Goal: Task Accomplishment & Management: Manage account settings

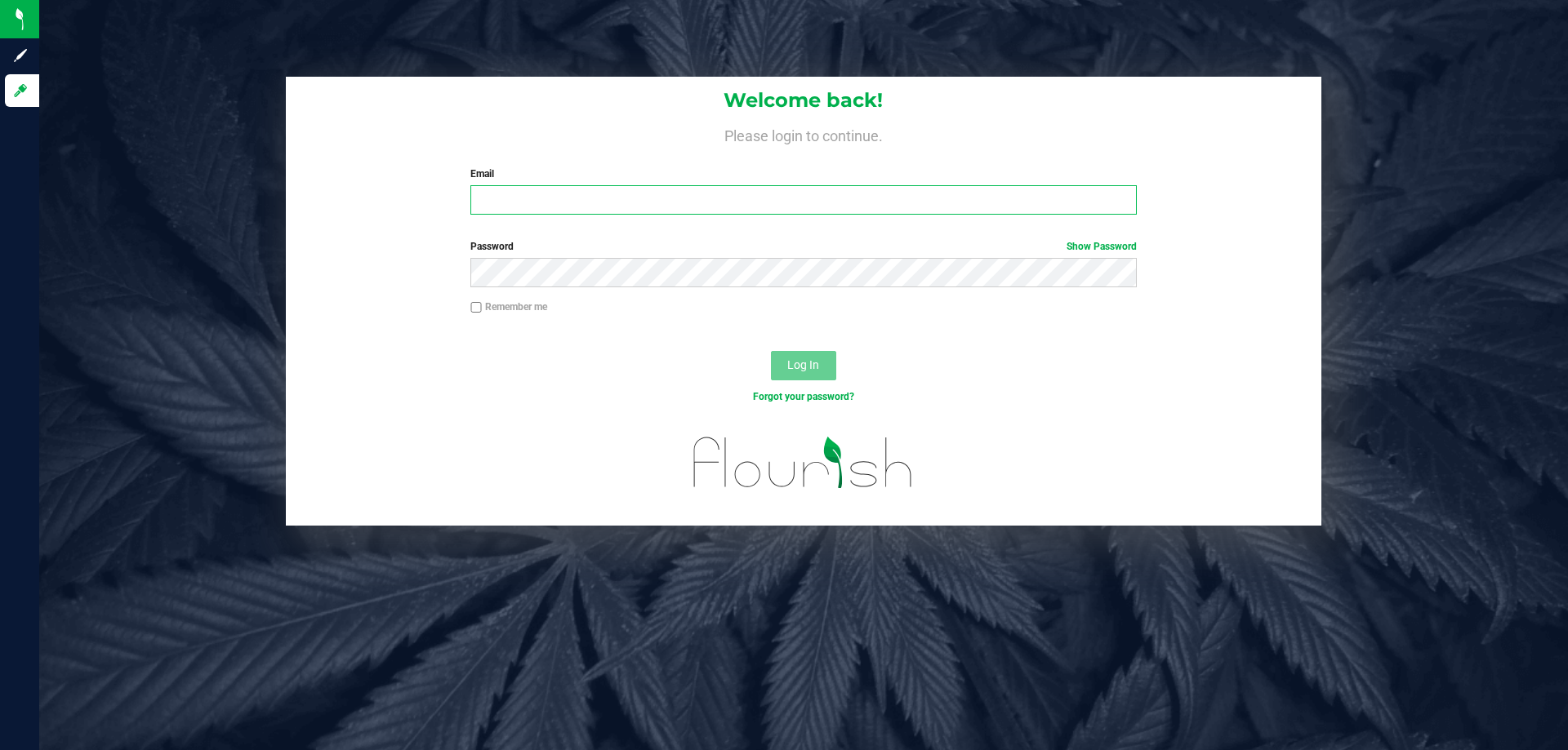
click at [620, 206] on input "Email" at bounding box center [802, 199] width 665 height 29
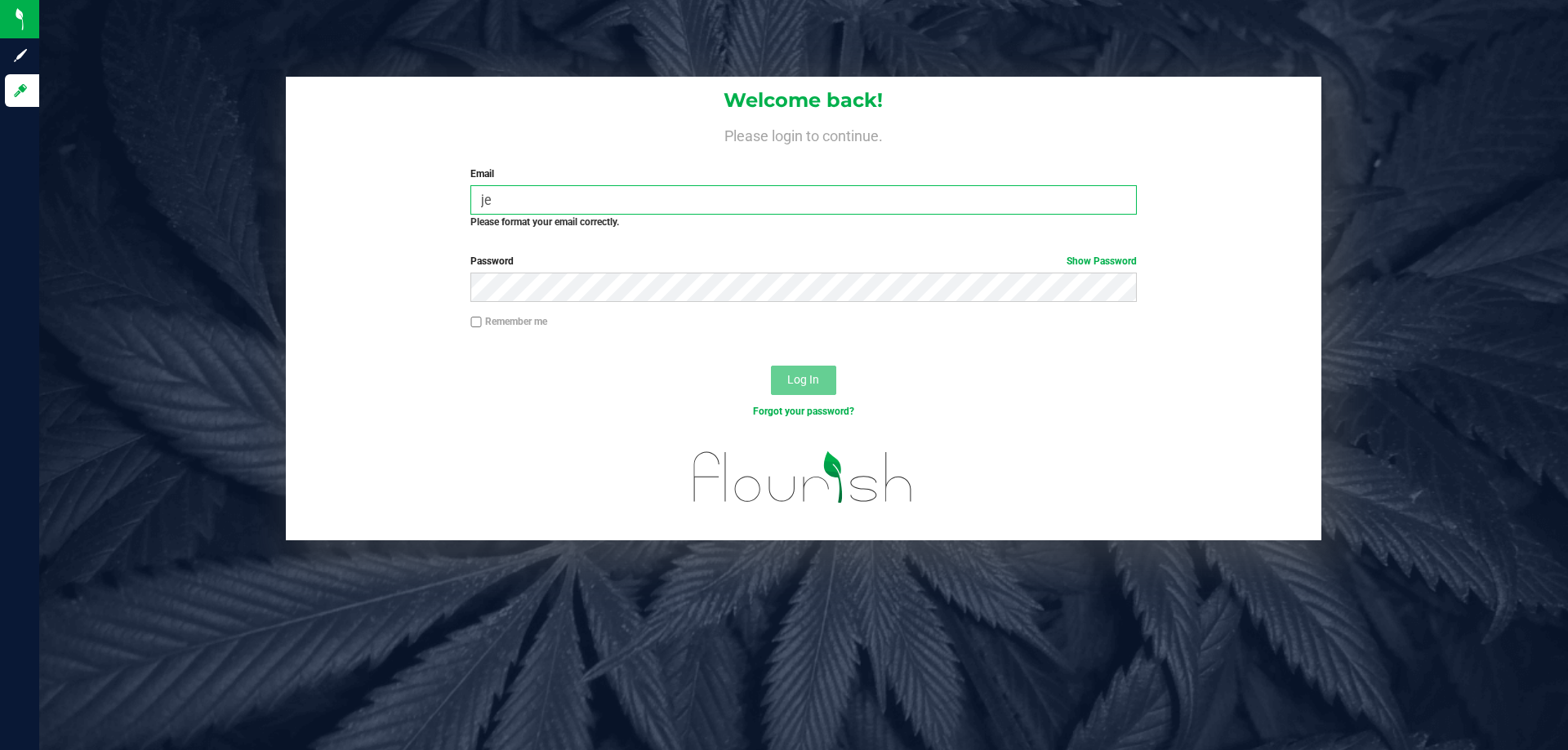
type input "j"
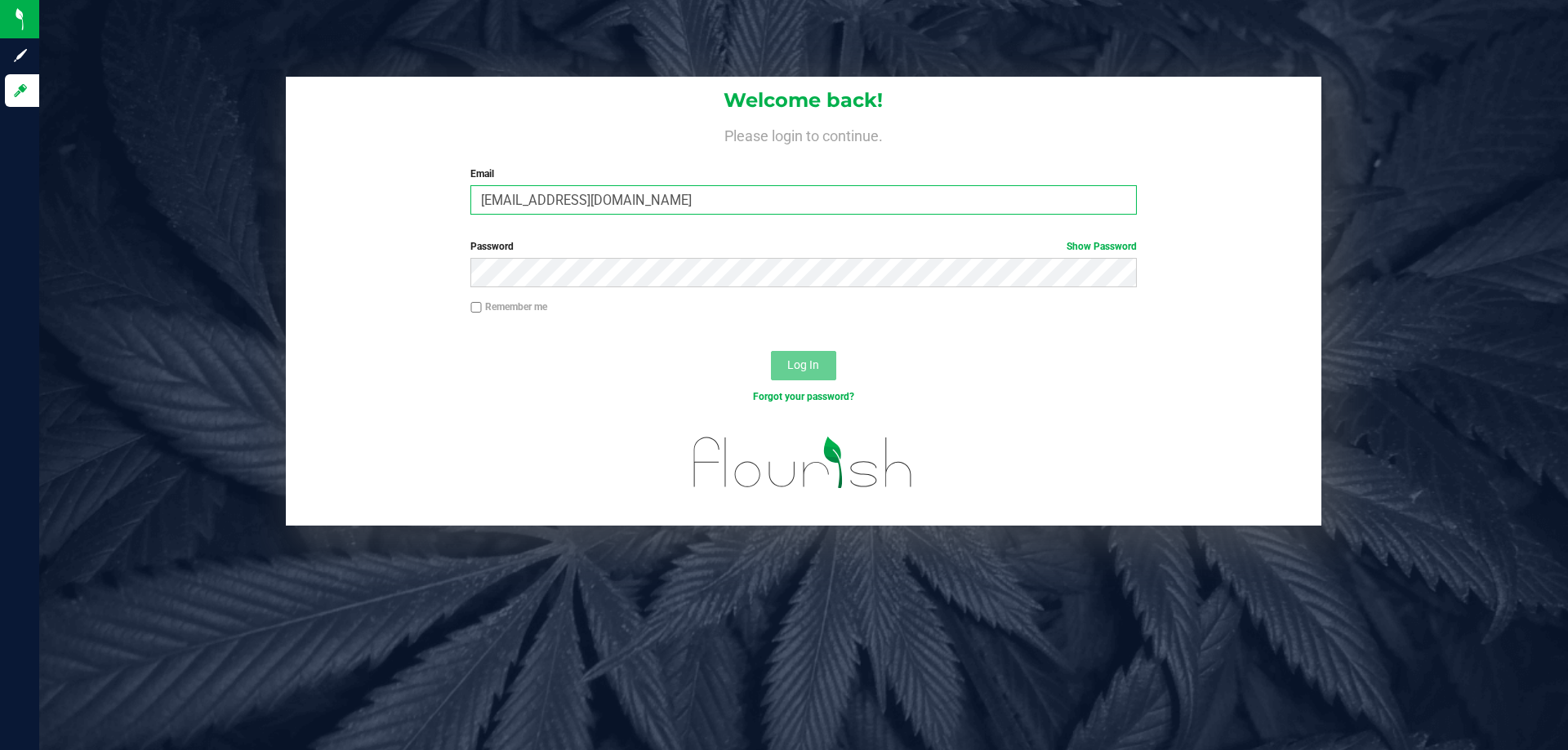
type input "[EMAIL_ADDRESS][DOMAIN_NAME]"
click at [771, 351] on button "Log In" at bounding box center [803, 365] width 65 height 29
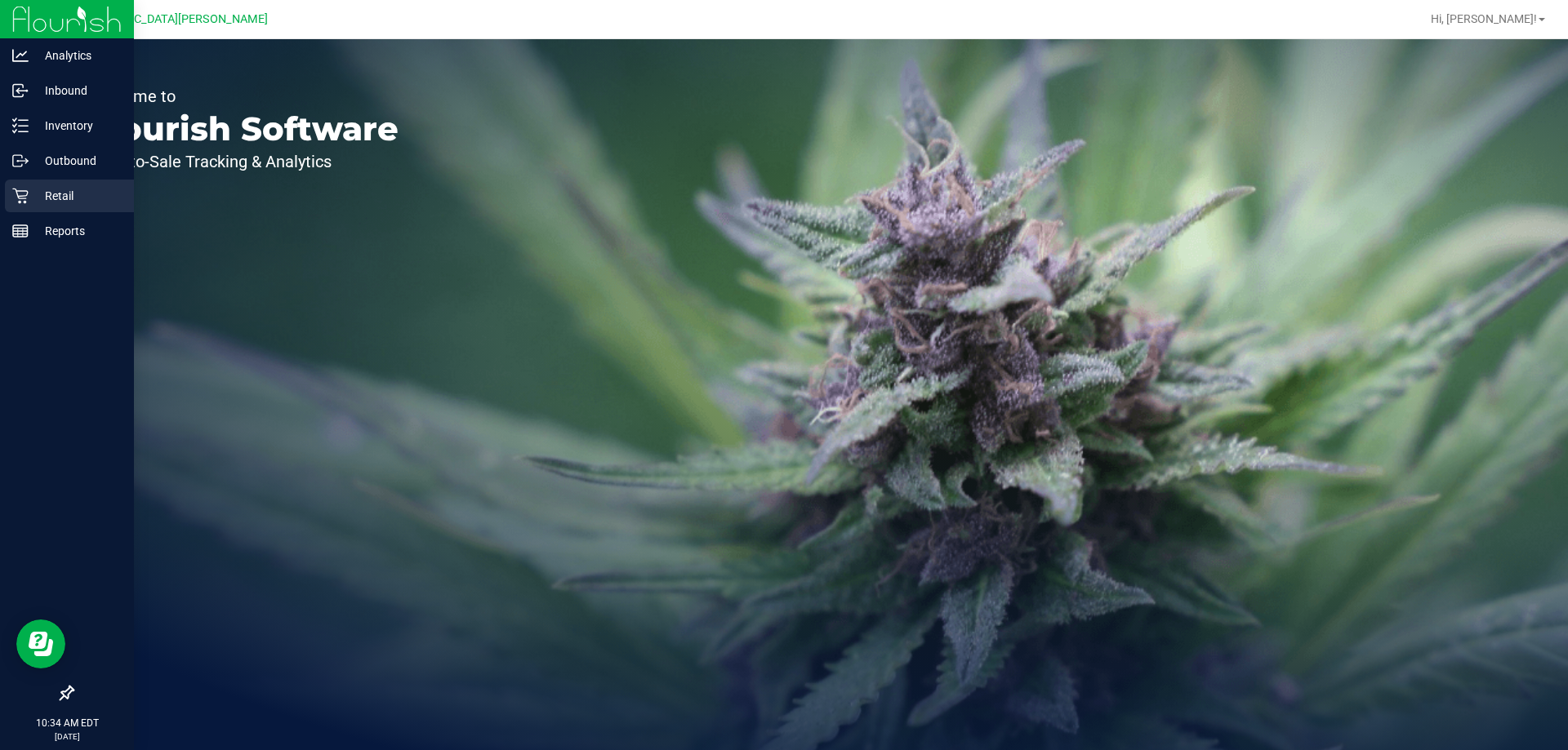
click at [82, 193] on p "Retail" at bounding box center [78, 196] width 98 height 20
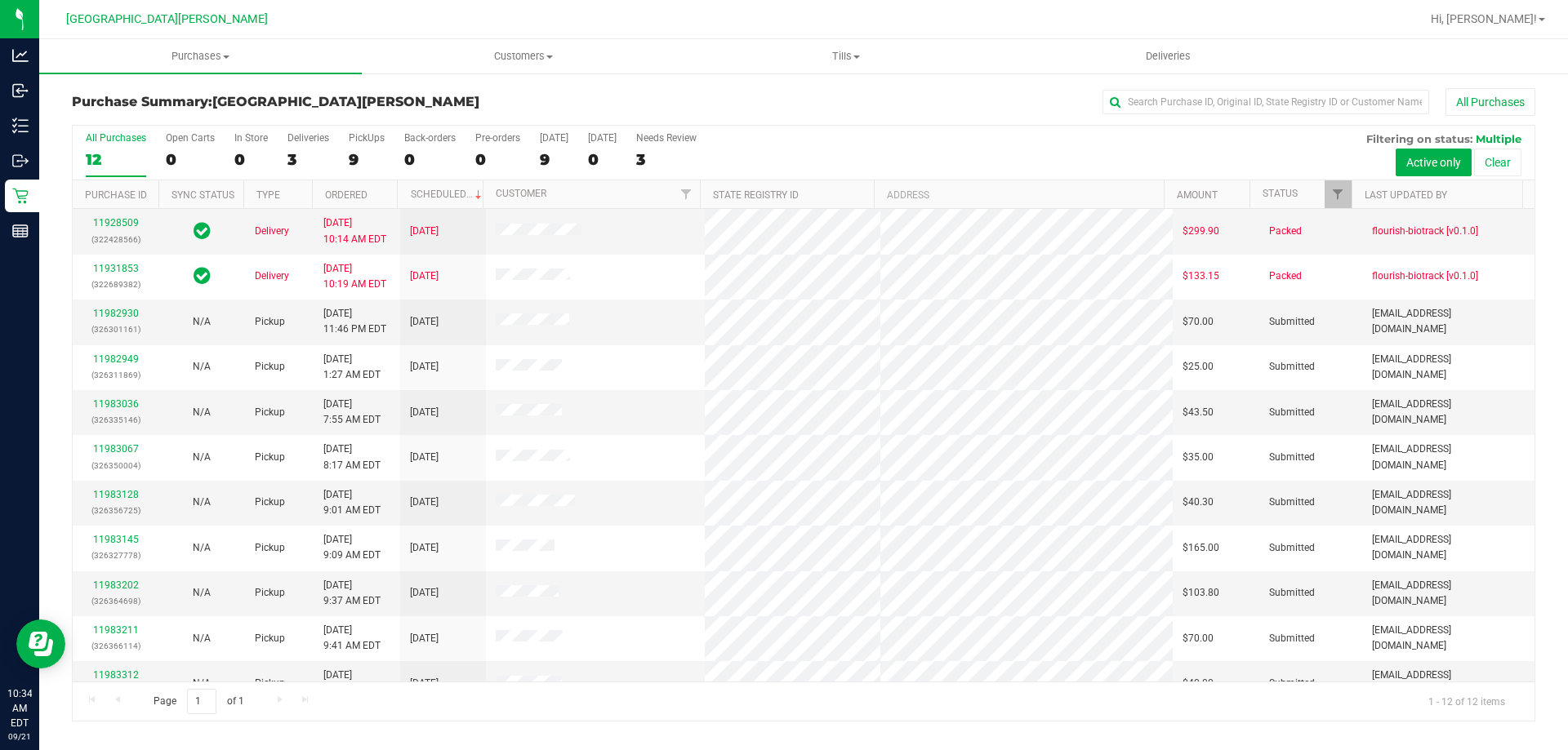
scroll to position [69, 0]
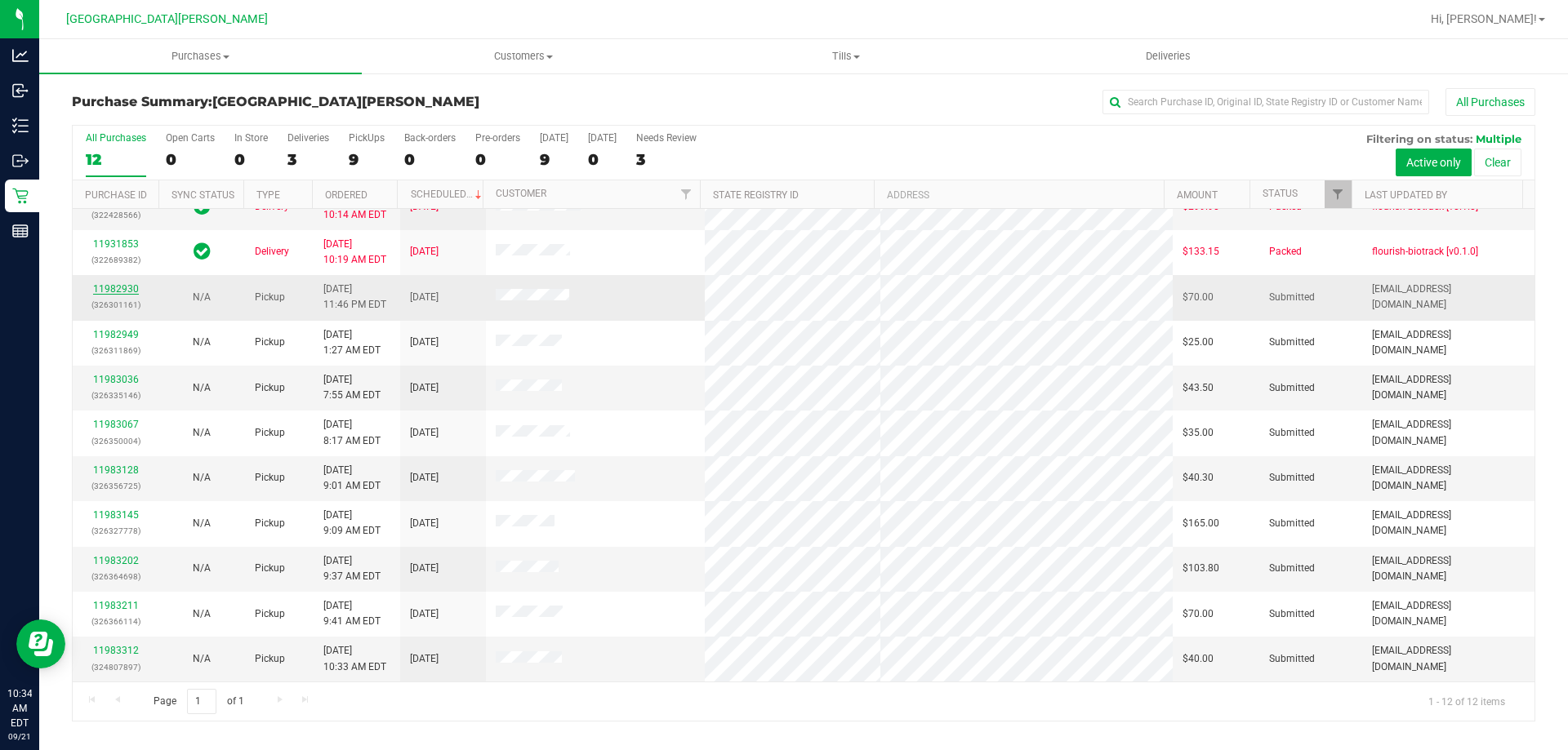
click at [118, 287] on link "11982930" at bounding box center [116, 288] width 46 height 11
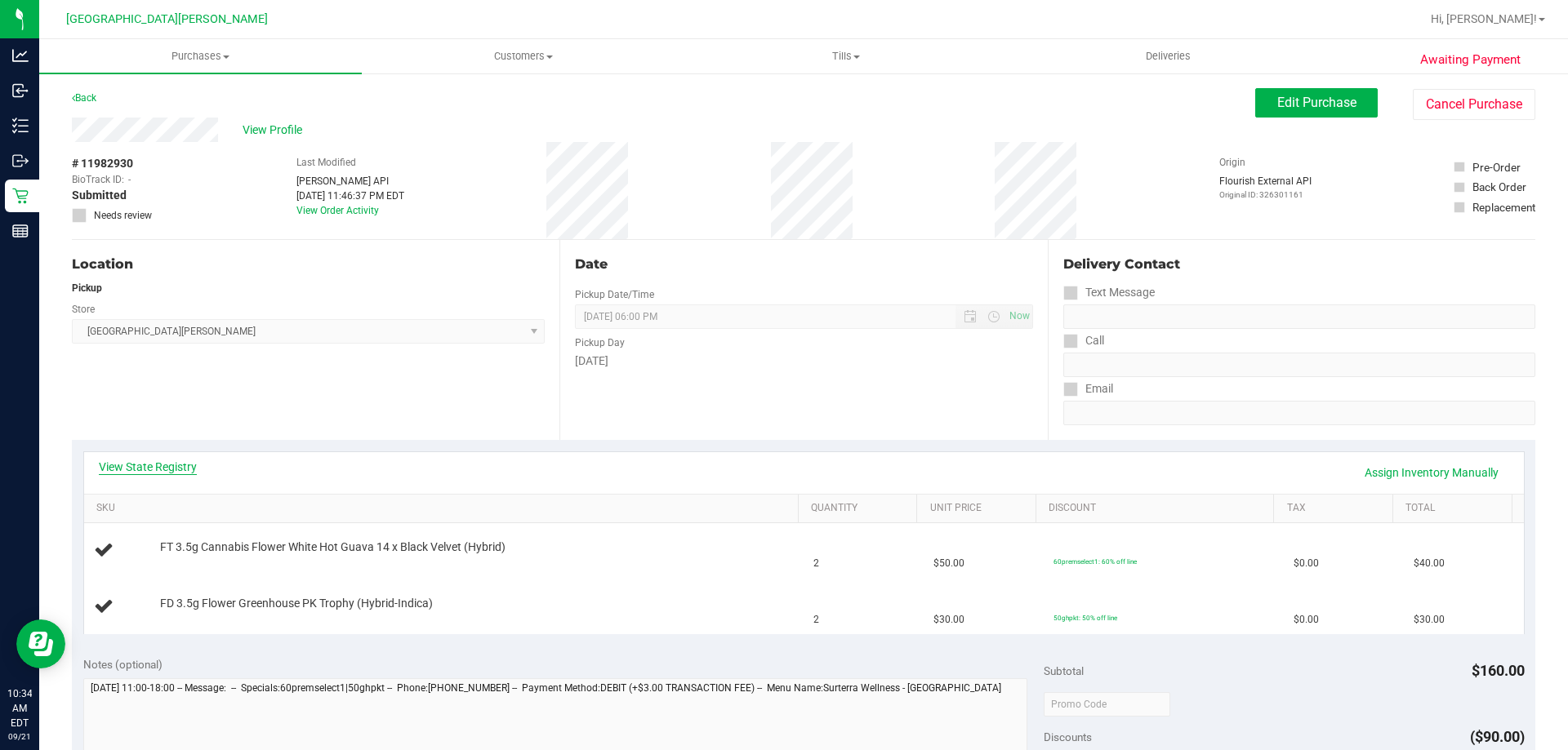
click at [188, 471] on link "View State Registry" at bounding box center [148, 467] width 98 height 16
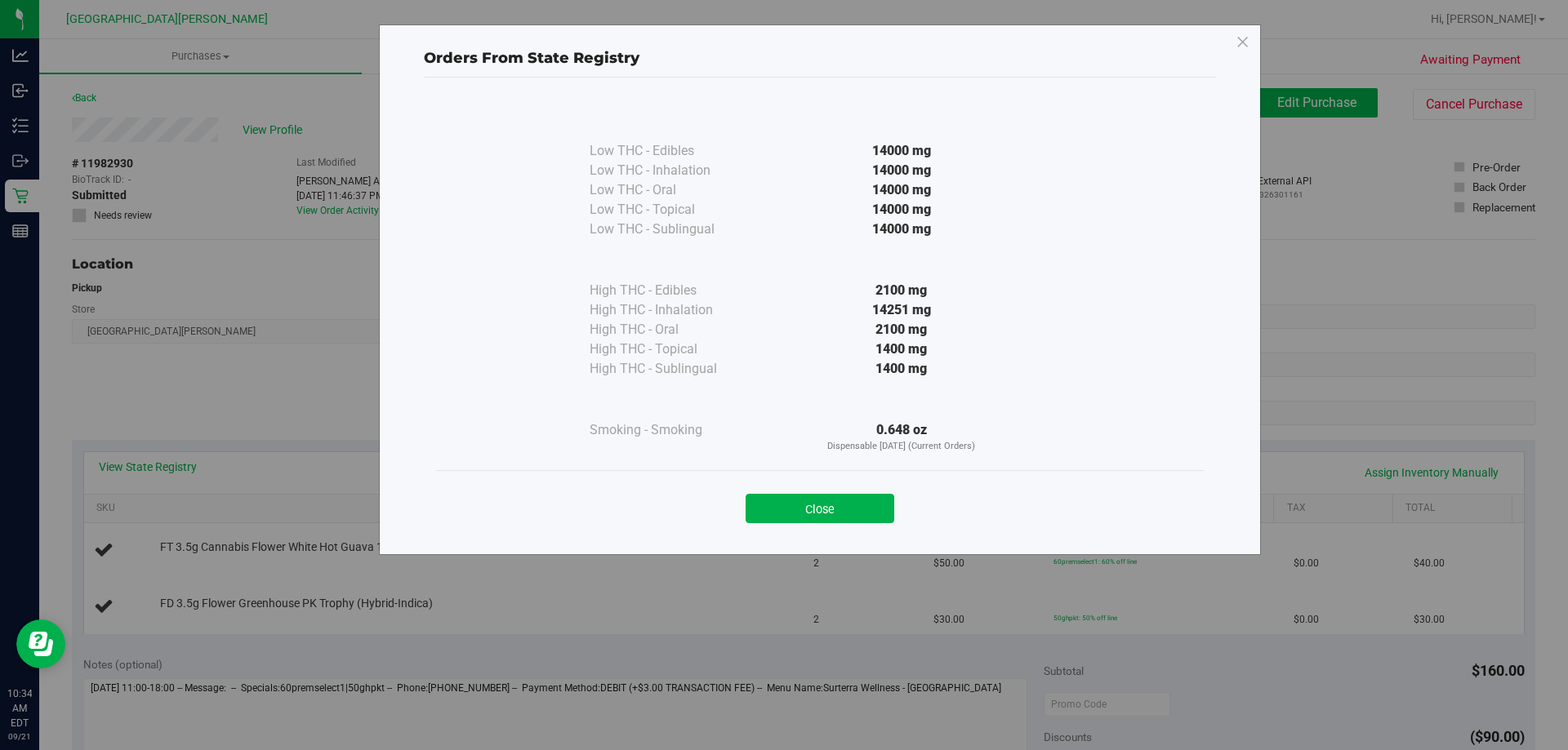
click at [813, 520] on button "Close" at bounding box center [819, 508] width 149 height 29
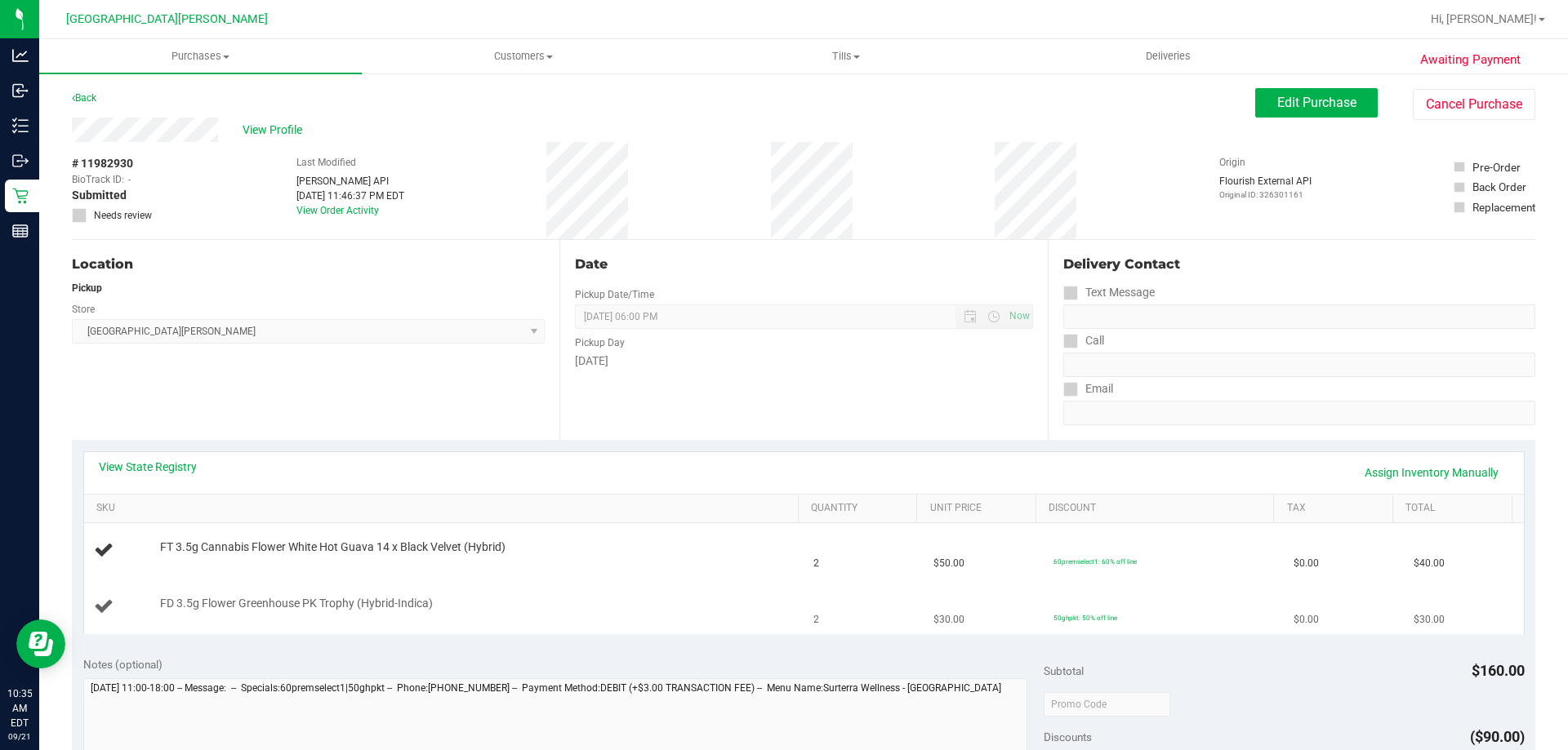
click at [205, 583] on td "FD 3.5g Flower Greenhouse PK Trophy (Hybrid-Indica)" at bounding box center [444, 607] width 720 height 55
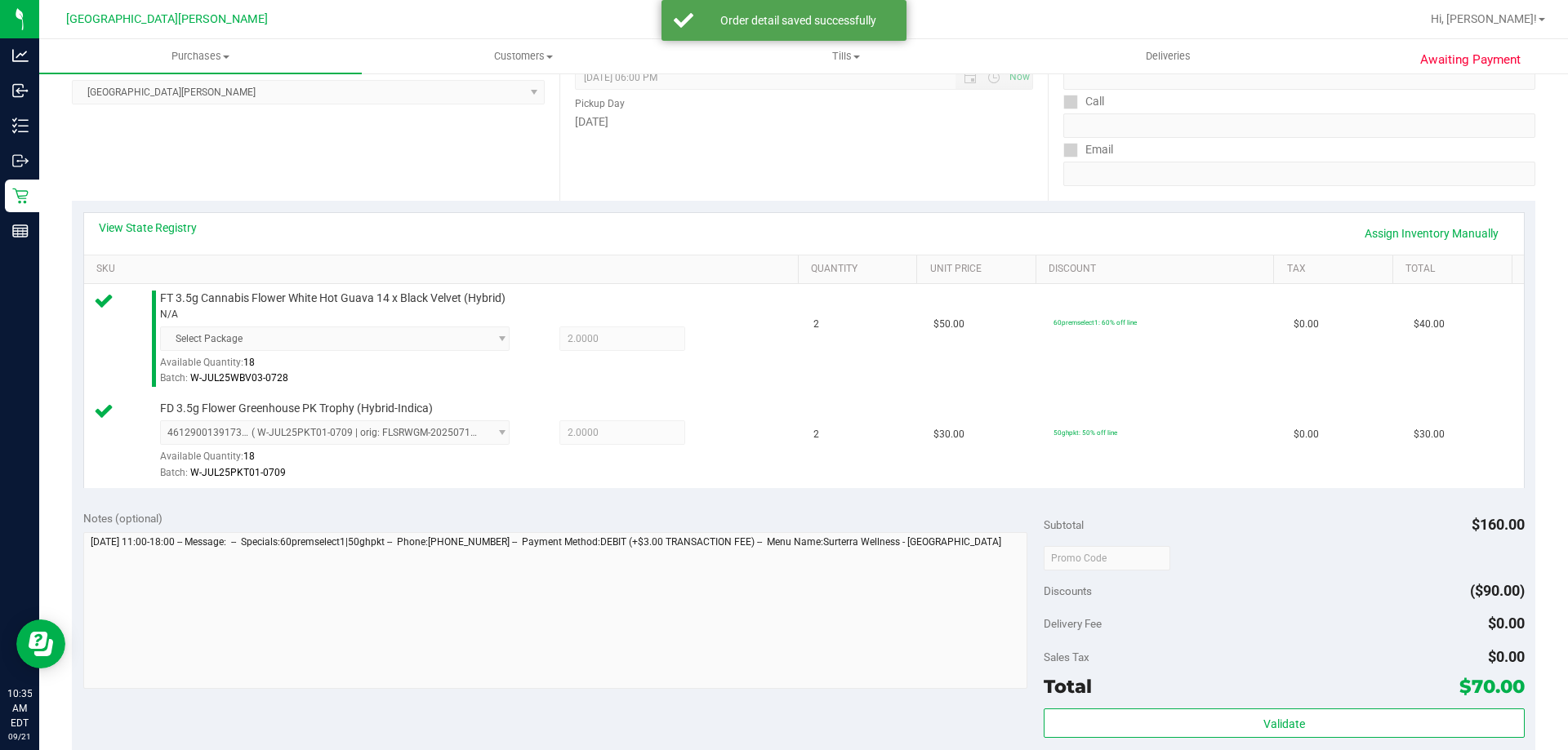
scroll to position [245, 0]
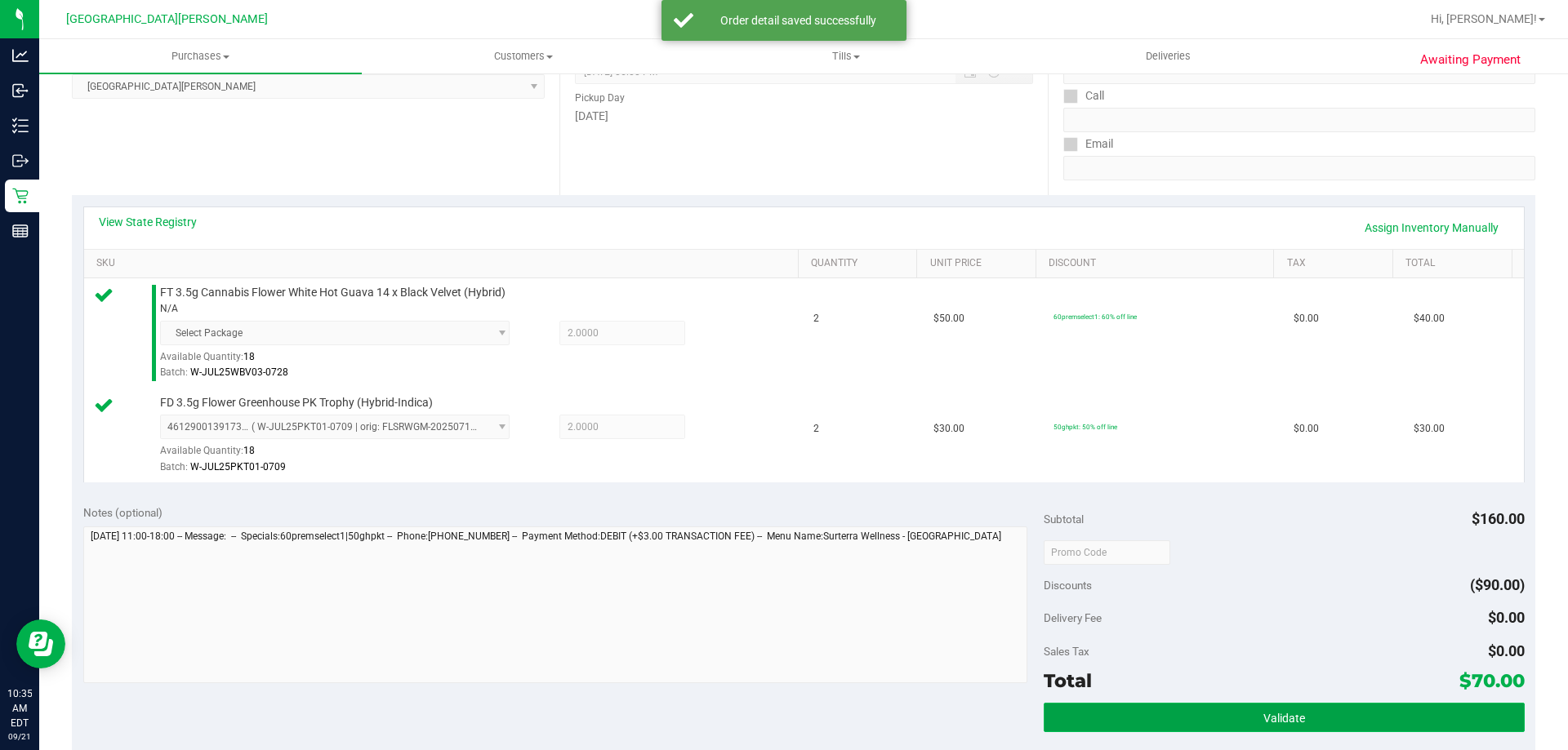
click at [1298, 722] on button "Validate" at bounding box center [1283, 717] width 480 height 29
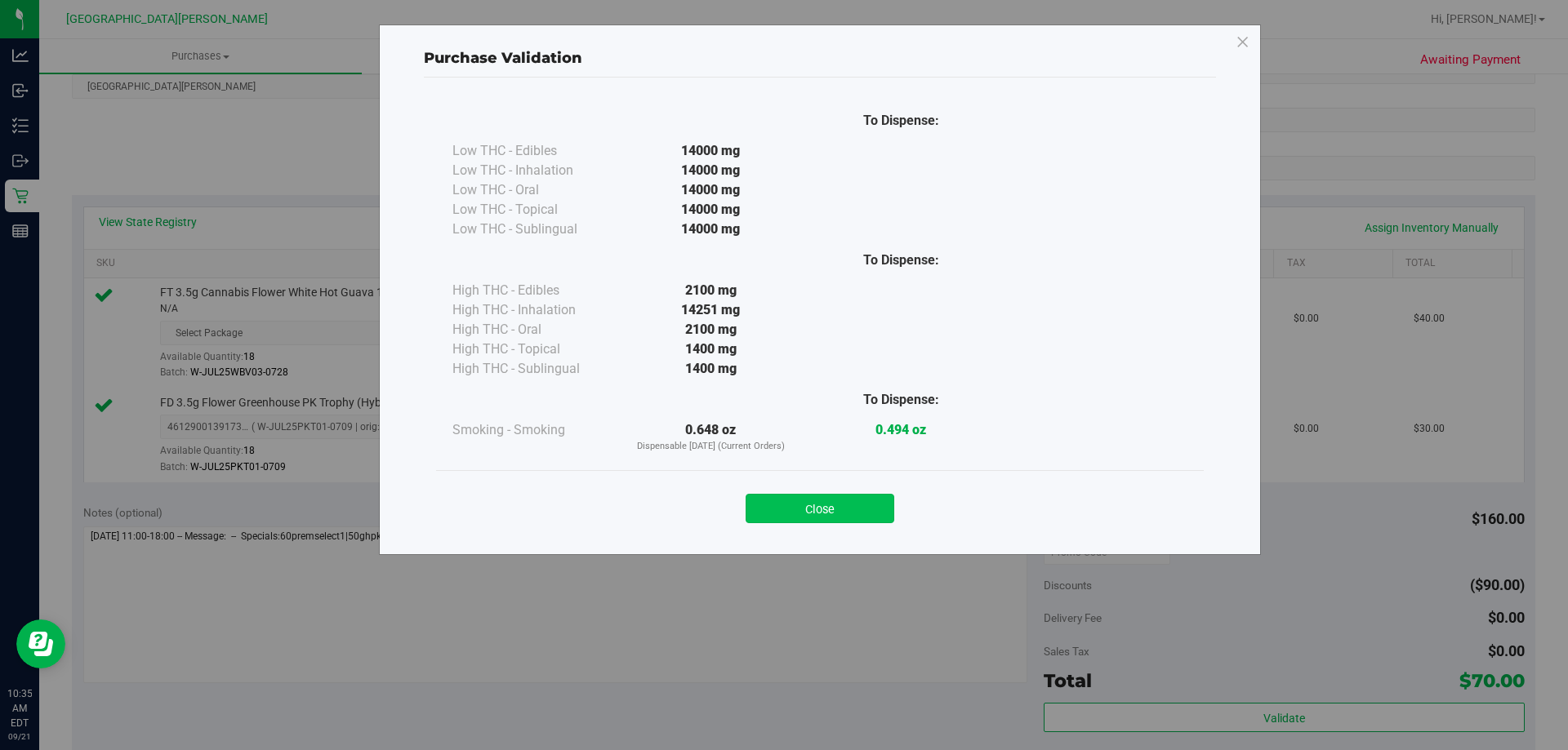
click at [847, 515] on button "Close" at bounding box center [819, 508] width 149 height 29
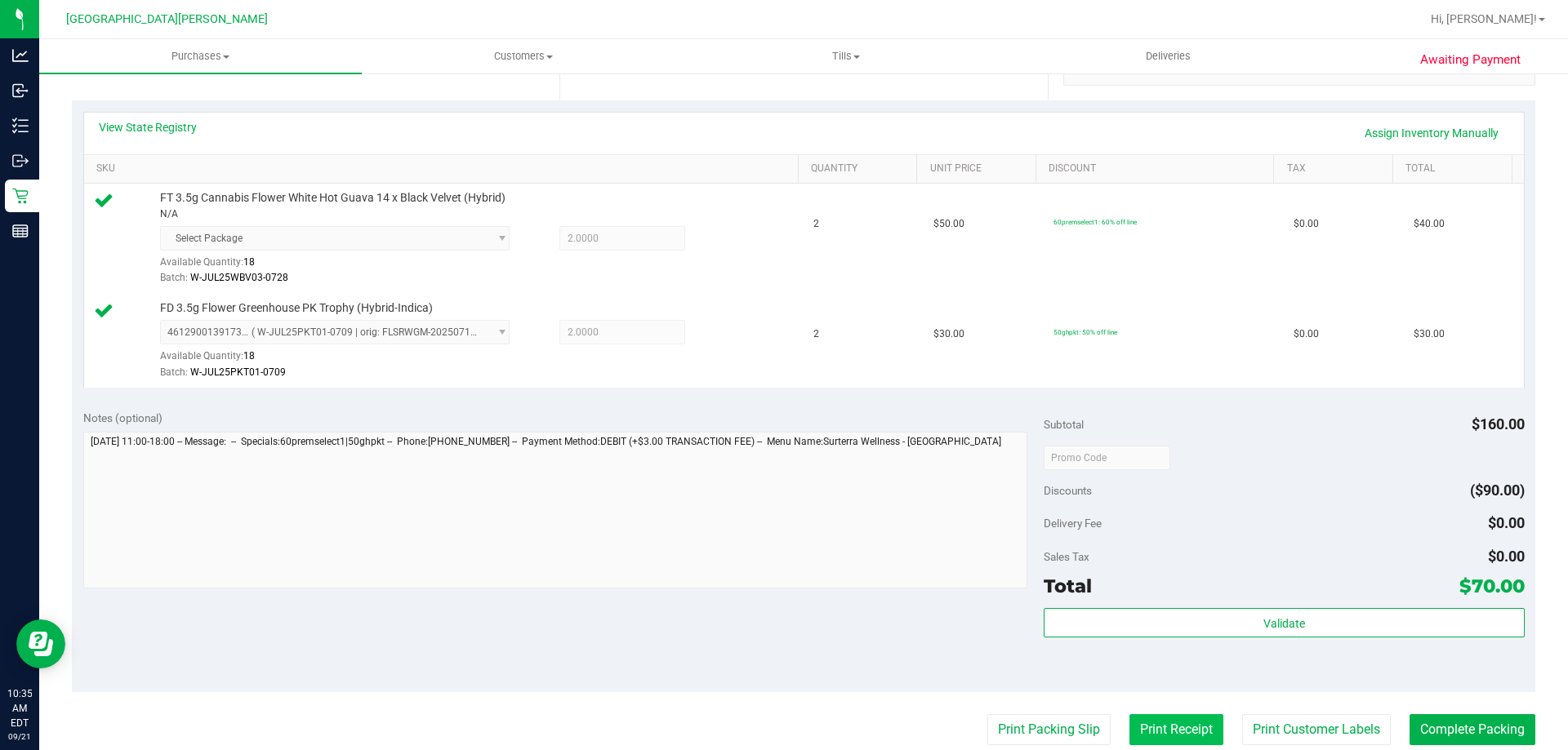
scroll to position [653, 0]
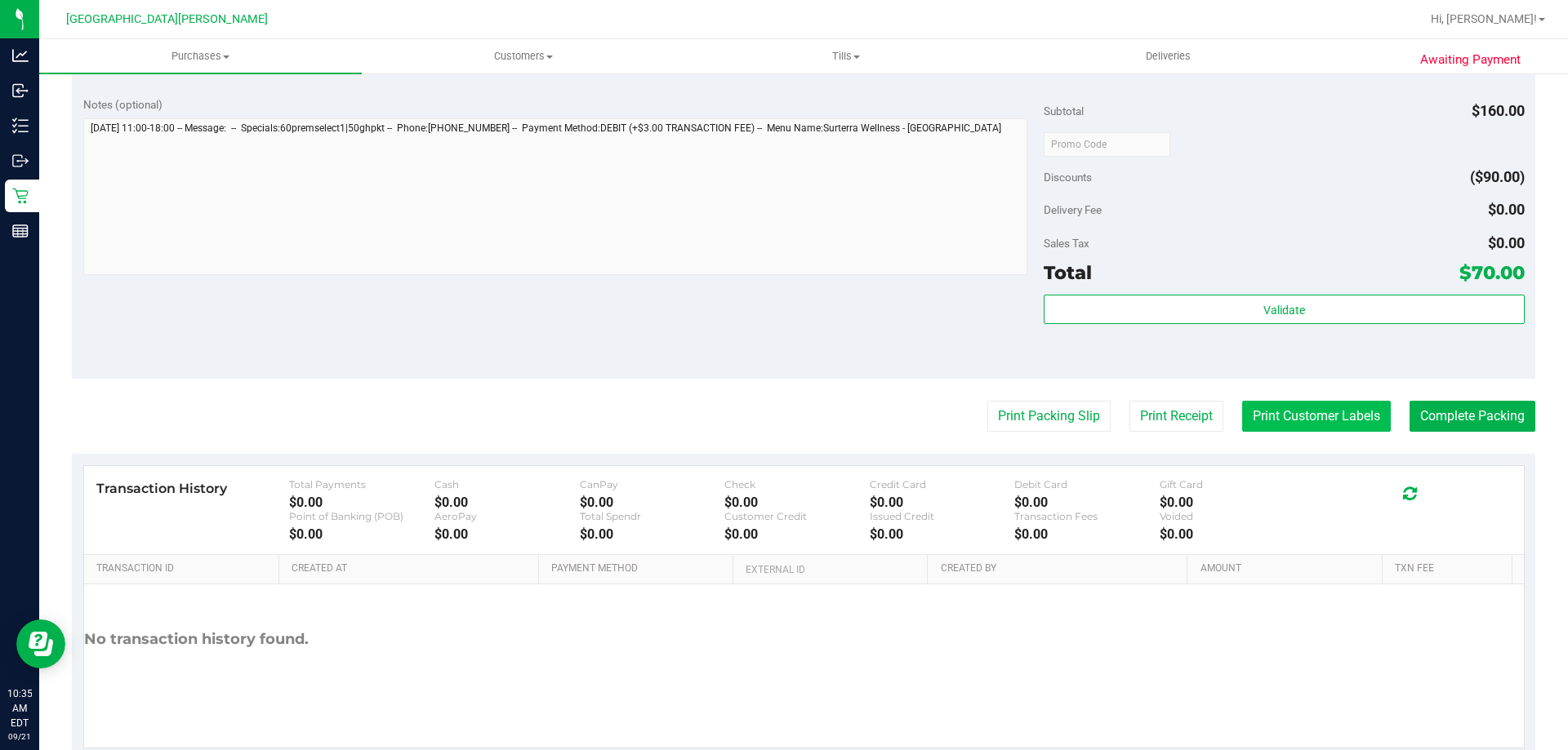
click at [1314, 416] on button "Print Customer Labels" at bounding box center [1316, 416] width 149 height 31
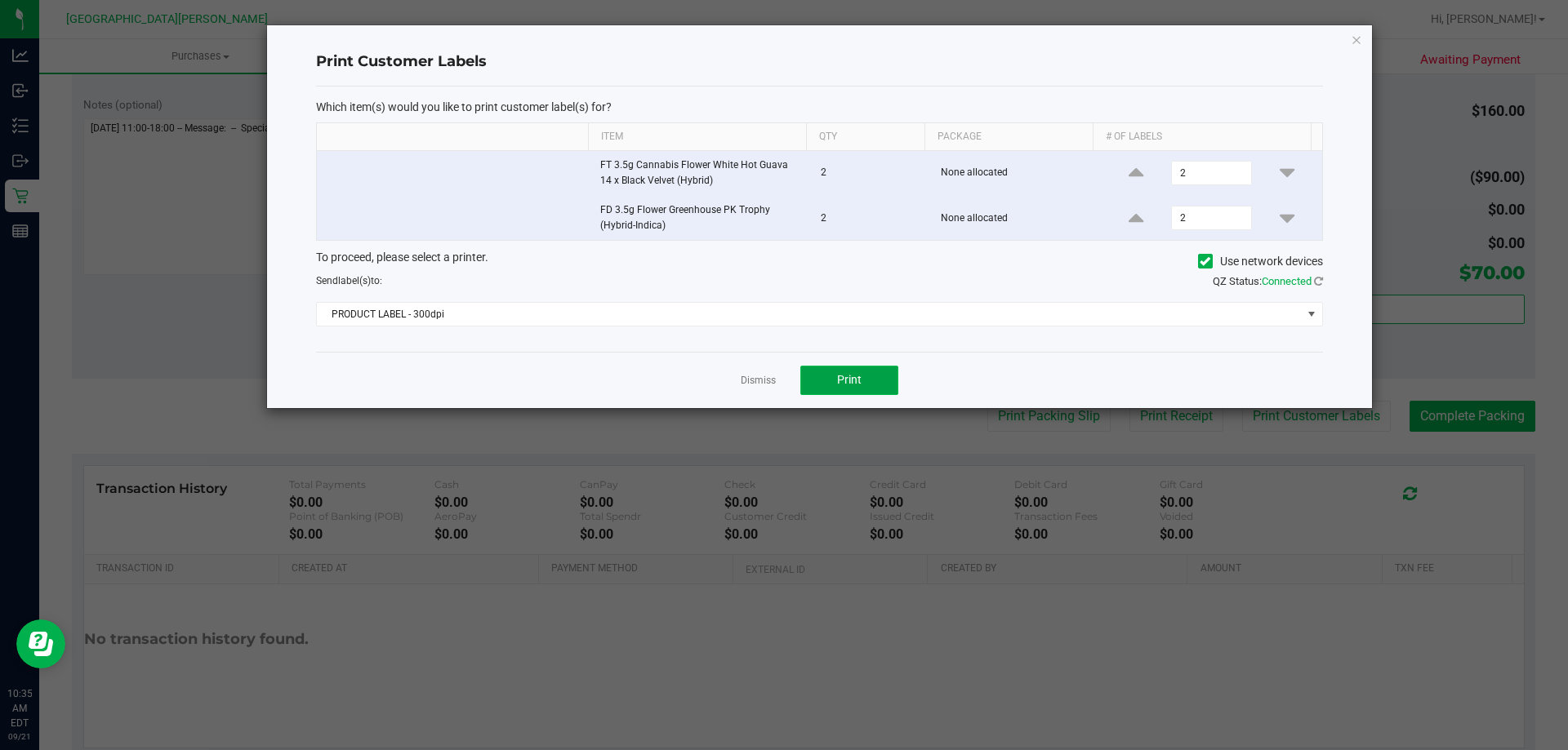
click at [878, 390] on button "Print" at bounding box center [849, 380] width 98 height 29
click at [889, 329] on div "Which item(s) would you like to print customer label(s) for? Item Qty Package #…" at bounding box center [819, 219] width 1007 height 265
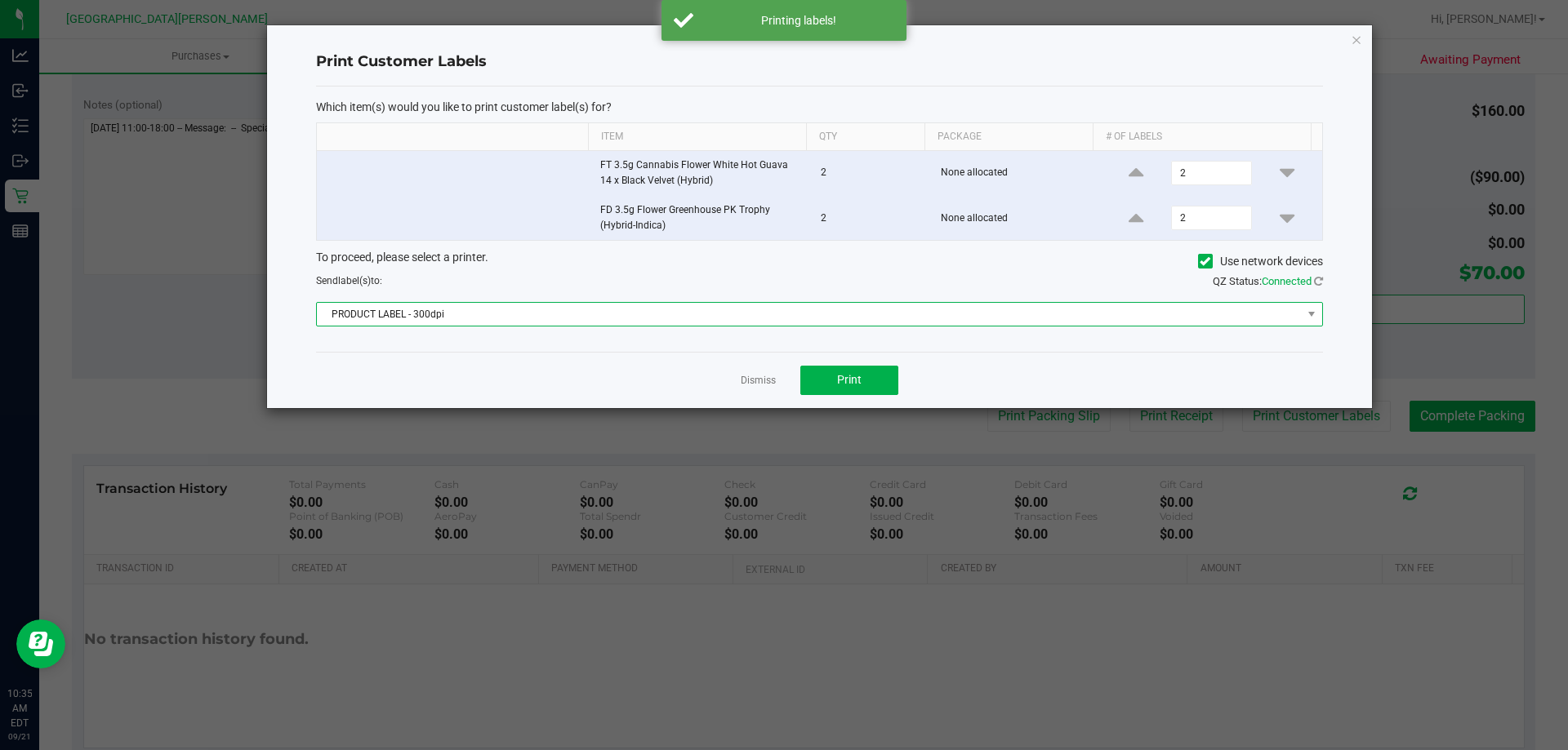
click at [884, 317] on span "PRODUCT LABEL - 300dpi" at bounding box center [809, 314] width 985 height 23
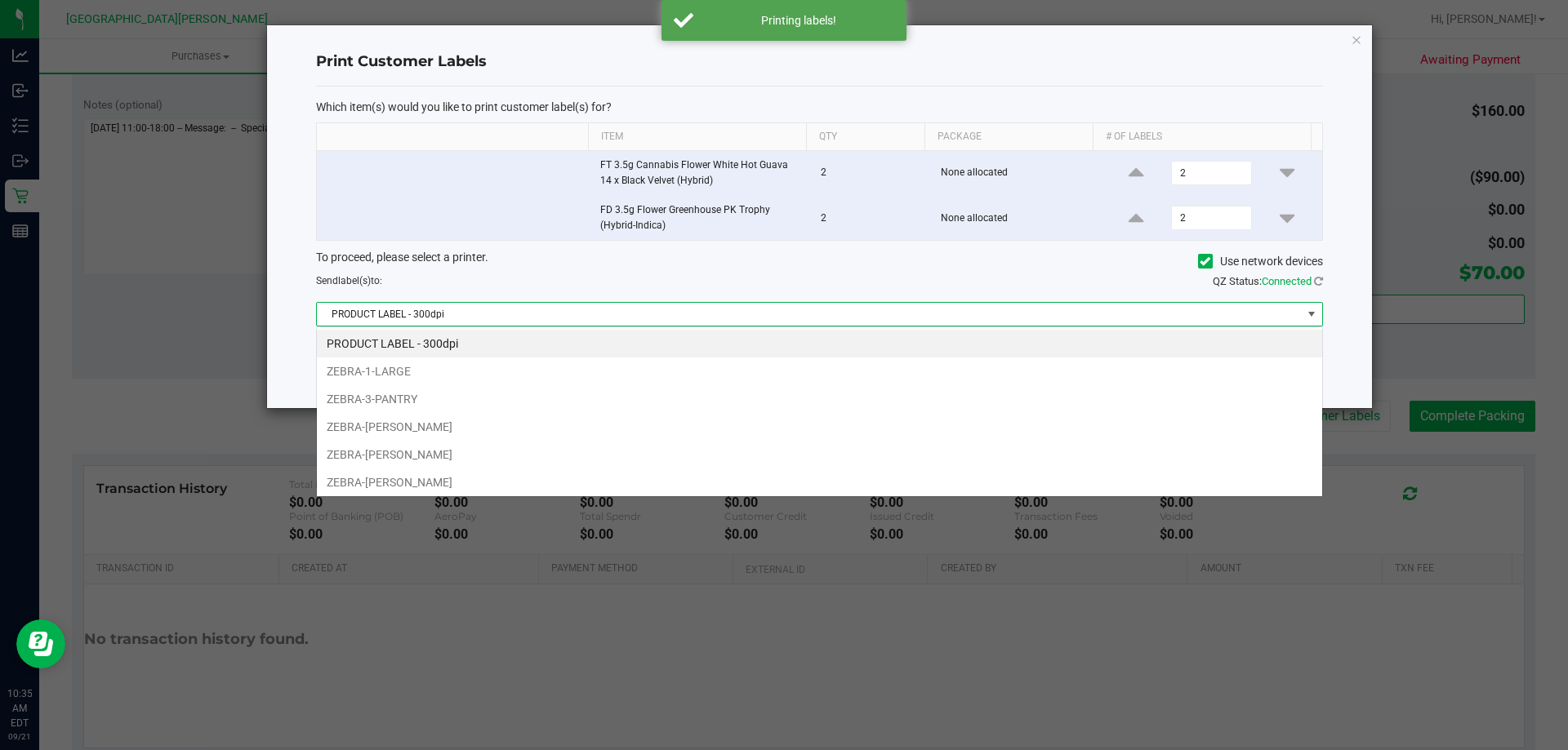
scroll to position [24, 1006]
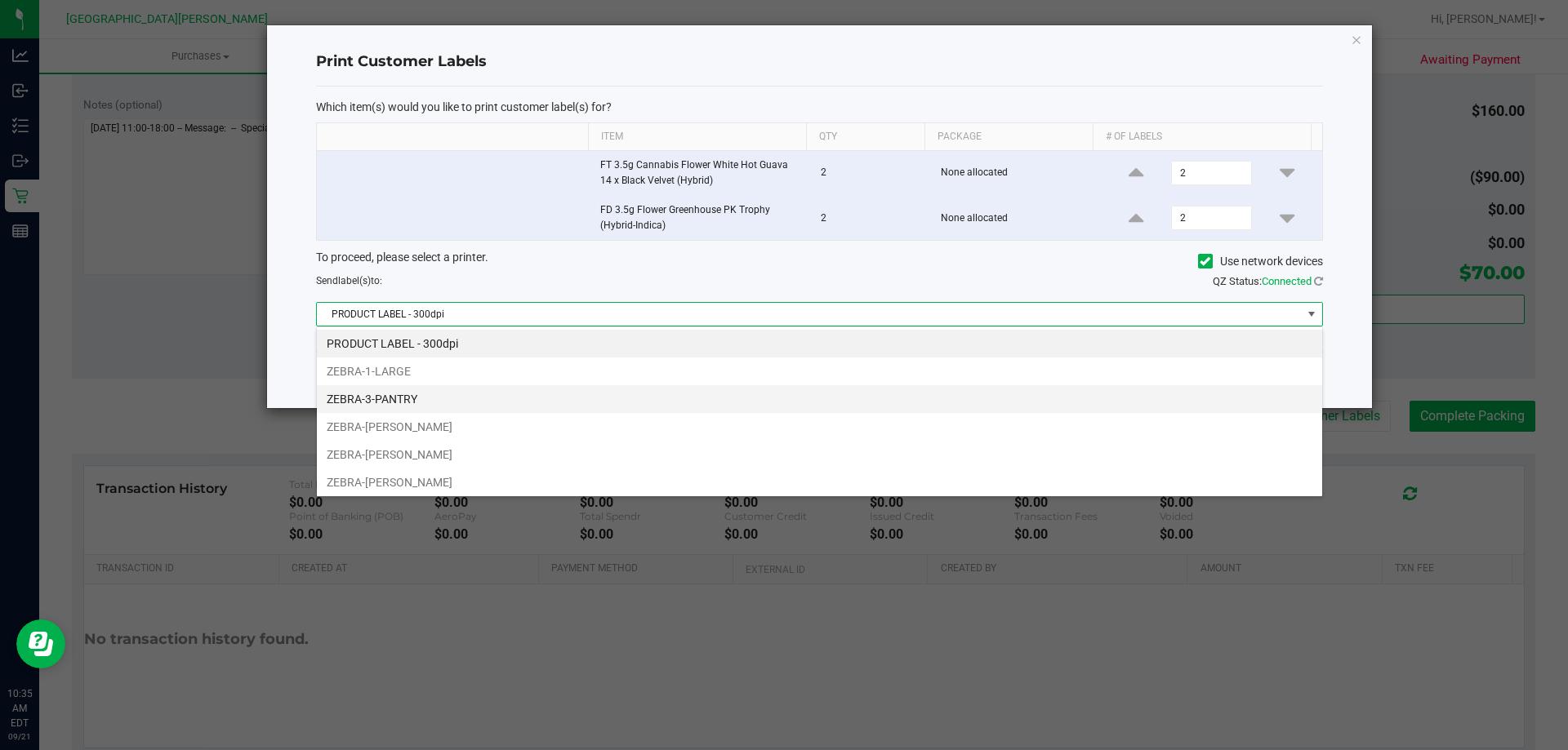
click at [585, 405] on li "ZEBRA-3-PANTRY" at bounding box center [819, 399] width 1005 height 28
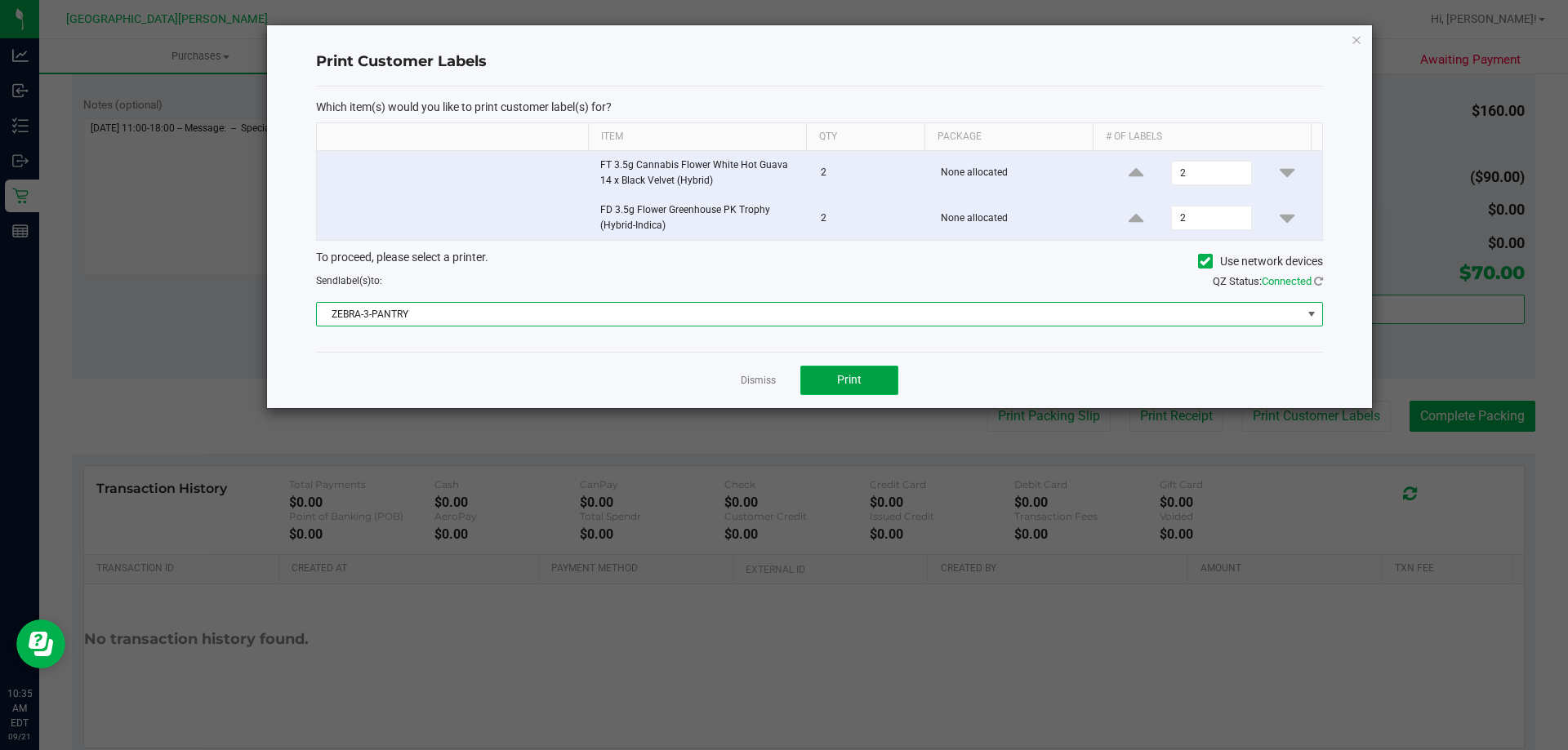
click at [868, 377] on button "Print" at bounding box center [849, 380] width 98 height 29
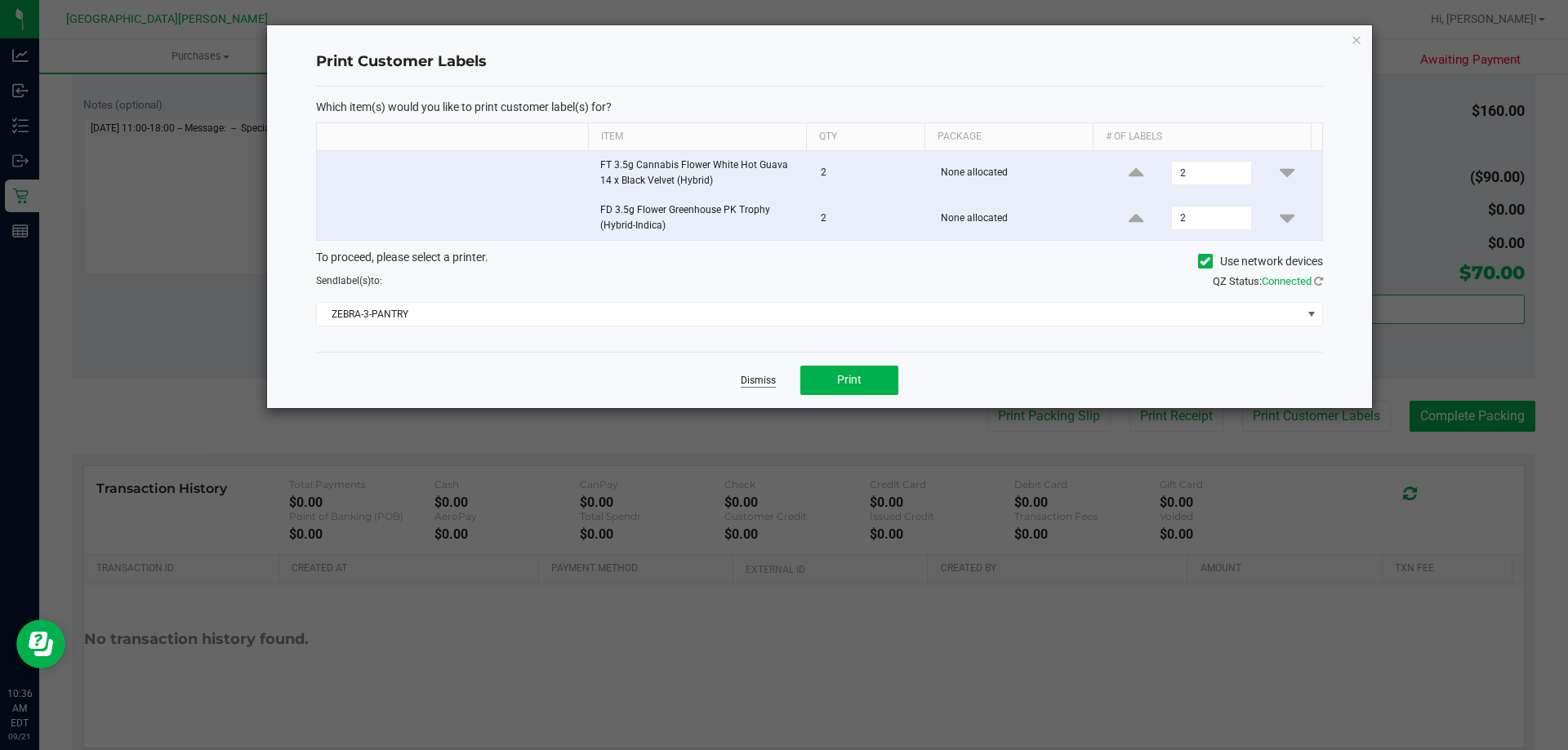
click at [768, 384] on link "Dismiss" at bounding box center [757, 381] width 35 height 14
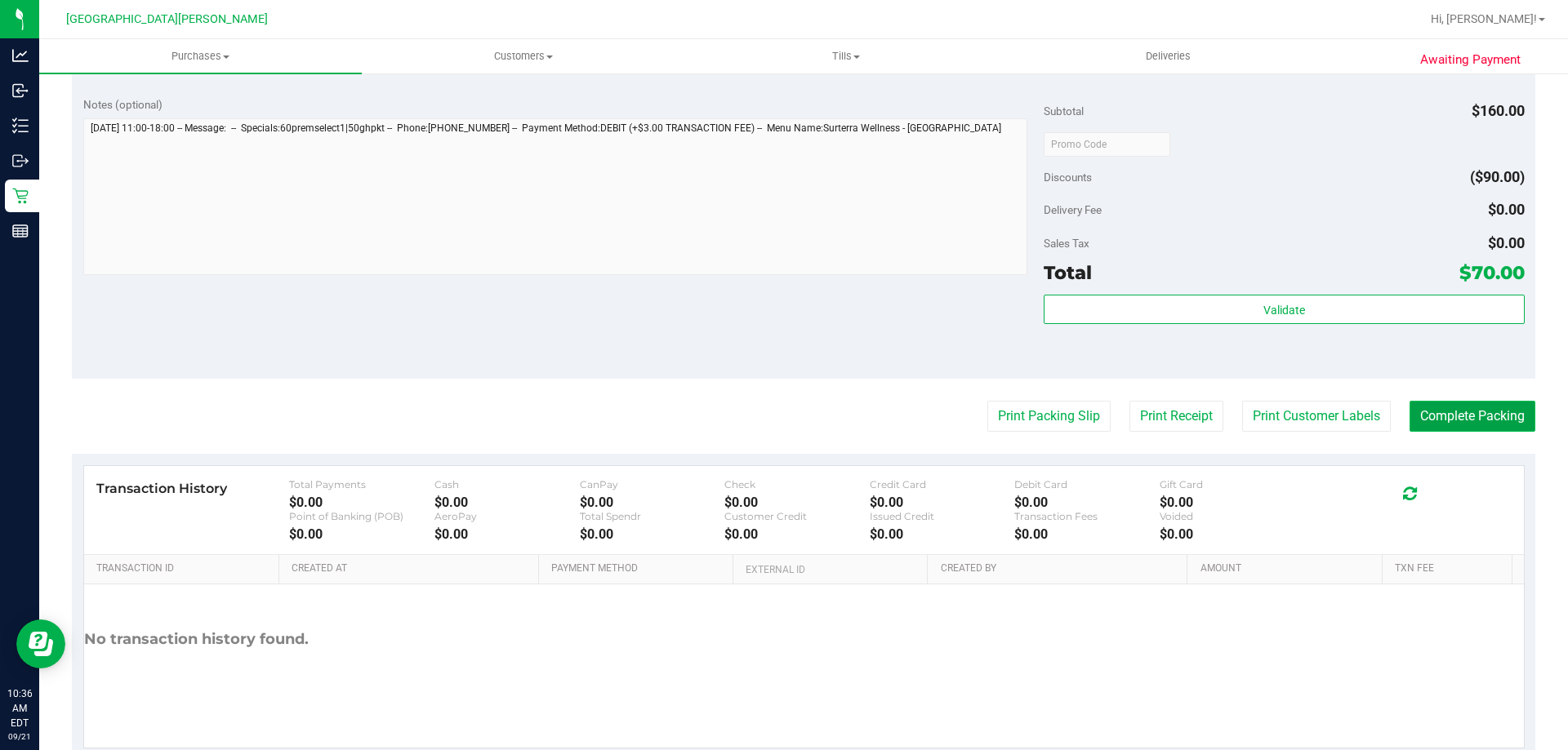
click at [1423, 413] on button "Complete Packing" at bounding box center [1472, 416] width 126 height 31
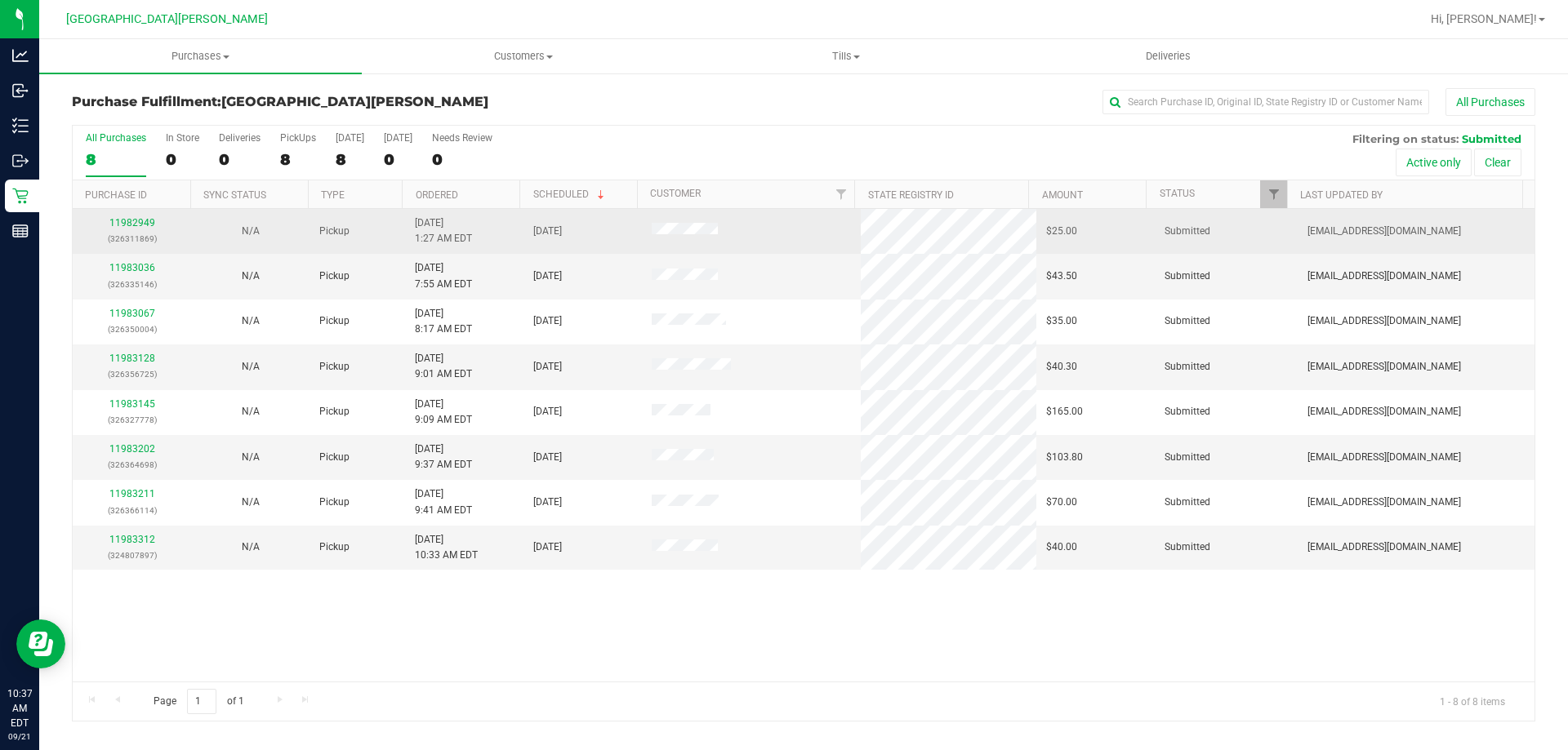
click at [144, 216] on div "11982949 (326311869)" at bounding box center [131, 231] width 99 height 31
click at [144, 221] on link "11982949" at bounding box center [132, 222] width 46 height 11
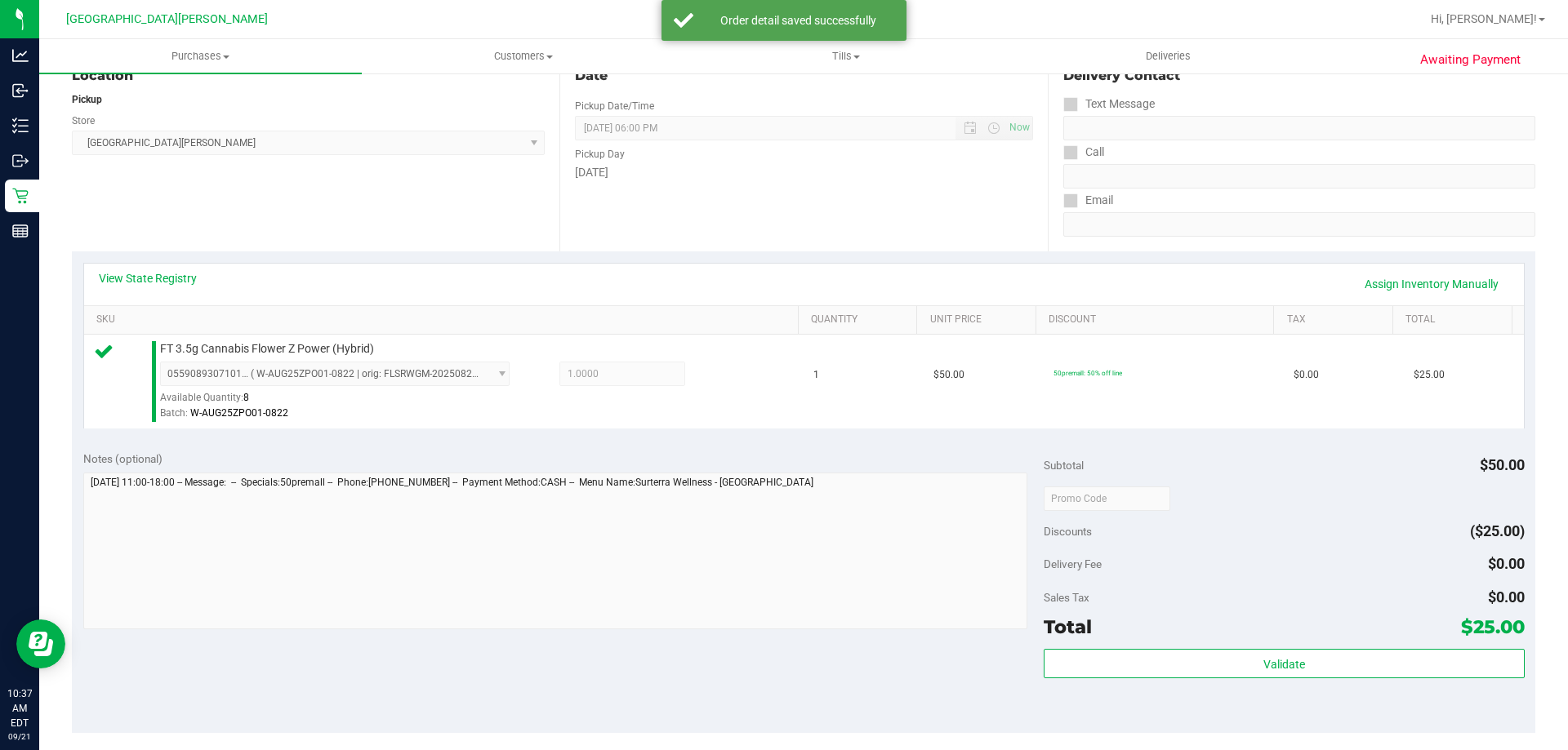
scroll to position [327, 0]
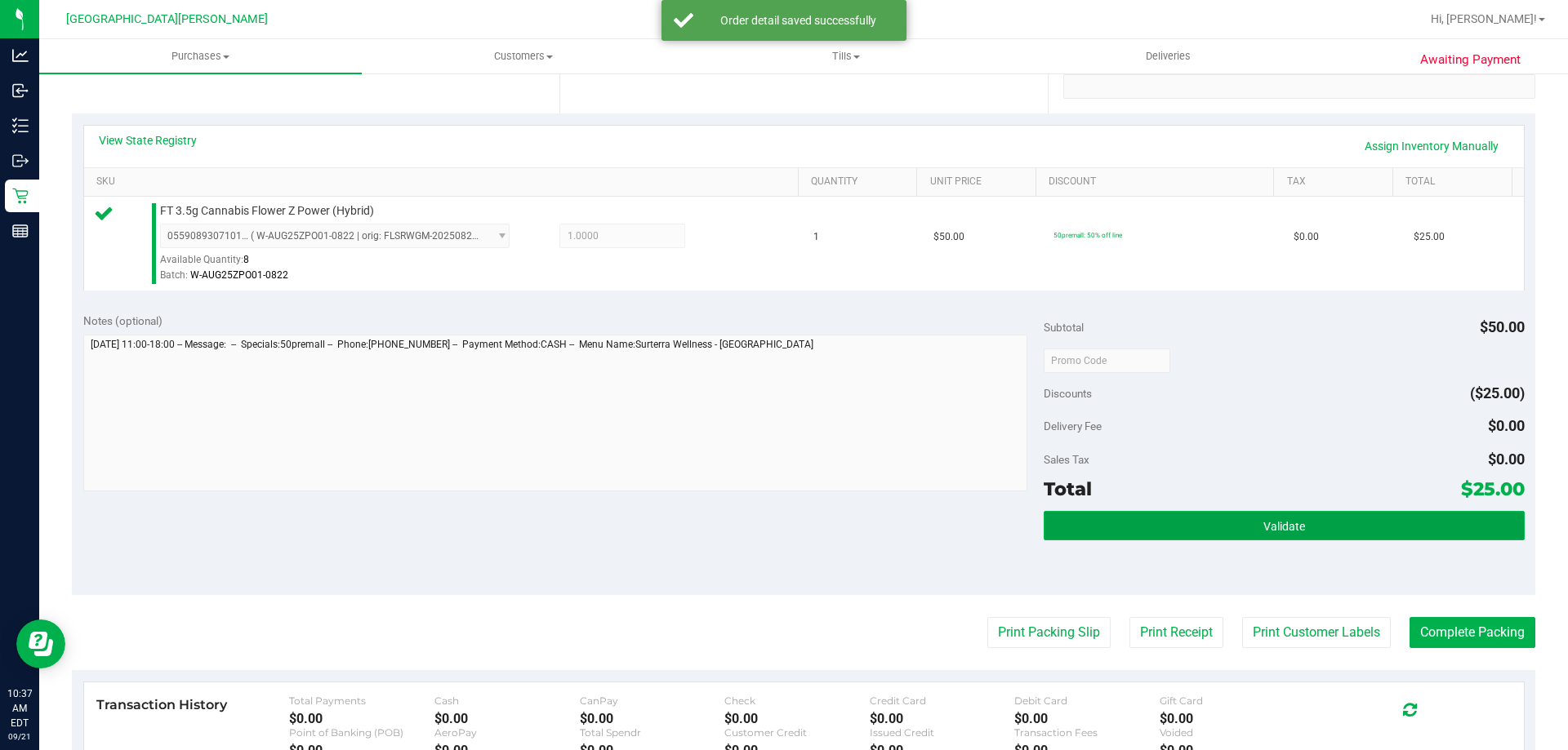
click at [1166, 518] on button "Validate" at bounding box center [1283, 525] width 480 height 29
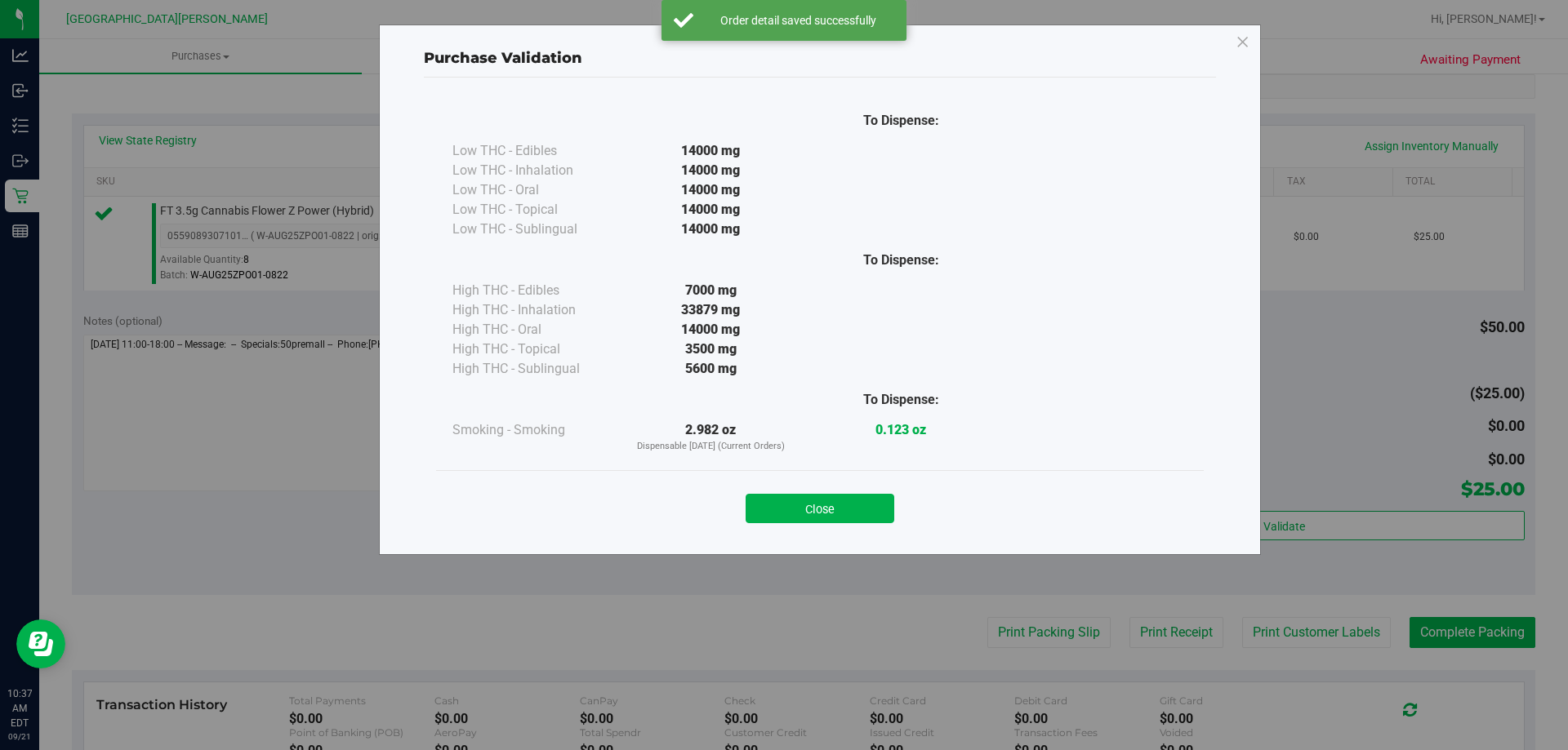
drag, startPoint x: 853, startPoint y: 506, endPoint x: 932, endPoint y: 515, distance: 78.9
click at [855, 506] on button "Close" at bounding box center [819, 508] width 149 height 29
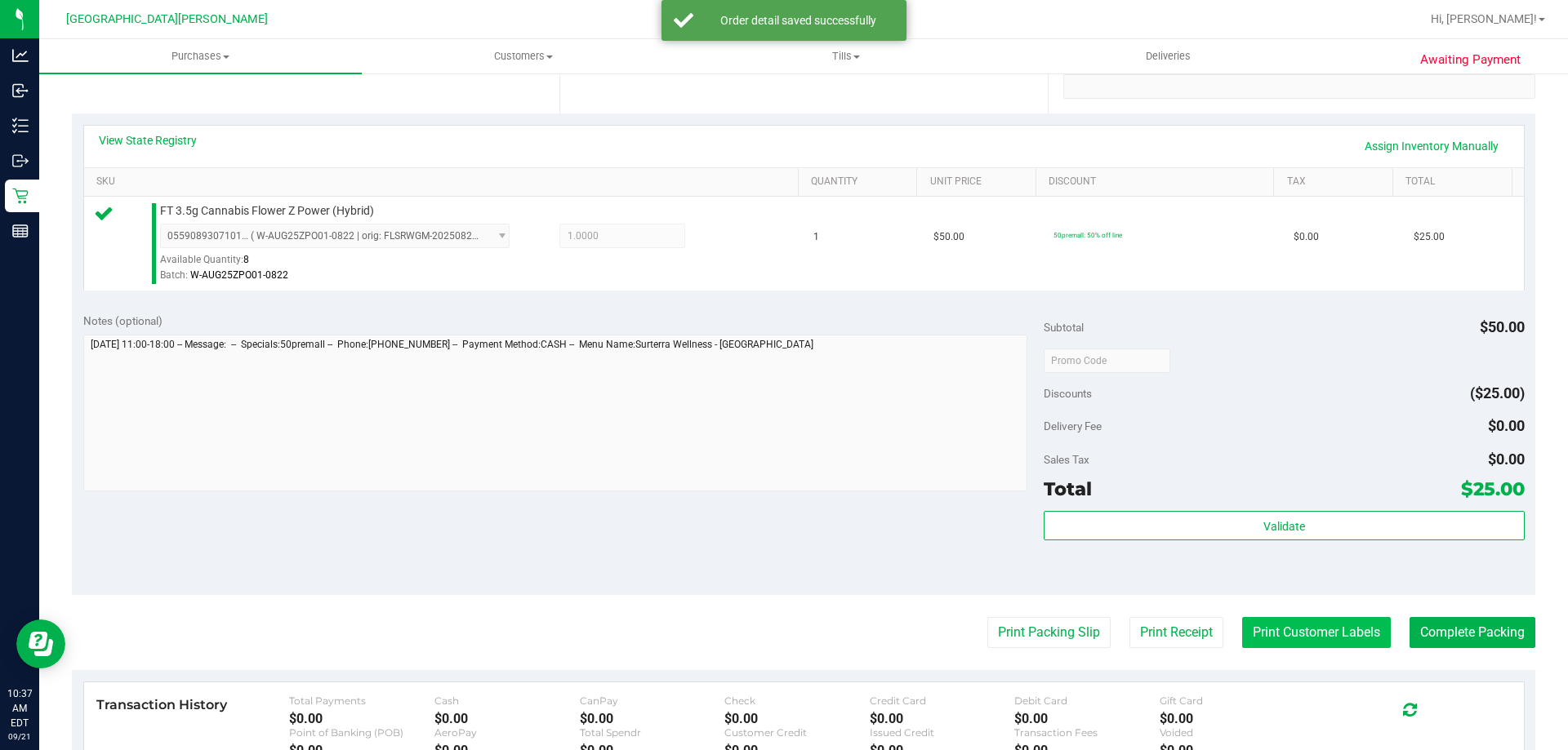
click at [1359, 641] on button "Print Customer Labels" at bounding box center [1316, 632] width 149 height 31
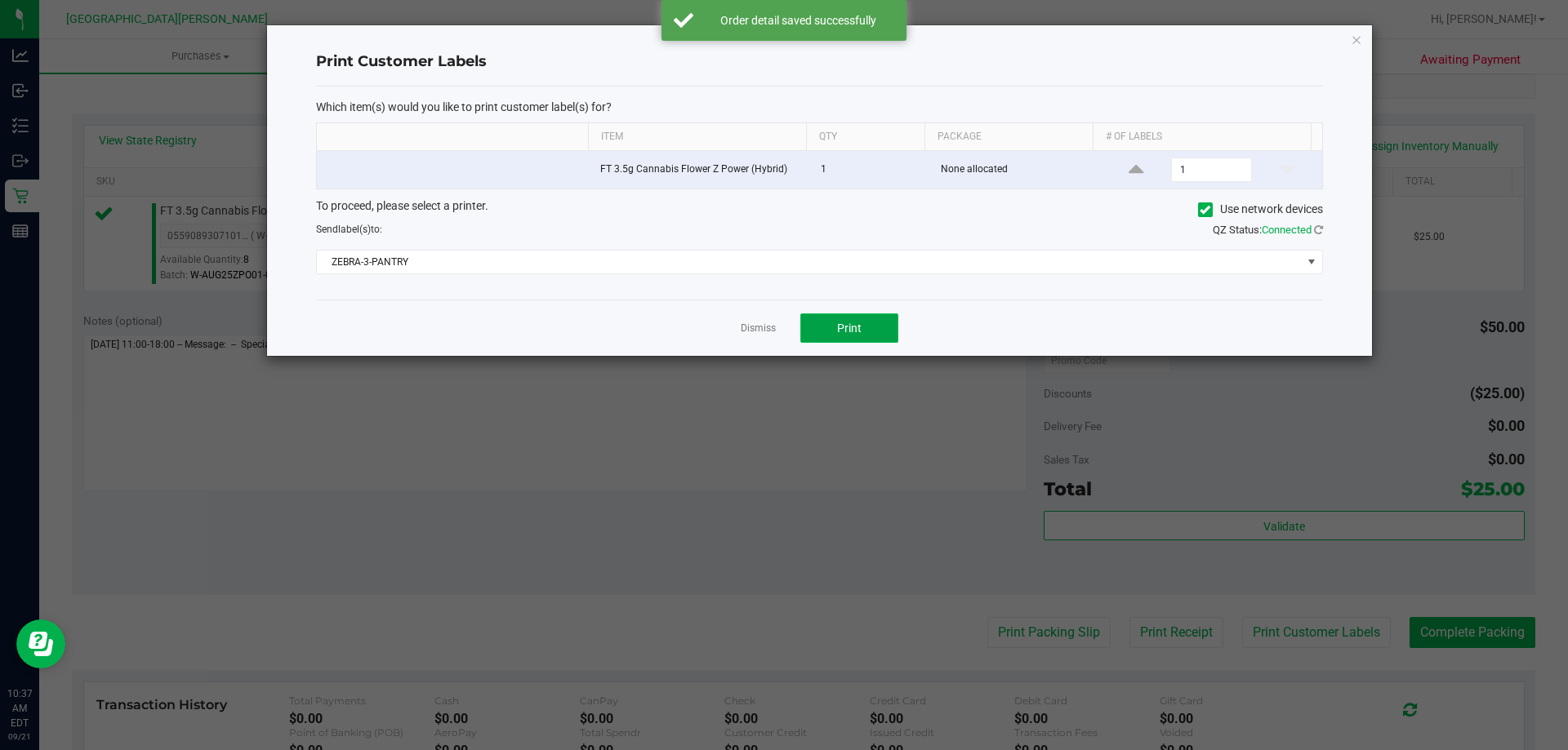
click at [847, 330] on span "Print" at bounding box center [849, 328] width 24 height 13
click at [759, 326] on link "Dismiss" at bounding box center [757, 329] width 35 height 14
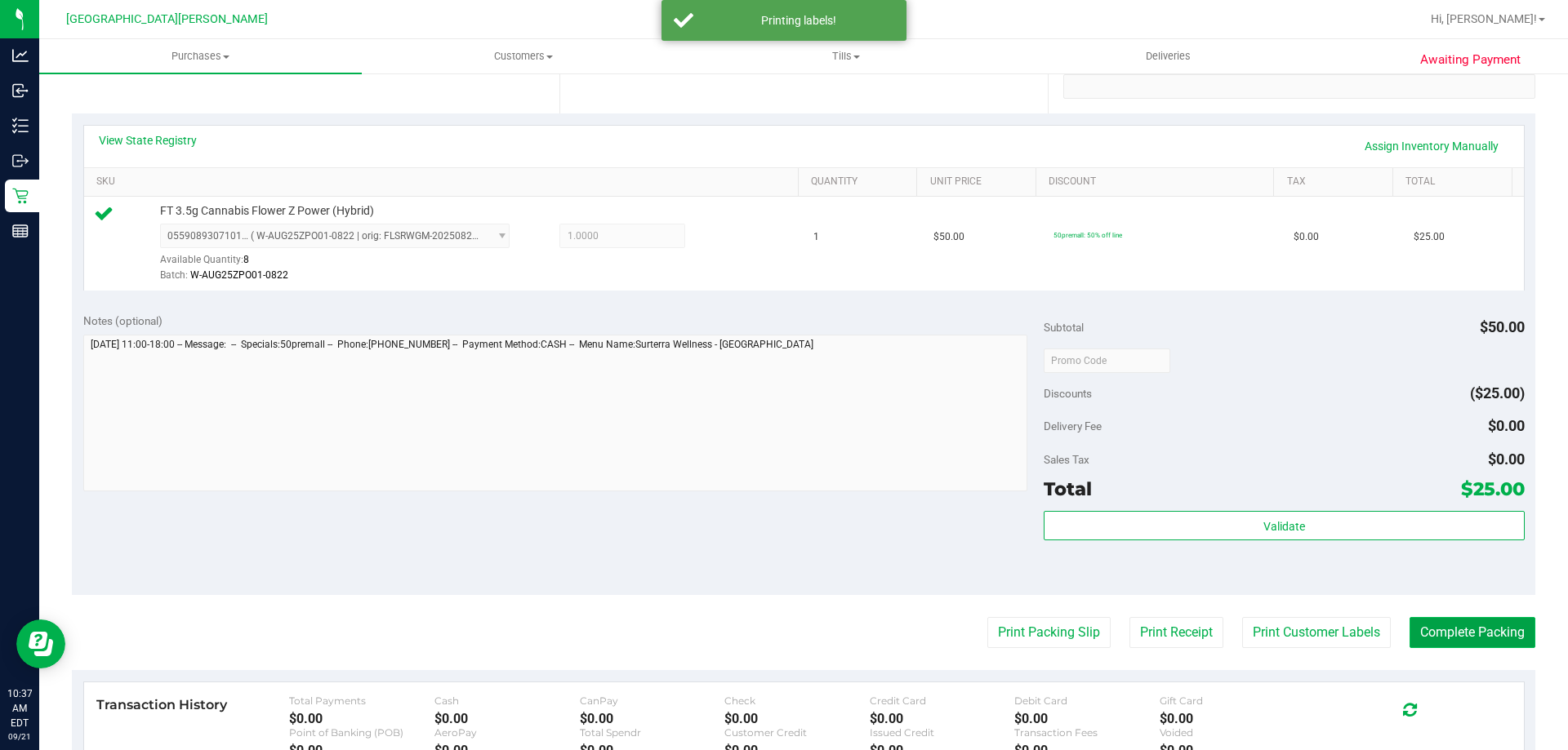
drag, startPoint x: 1416, startPoint y: 629, endPoint x: 1420, endPoint y: 620, distance: 9.9
click at [1416, 629] on button "Complete Packing" at bounding box center [1472, 632] width 126 height 31
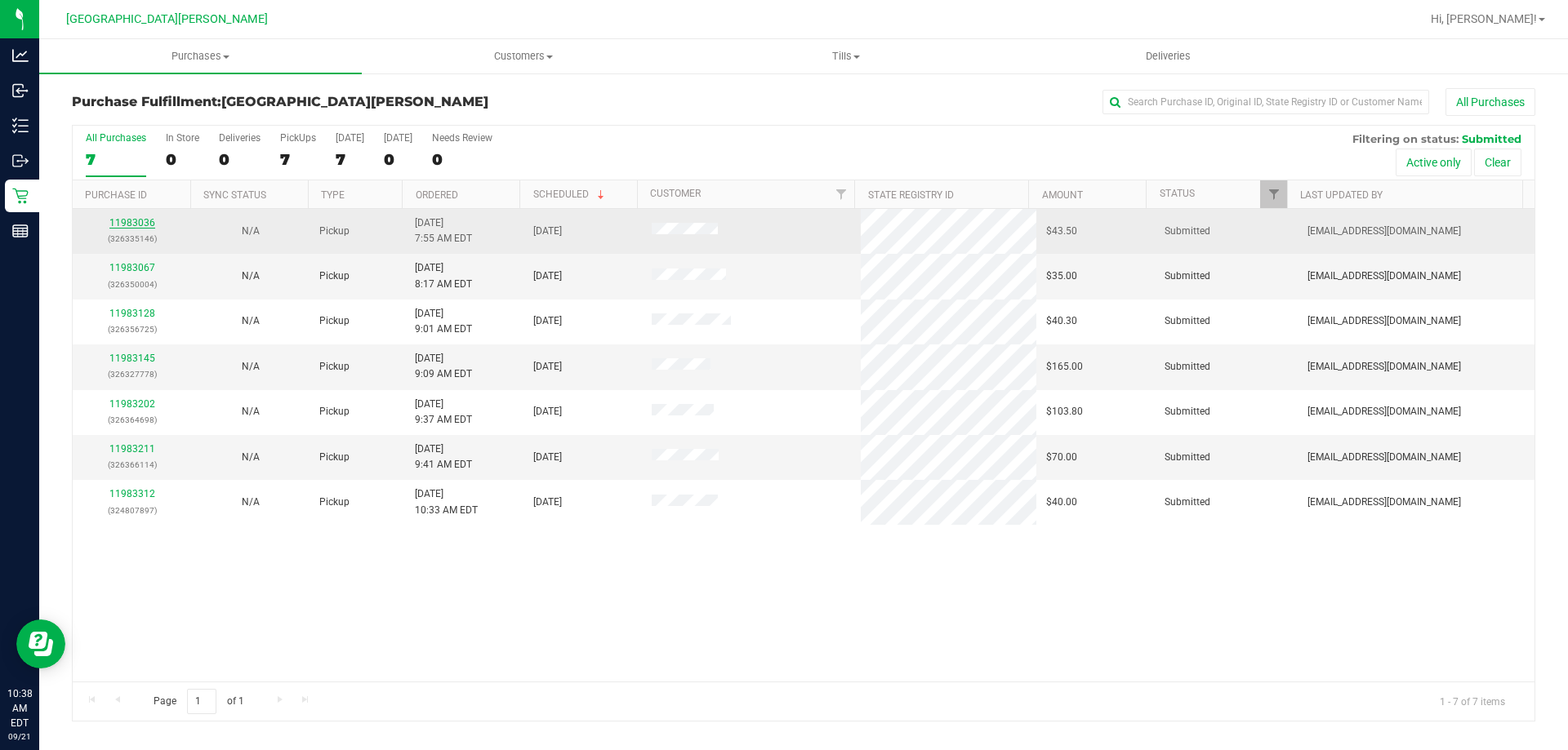
click at [145, 220] on link "11983036" at bounding box center [132, 222] width 46 height 11
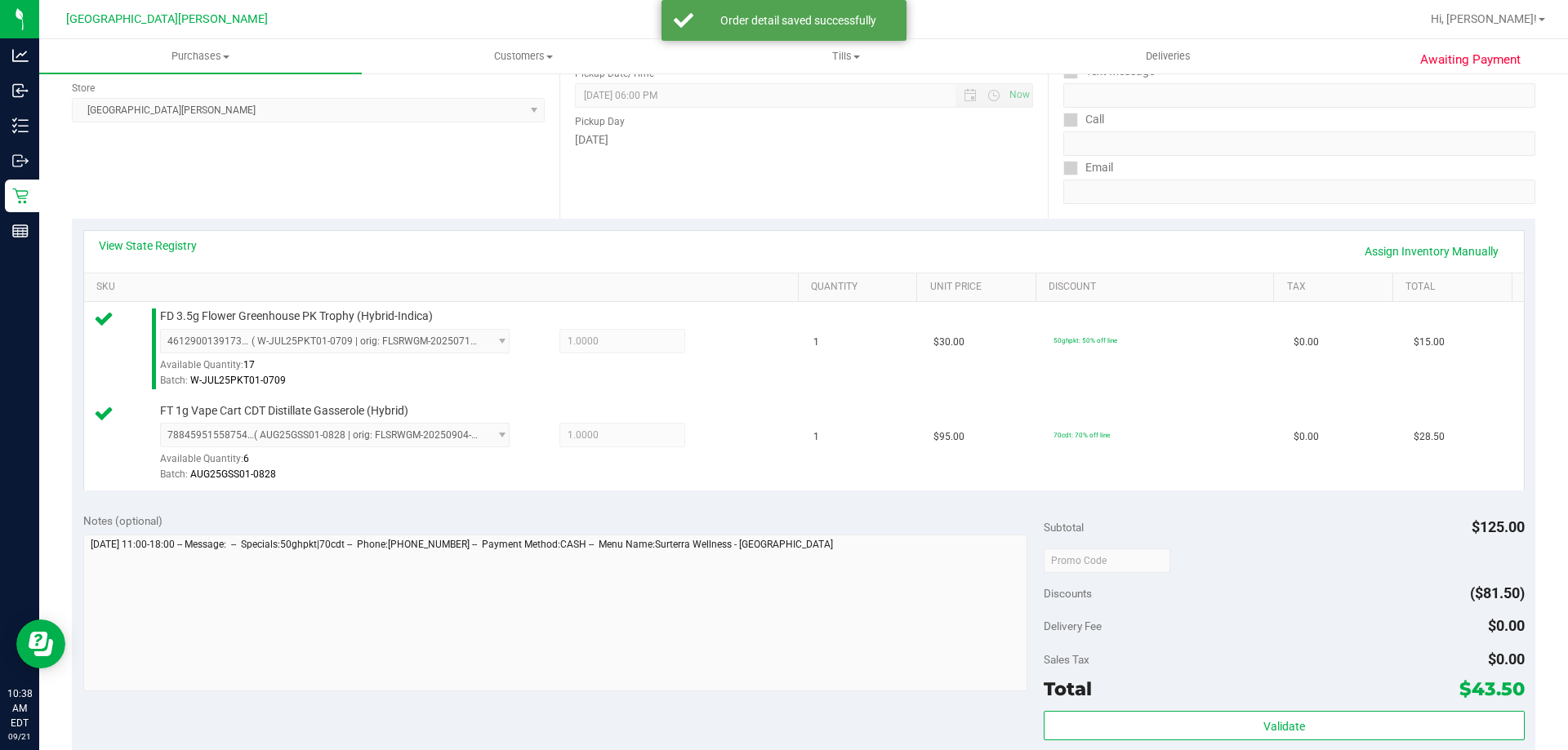
scroll to position [245, 0]
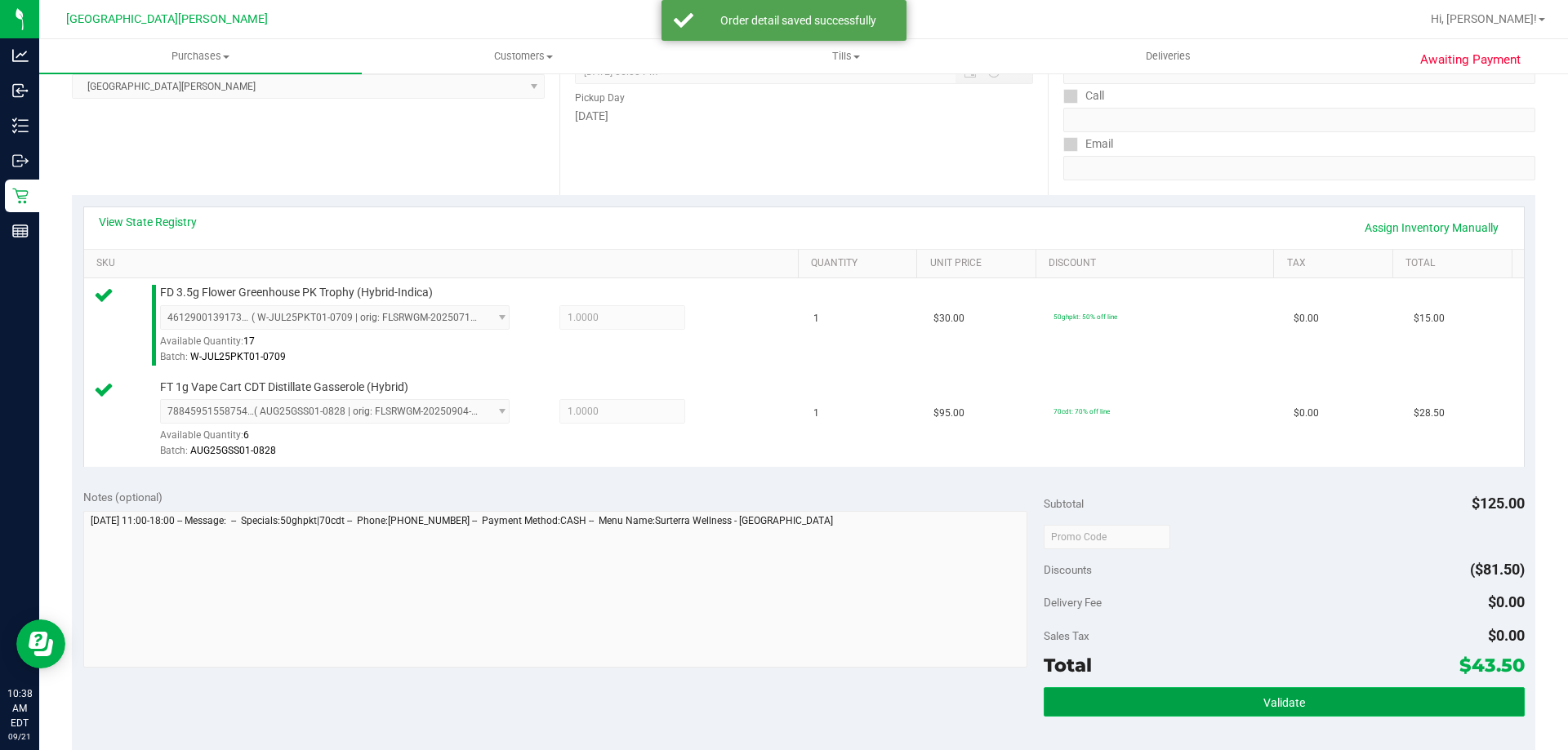
click at [1135, 693] on button "Validate" at bounding box center [1283, 701] width 480 height 29
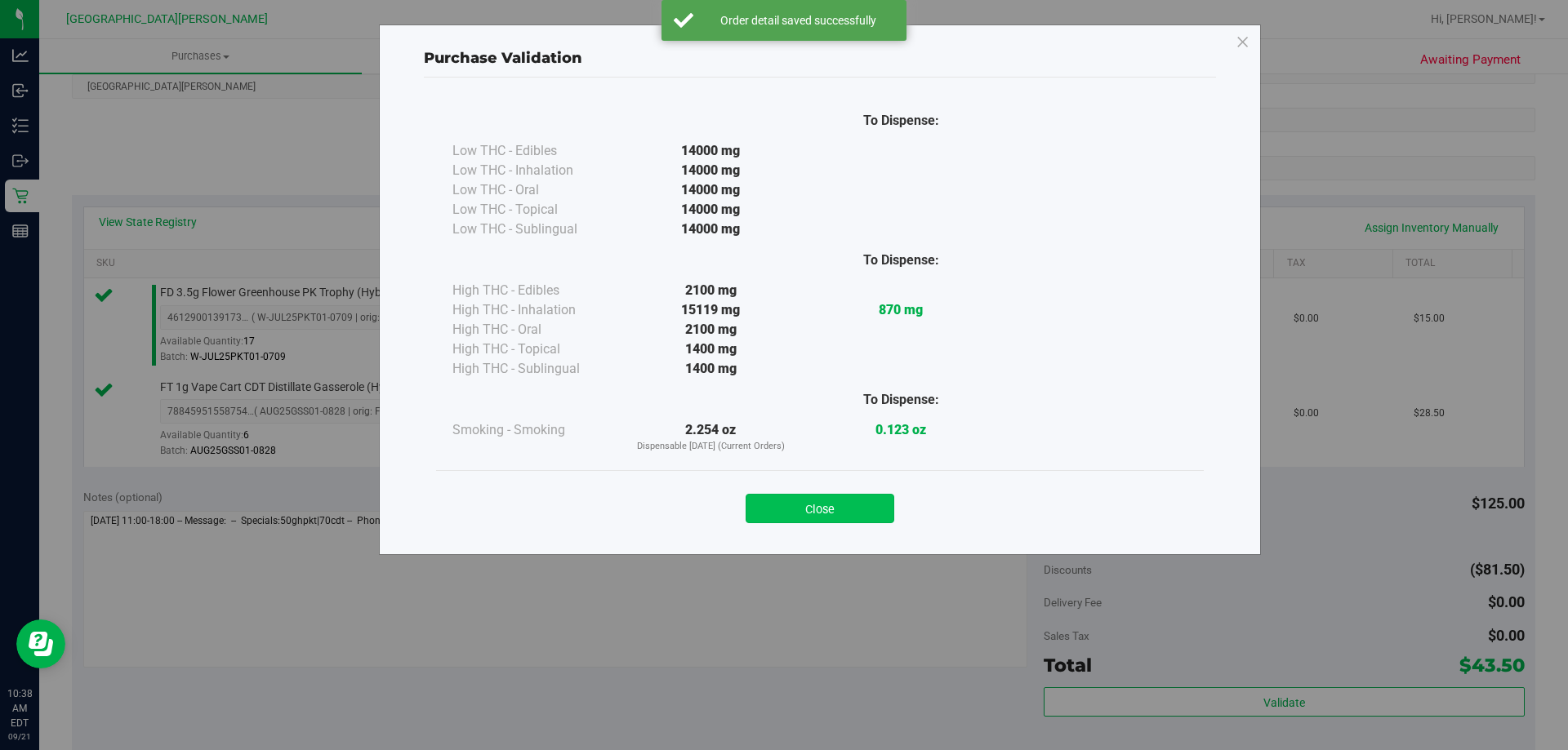
click at [840, 509] on button "Close" at bounding box center [819, 508] width 149 height 29
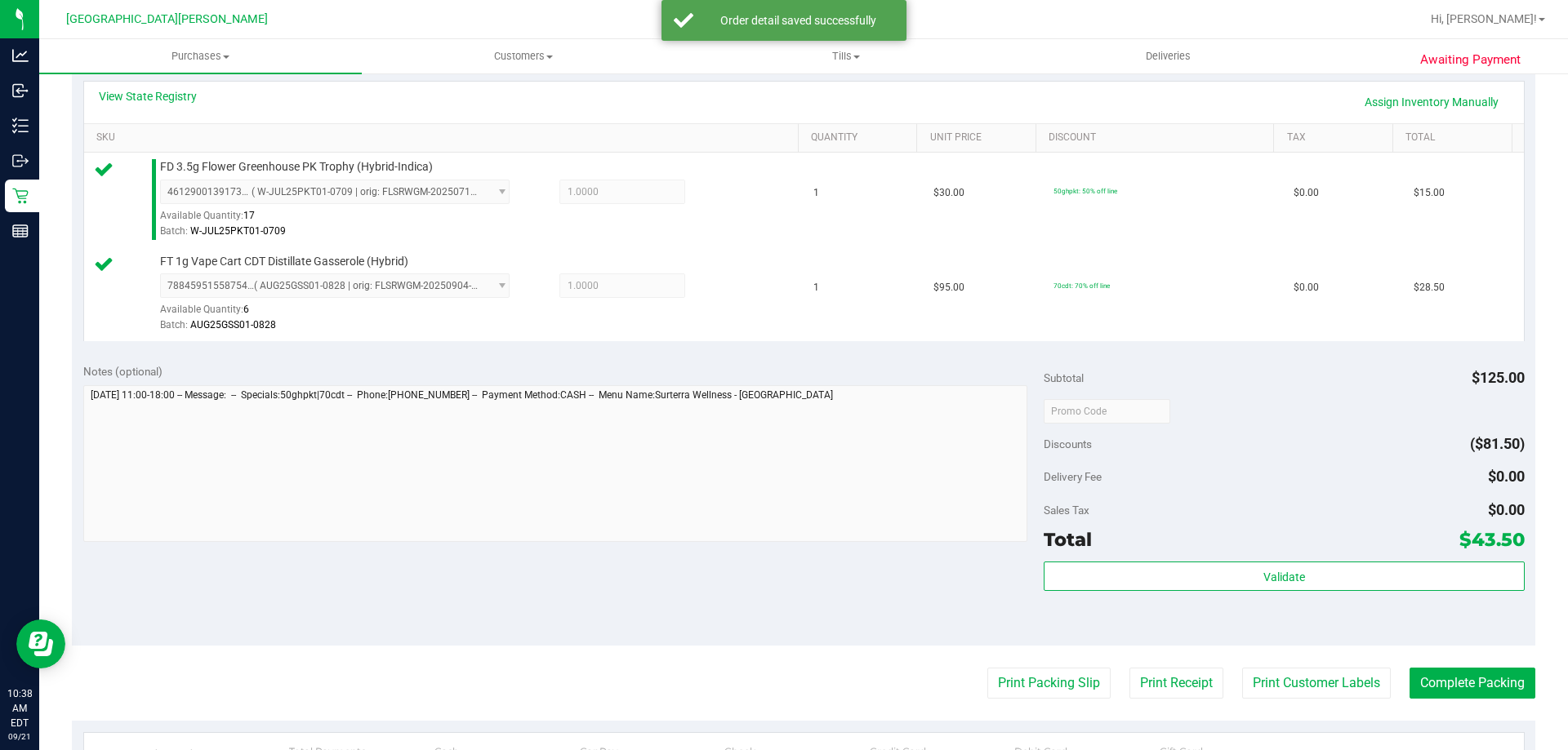
scroll to position [490, 0]
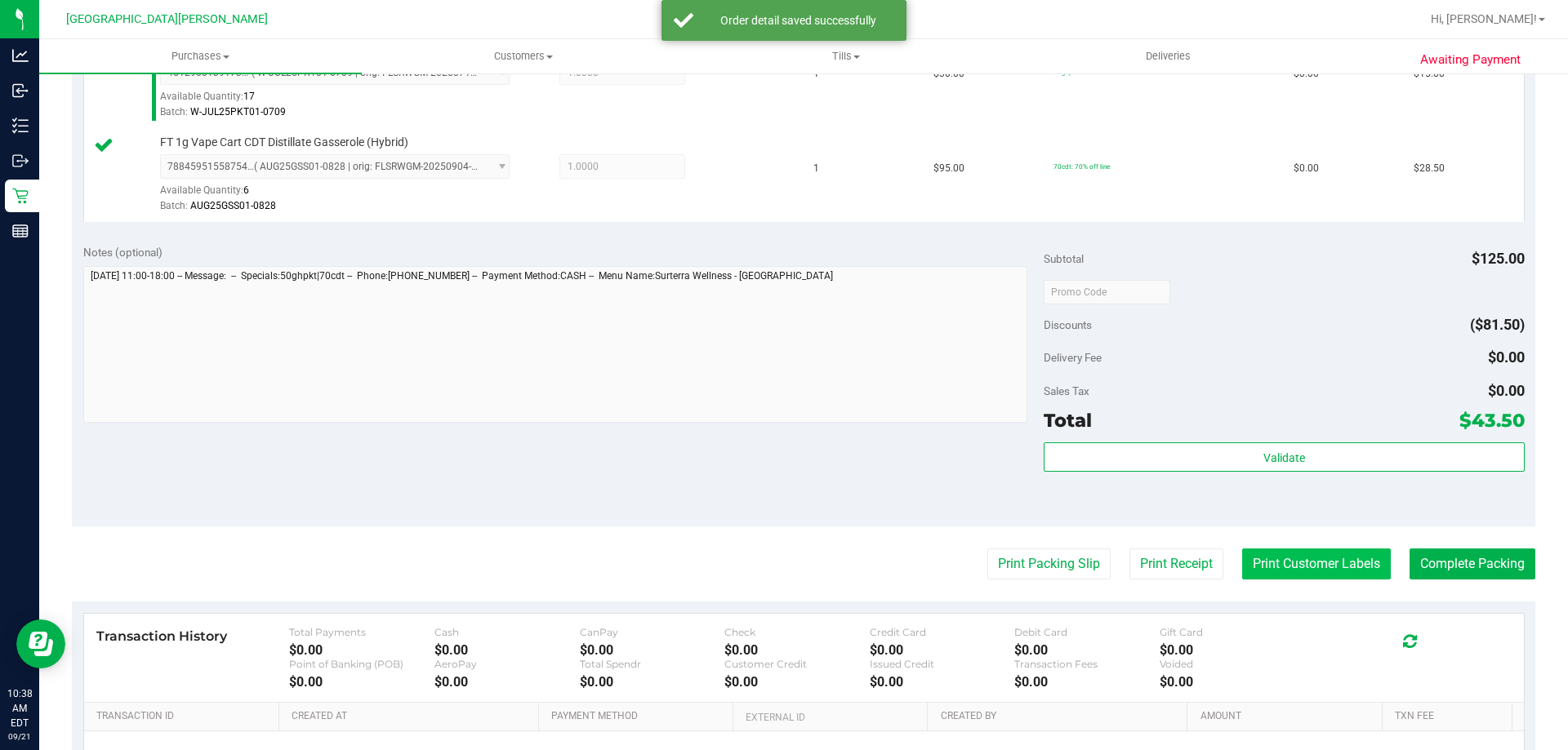
click at [1256, 571] on button "Print Customer Labels" at bounding box center [1316, 564] width 149 height 31
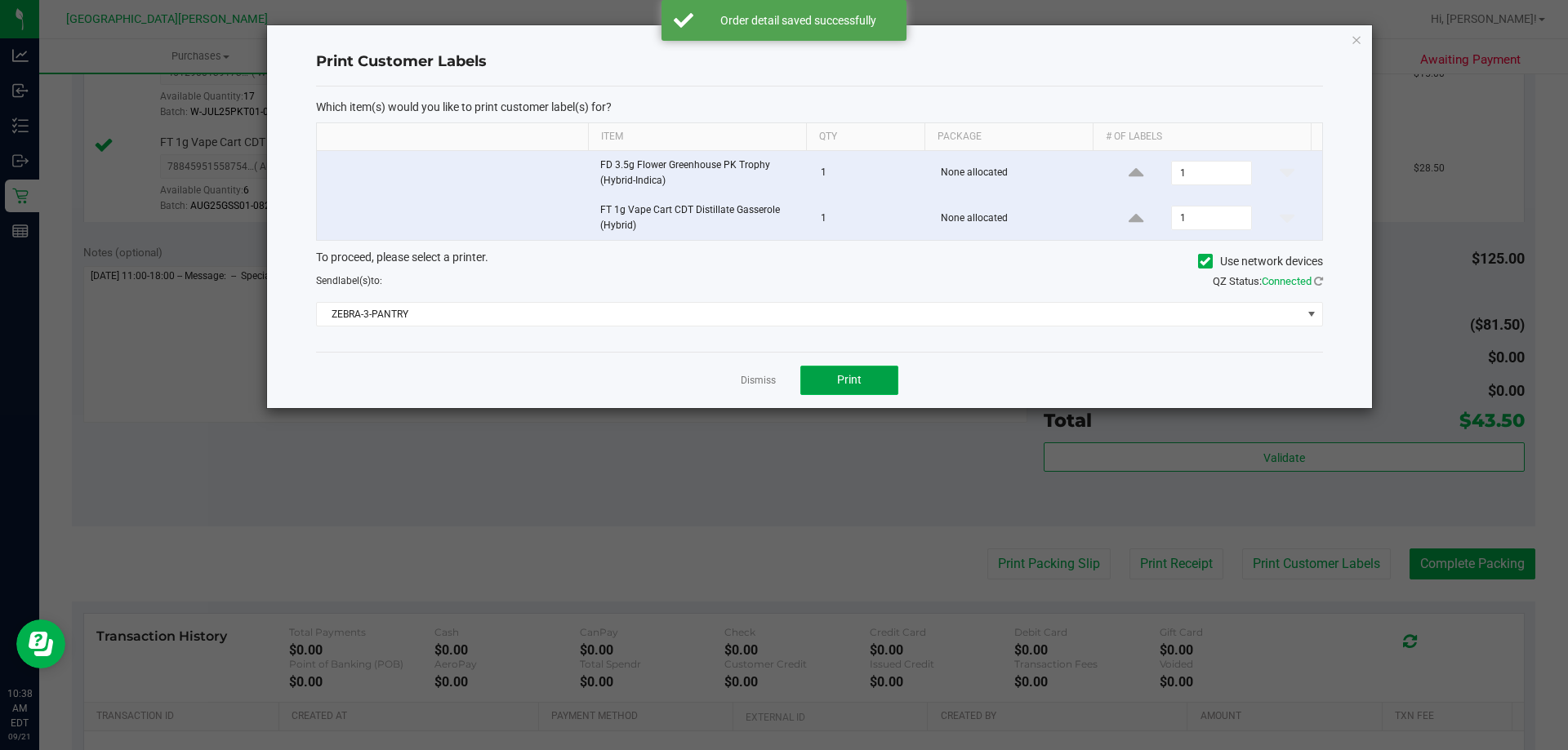
click at [820, 380] on button "Print" at bounding box center [849, 380] width 98 height 29
click at [766, 380] on link "Dismiss" at bounding box center [757, 381] width 35 height 14
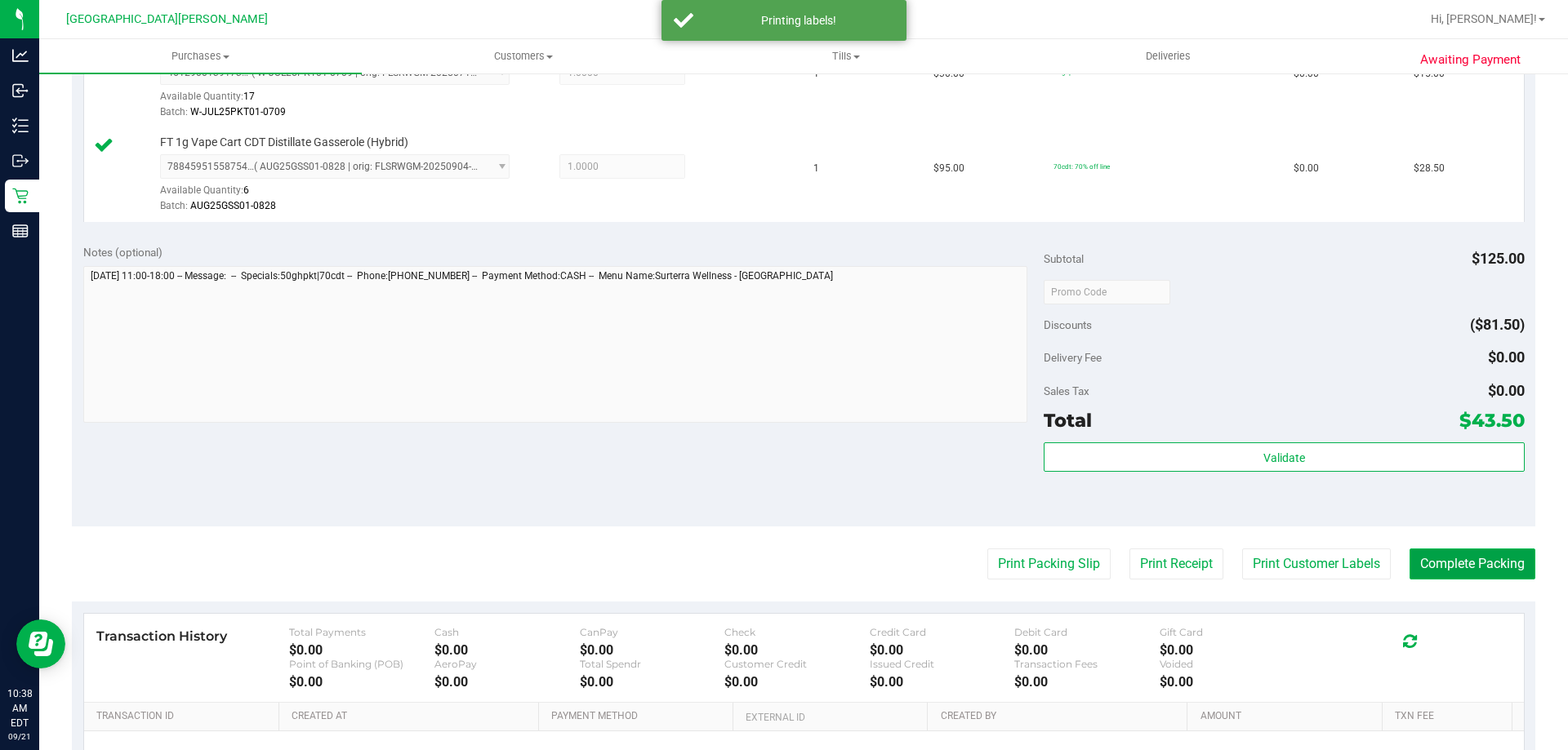
drag, startPoint x: 1424, startPoint y: 565, endPoint x: 1434, endPoint y: 558, distance: 12.9
click at [1430, 560] on button "Complete Packing" at bounding box center [1472, 564] width 126 height 31
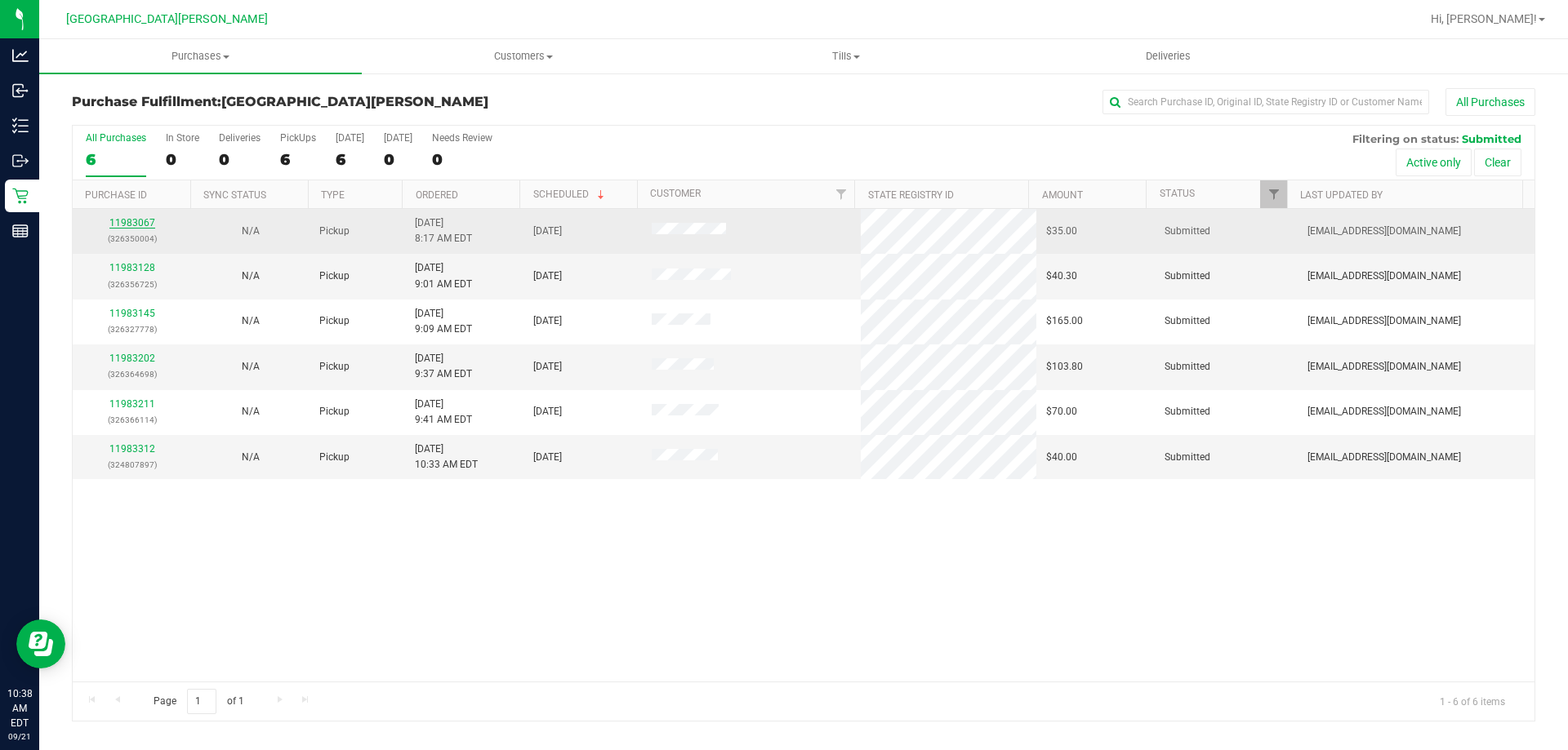
click at [137, 220] on link "11983067" at bounding box center [132, 222] width 46 height 11
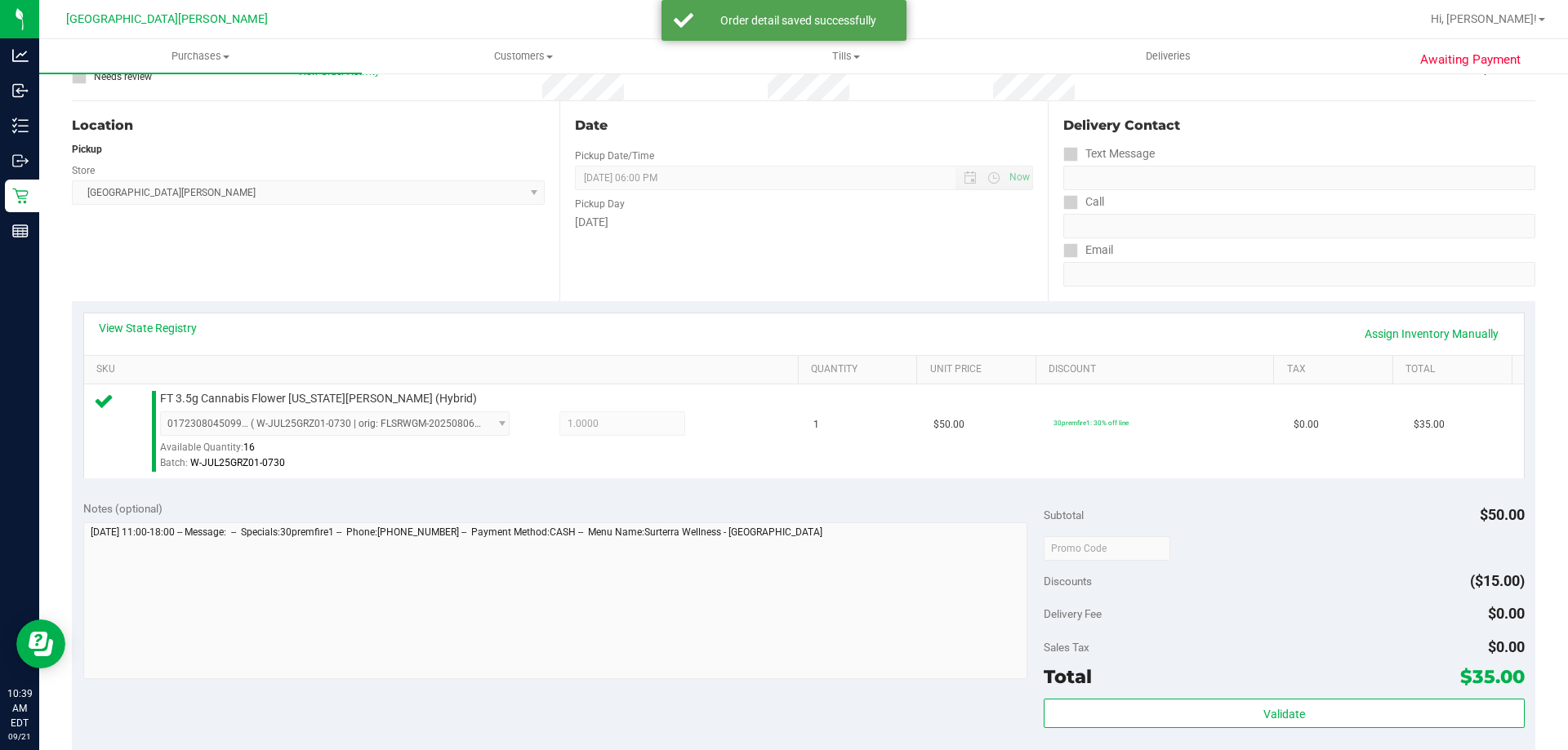
scroll to position [408, 0]
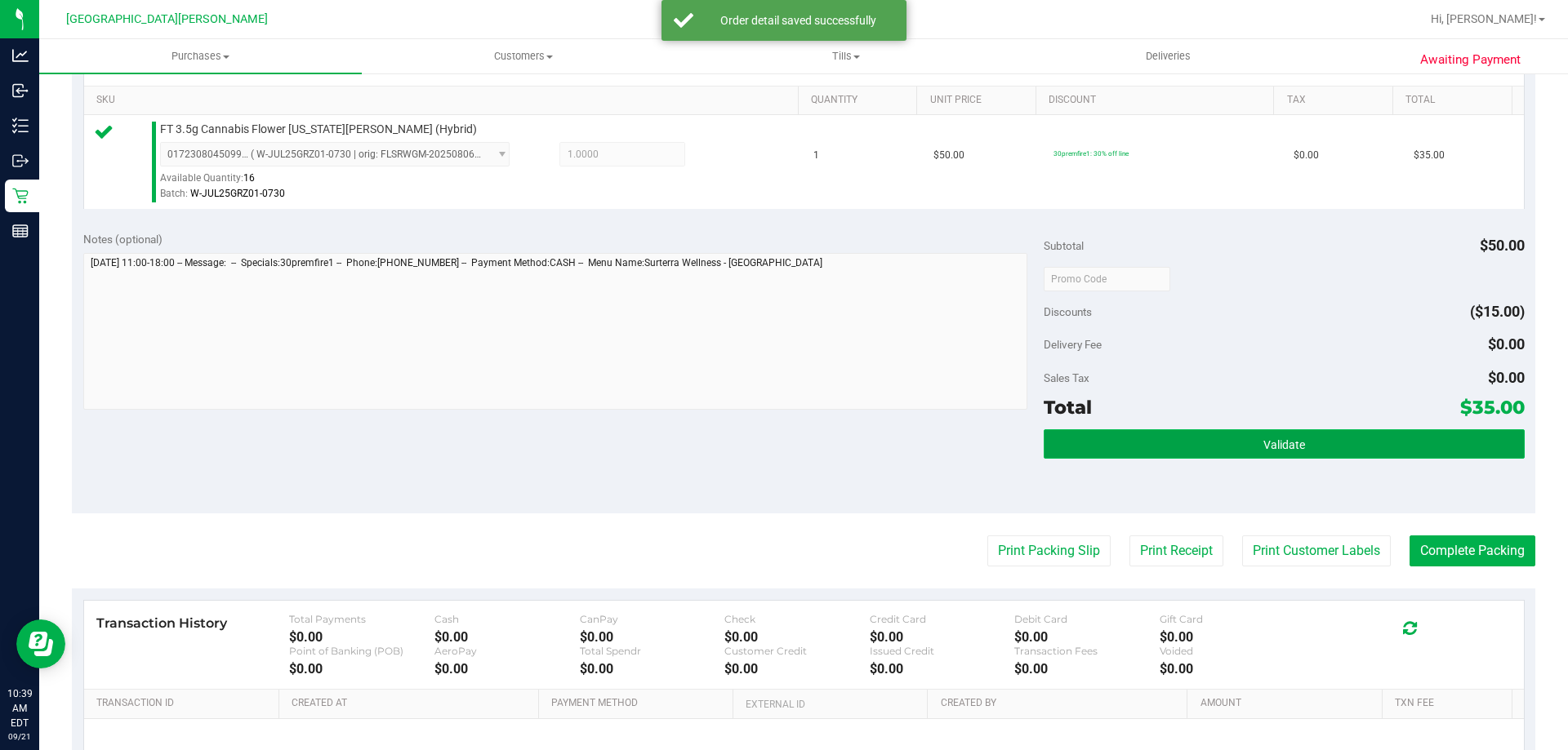
click at [1166, 438] on button "Validate" at bounding box center [1283, 443] width 480 height 29
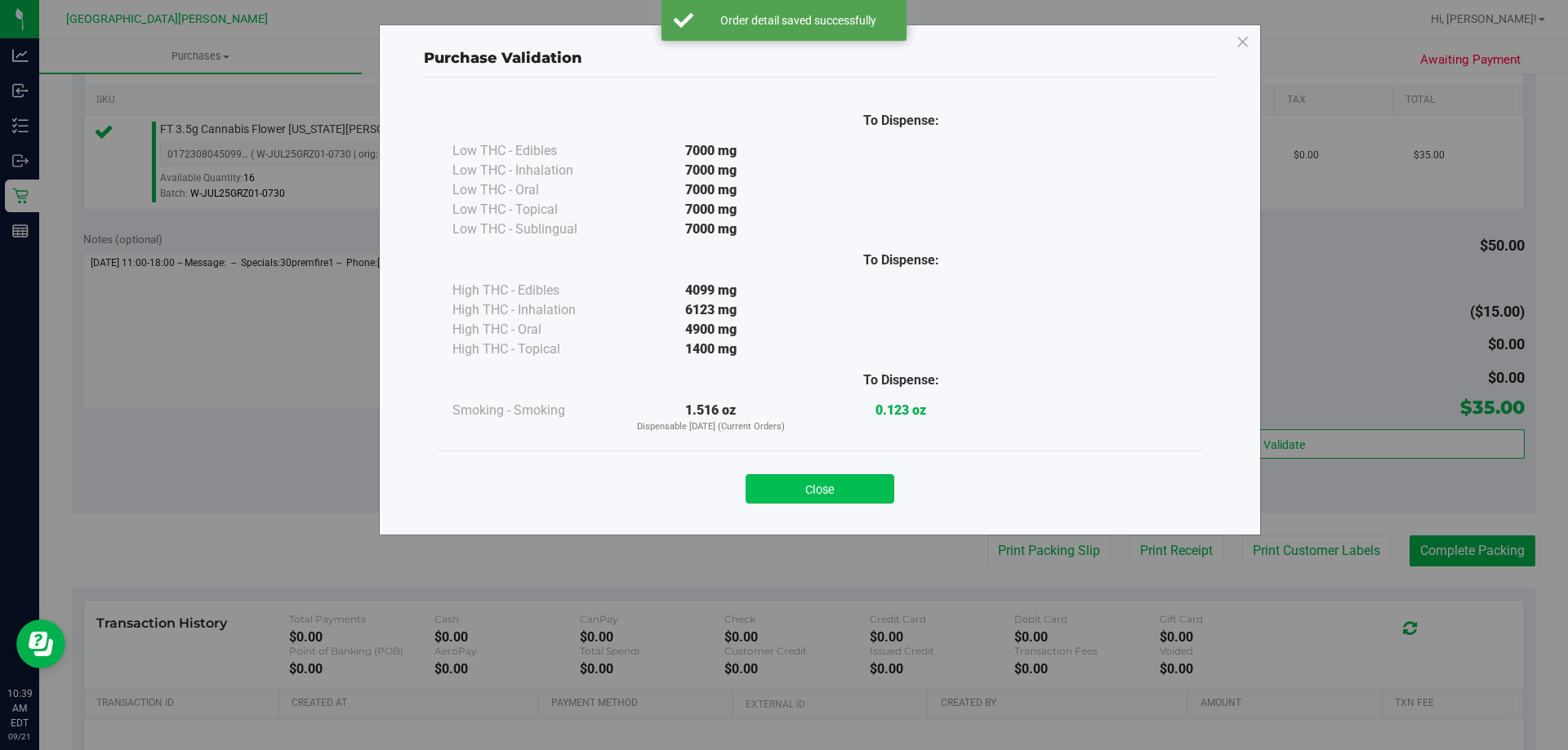
click at [850, 496] on button "Close" at bounding box center [819, 488] width 149 height 29
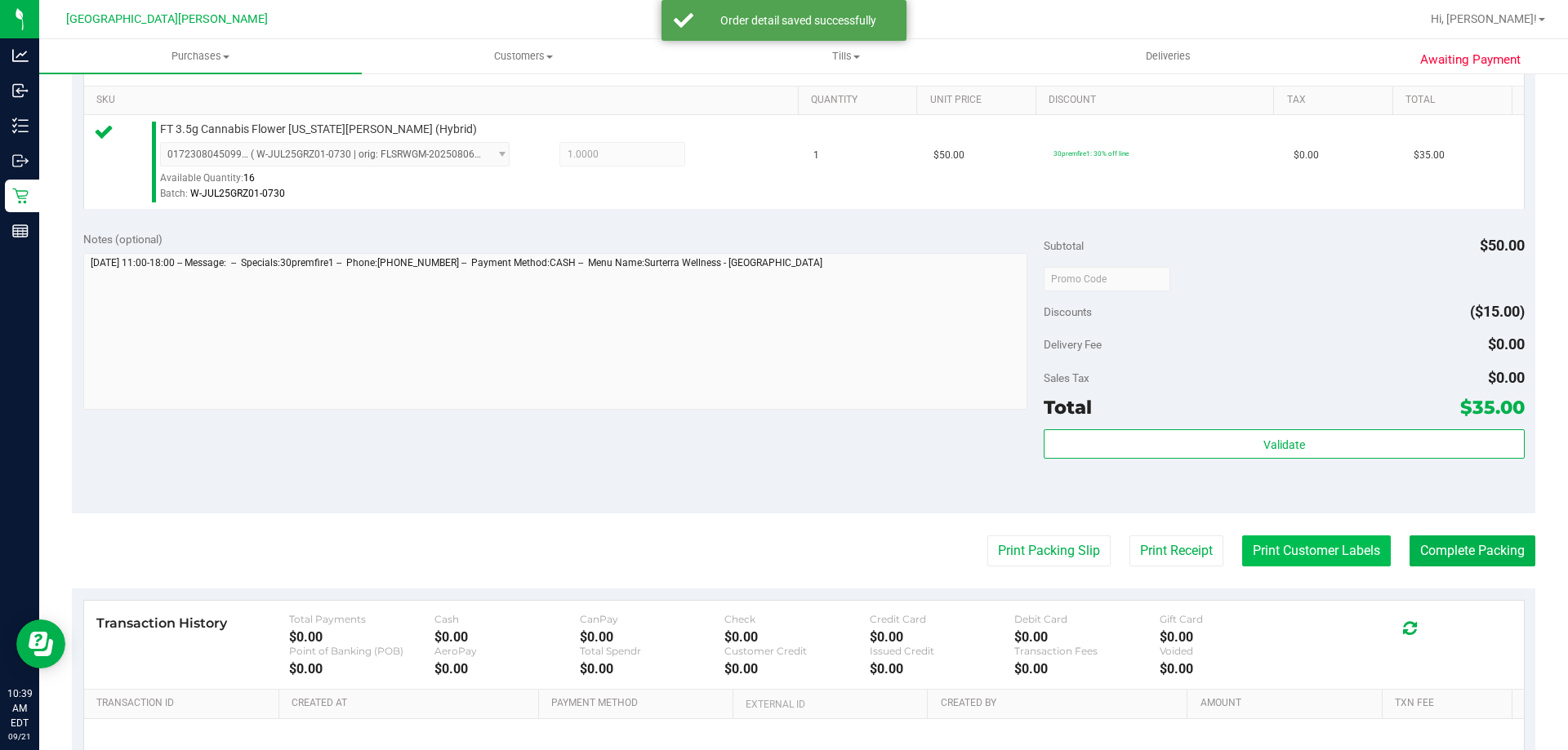
click at [1279, 546] on button "Print Customer Labels" at bounding box center [1316, 551] width 149 height 31
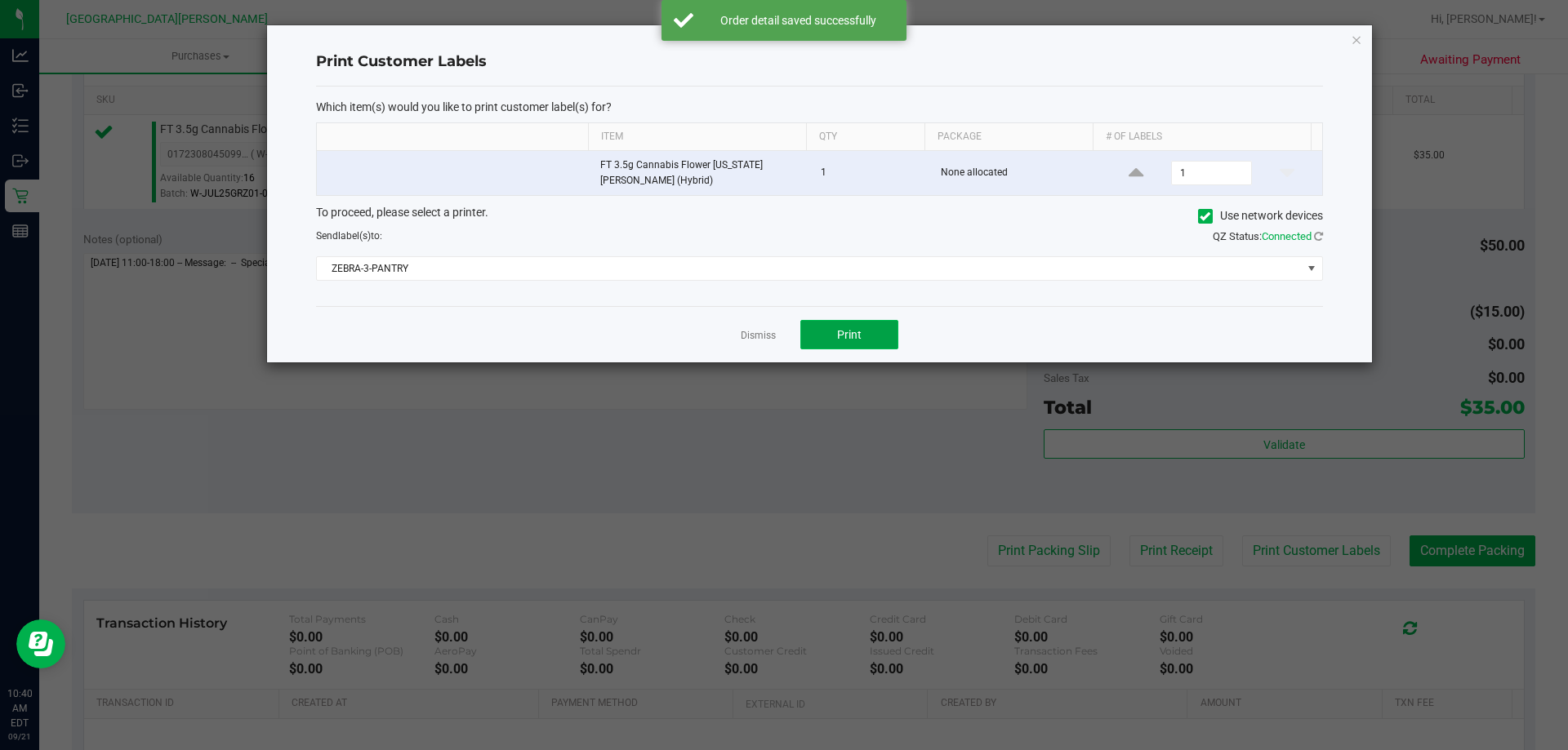
click at [859, 334] on span "Print" at bounding box center [849, 334] width 24 height 13
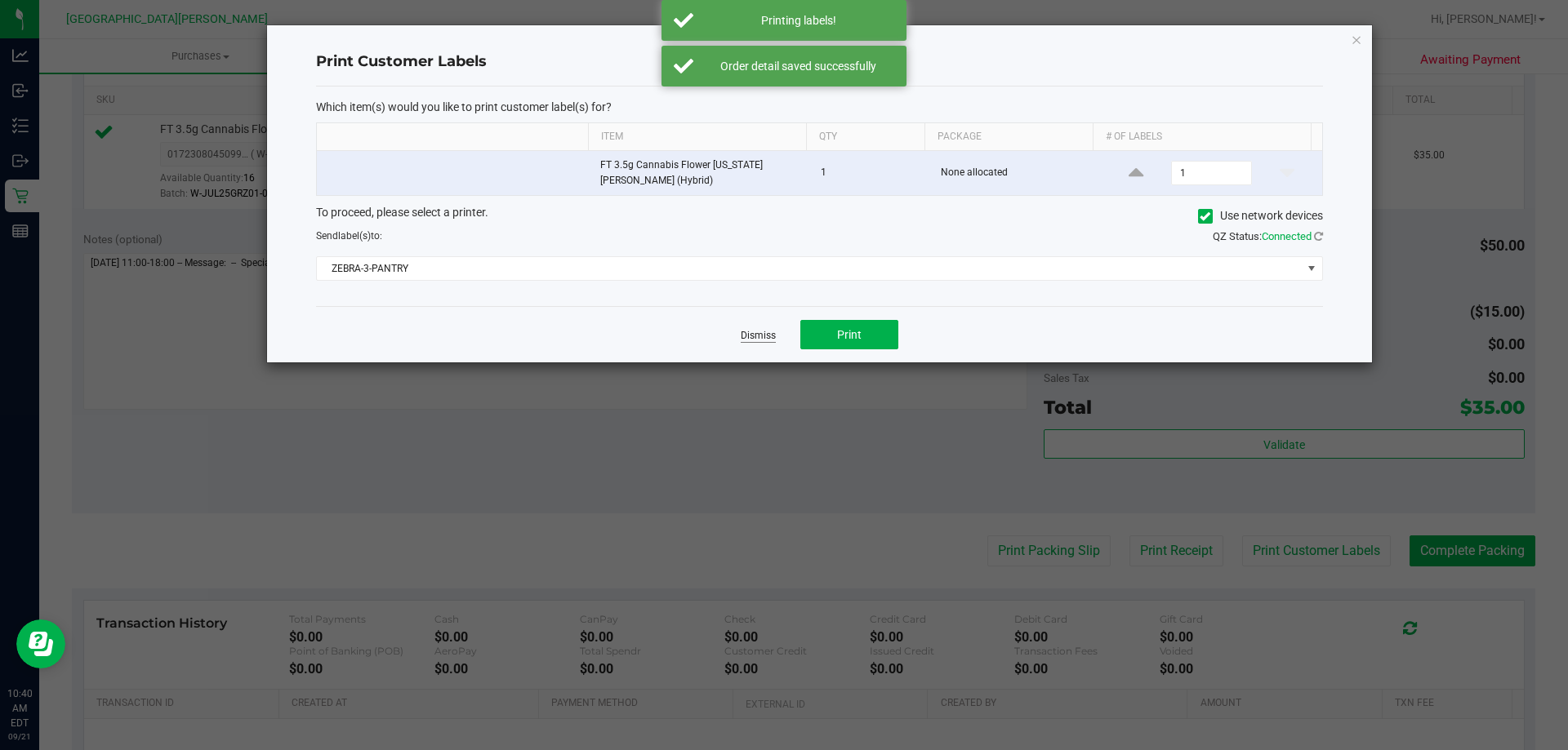
click at [747, 332] on link "Dismiss" at bounding box center [757, 336] width 35 height 14
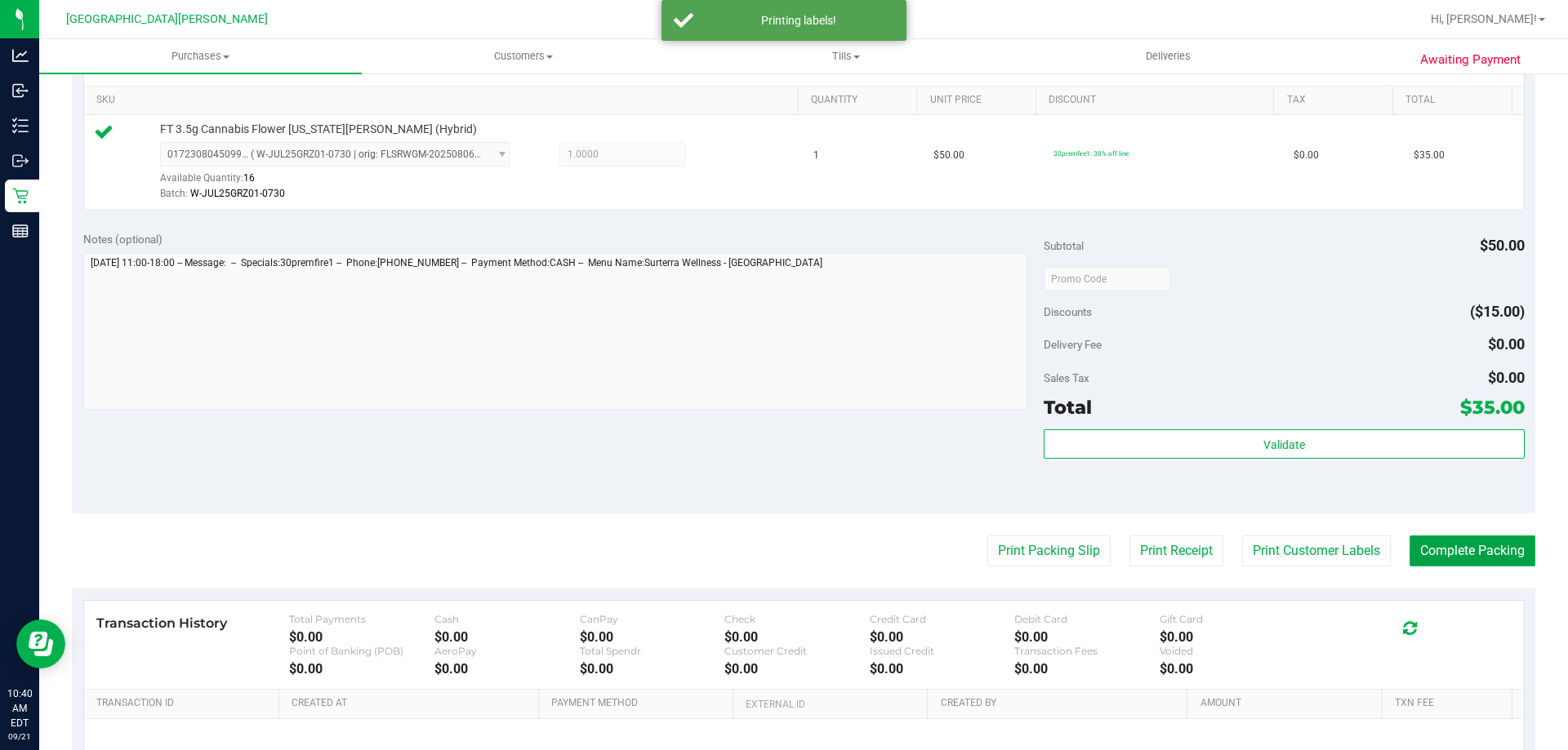
click at [1497, 560] on button "Complete Packing" at bounding box center [1472, 551] width 126 height 31
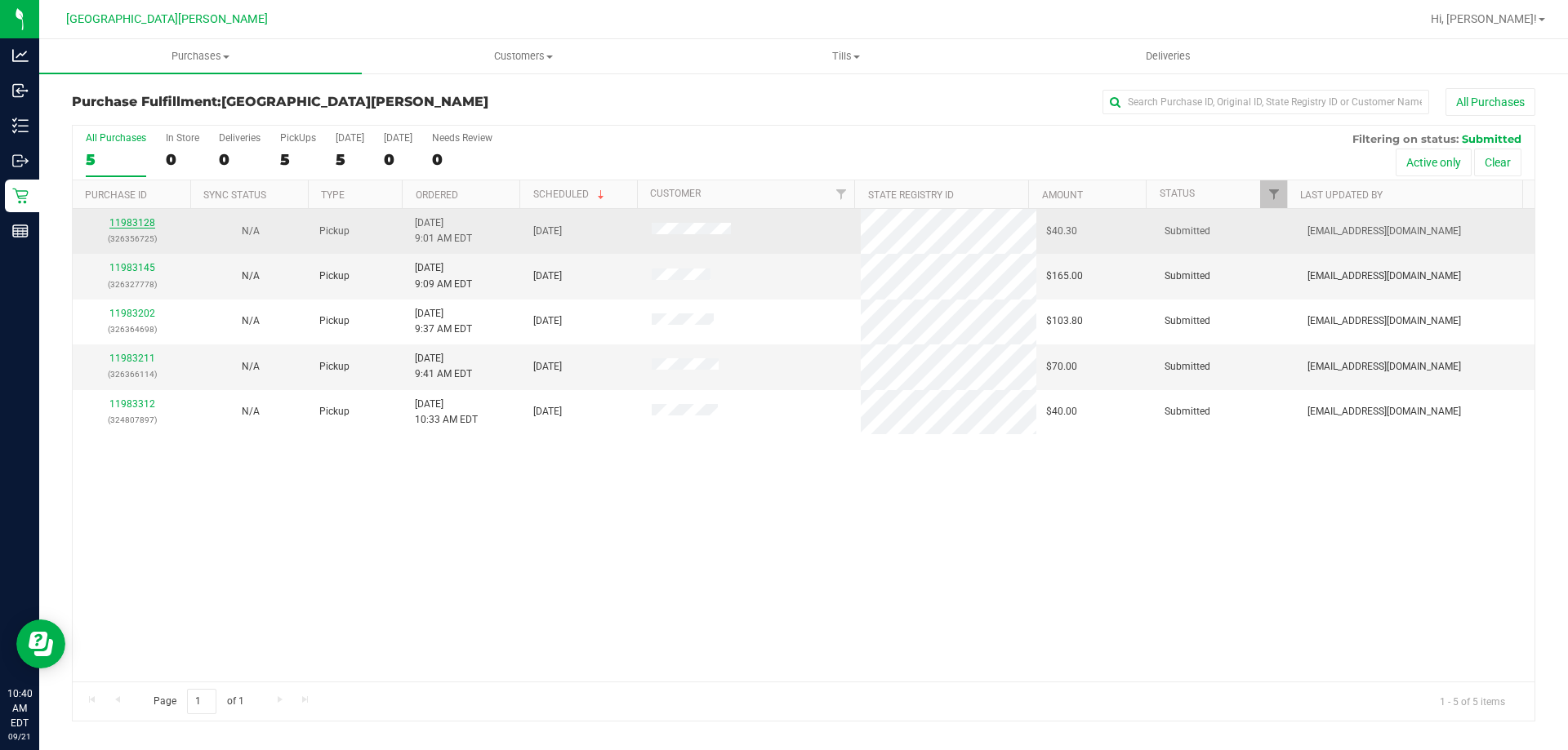
click at [139, 220] on link "11983128" at bounding box center [132, 222] width 46 height 11
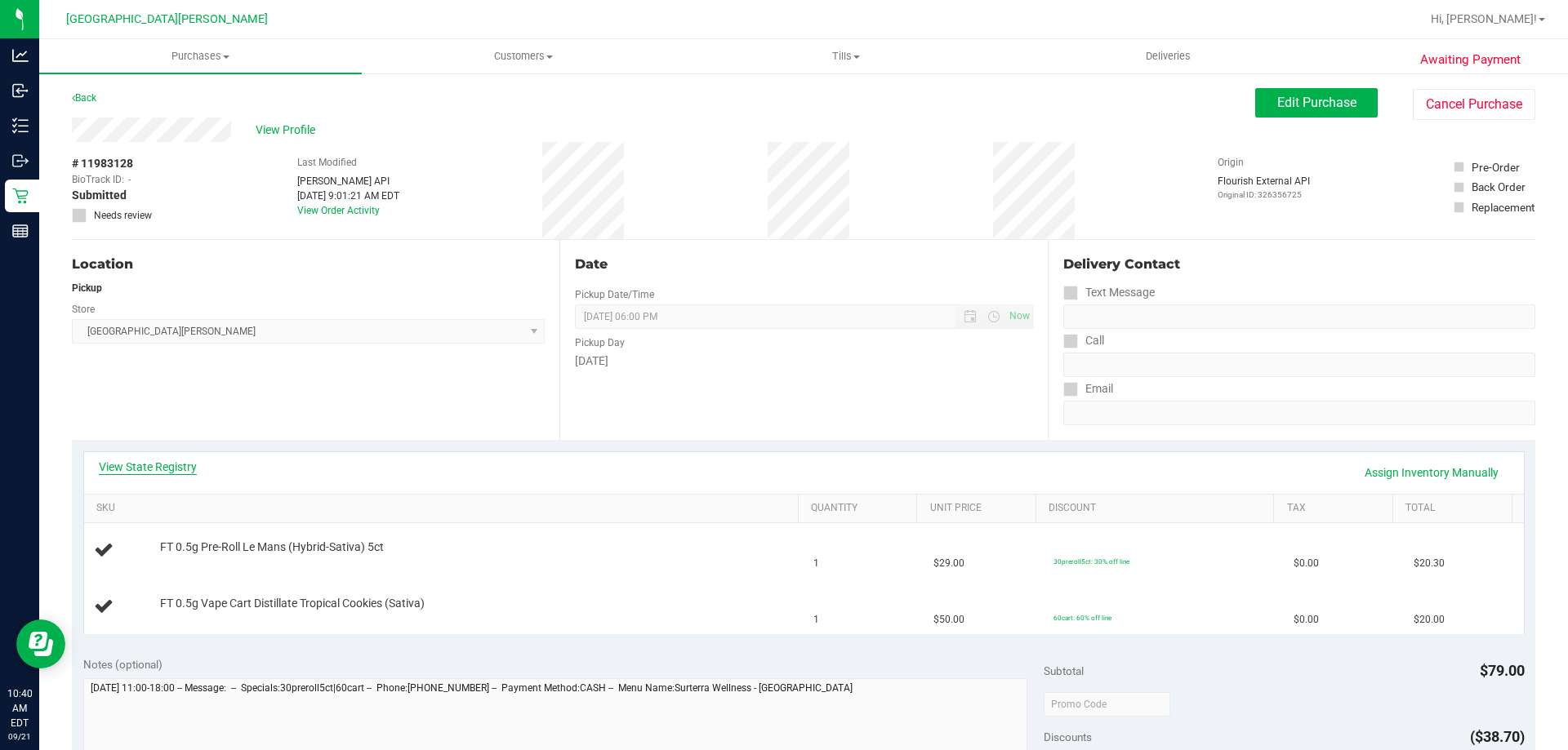
click at [136, 470] on link "View State Registry" at bounding box center [148, 467] width 98 height 16
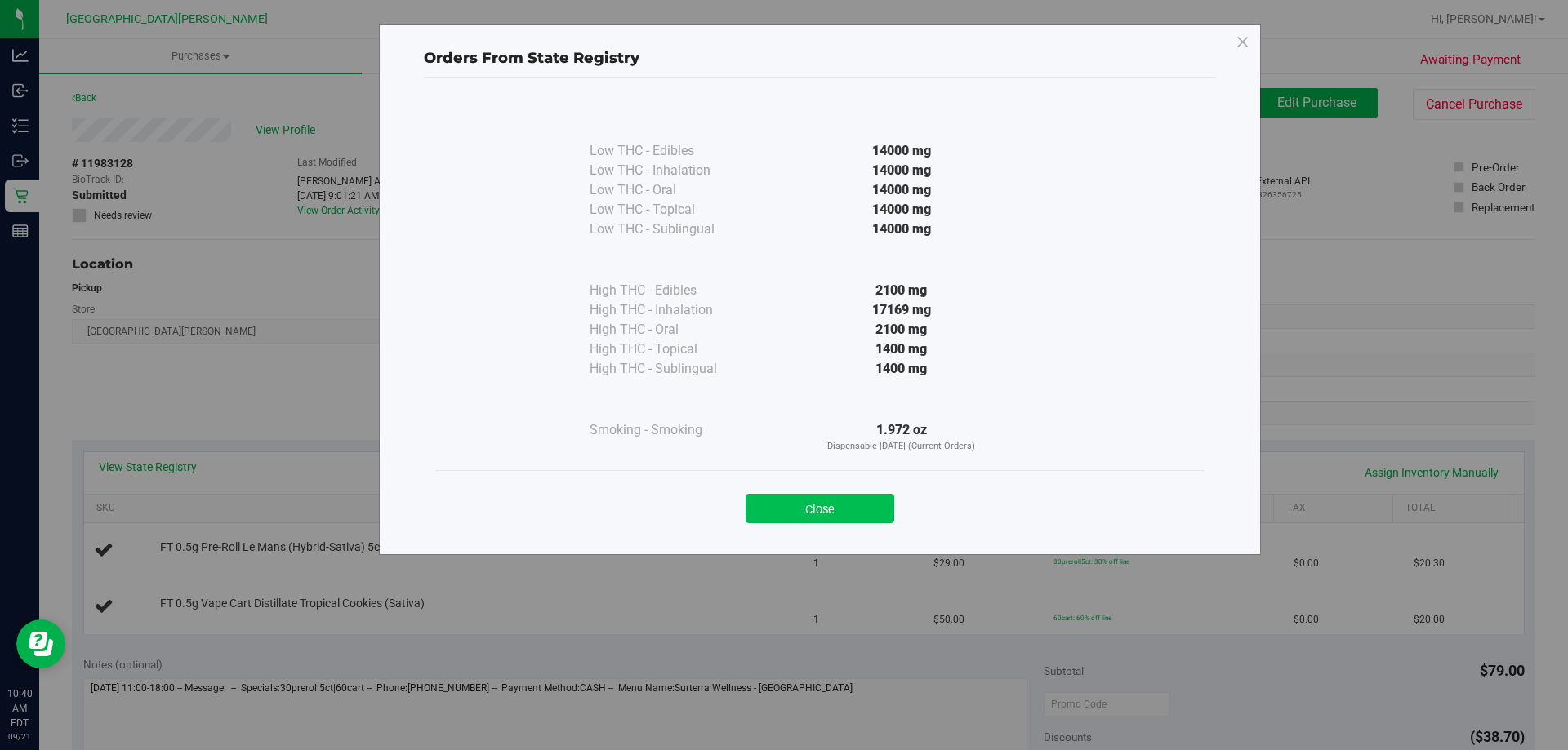
click at [872, 512] on button "Close" at bounding box center [819, 508] width 149 height 29
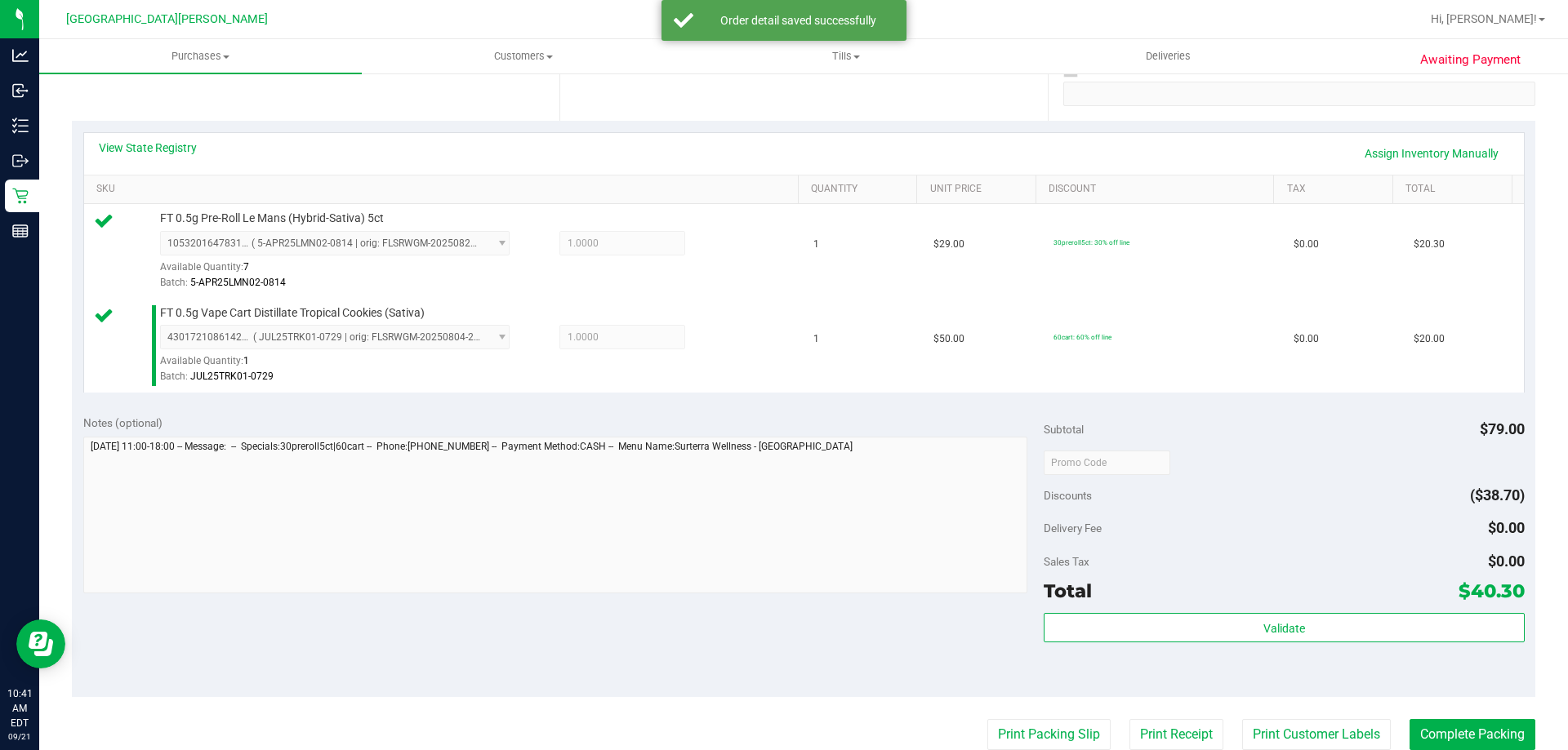
scroll to position [327, 0]
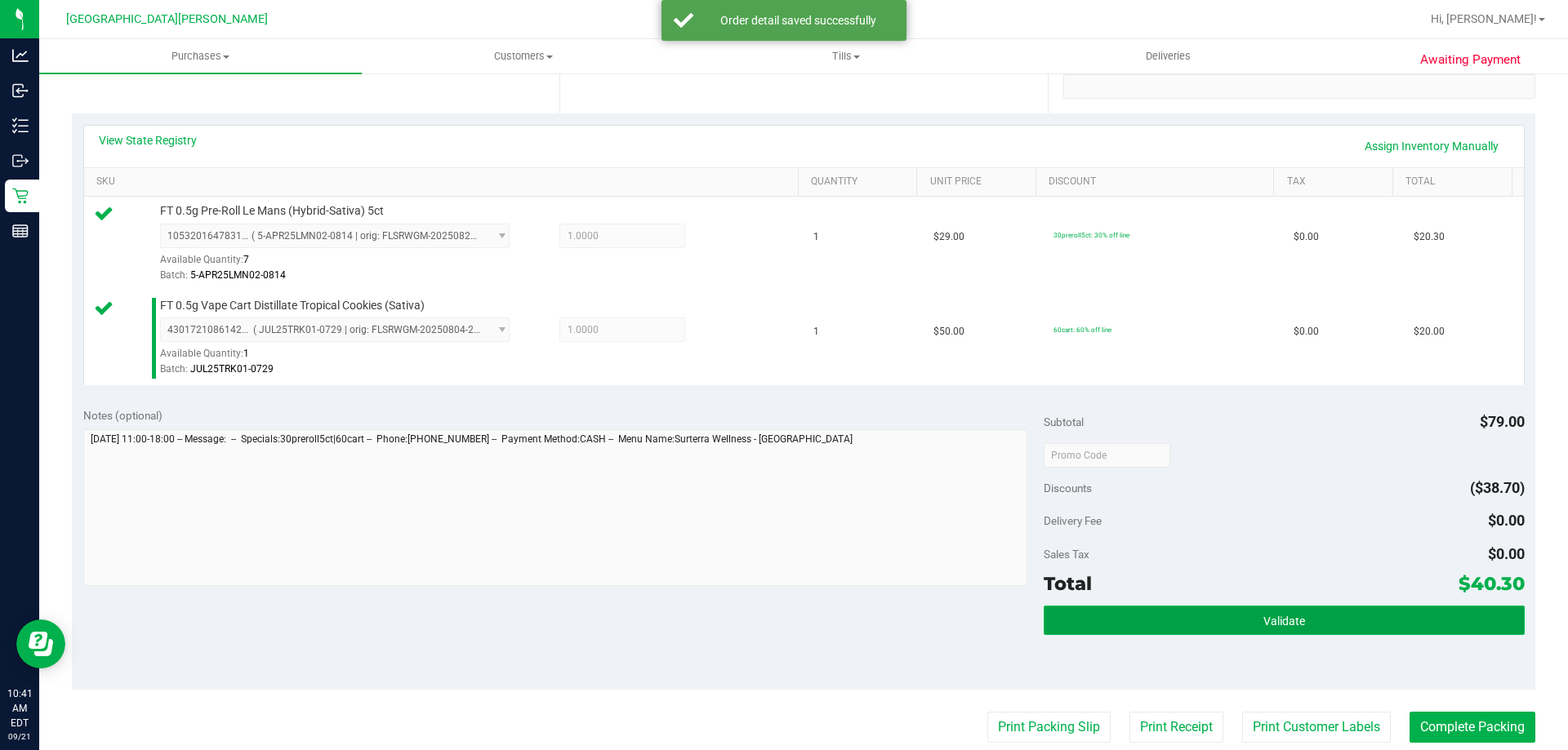
click at [1164, 620] on button "Validate" at bounding box center [1283, 620] width 480 height 29
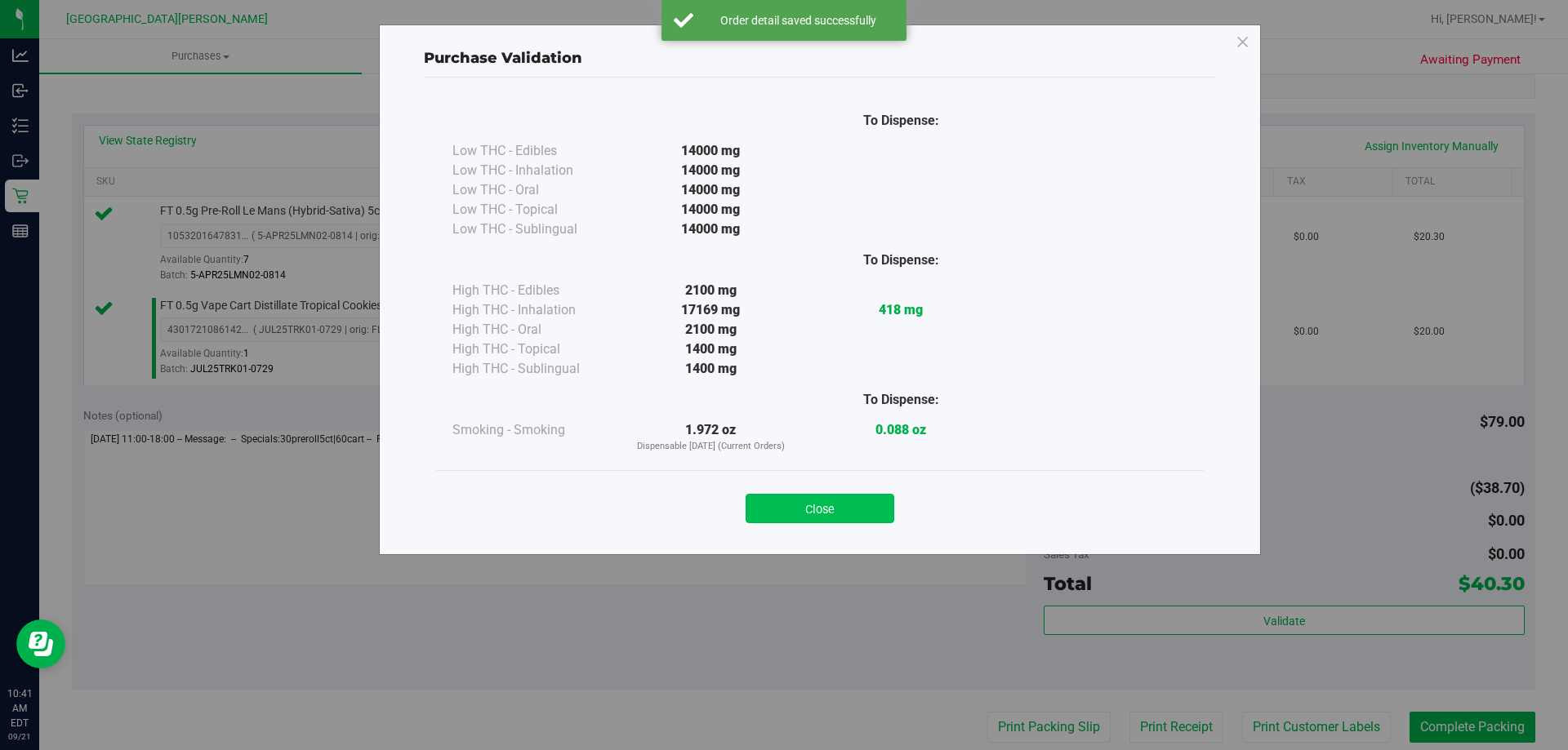
click at [855, 509] on button "Close" at bounding box center [819, 508] width 149 height 29
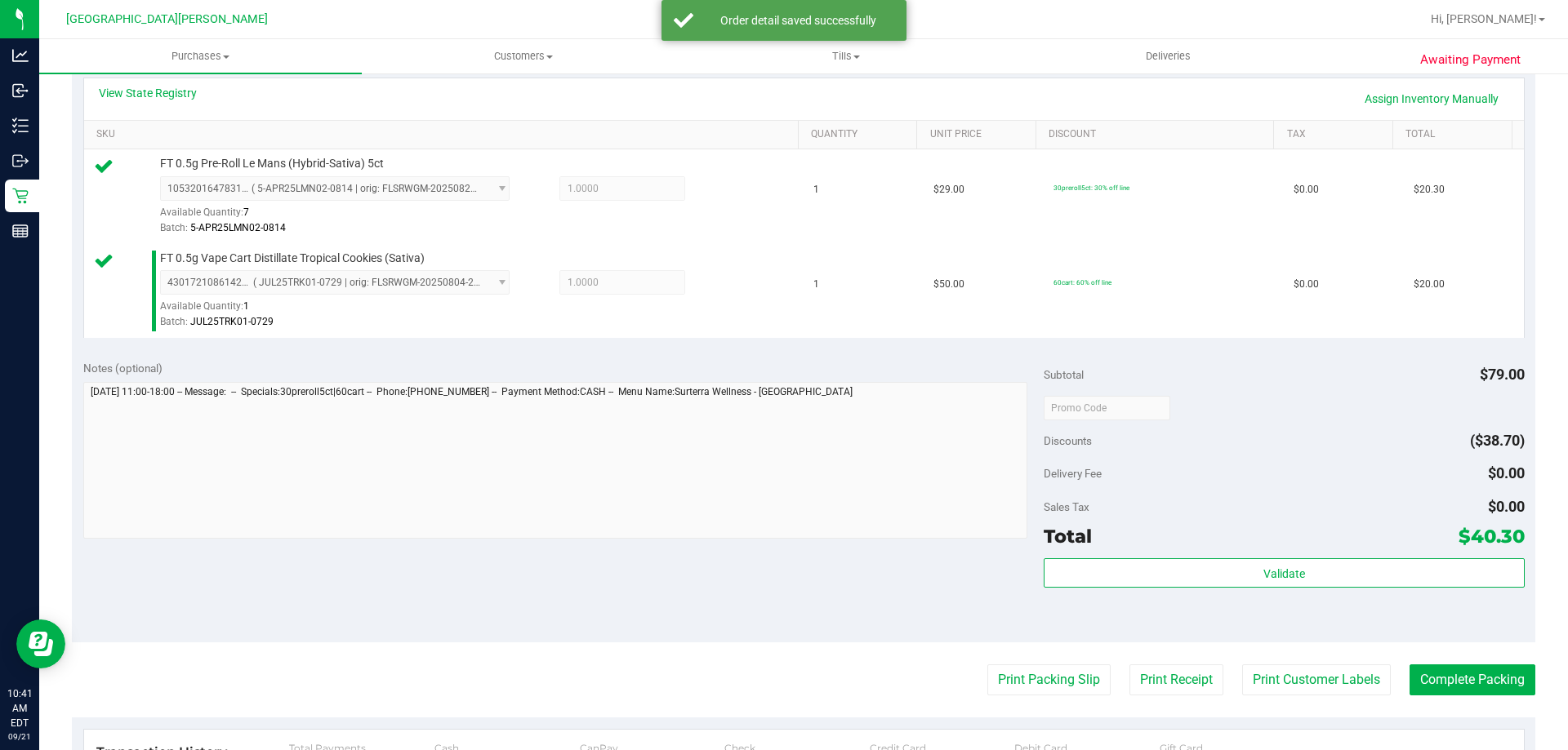
scroll to position [571, 0]
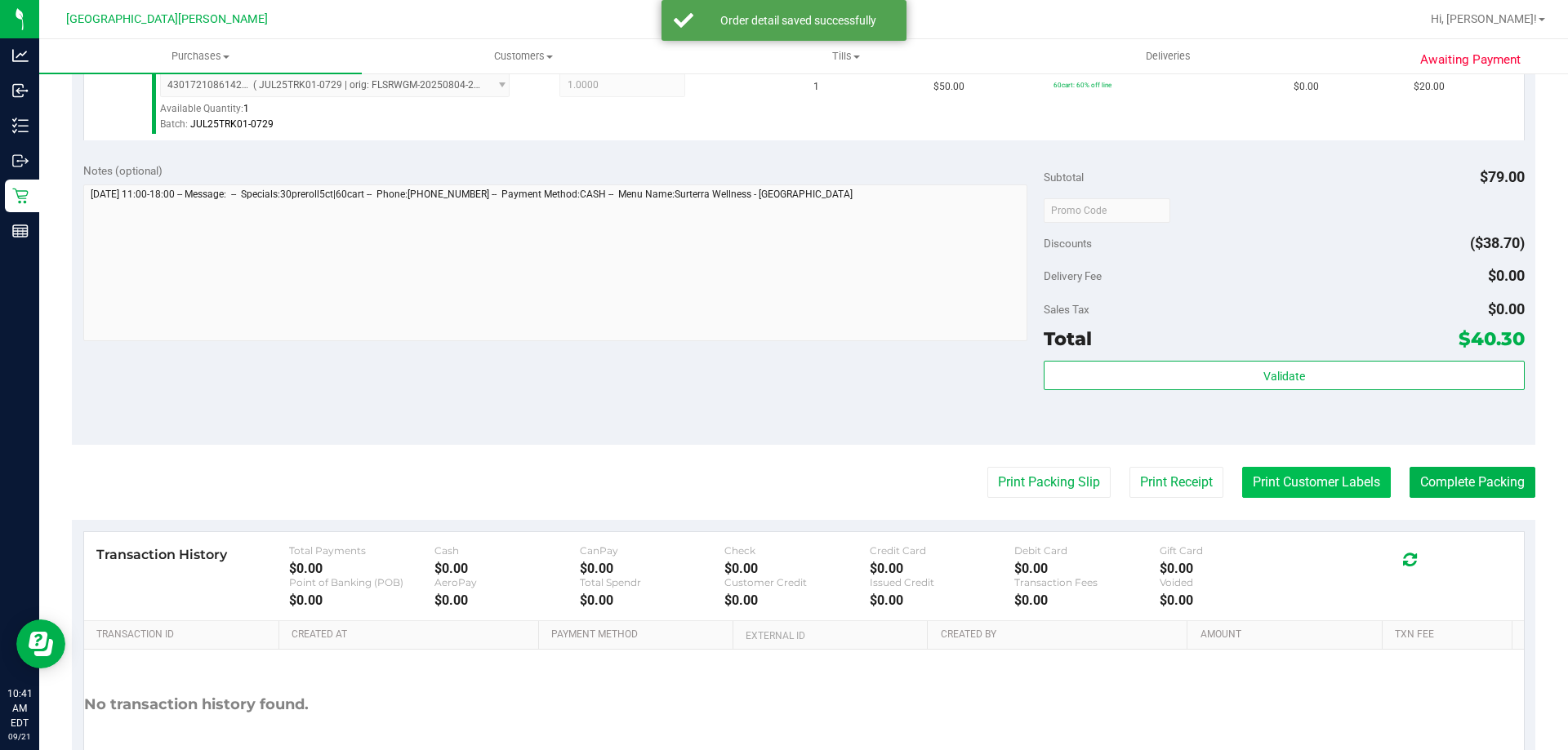
click at [1247, 475] on button "Print Customer Labels" at bounding box center [1316, 482] width 149 height 31
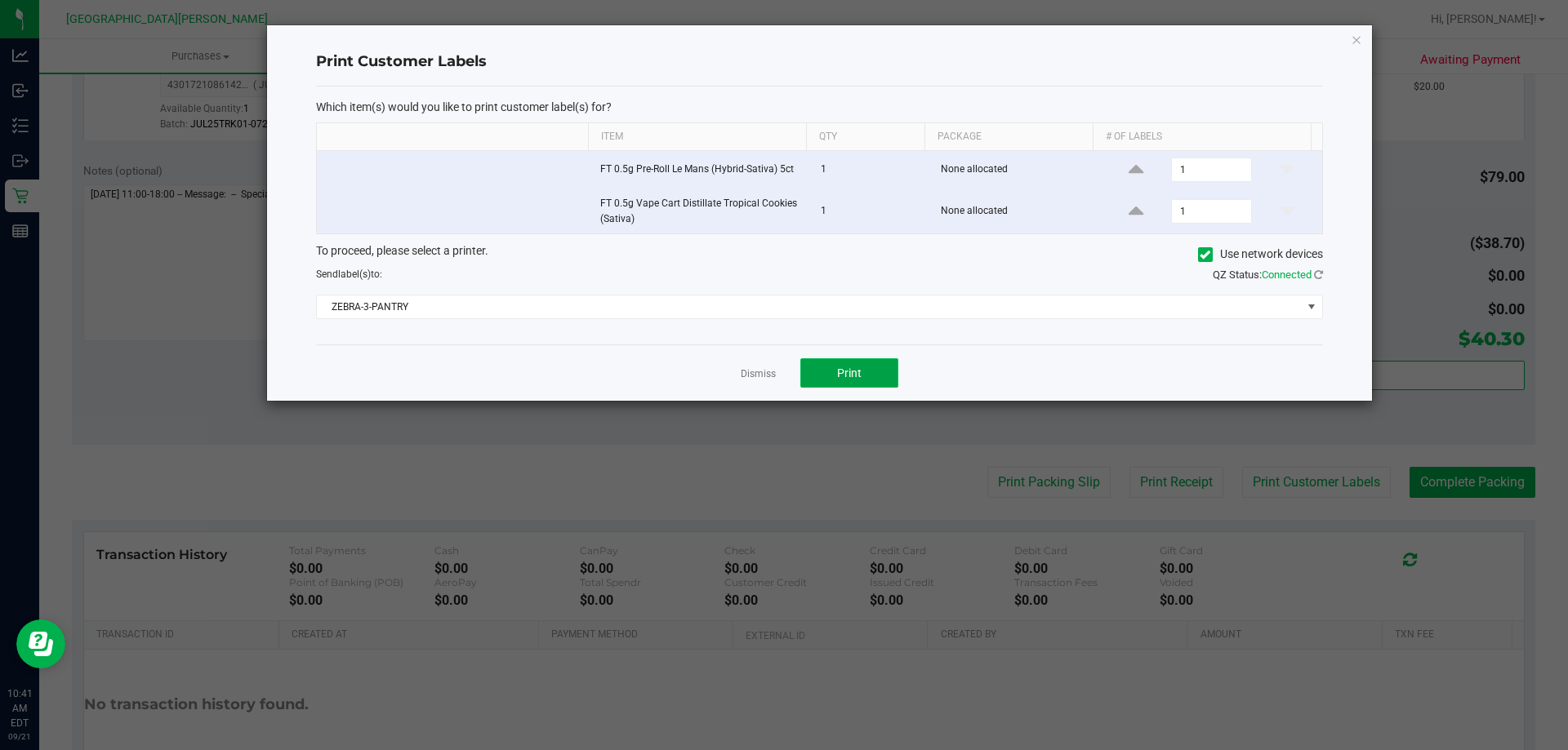
click at [836, 376] on button "Print" at bounding box center [849, 372] width 98 height 29
click at [763, 373] on link "Dismiss" at bounding box center [757, 374] width 35 height 14
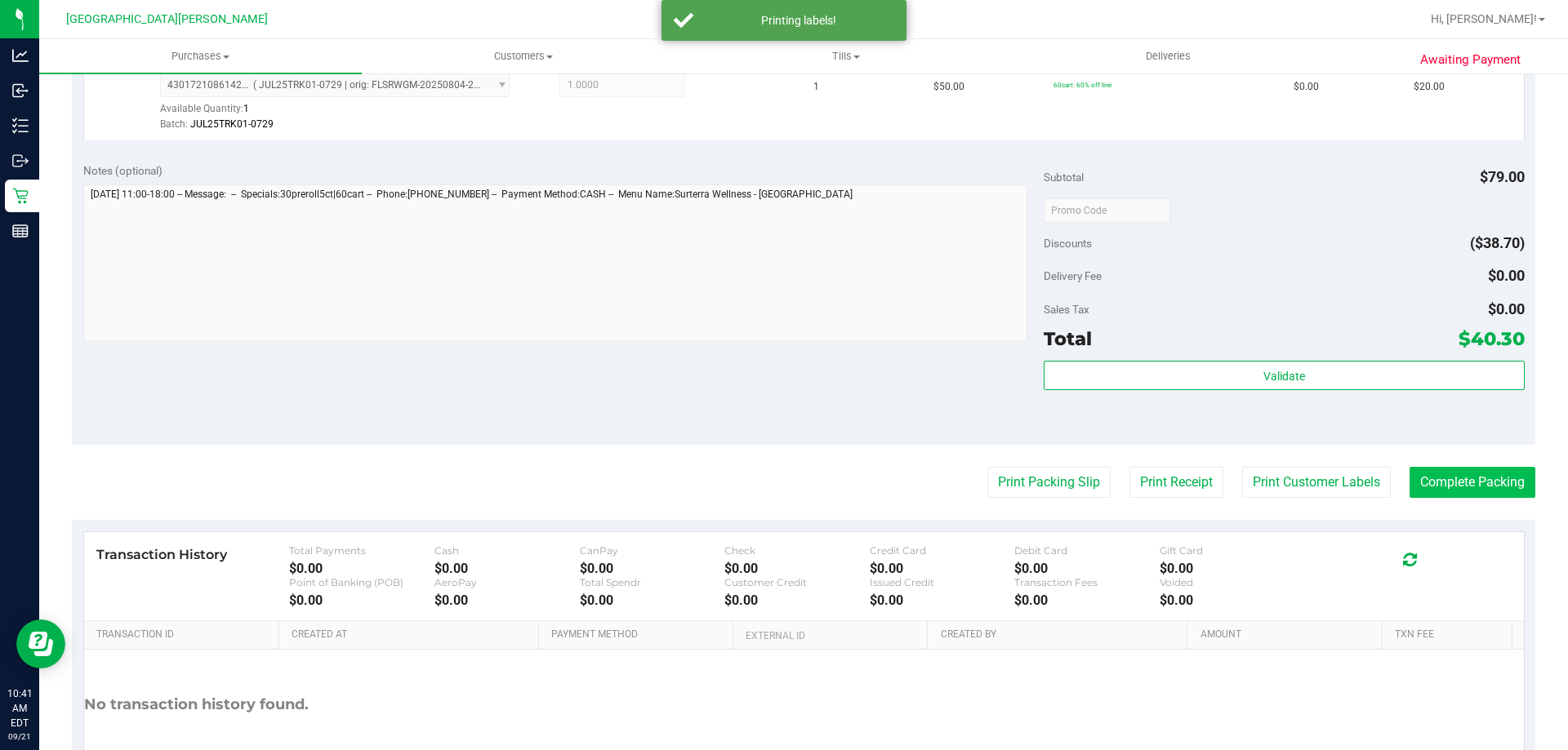
drag, startPoint x: 1423, startPoint y: 465, endPoint x: 1429, endPoint y: 472, distance: 9.3
click at [1425, 468] on purchase-details "Back Edit Purchase Cancel Purchase View Profile # 11983128 BioTrack ID: - Submi…" at bounding box center [803, 171] width 1463 height 1309
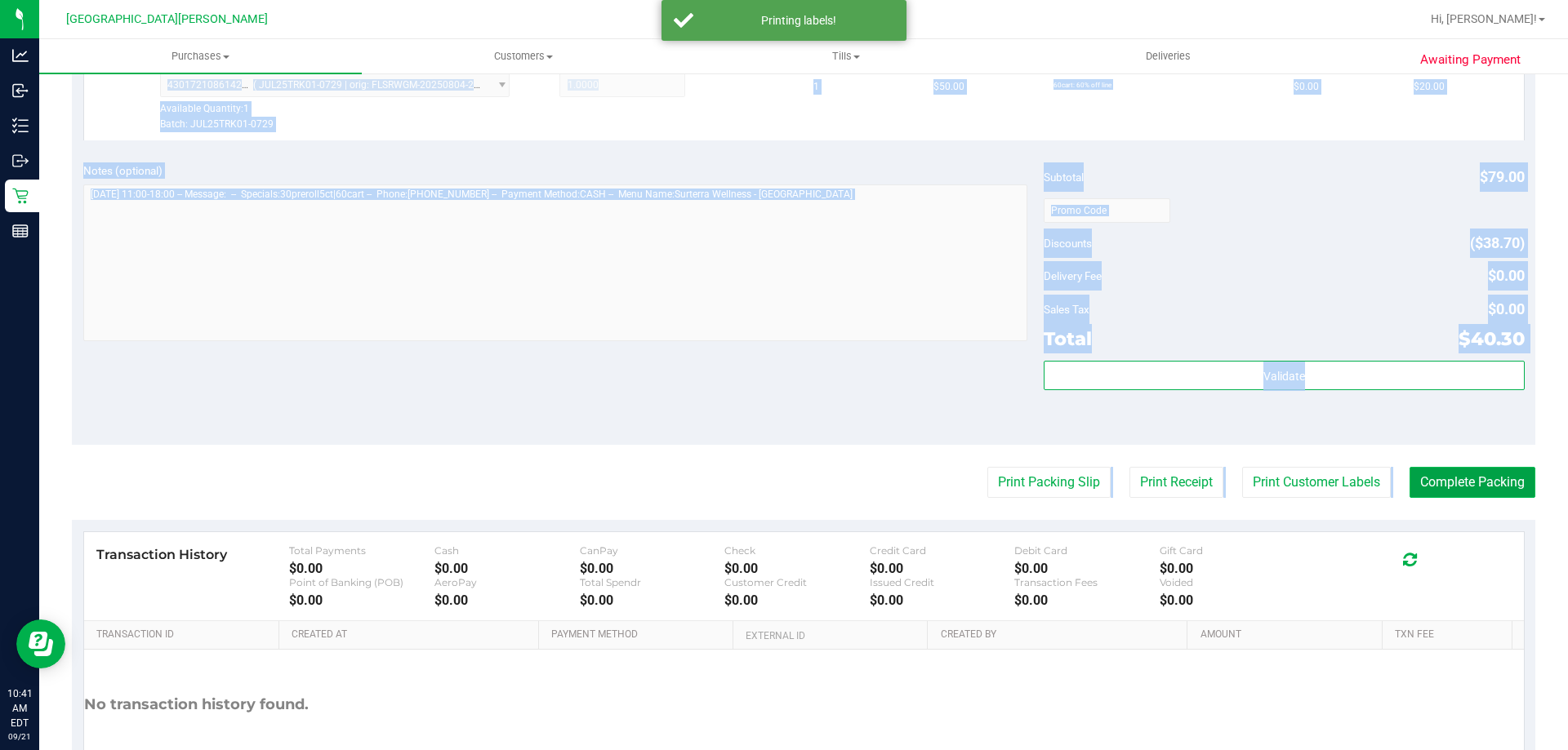
click at [1430, 472] on button "Complete Packing" at bounding box center [1472, 482] width 126 height 31
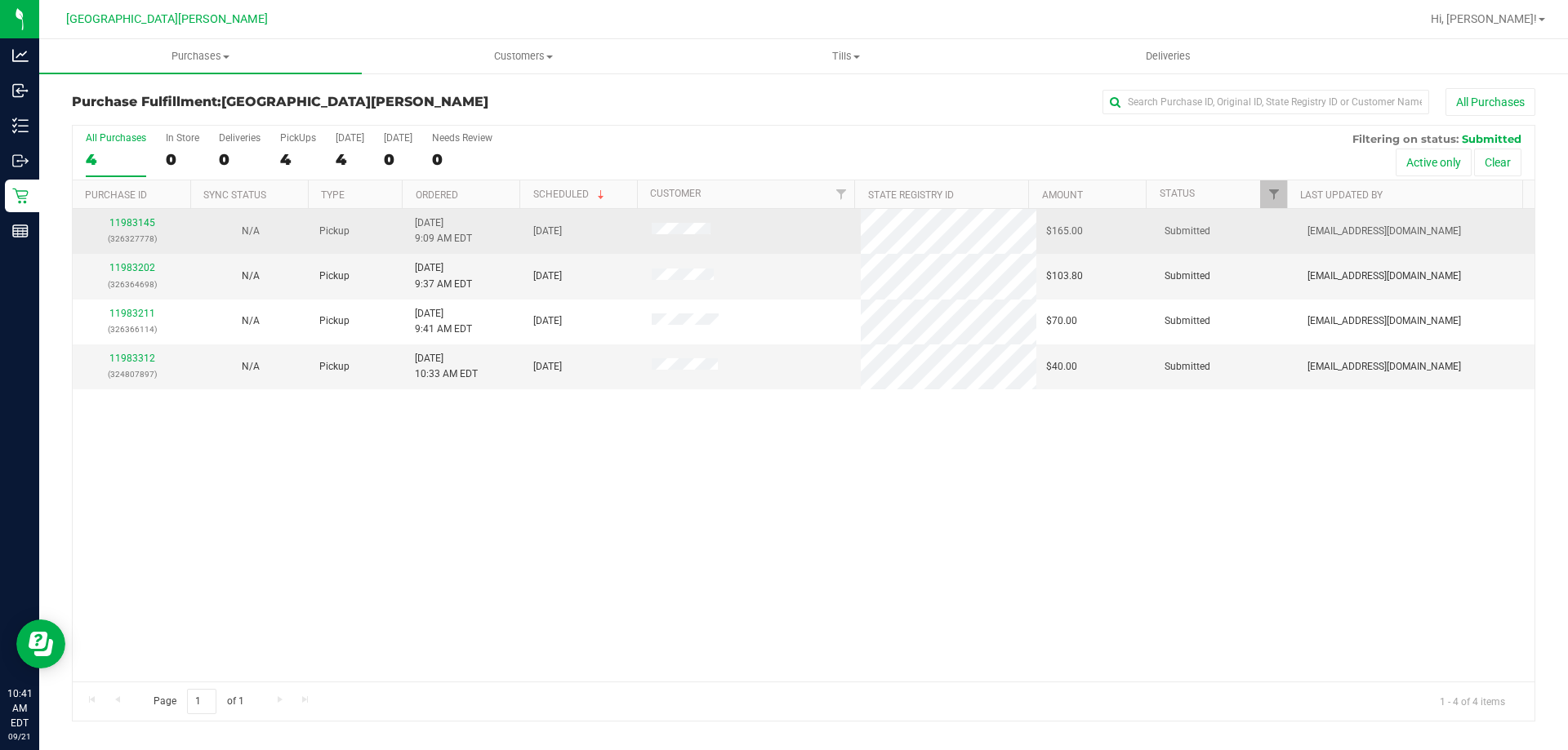
click at [154, 219] on div "11983145 (326327778)" at bounding box center [131, 231] width 99 height 31
click at [143, 225] on link "11983145" at bounding box center [132, 222] width 46 height 11
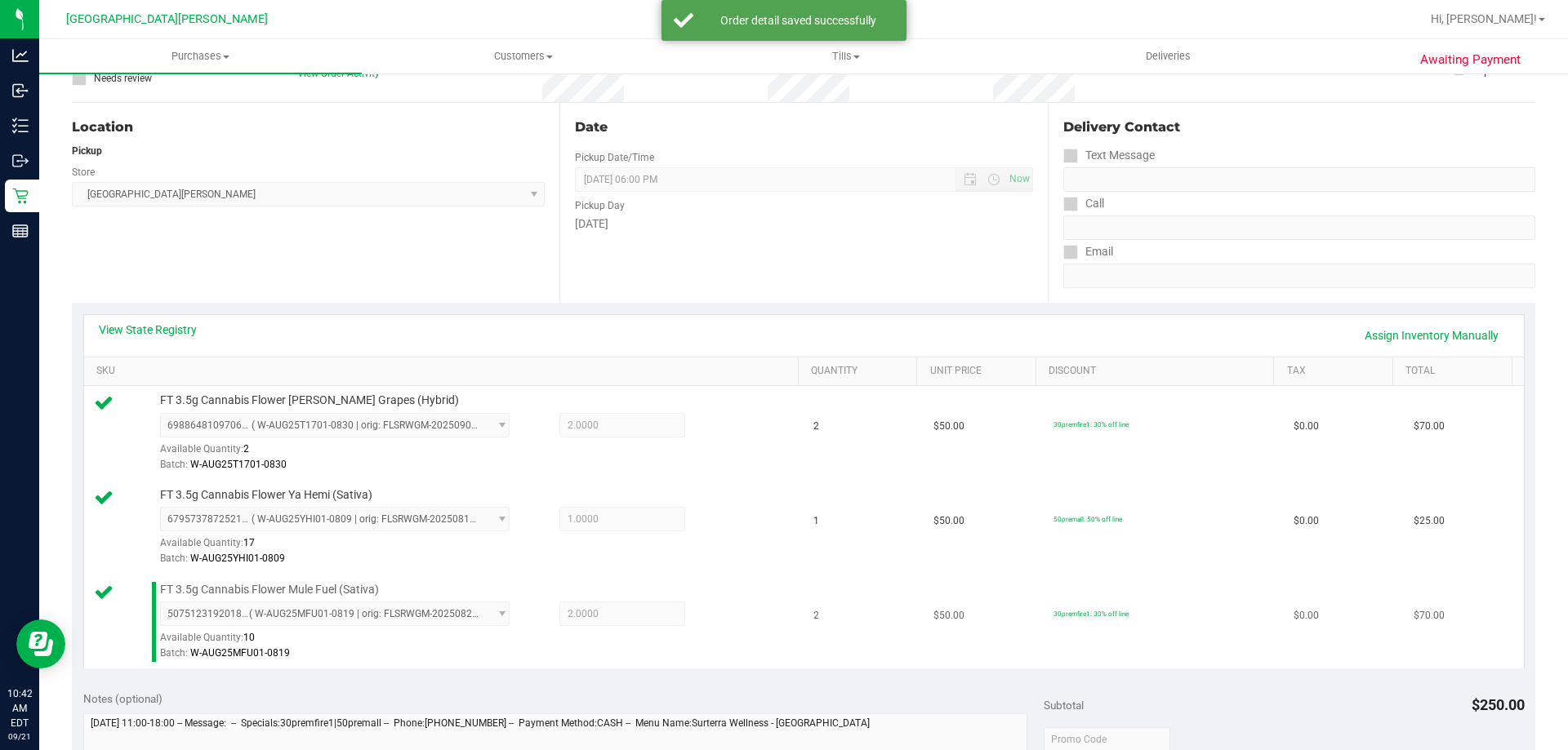
scroll to position [408, 0]
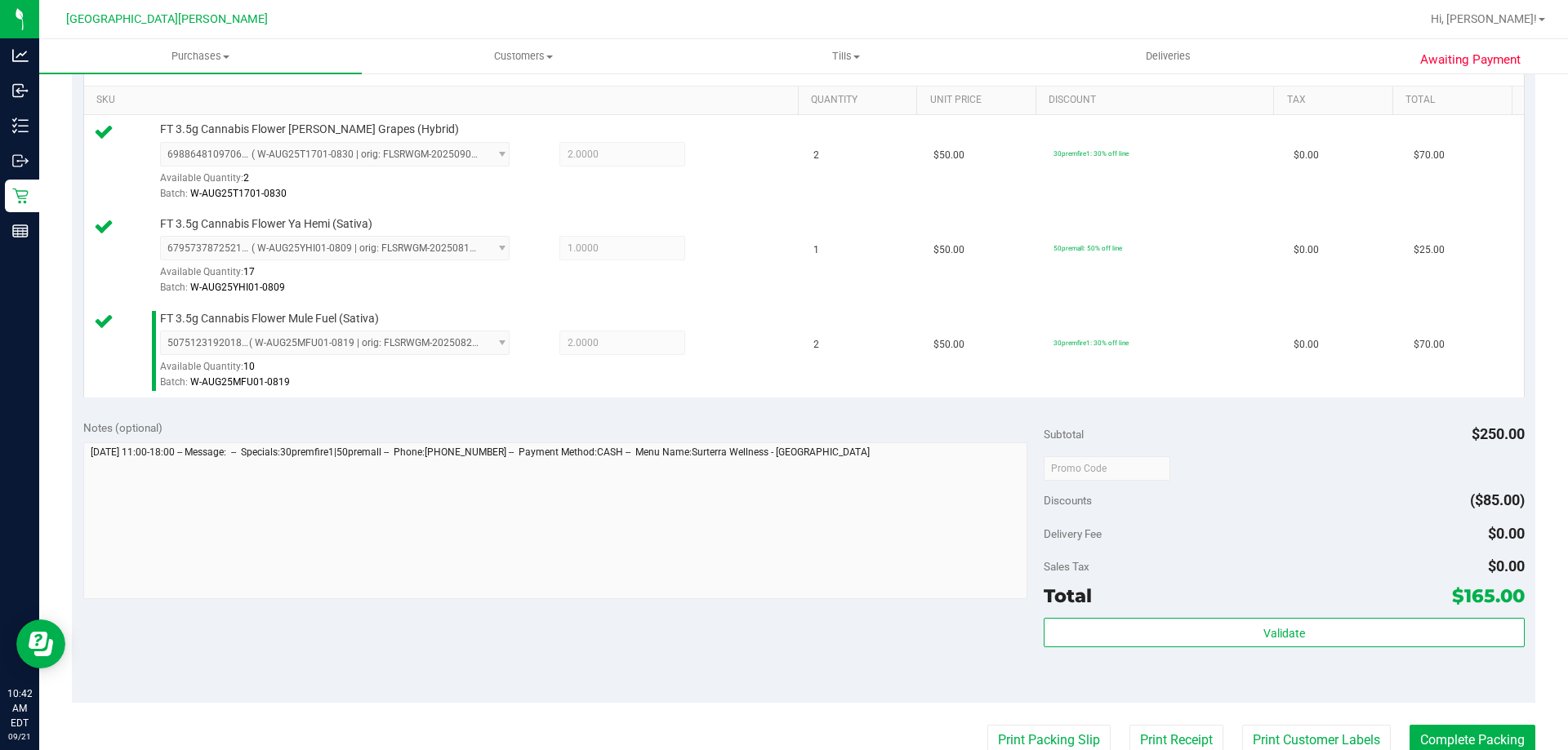
click at [1140, 649] on div "Validate" at bounding box center [1283, 654] width 480 height 73
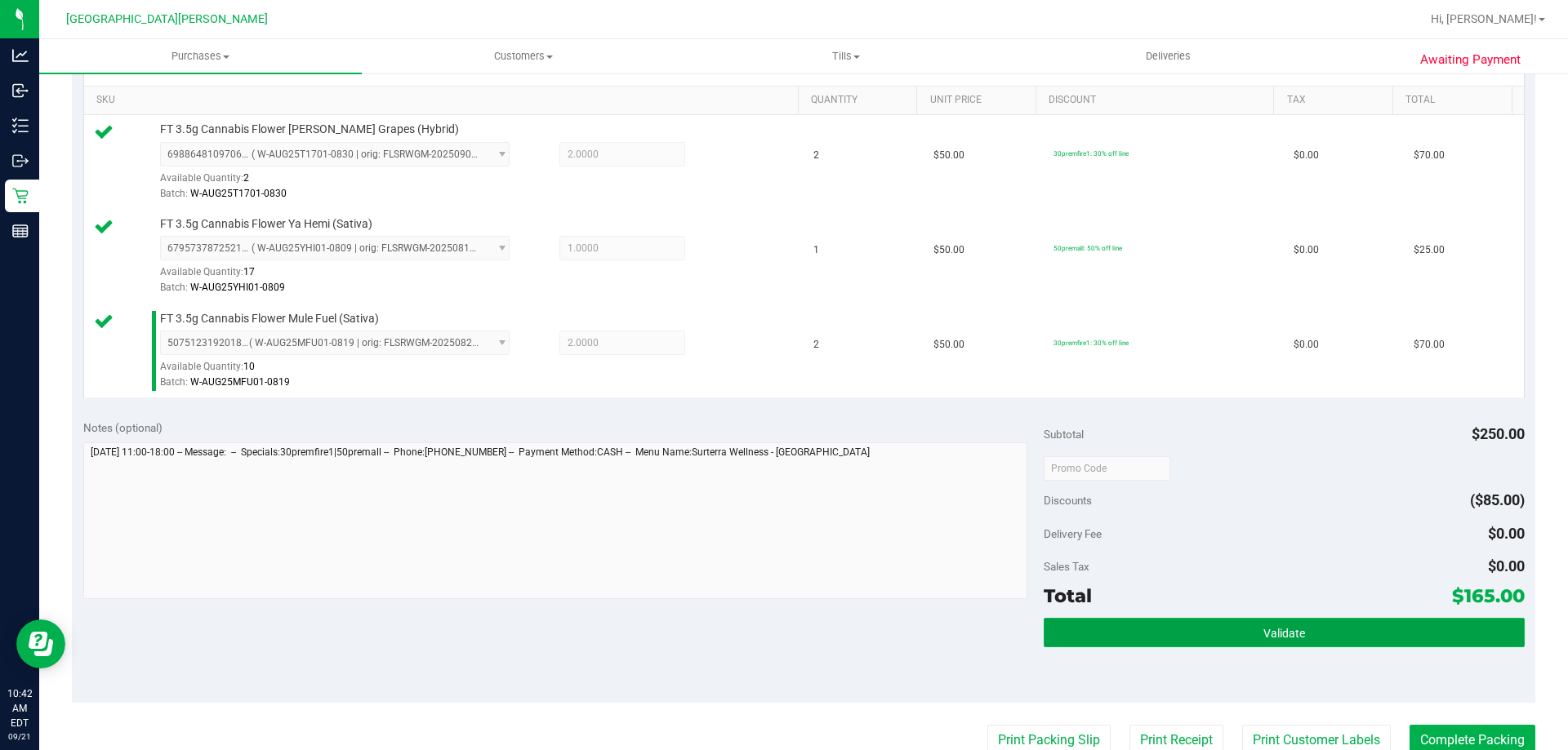
click at [1124, 643] on button "Validate" at bounding box center [1283, 632] width 480 height 29
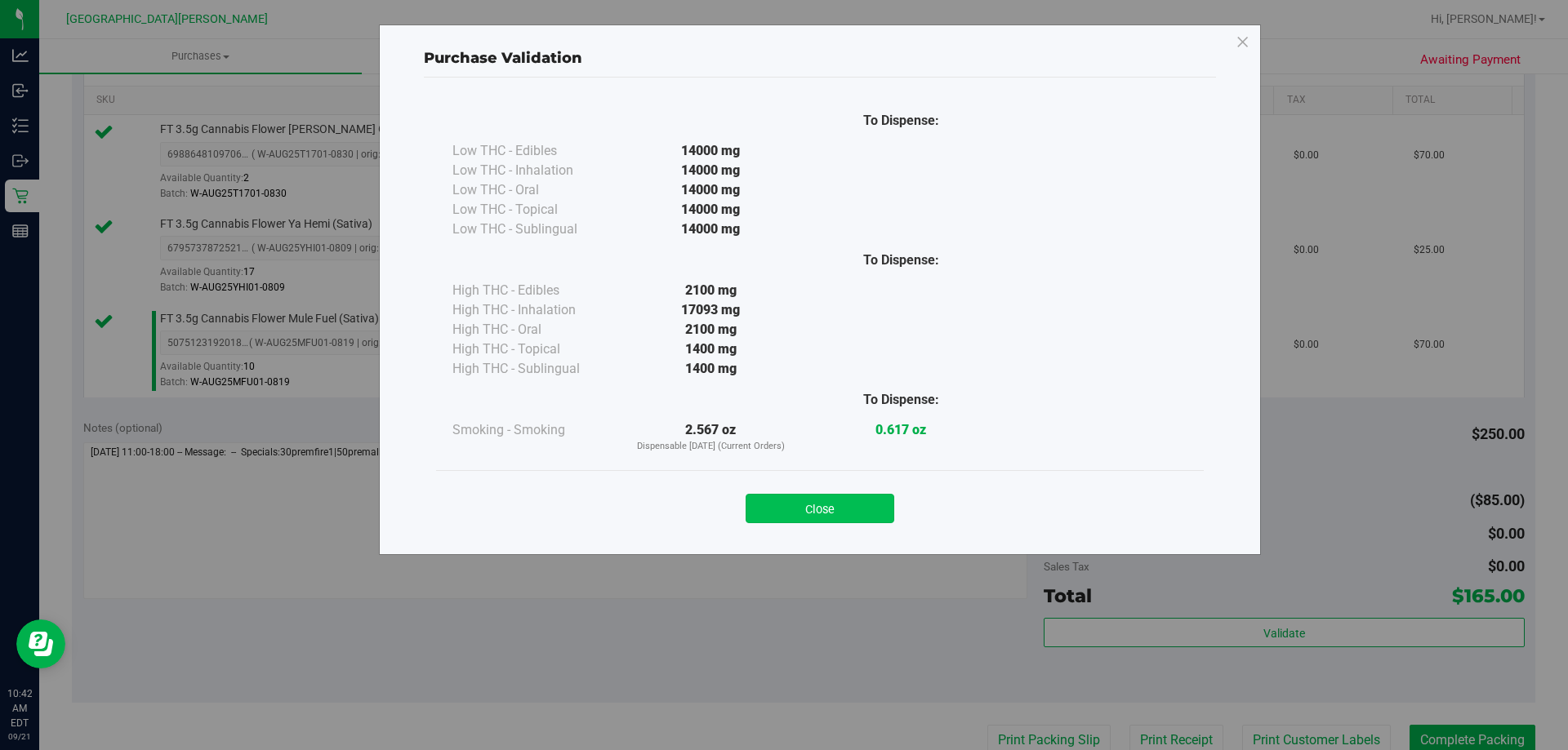
click at [841, 509] on button "Close" at bounding box center [819, 508] width 149 height 29
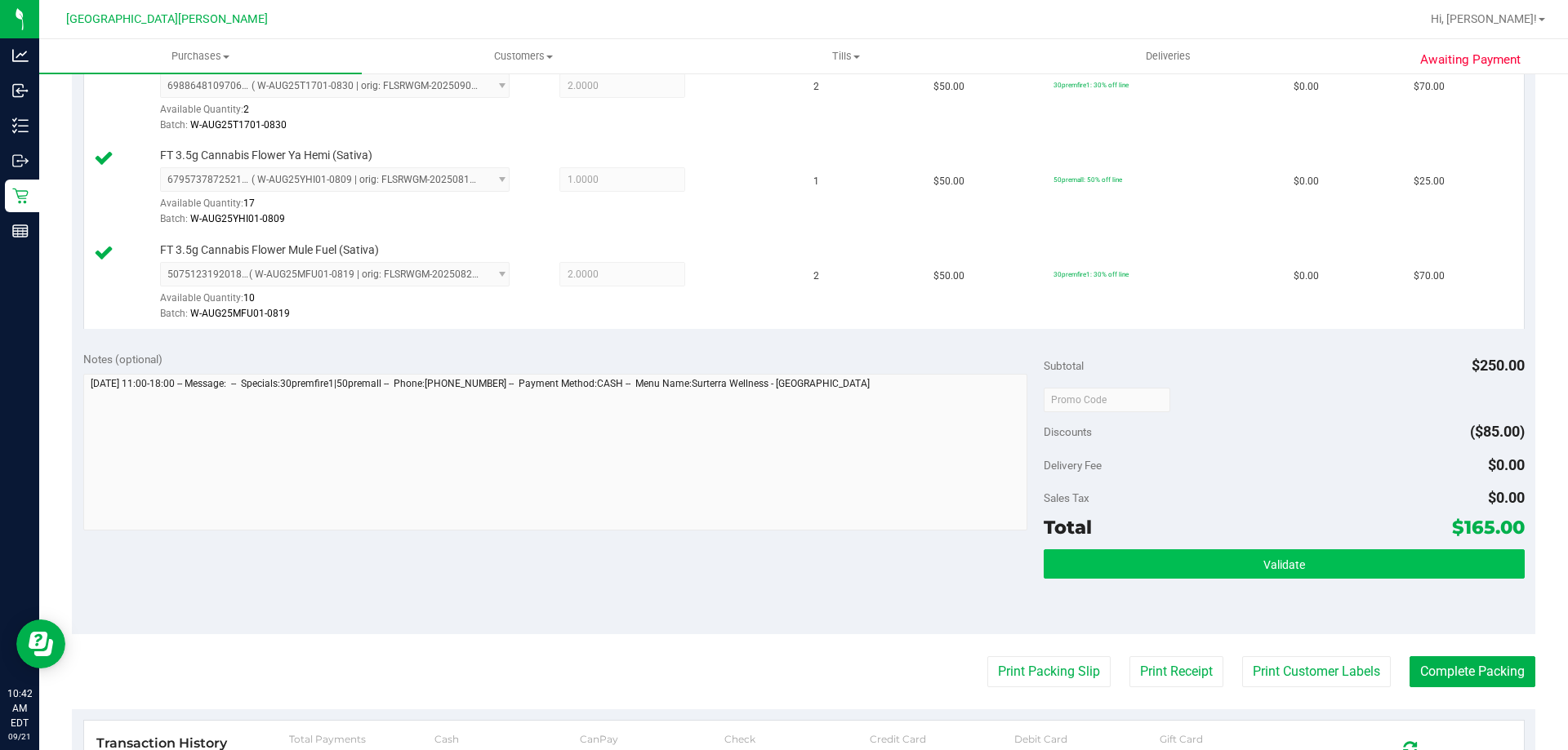
scroll to position [571, 0]
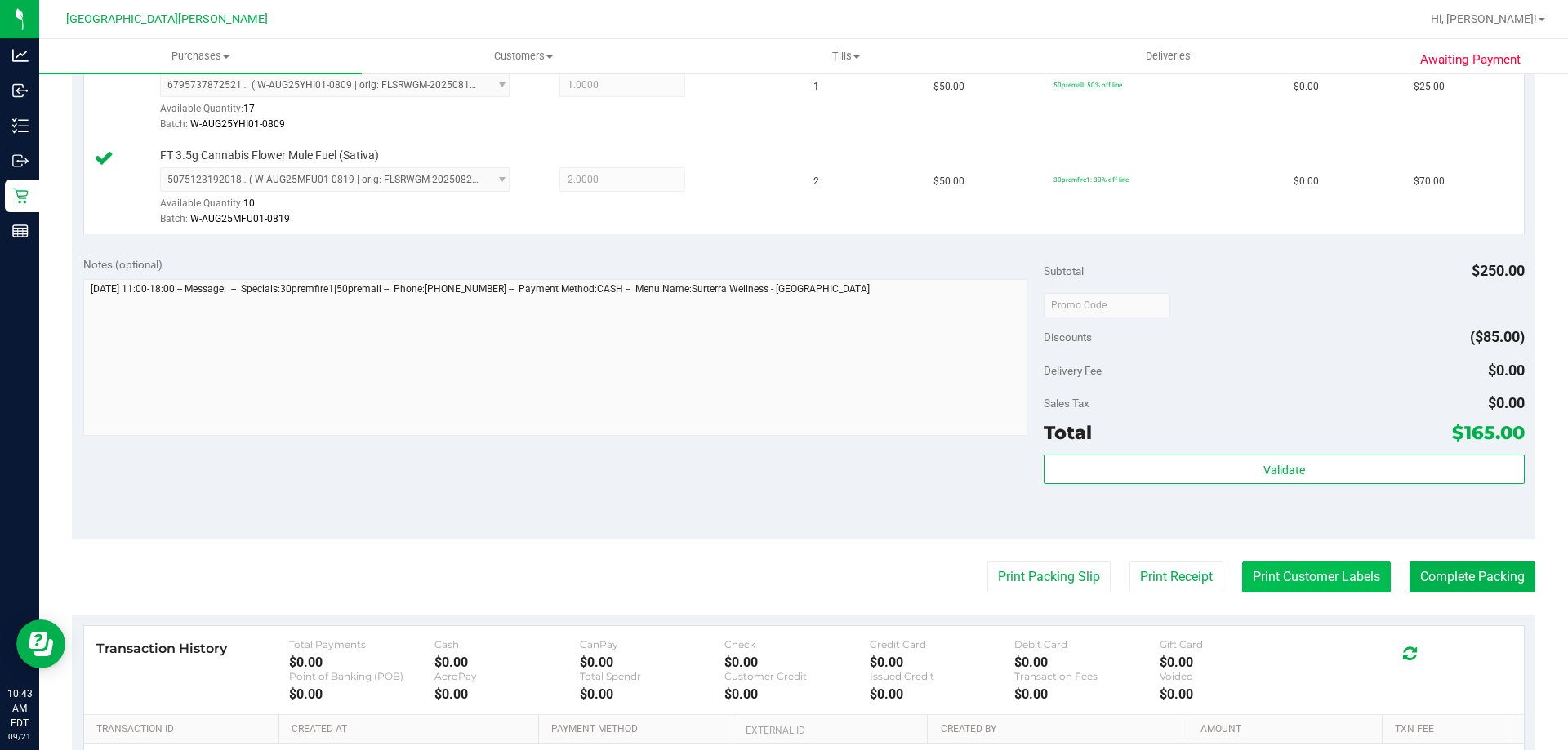
click at [1336, 576] on button "Print Customer Labels" at bounding box center [1316, 577] width 149 height 31
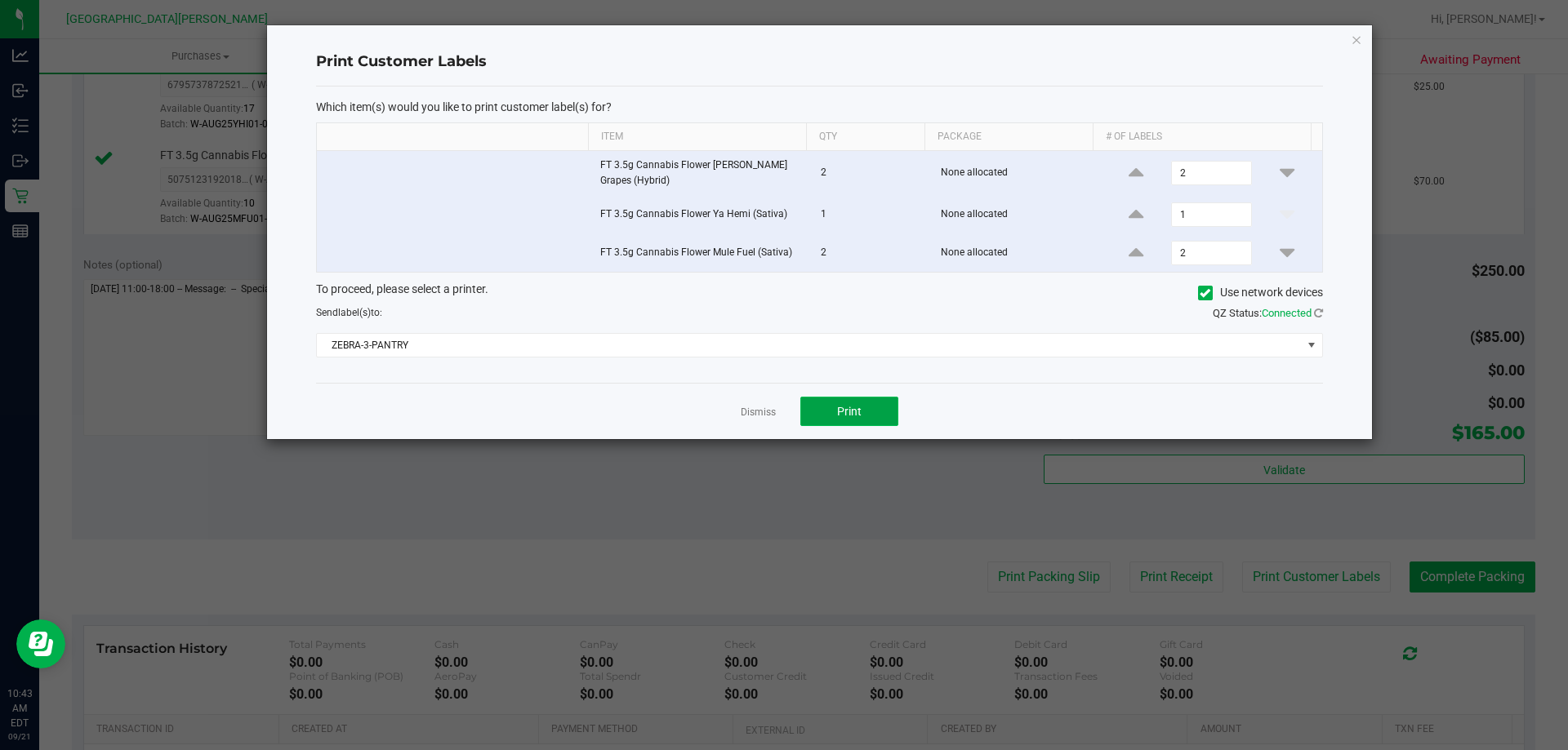
click at [844, 412] on span "Print" at bounding box center [849, 411] width 24 height 13
click at [763, 411] on link "Dismiss" at bounding box center [757, 413] width 35 height 14
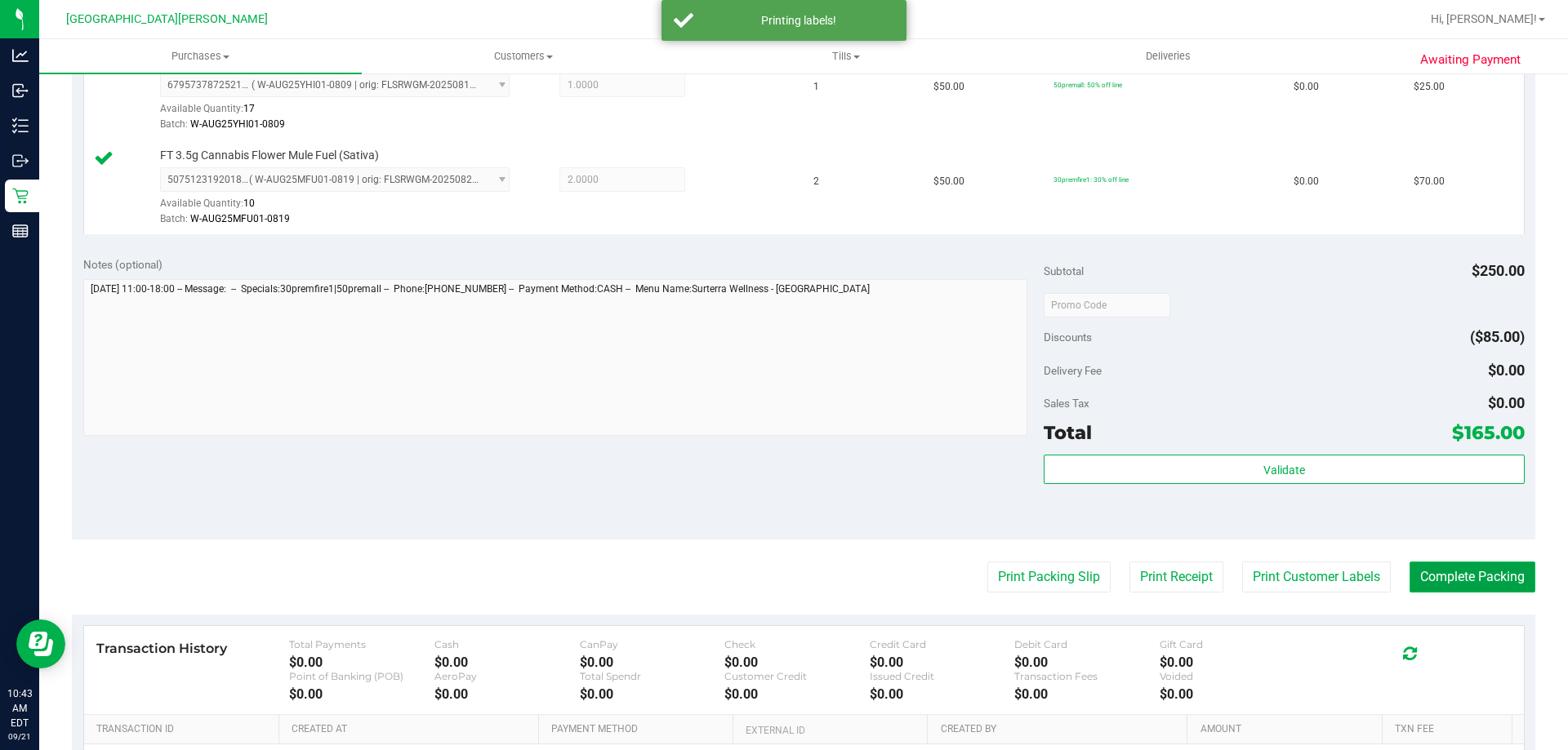
click at [1426, 571] on button "Complete Packing" at bounding box center [1472, 577] width 126 height 31
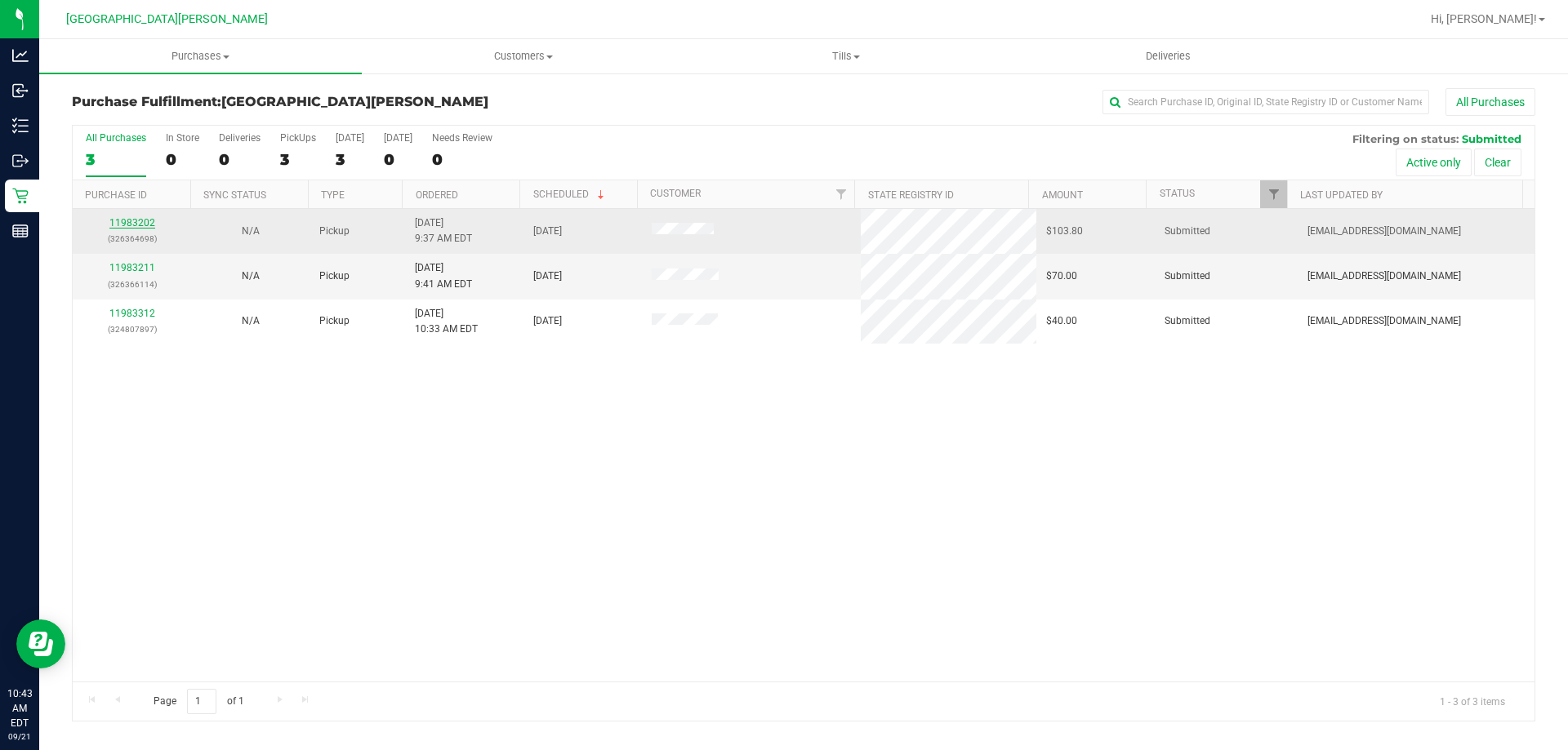
click at [145, 226] on link "11983202" at bounding box center [132, 222] width 46 height 11
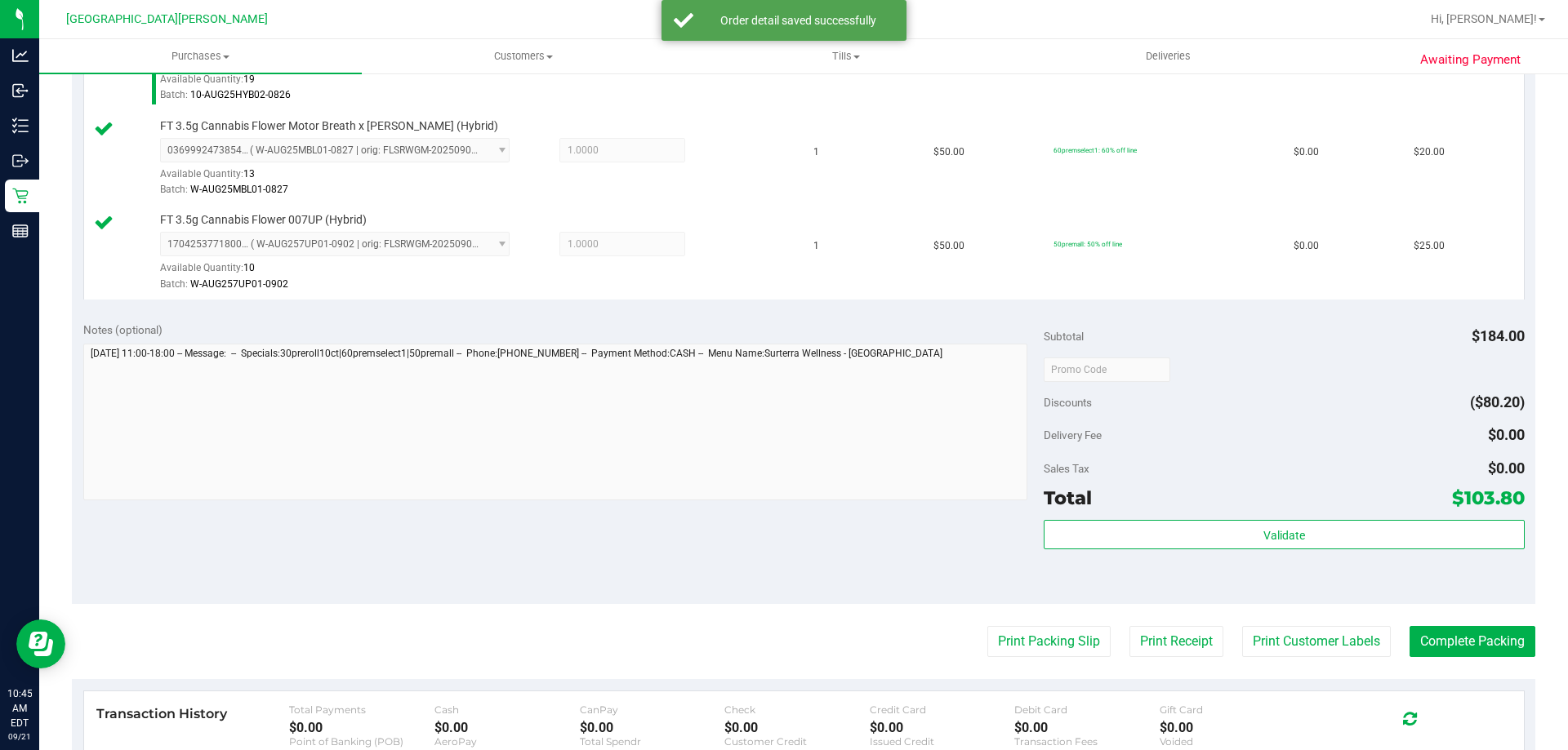
scroll to position [653, 0]
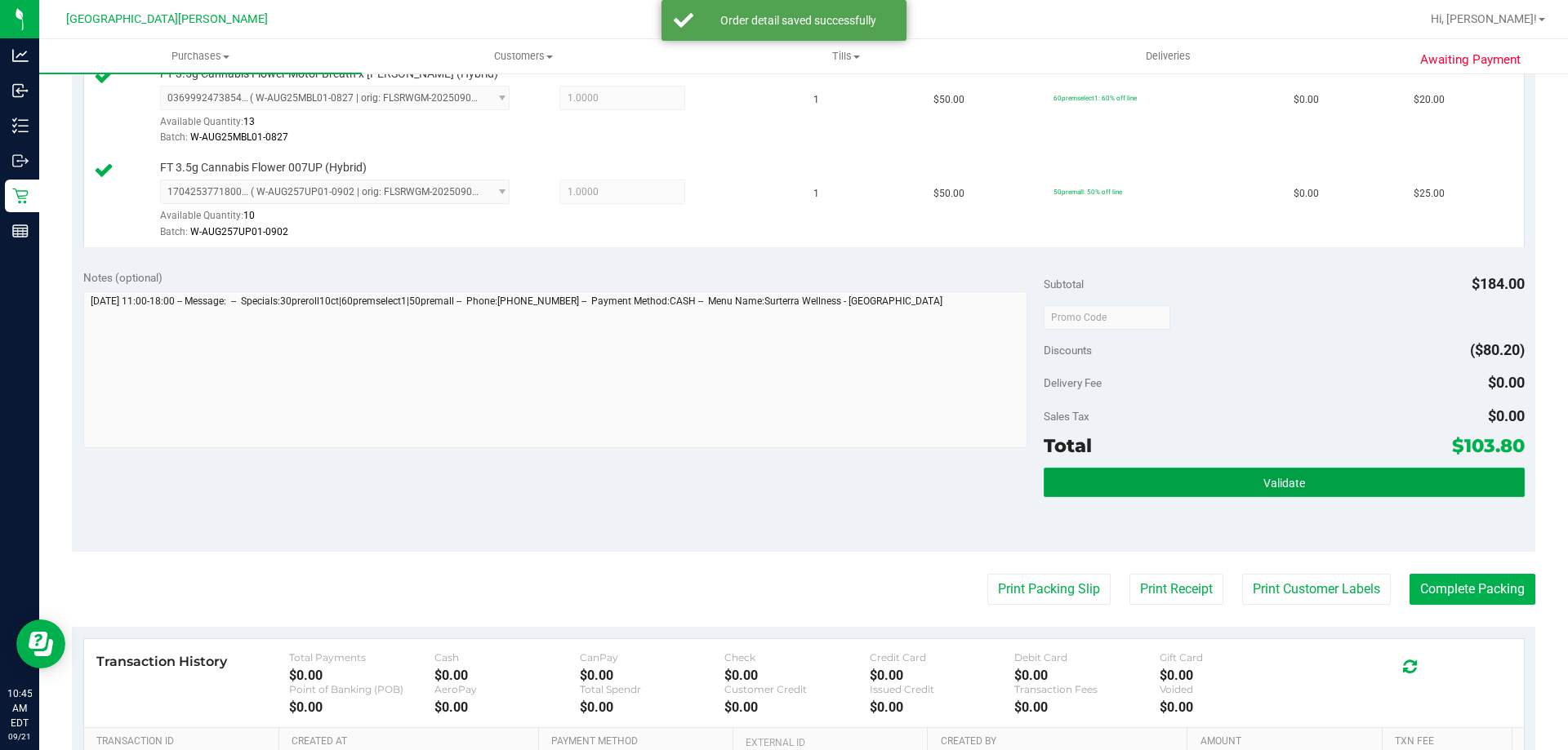
click at [1106, 469] on button "Validate" at bounding box center [1283, 482] width 480 height 29
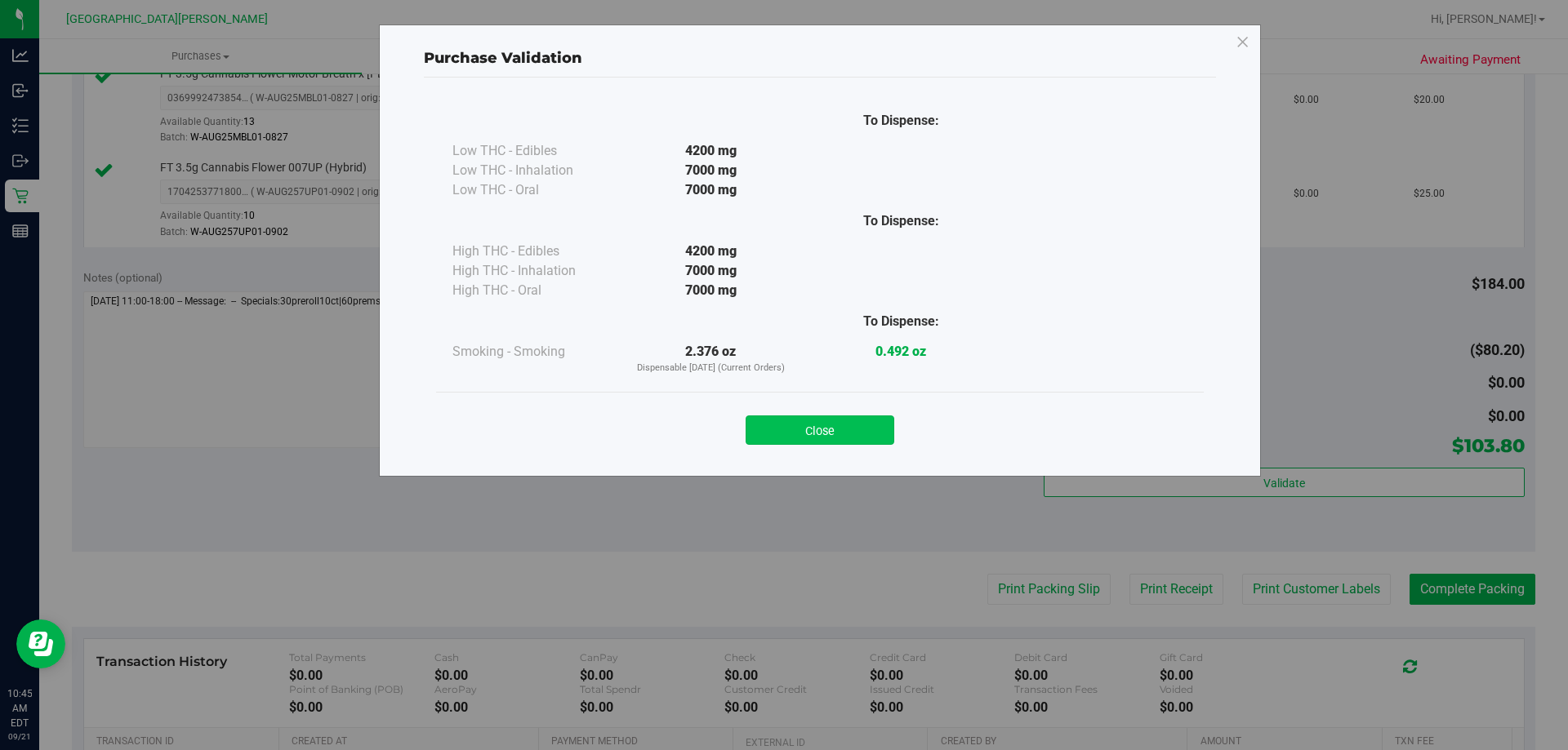
click at [799, 420] on button "Close" at bounding box center [819, 430] width 149 height 29
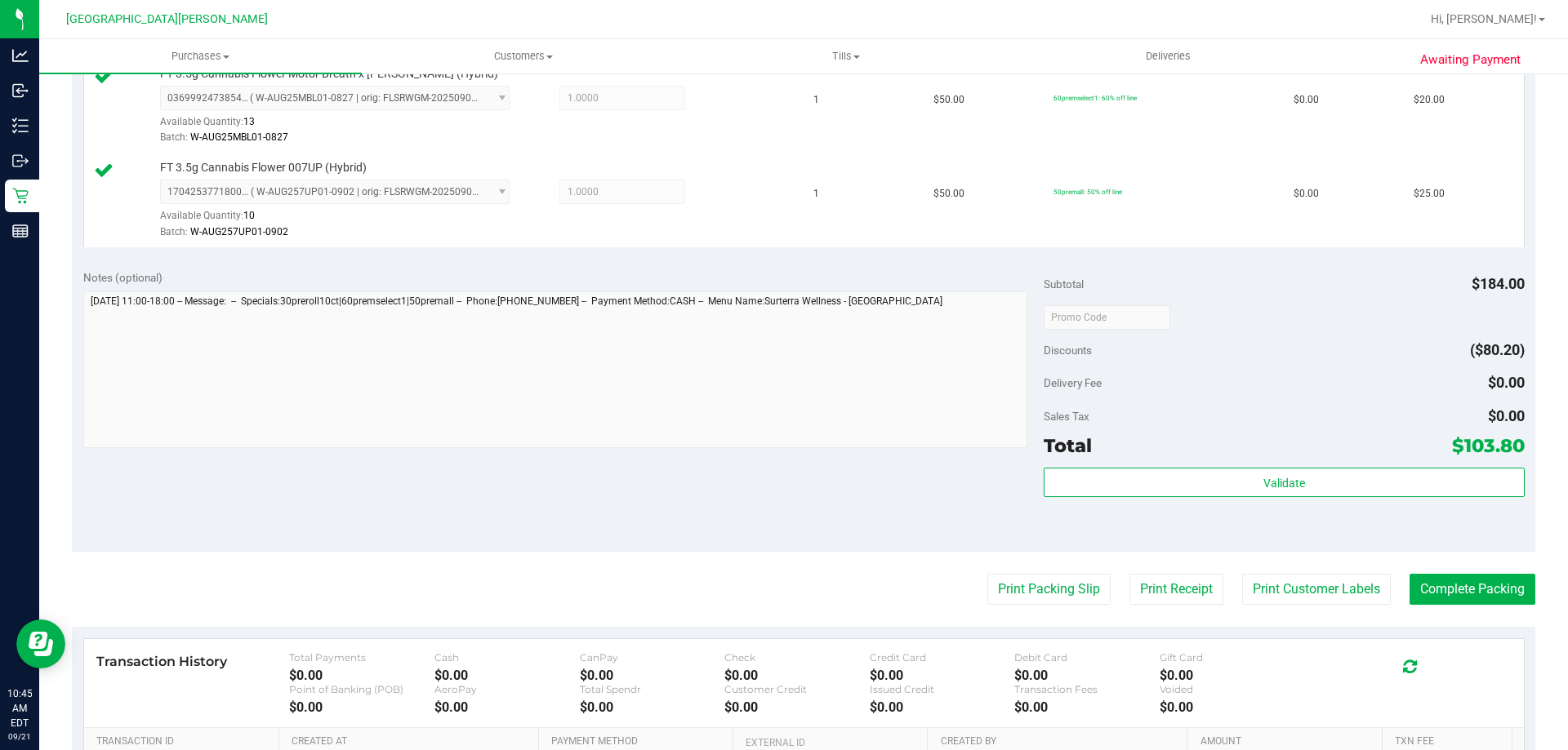
click at [1349, 620] on purchase-details "Back Edit Purchase Cancel Purchase View Profile # 11983202 BioTrack ID: - Submi…" at bounding box center [803, 183] width 1463 height 1497
click at [1305, 595] on button "Print Customer Labels" at bounding box center [1316, 589] width 149 height 31
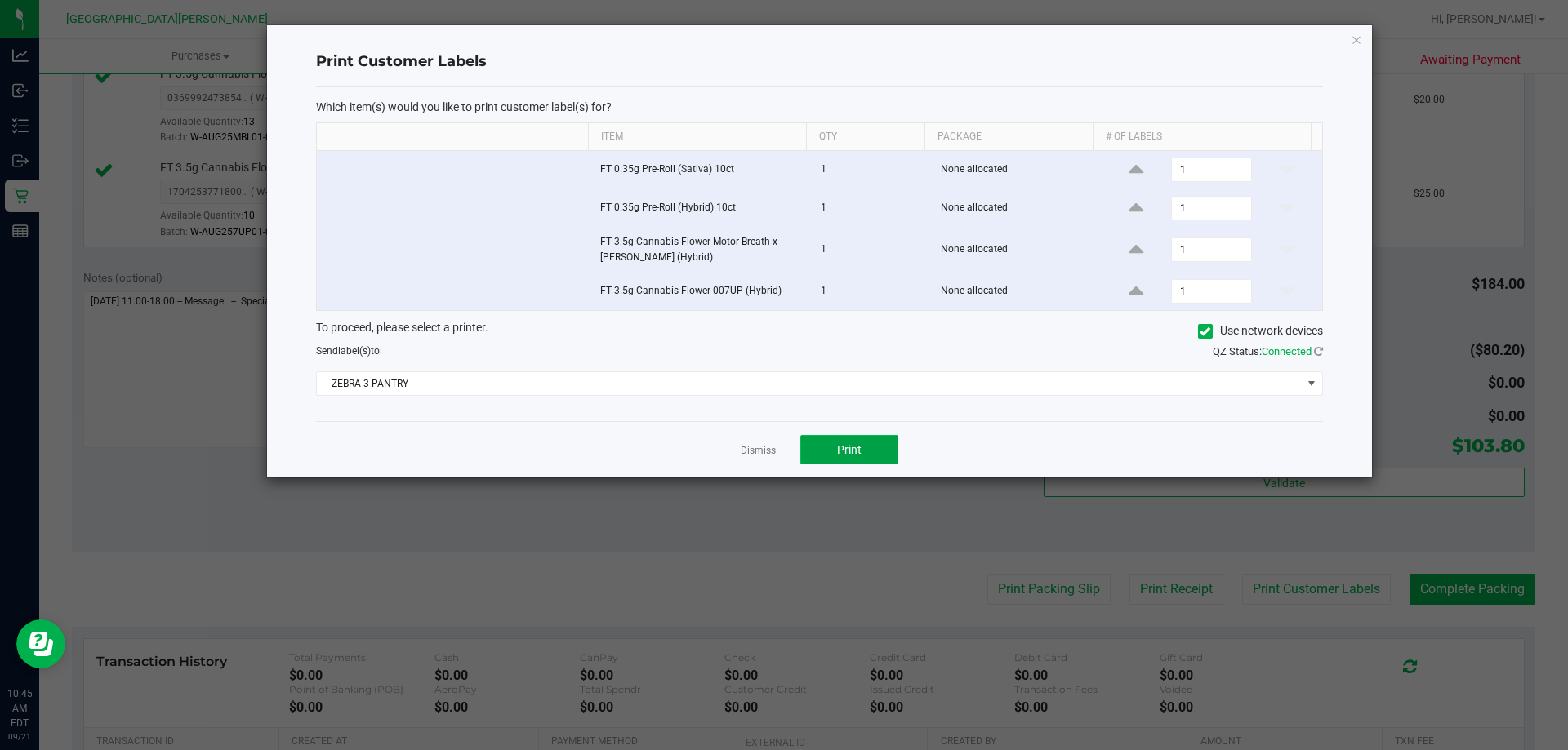
click at [874, 455] on button "Print" at bounding box center [849, 449] width 98 height 29
click at [753, 453] on link "Dismiss" at bounding box center [757, 451] width 35 height 14
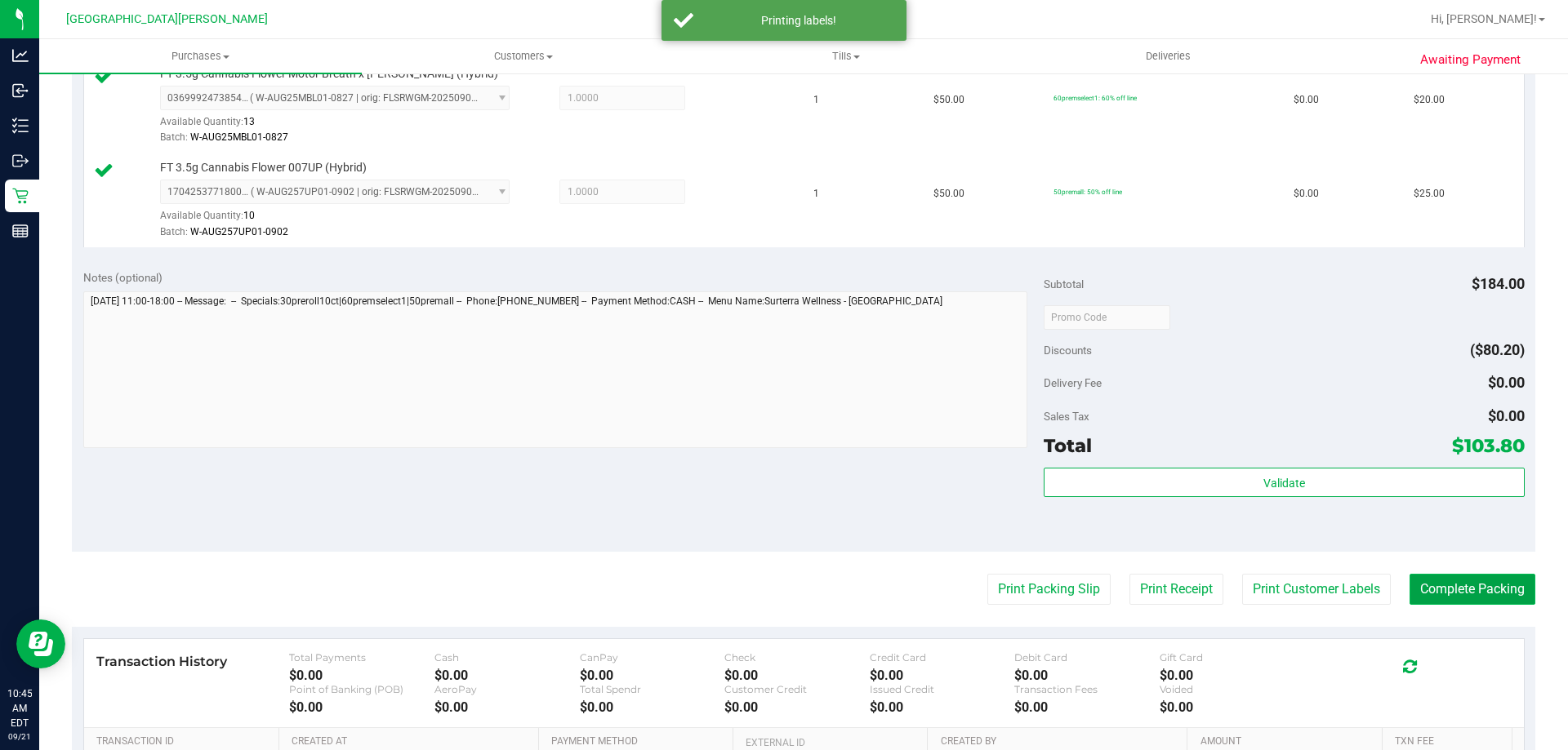
click at [1429, 589] on button "Complete Packing" at bounding box center [1472, 589] width 126 height 31
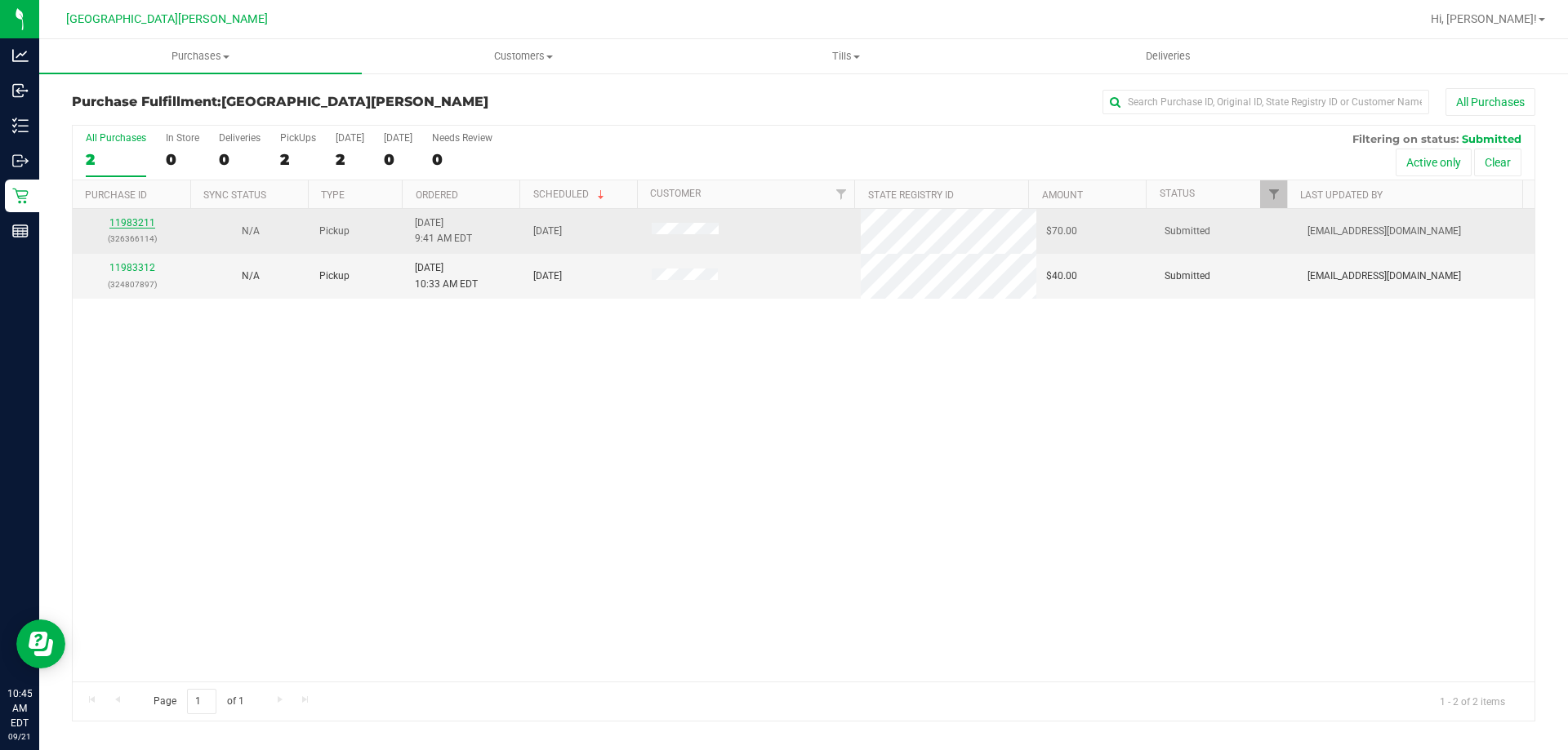
click at [140, 224] on link "11983211" at bounding box center [132, 222] width 46 height 11
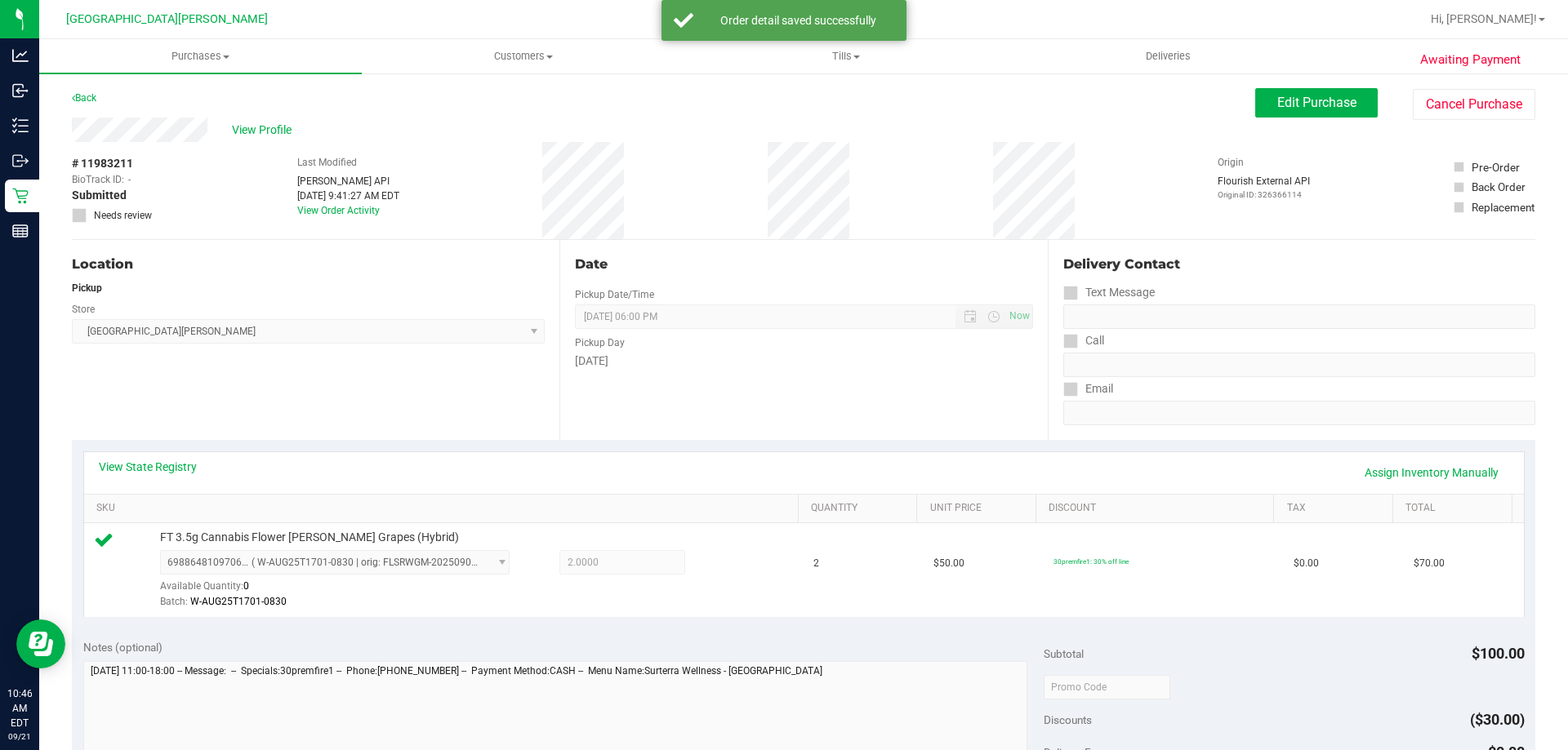
scroll to position [245, 0]
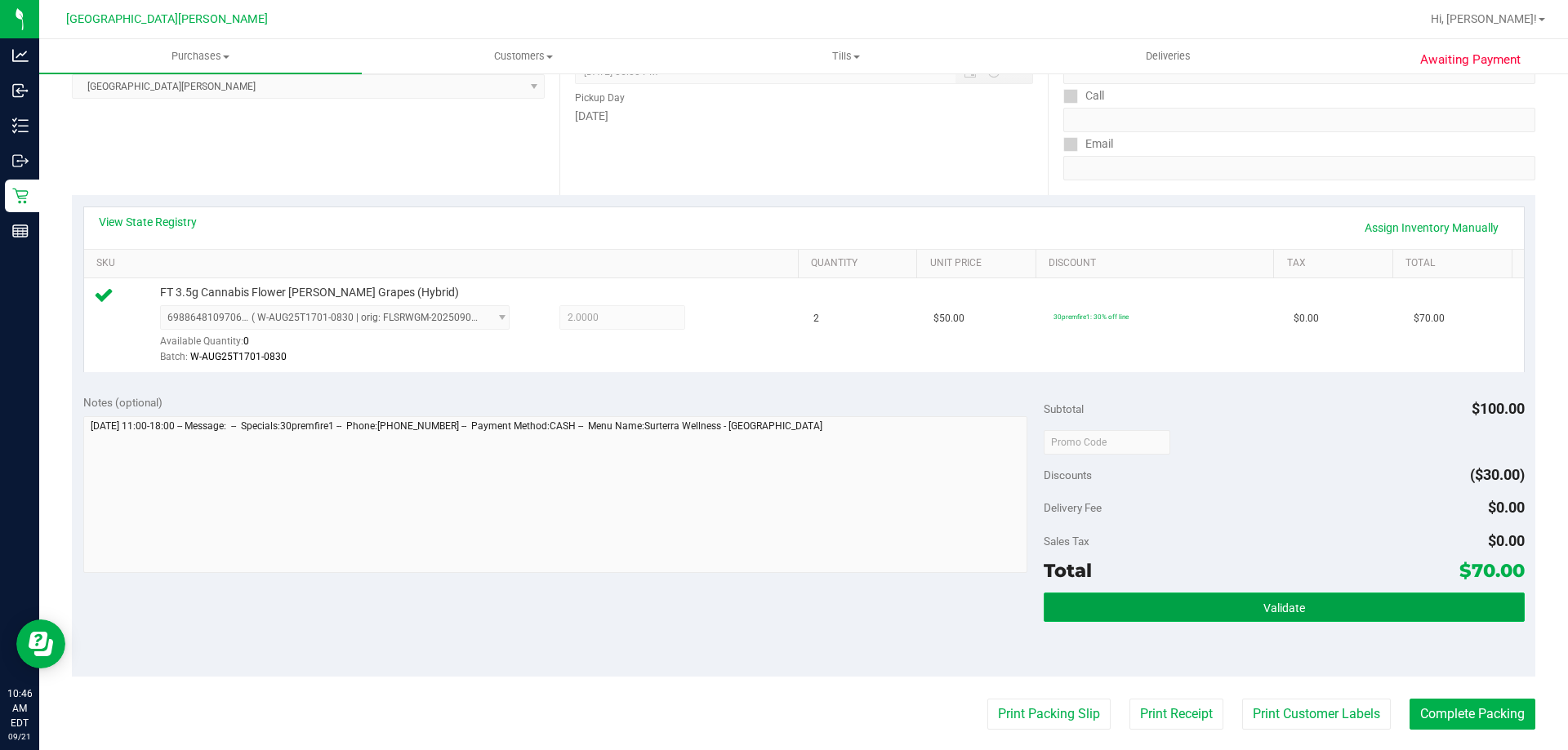
click at [1159, 608] on button "Validate" at bounding box center [1283, 607] width 480 height 29
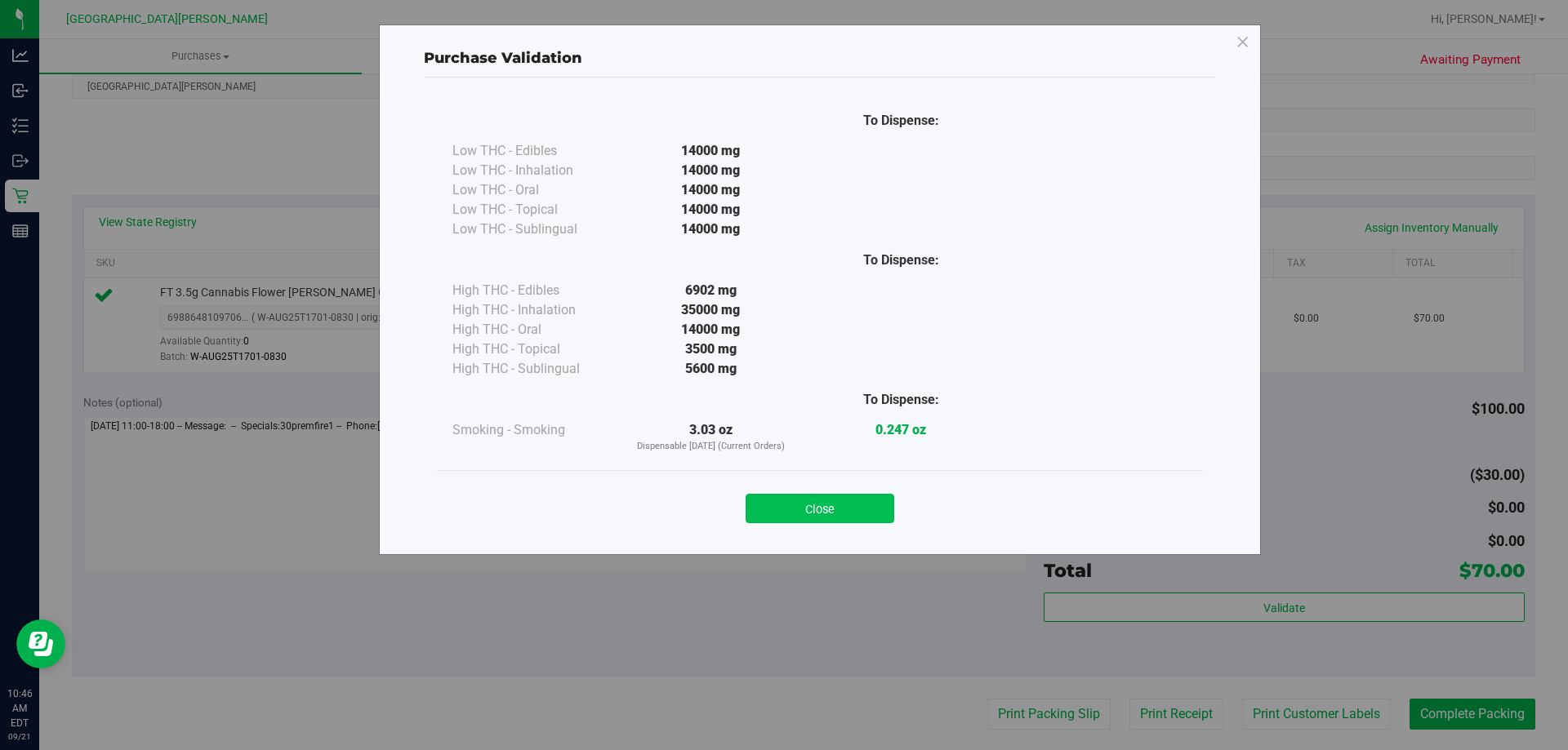
click at [830, 514] on button "Close" at bounding box center [819, 508] width 149 height 29
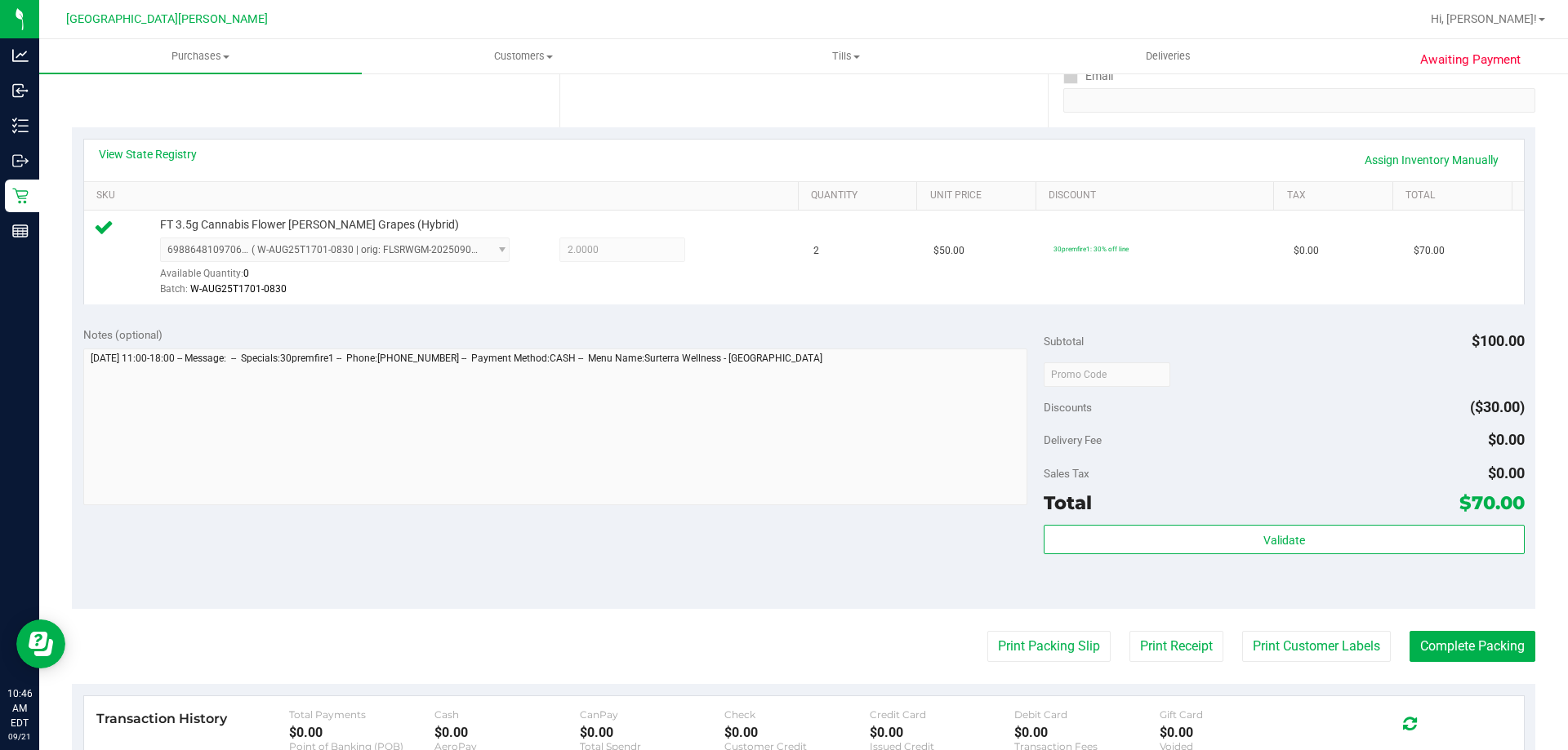
scroll to position [571, 0]
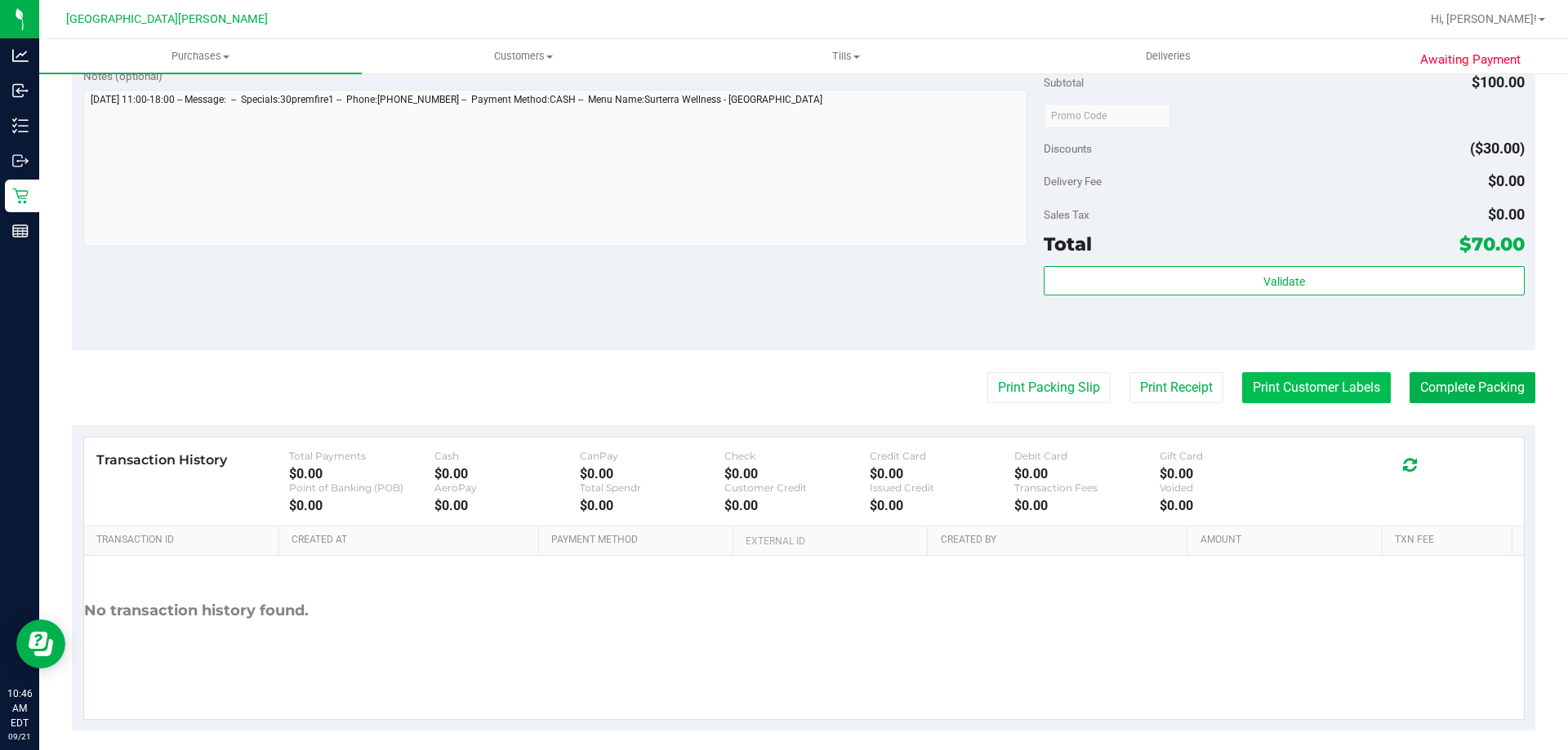
click at [1294, 390] on button "Print Customer Labels" at bounding box center [1316, 387] width 149 height 31
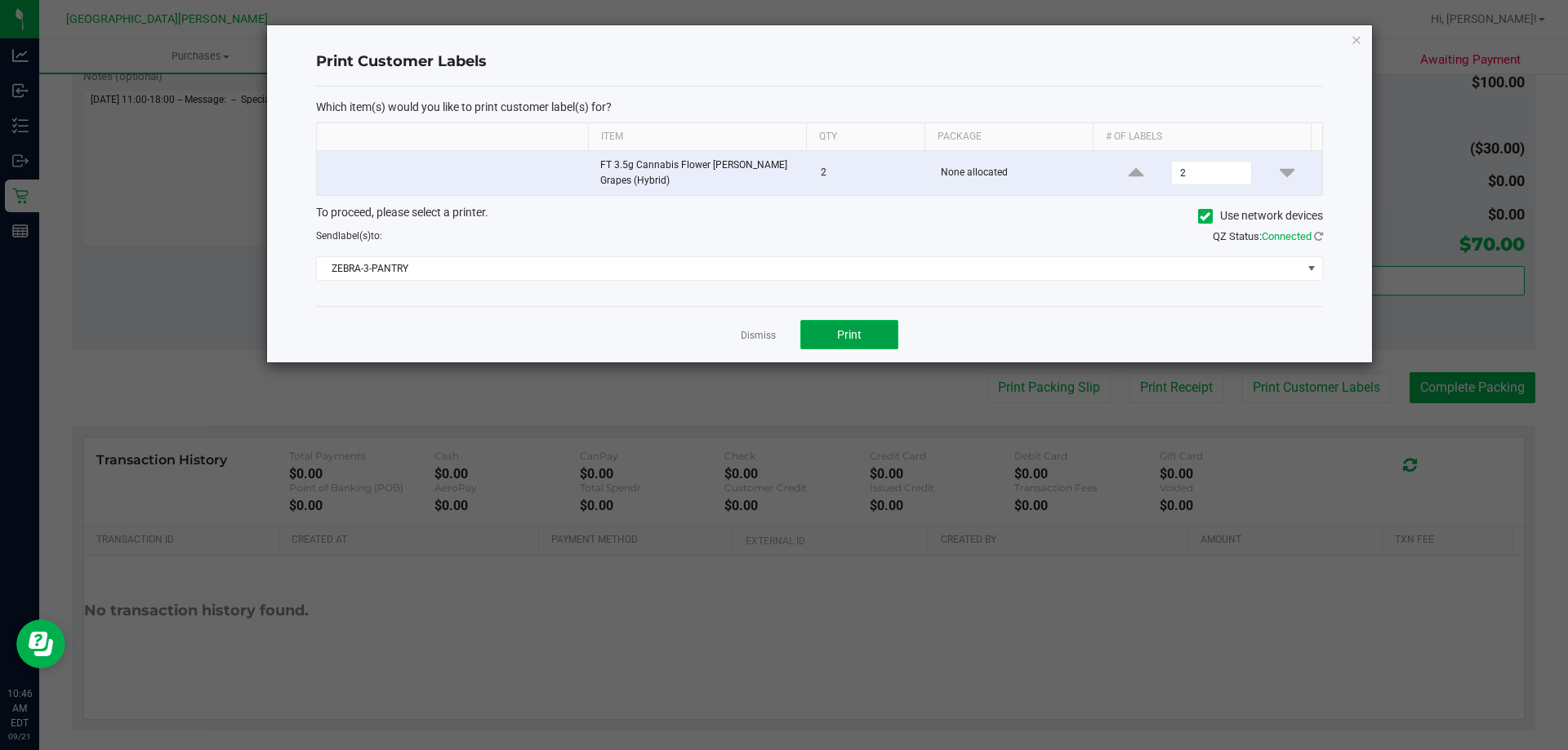
click at [873, 340] on button "Print" at bounding box center [849, 334] width 98 height 29
click at [758, 340] on link "Dismiss" at bounding box center [757, 336] width 35 height 14
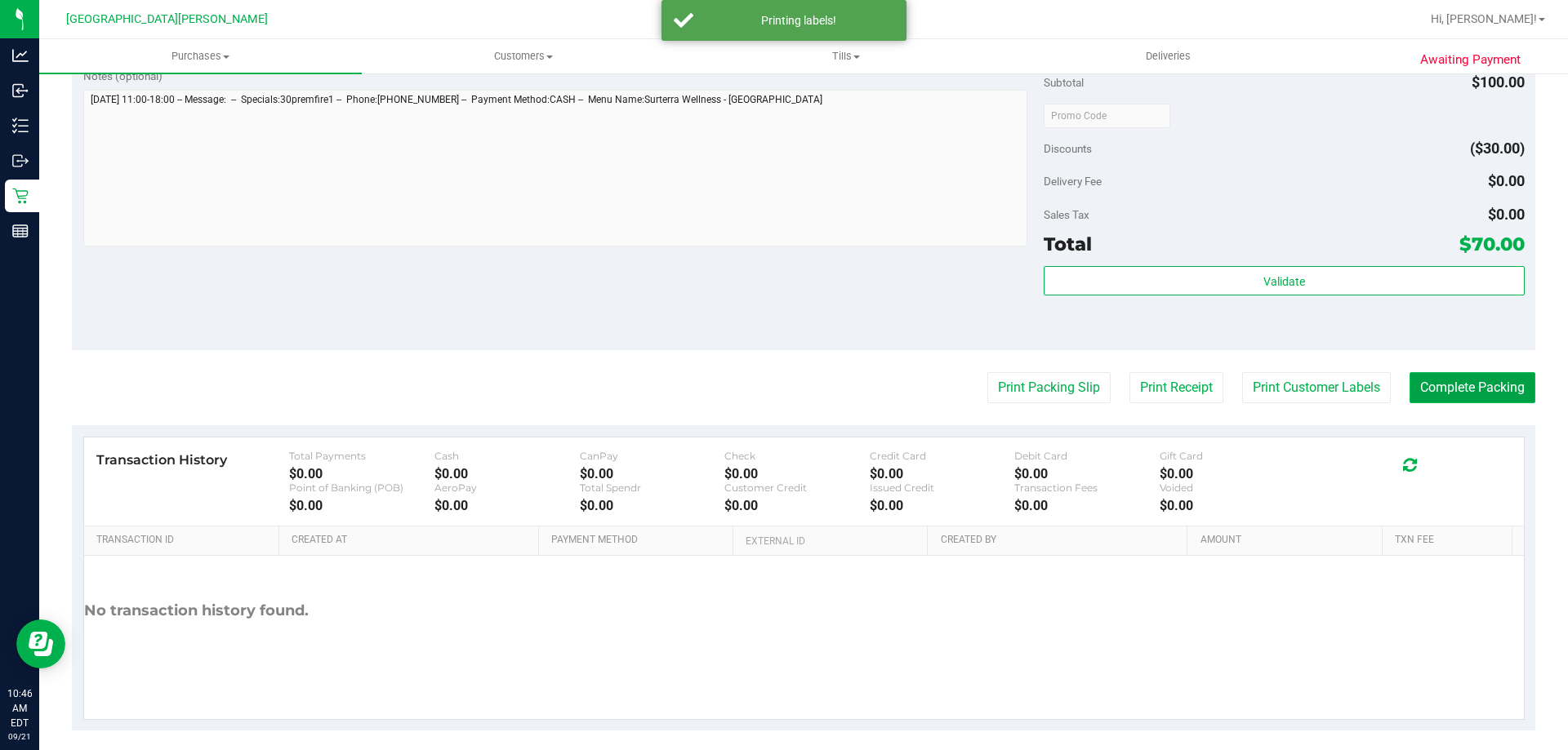
click at [1422, 389] on button "Complete Packing" at bounding box center [1472, 387] width 126 height 31
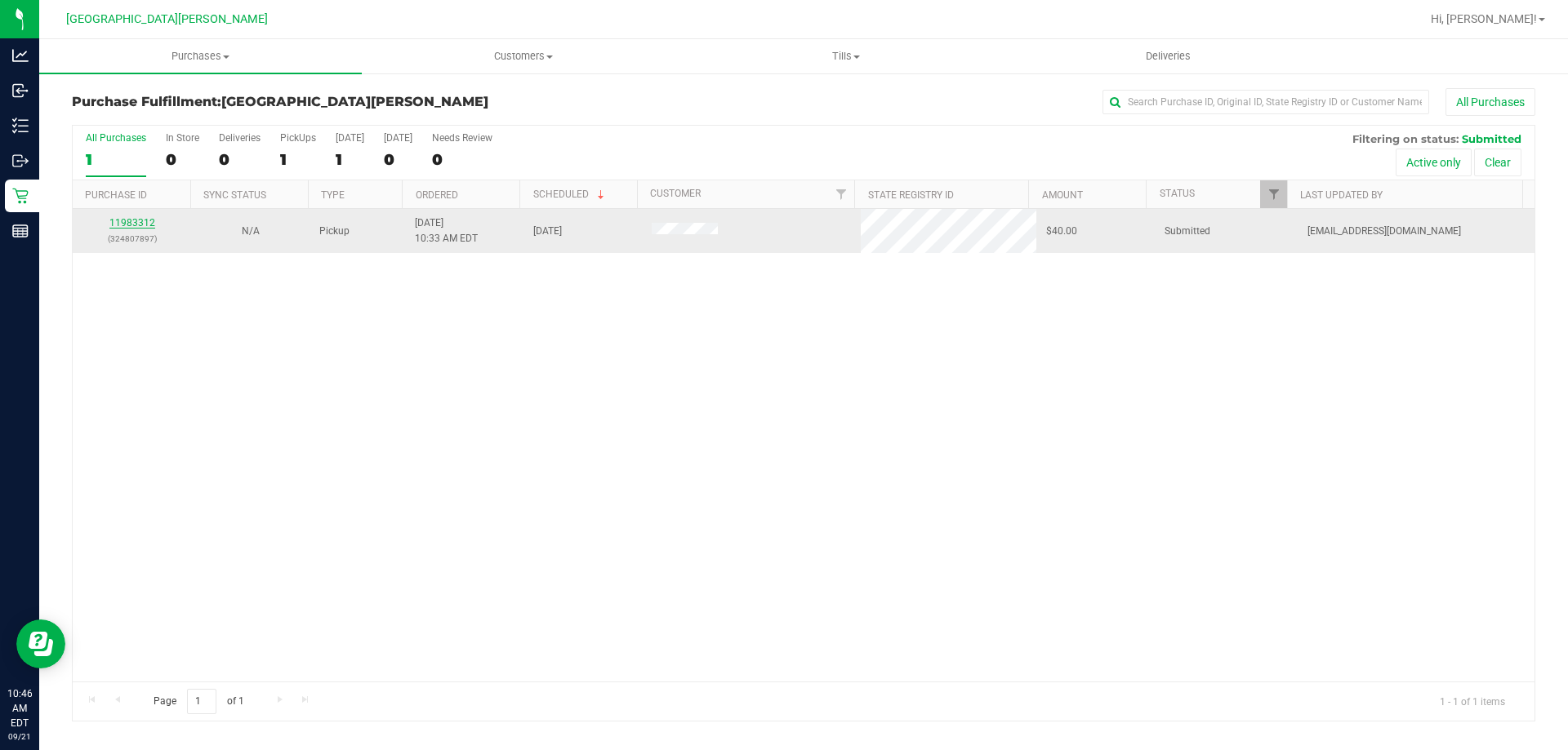
click at [118, 221] on link "11983312" at bounding box center [132, 222] width 46 height 11
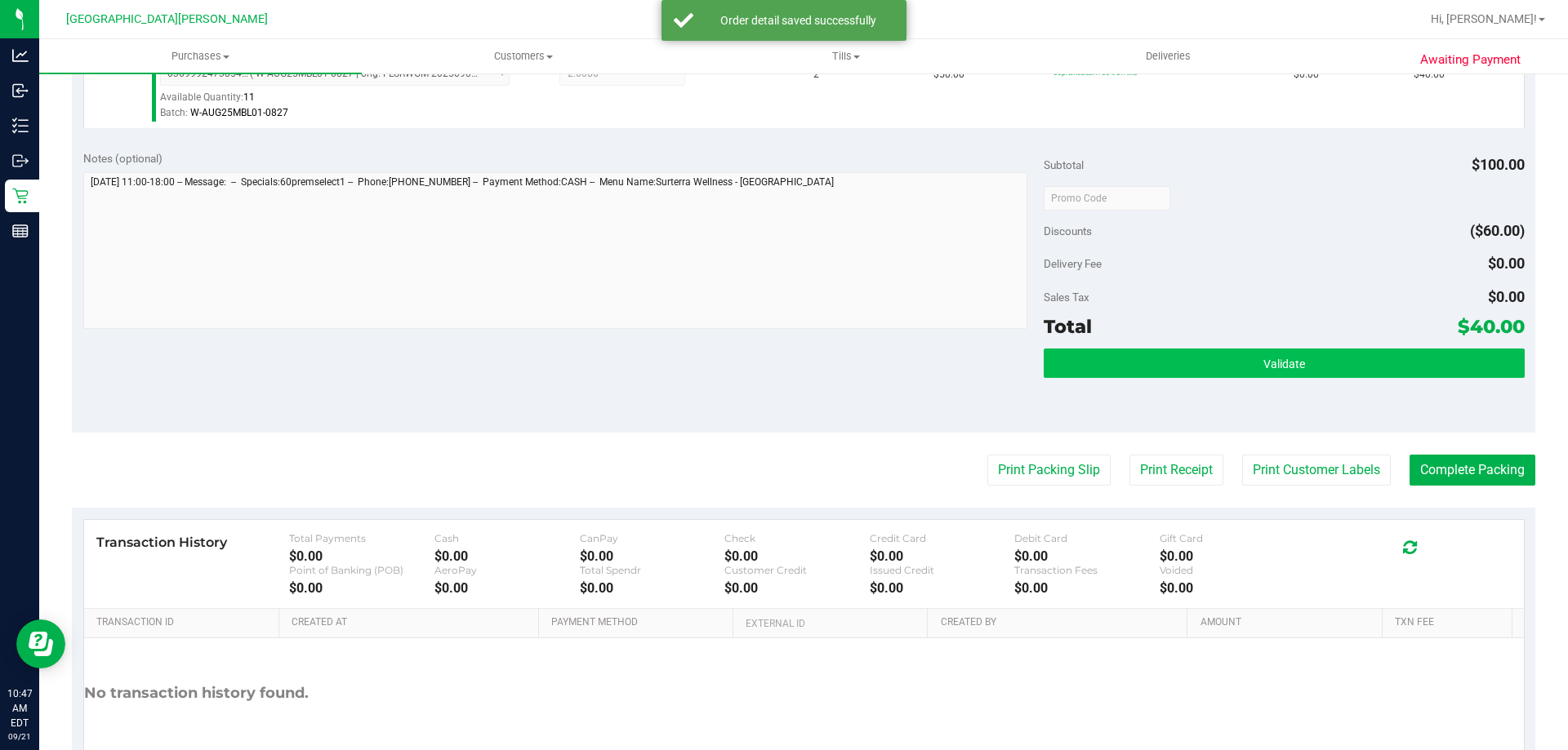
scroll to position [490, 0]
click at [1216, 351] on button "Validate" at bounding box center [1283, 362] width 480 height 29
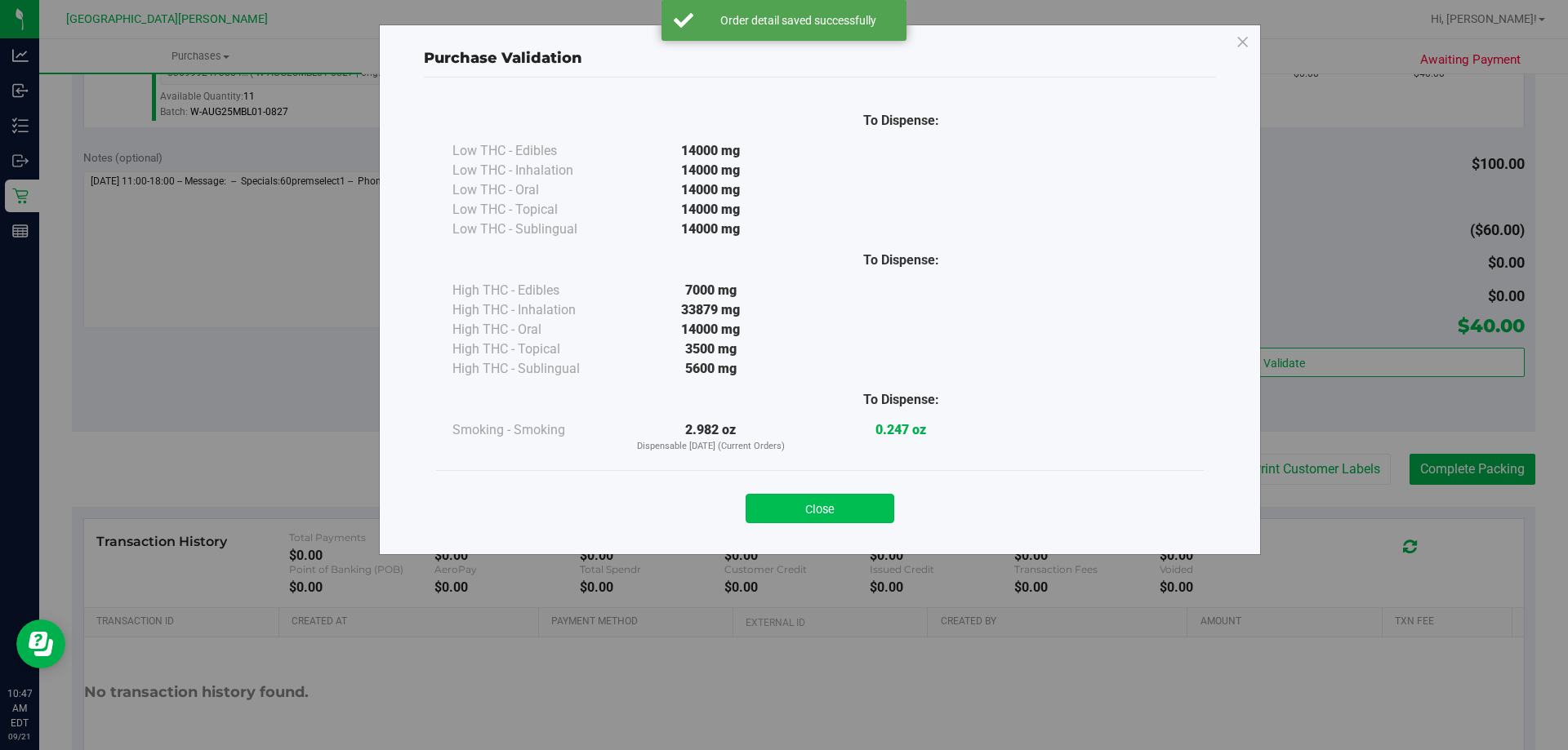
click at [873, 504] on button "Close" at bounding box center [819, 508] width 149 height 29
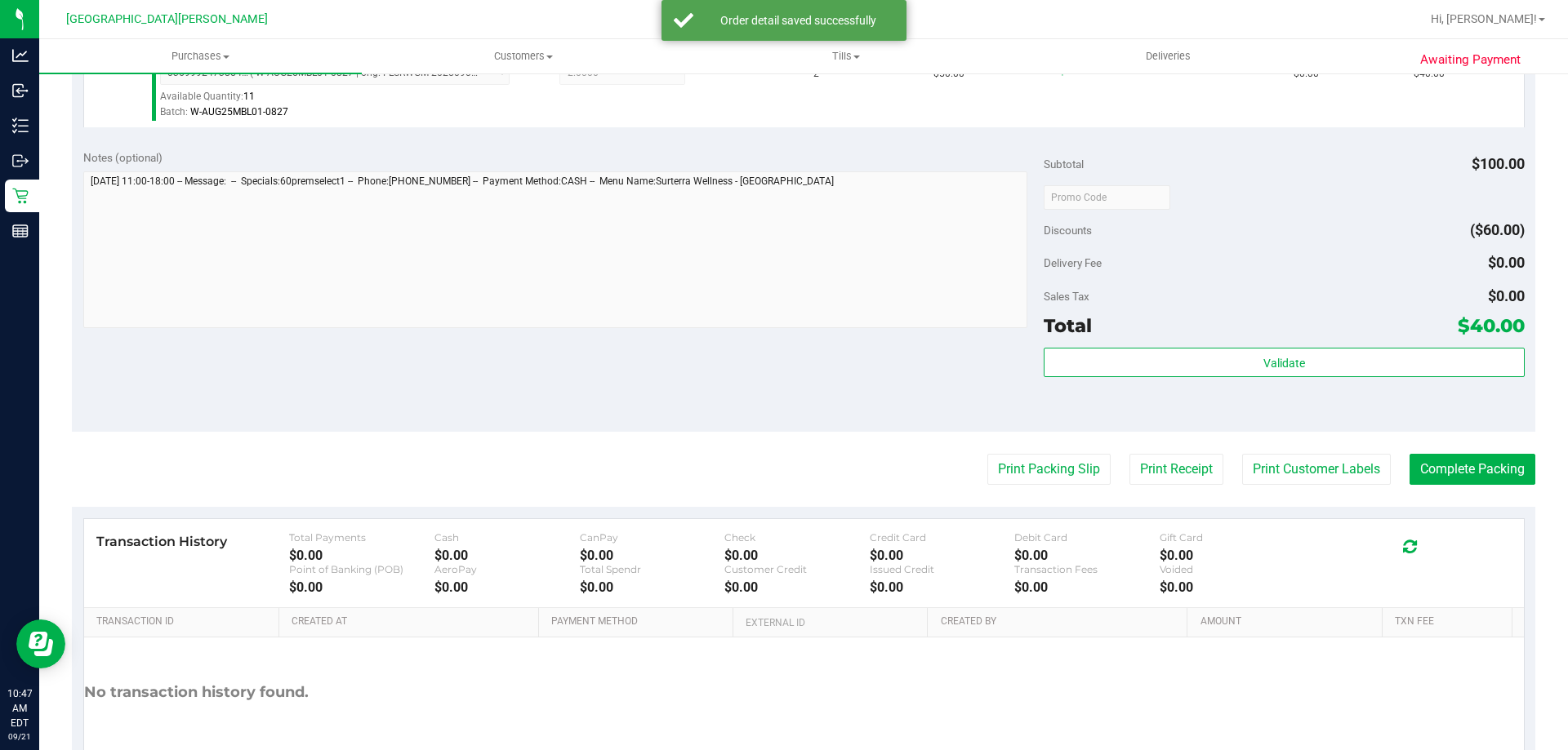
click at [1303, 449] on purchase-details "Back Edit Purchase Cancel Purchase View Profile # 11983312 BioTrack ID: - Submi…" at bounding box center [803, 205] width 1463 height 1214
click at [1307, 459] on button "Print Customer Labels" at bounding box center [1316, 469] width 149 height 31
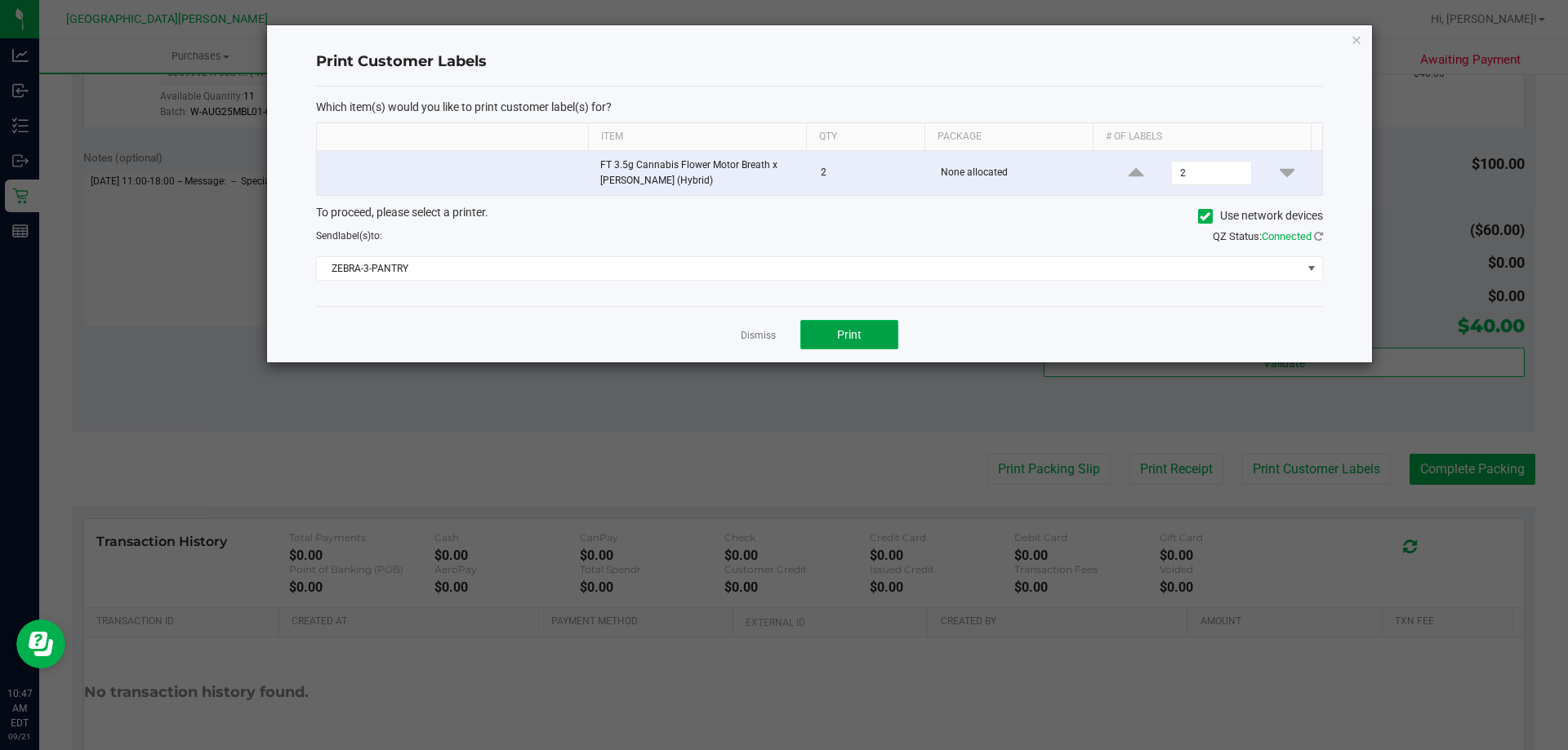
click at [893, 325] on button "Print" at bounding box center [849, 334] width 98 height 29
click at [763, 331] on link "Dismiss" at bounding box center [757, 336] width 35 height 14
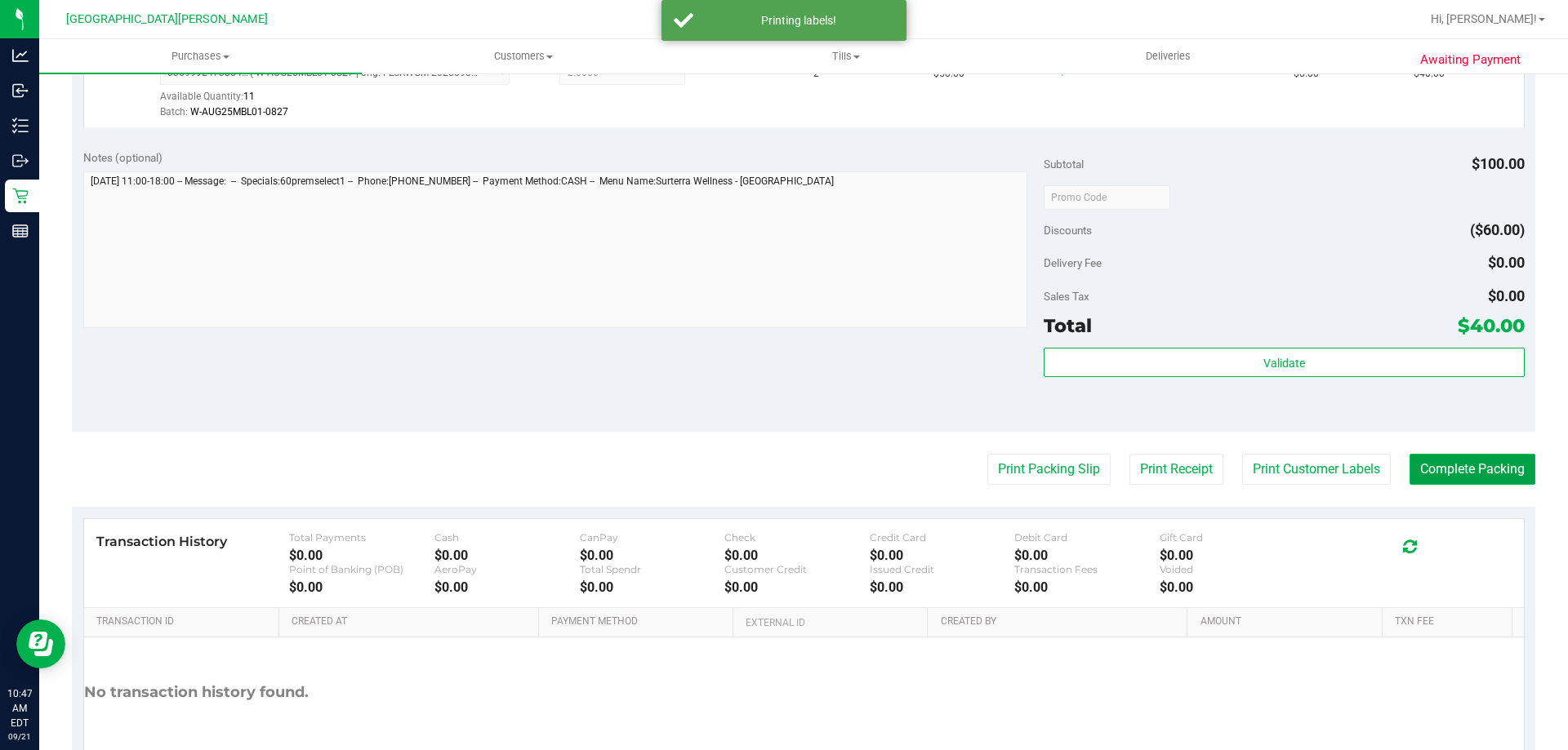
click at [1416, 465] on button "Complete Packing" at bounding box center [1472, 469] width 126 height 31
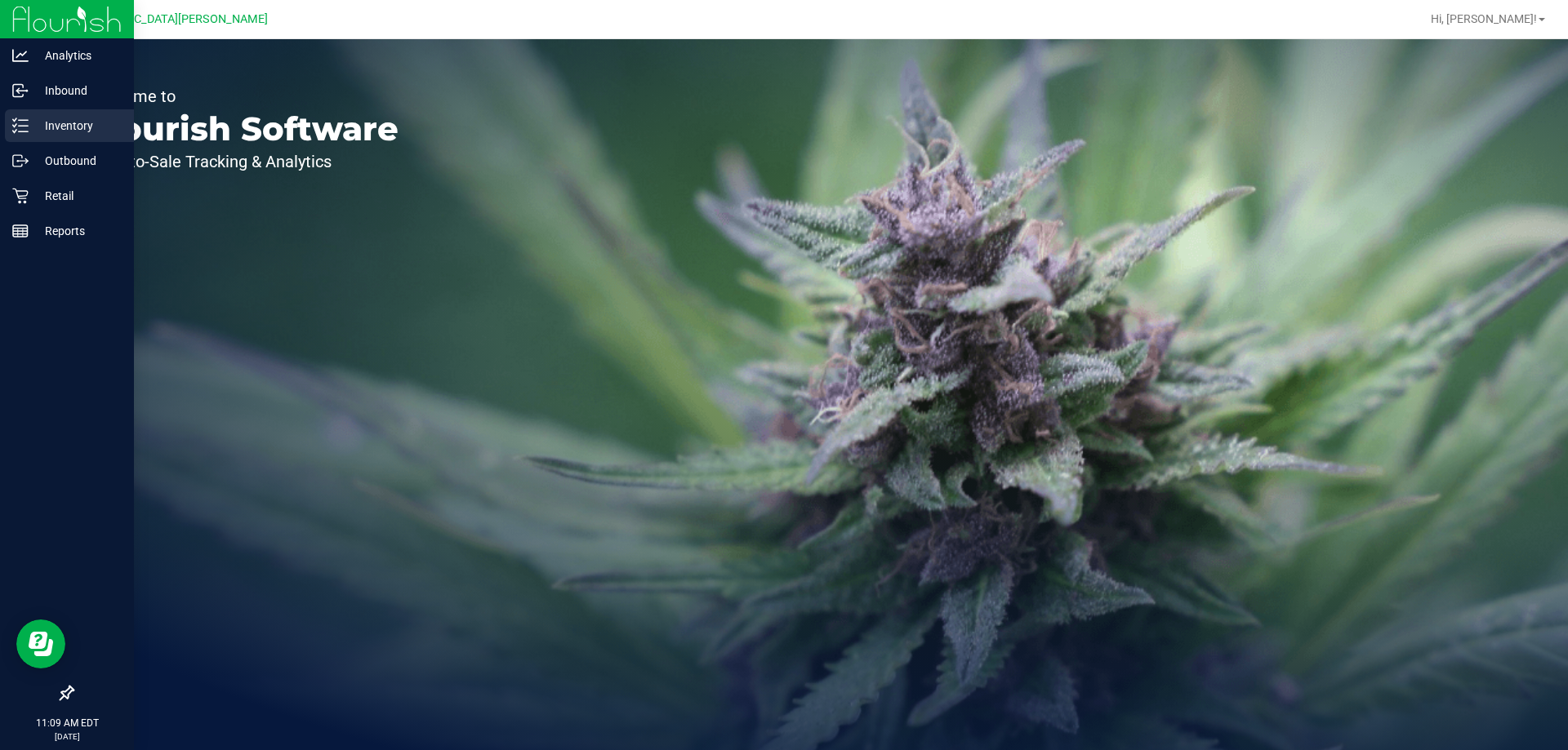
click at [62, 128] on p "Inventory" at bounding box center [78, 126] width 98 height 20
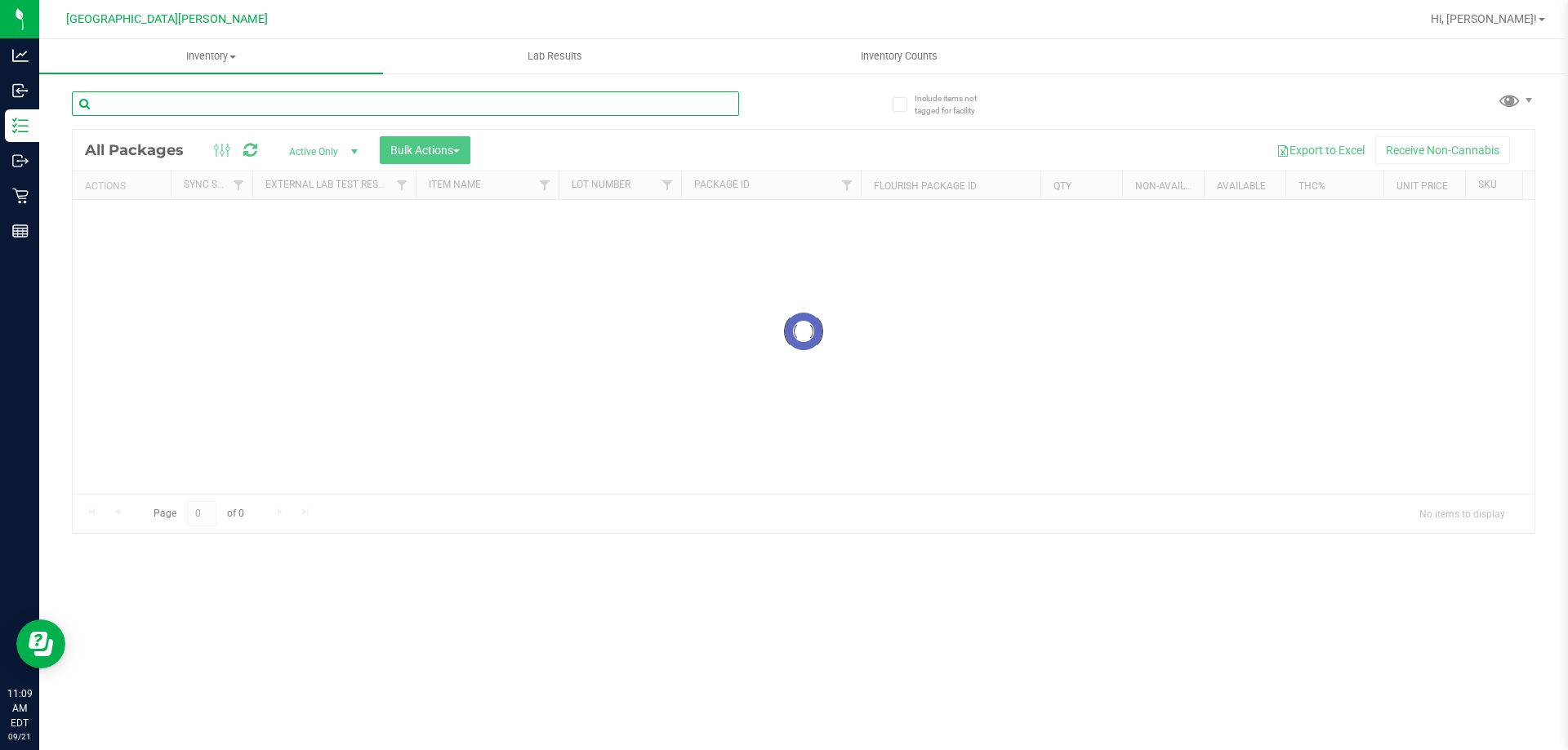
click at [256, 102] on input "text" at bounding box center [405, 103] width 667 height 24
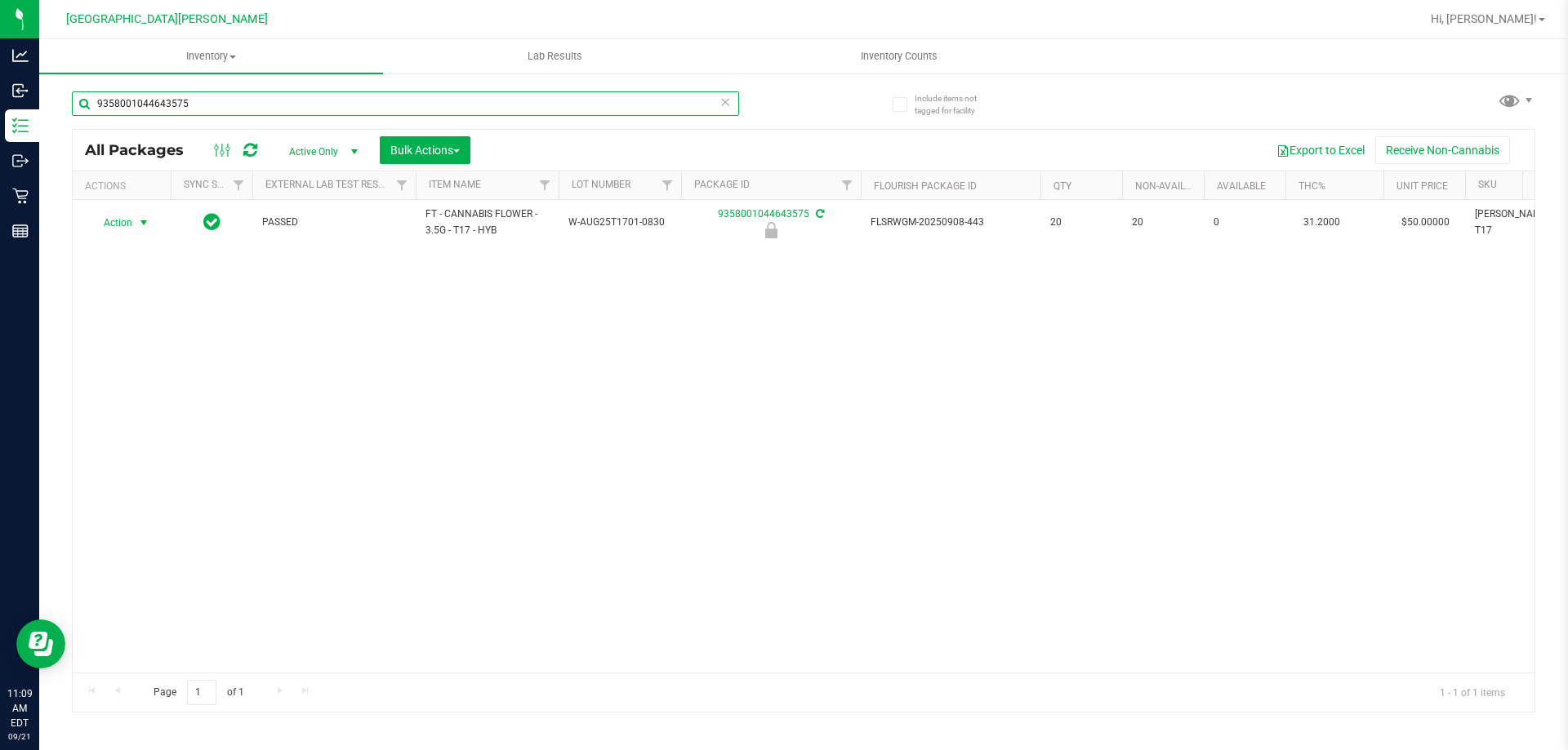
type input "9358001044643575"
click at [122, 226] on span "Action" at bounding box center [111, 222] width 44 height 23
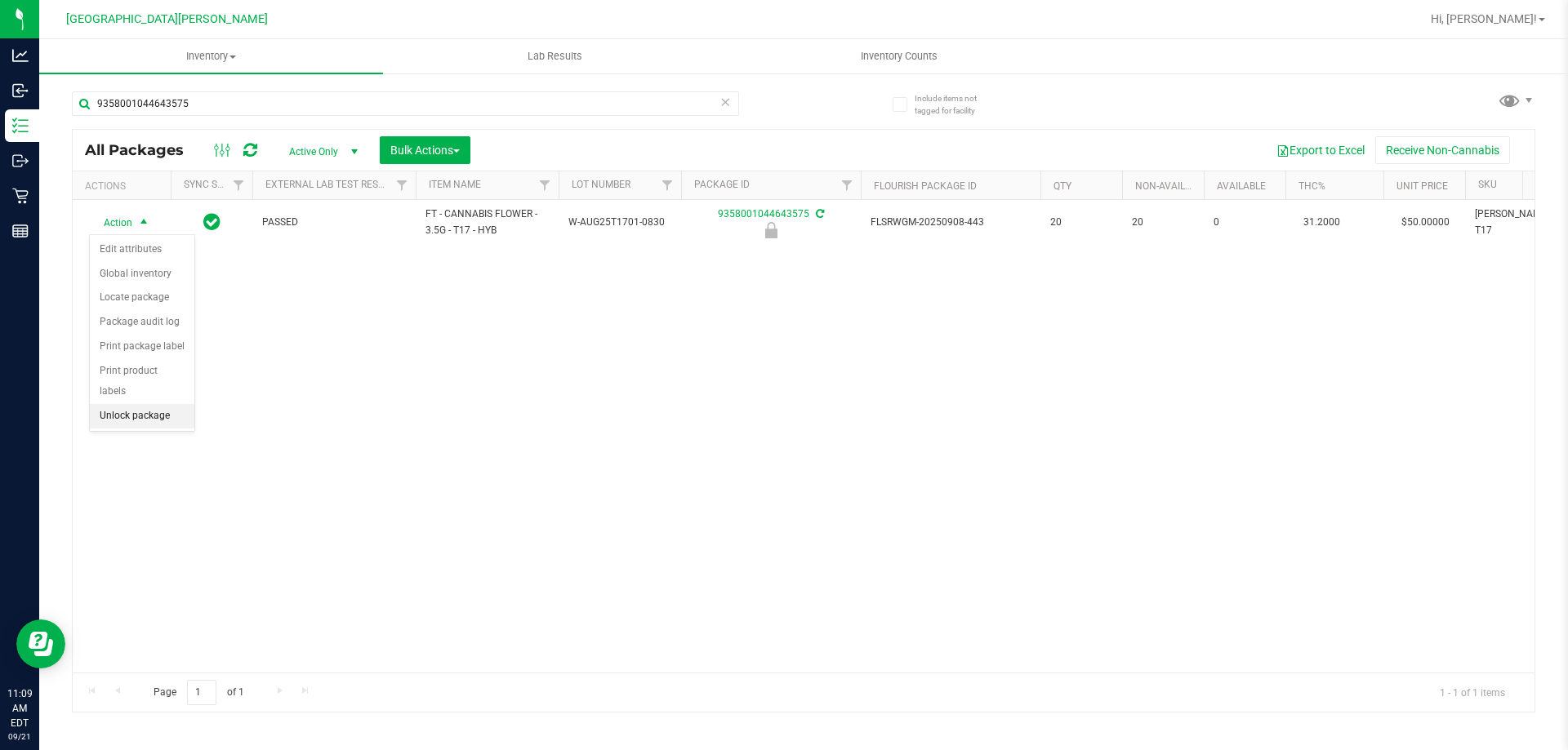
click at [140, 404] on li "Unlock package" at bounding box center [142, 416] width 105 height 24
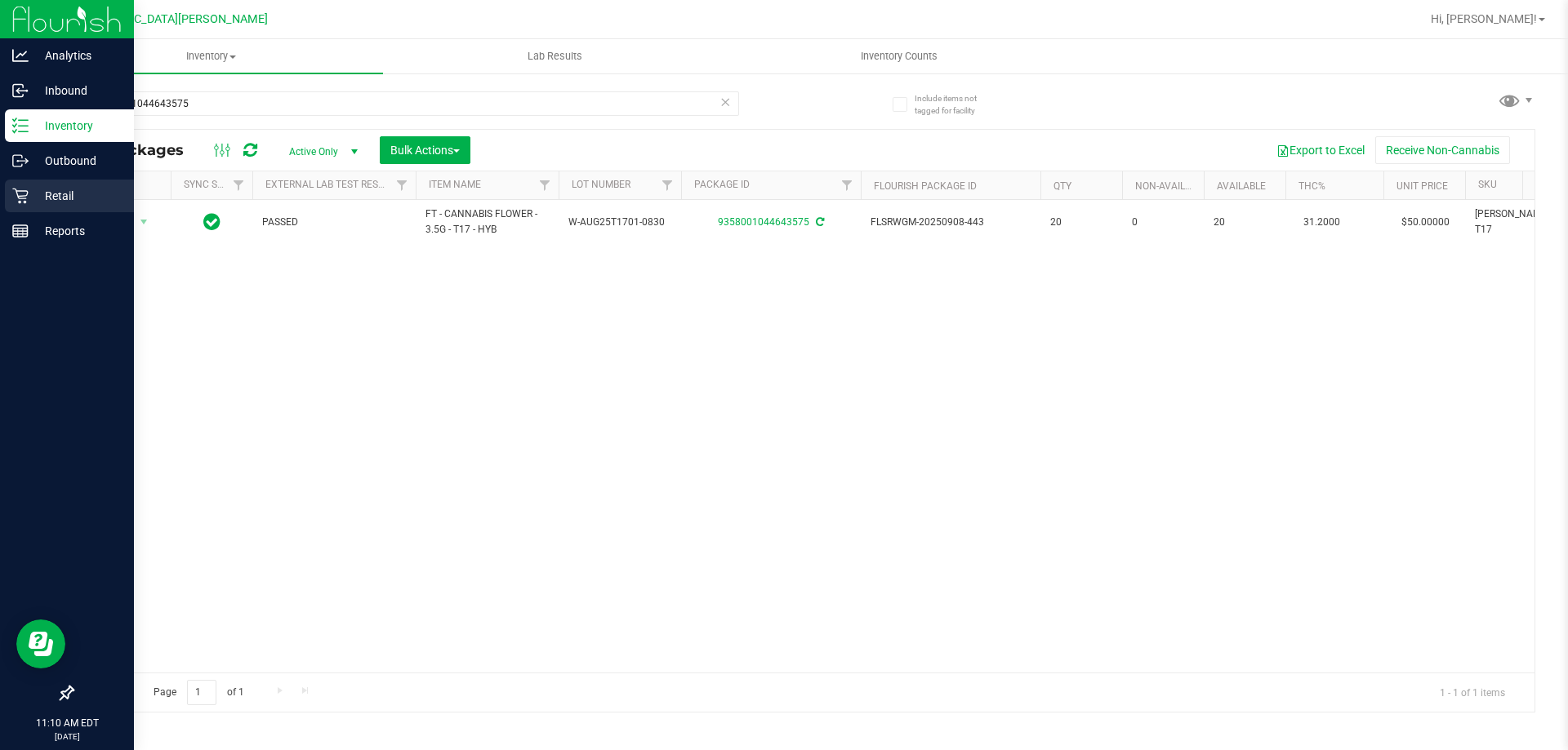
click at [34, 188] on p "Retail" at bounding box center [78, 196] width 98 height 20
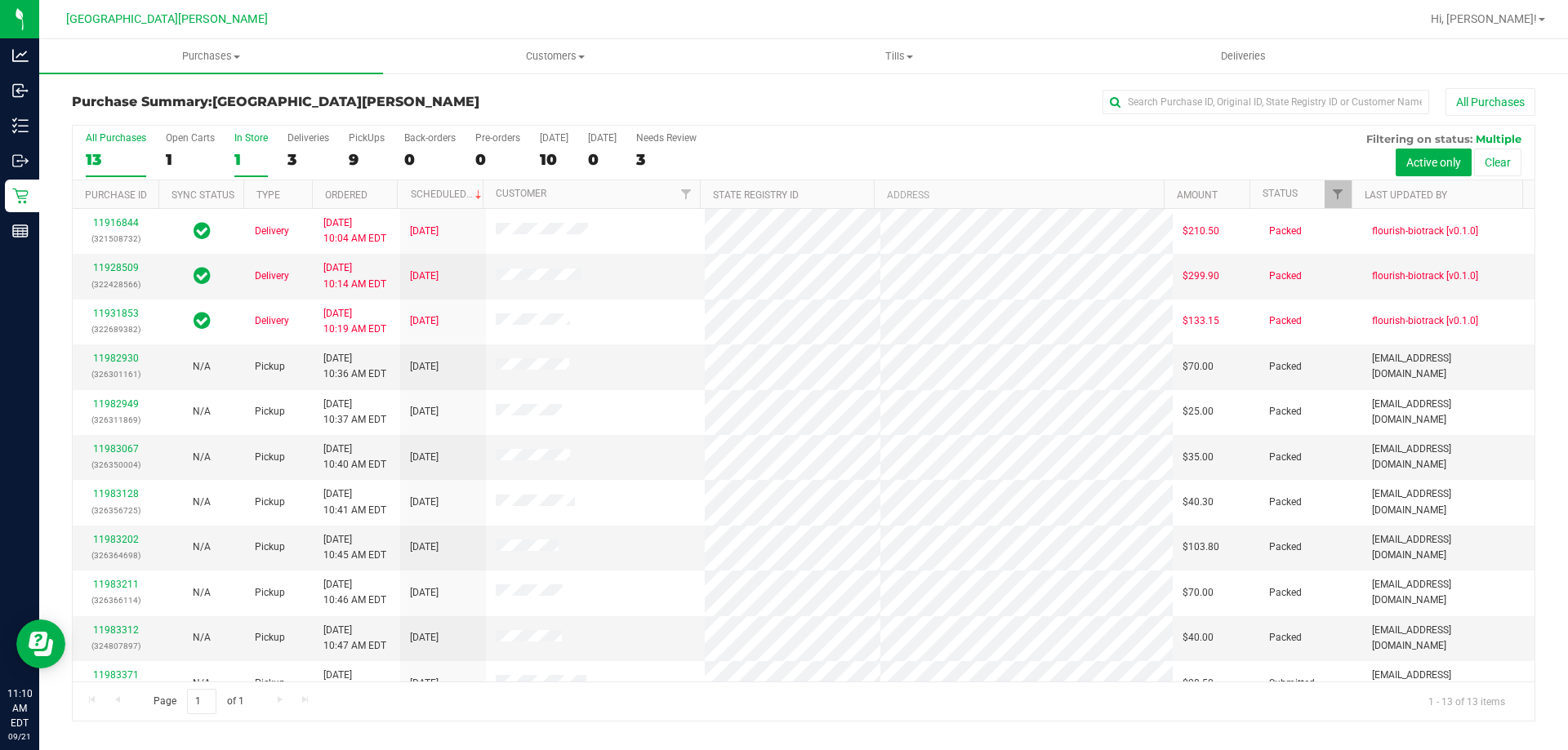
click at [238, 156] on div "1" at bounding box center [250, 159] width 33 height 19
click at [0, 0] on input "In Store 1" at bounding box center [0, 0] width 0 height 0
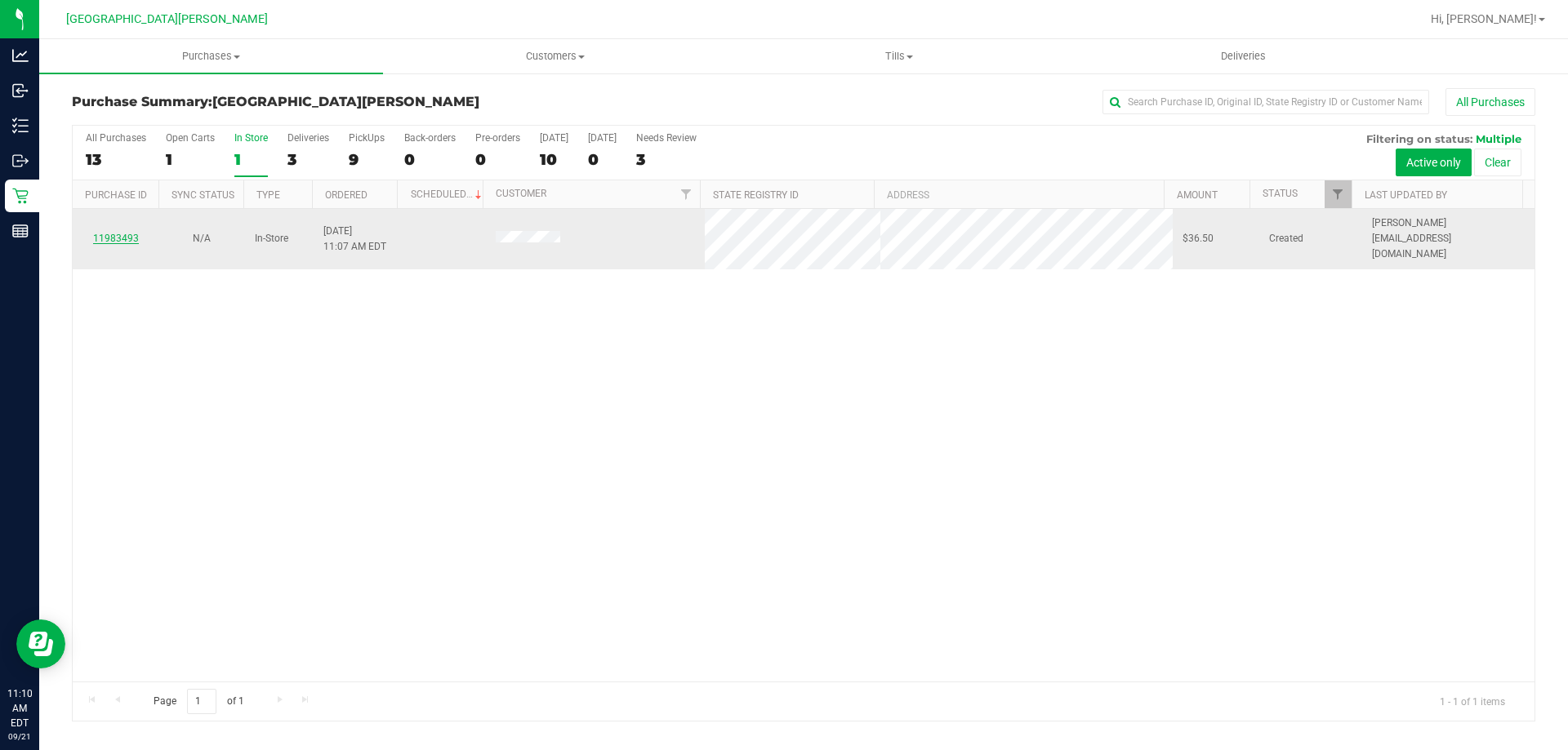
click at [127, 233] on link "11983493" at bounding box center [116, 238] width 46 height 11
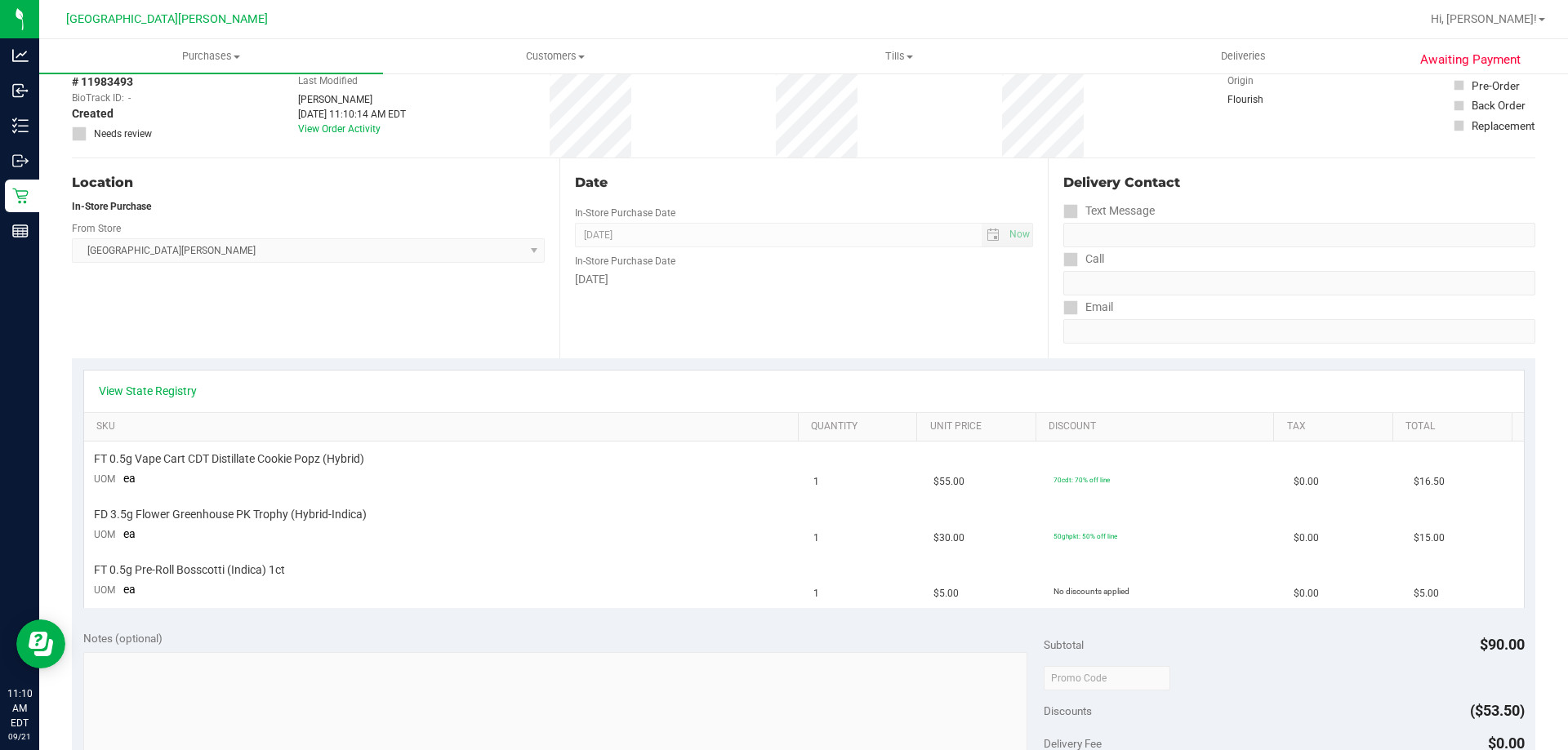
scroll to position [163, 0]
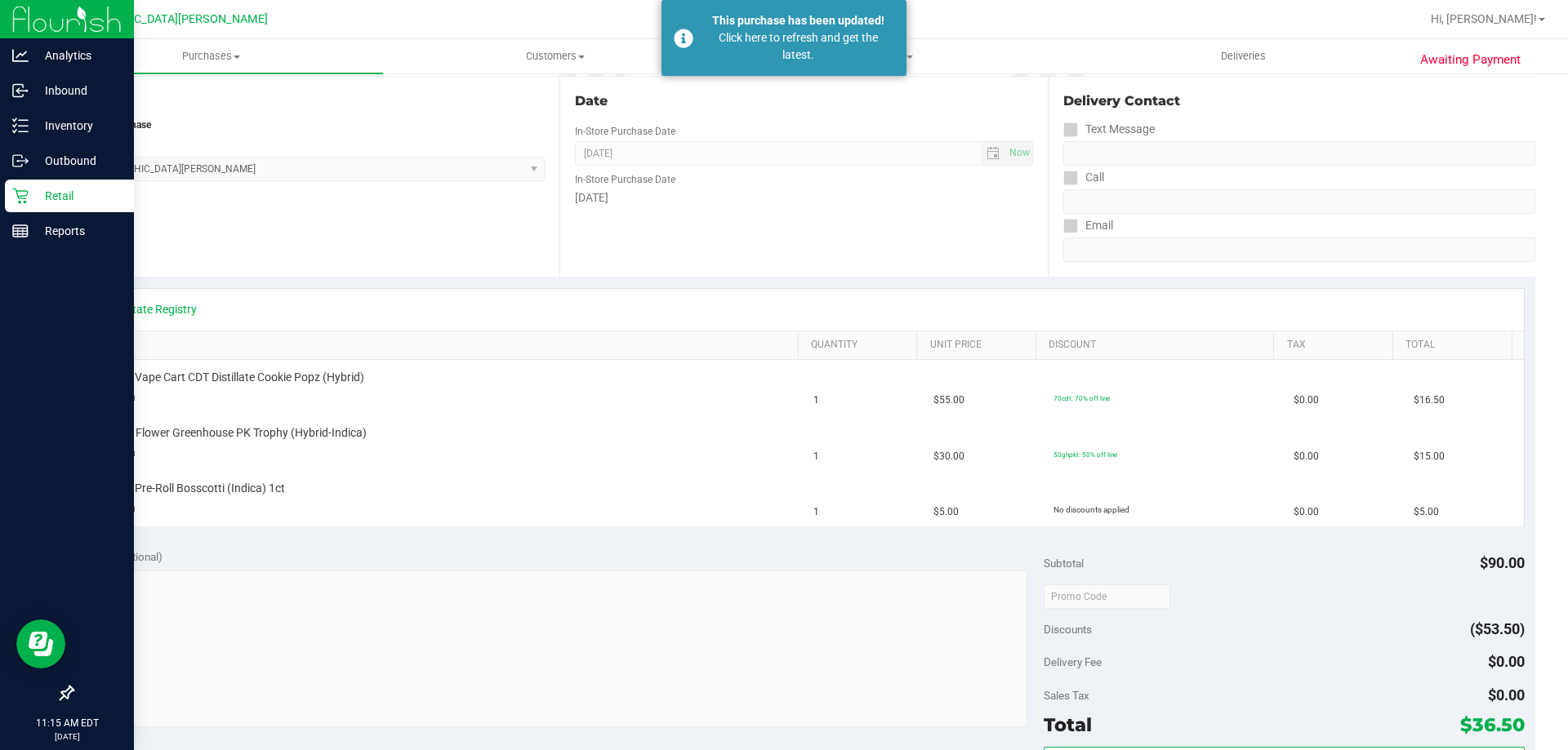
click at [51, 201] on p "Retail" at bounding box center [78, 196] width 98 height 20
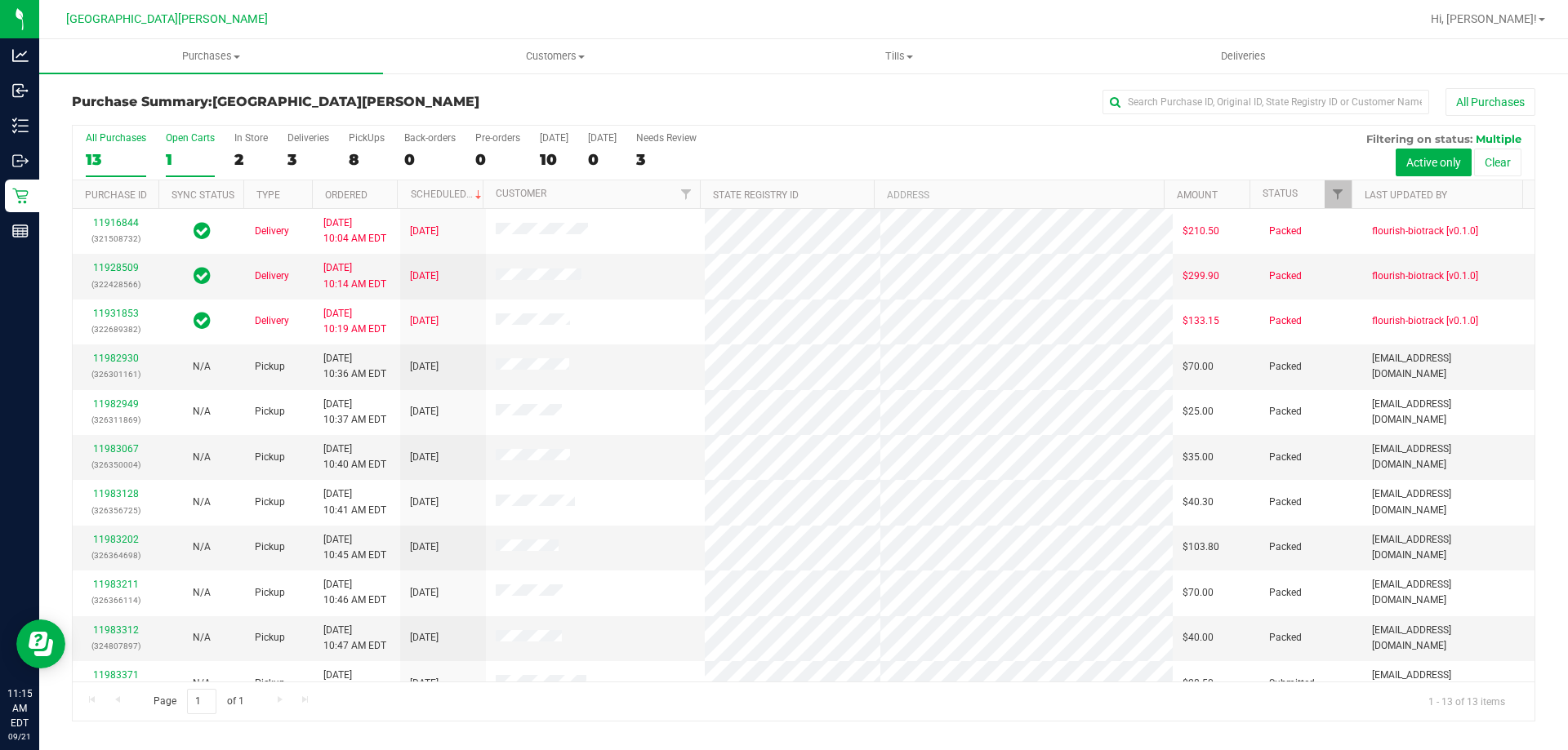
click at [190, 138] on div "Open Carts" at bounding box center [190, 137] width 49 height 11
click at [0, 0] on input "Open Carts 1" at bounding box center [0, 0] width 0 height 0
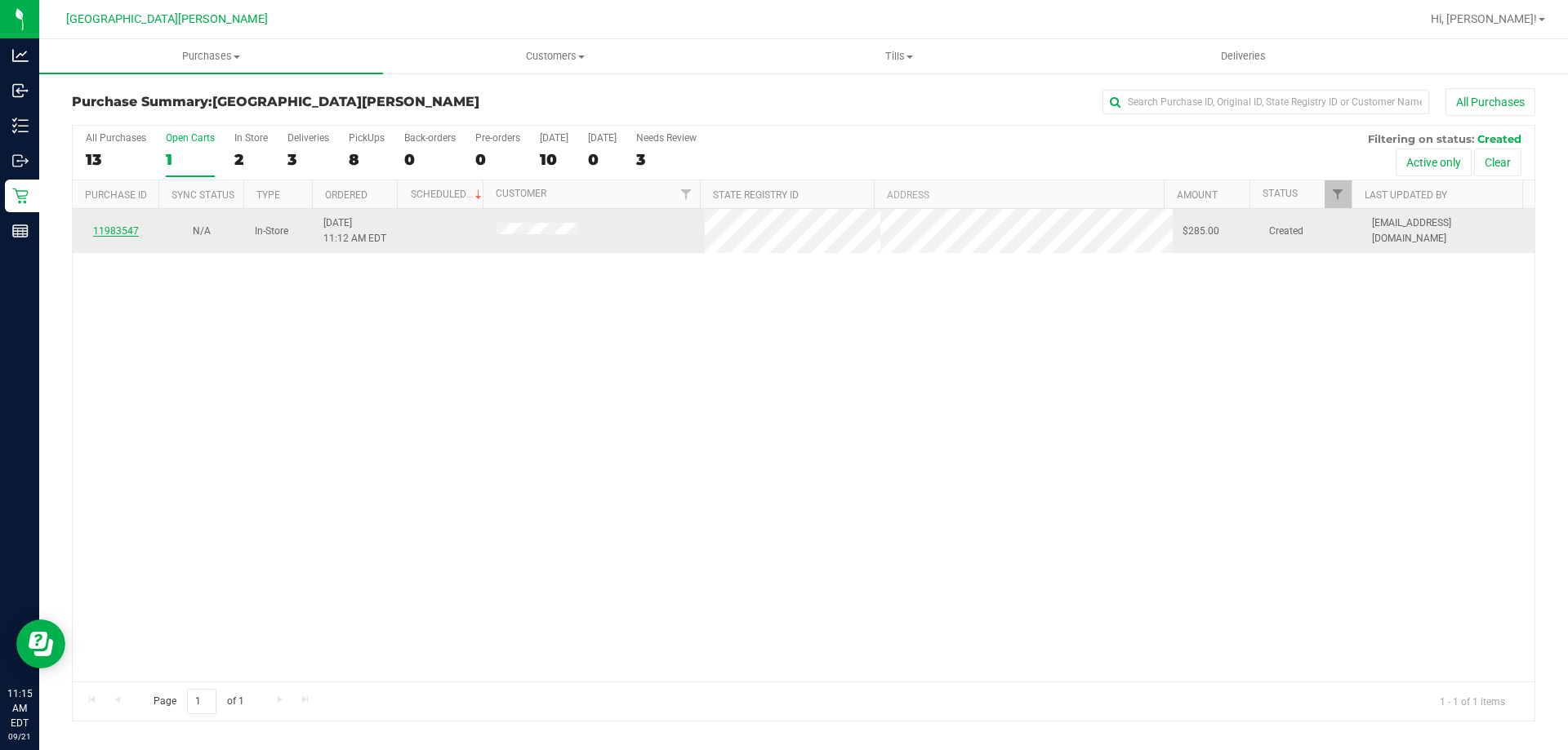
click at [124, 229] on link "11983547" at bounding box center [116, 230] width 46 height 11
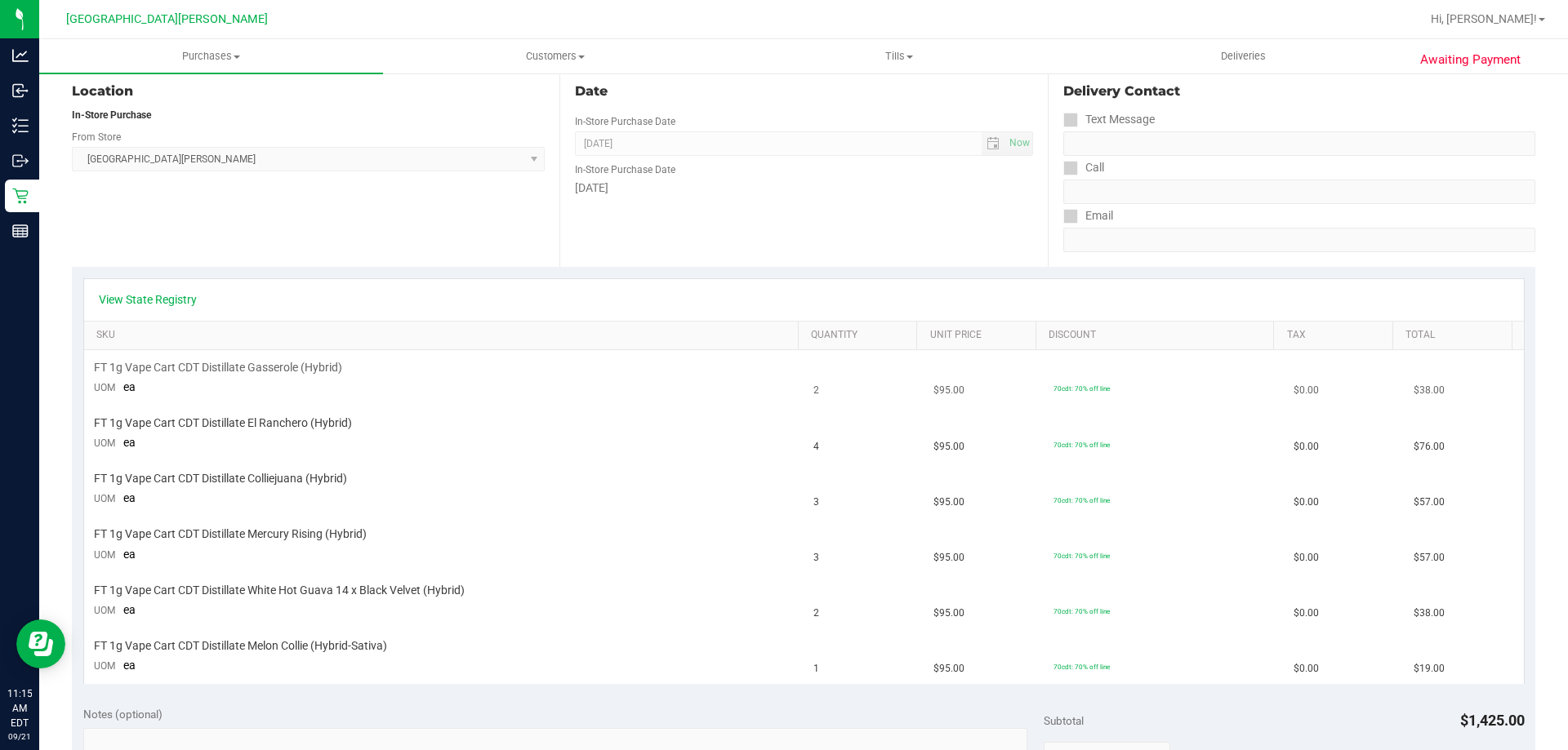
scroll to position [245, 0]
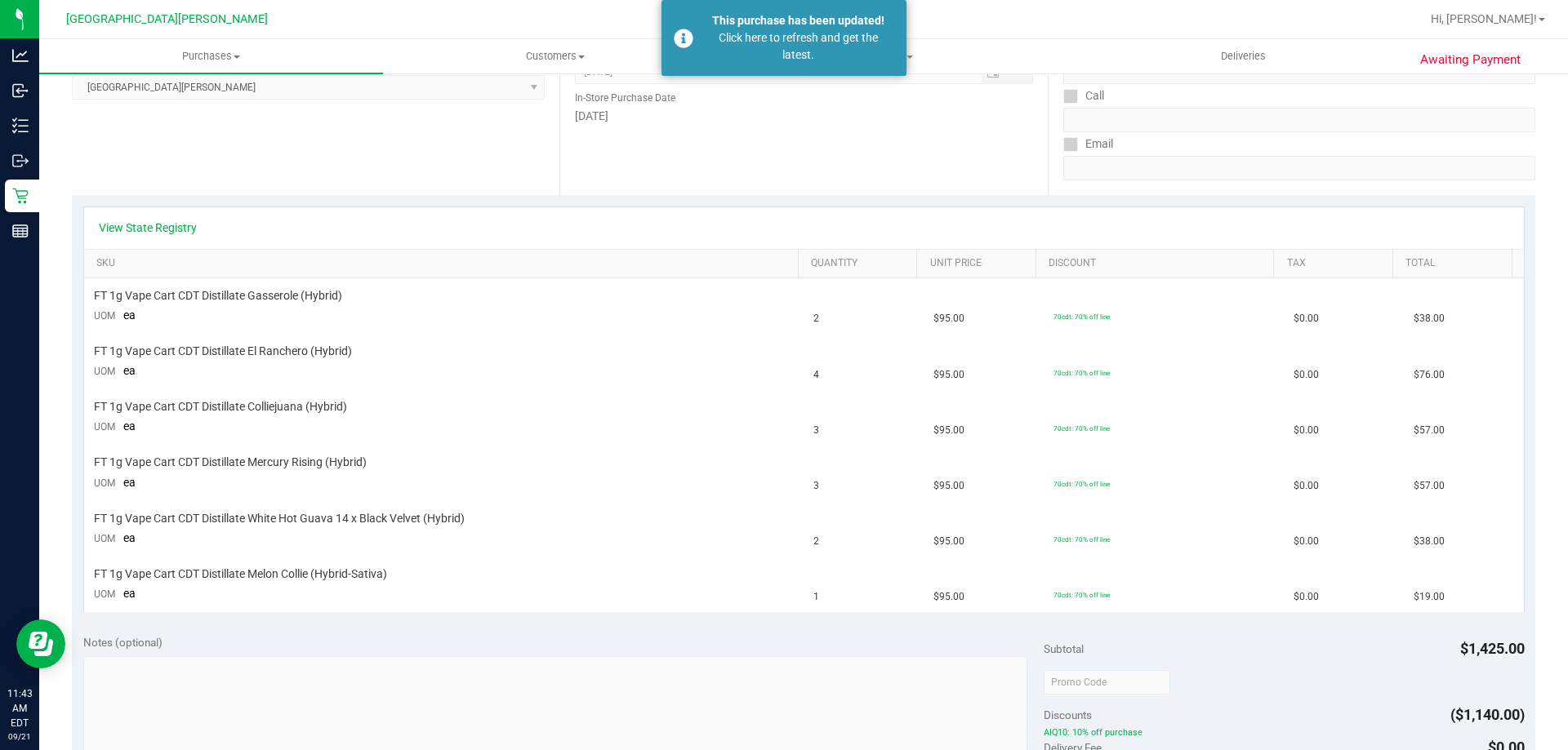
click at [39, 192] on div "Awaiting Payment Back Edit Purchase Cancel Purchase View Profile # 11983547 Bio…" at bounding box center [803, 578] width 1528 height 1503
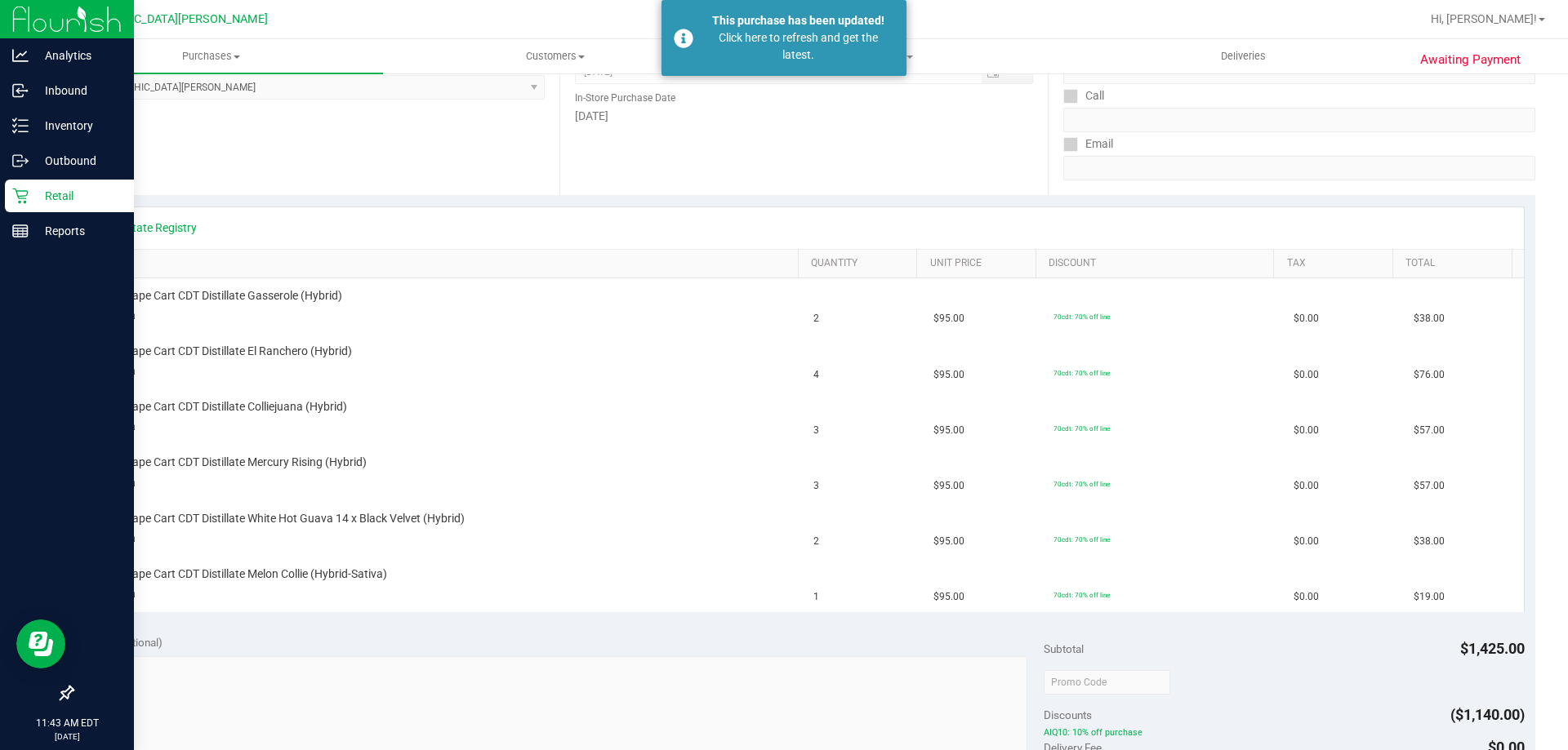
click at [20, 202] on icon at bounding box center [20, 197] width 16 height 16
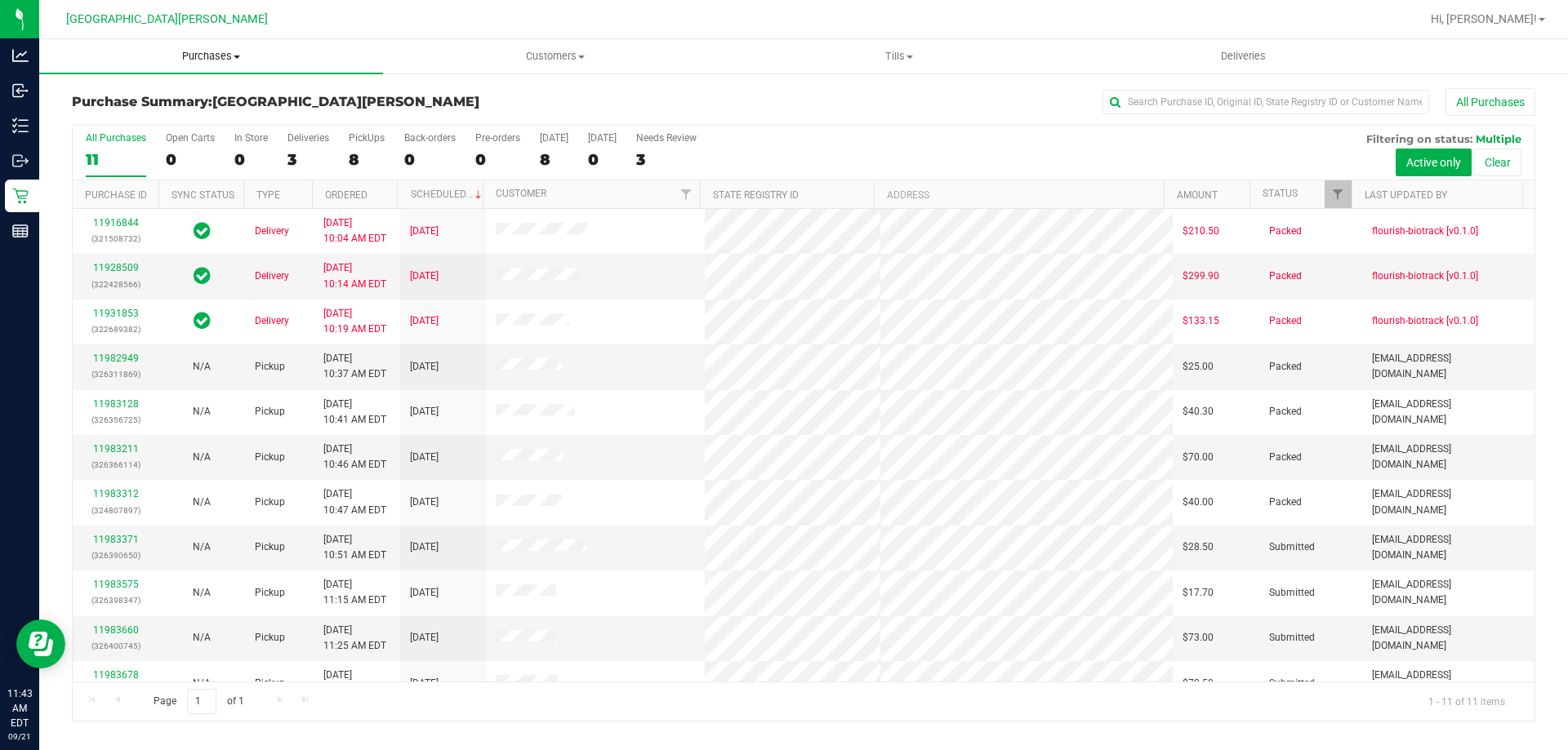
click at [233, 60] on span "Purchases" at bounding box center [211, 56] width 344 height 15
click at [211, 113] on li "Fulfillment" at bounding box center [211, 119] width 344 height 20
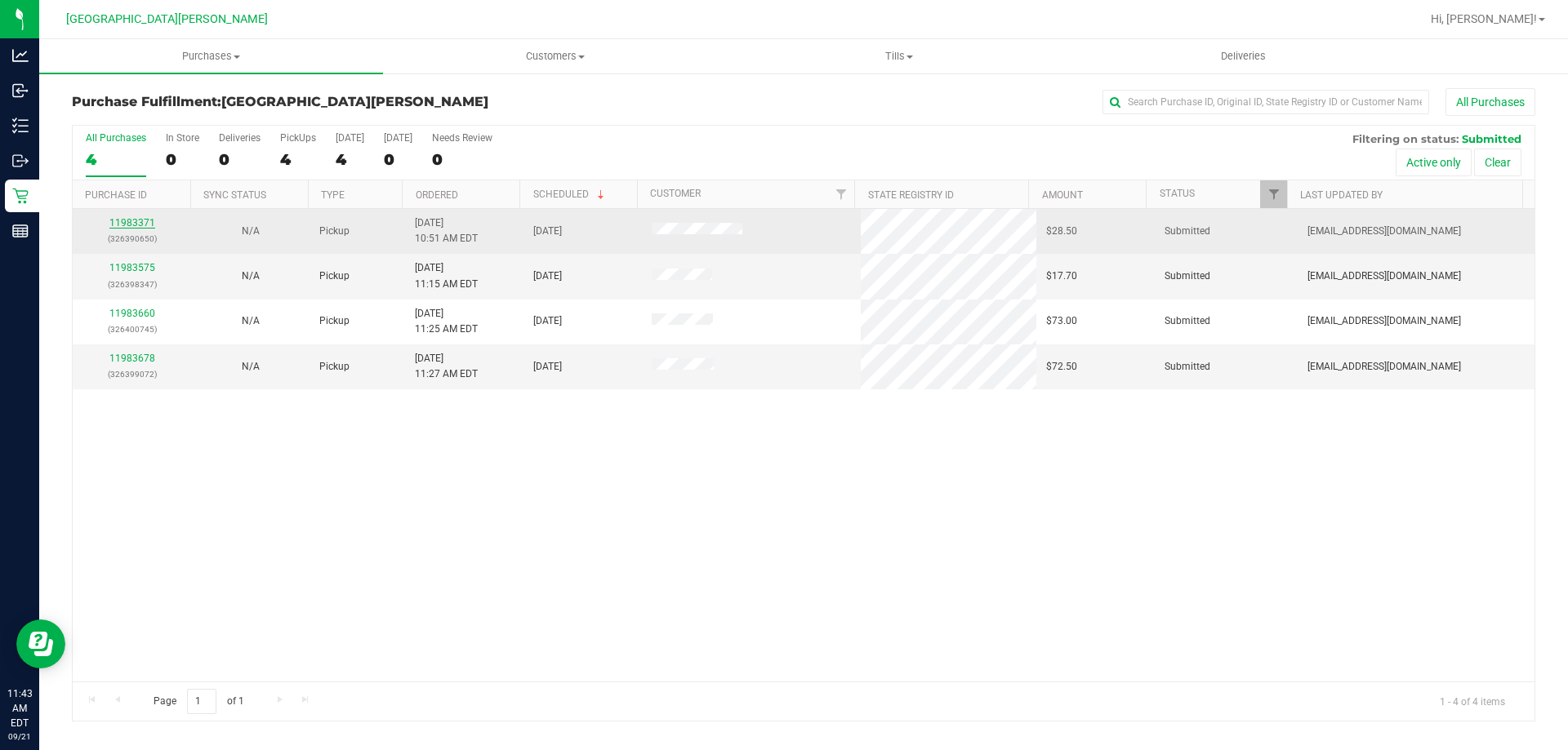
click at [149, 218] on link "11983371" at bounding box center [132, 222] width 46 height 11
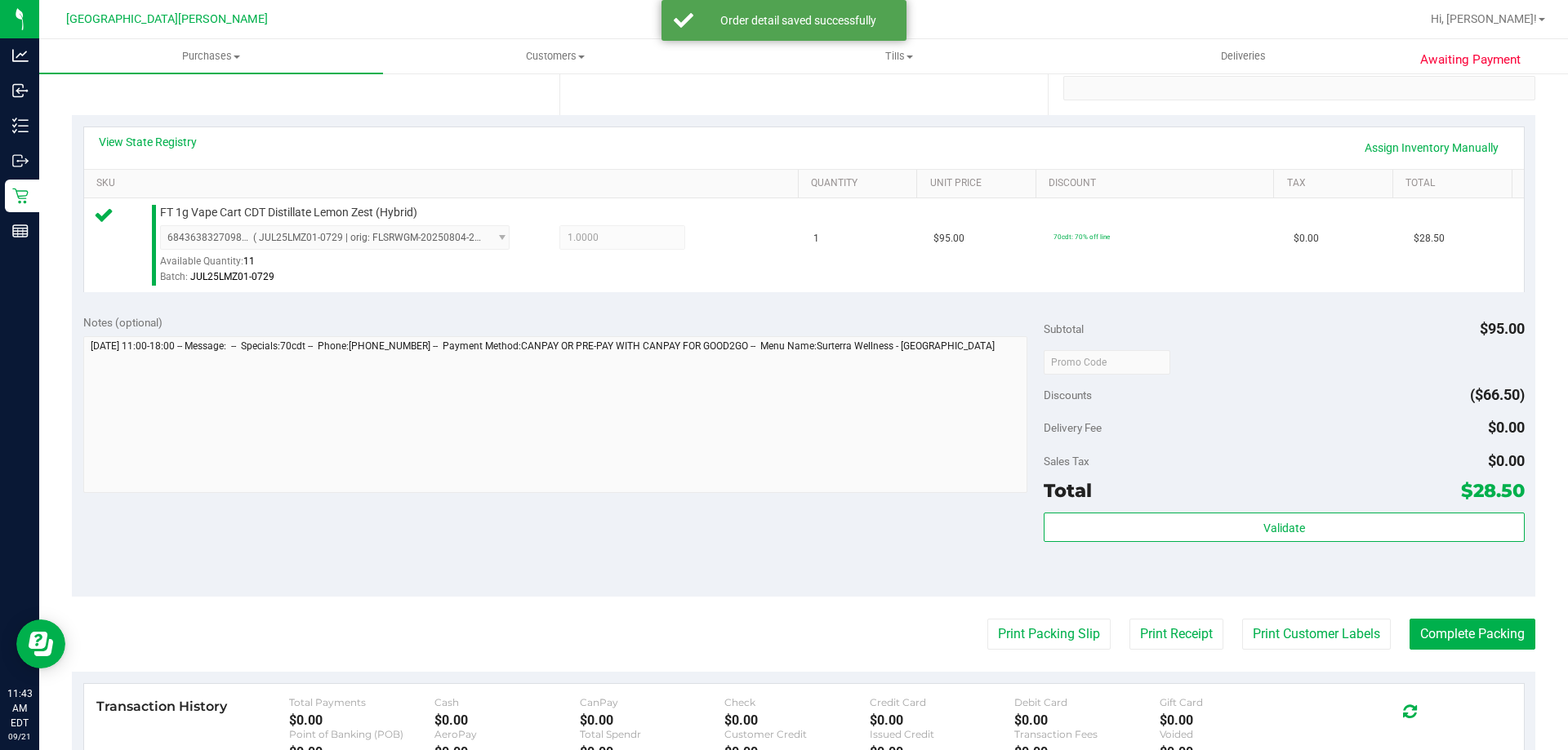
scroll to position [327, 0]
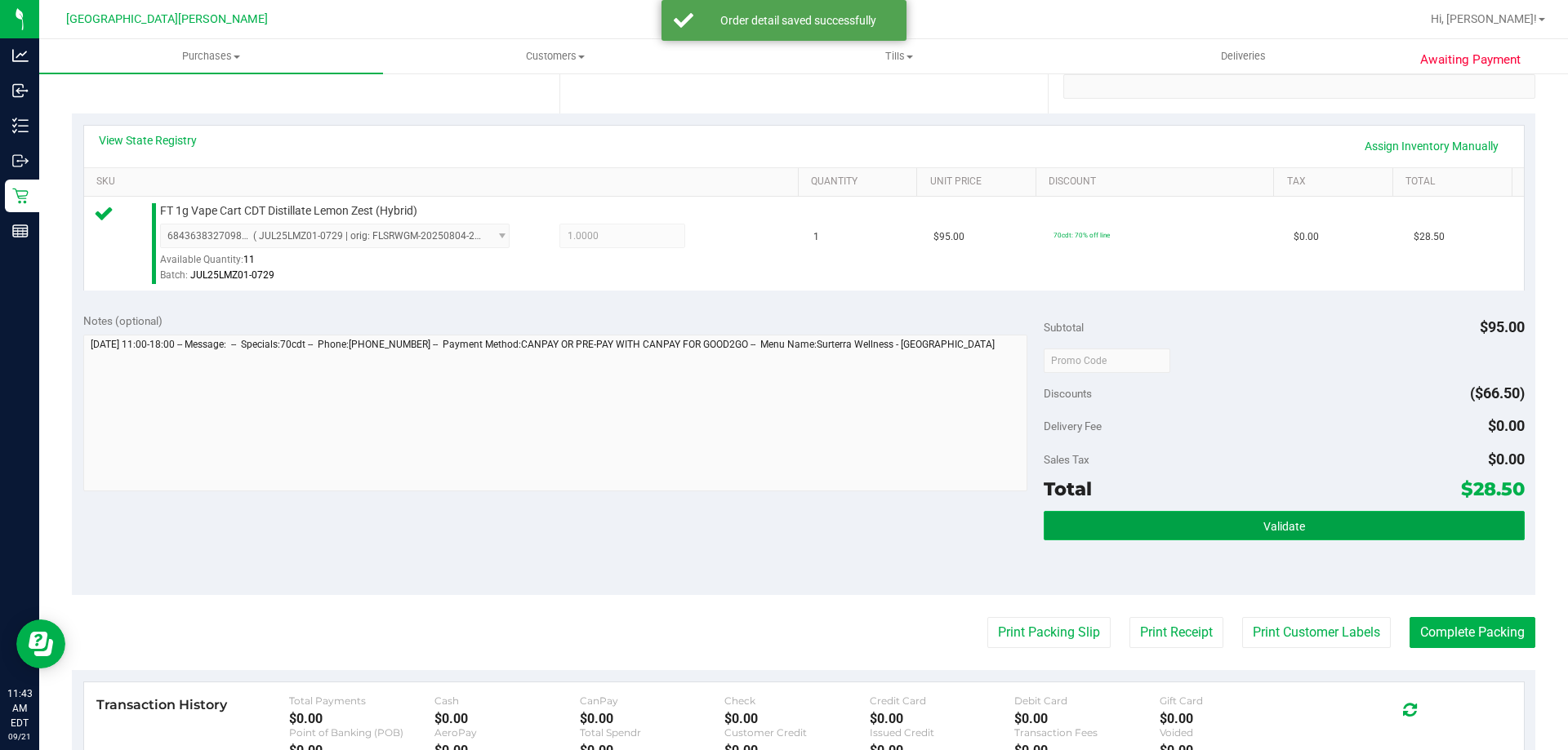
click at [1078, 518] on button "Validate" at bounding box center [1283, 525] width 480 height 29
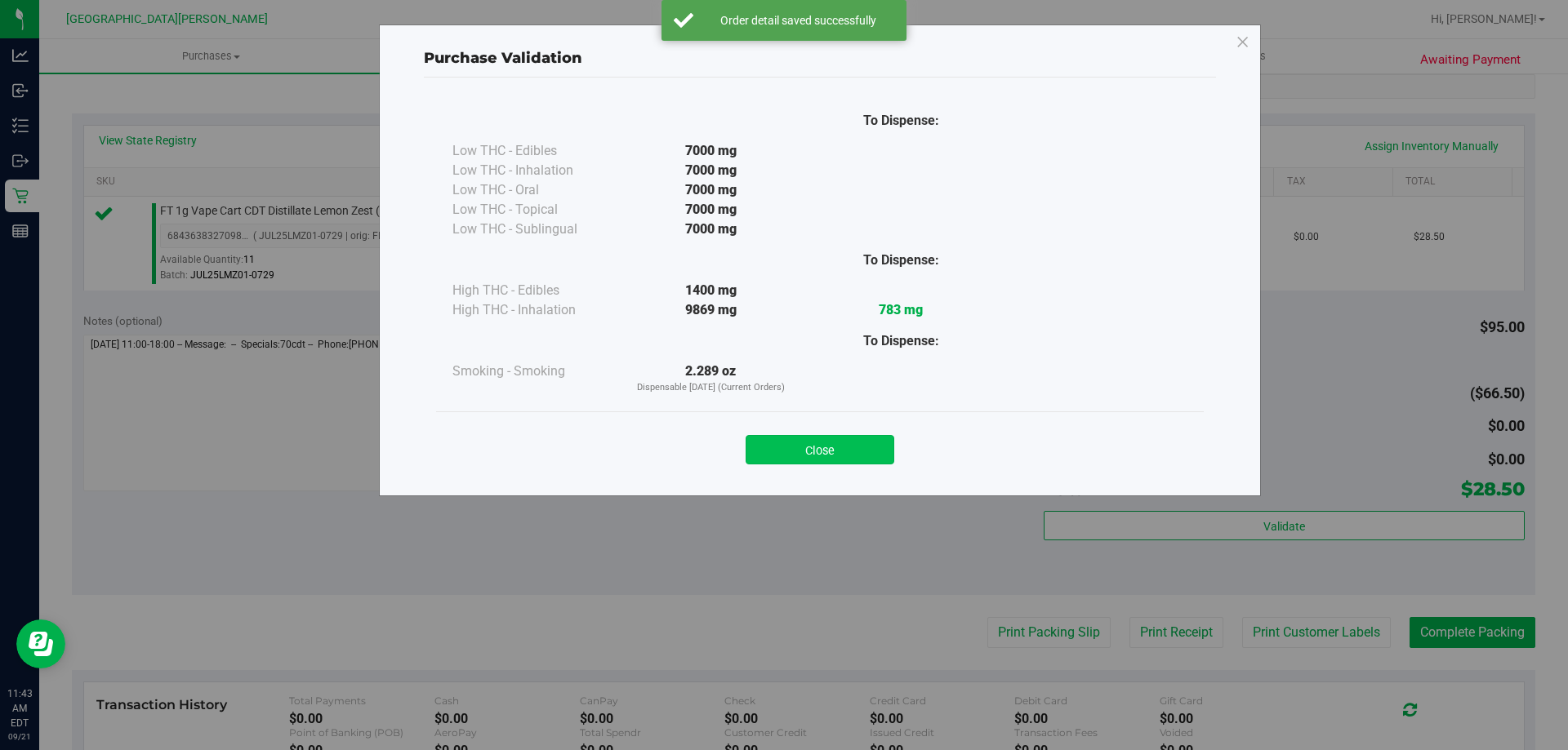
click at [841, 444] on button "Close" at bounding box center [819, 449] width 149 height 29
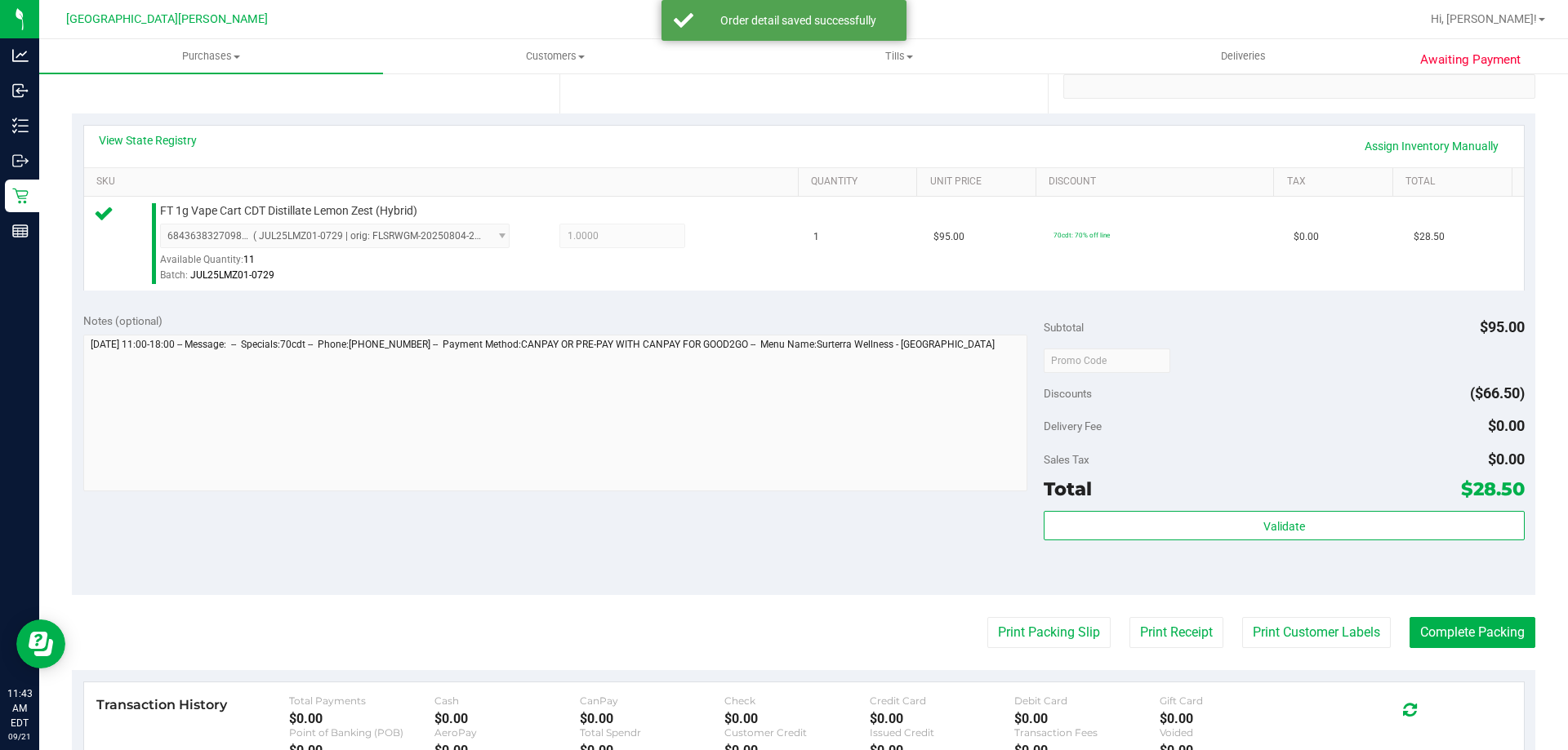
click at [1339, 653] on purchase-details "Back Edit Purchase Cancel Purchase View Profile # 11983371 BioTrack ID: - Submi…" at bounding box center [803, 369] width 1463 height 1214
click at [1329, 648] on button "Print Customer Labels" at bounding box center [1316, 632] width 149 height 31
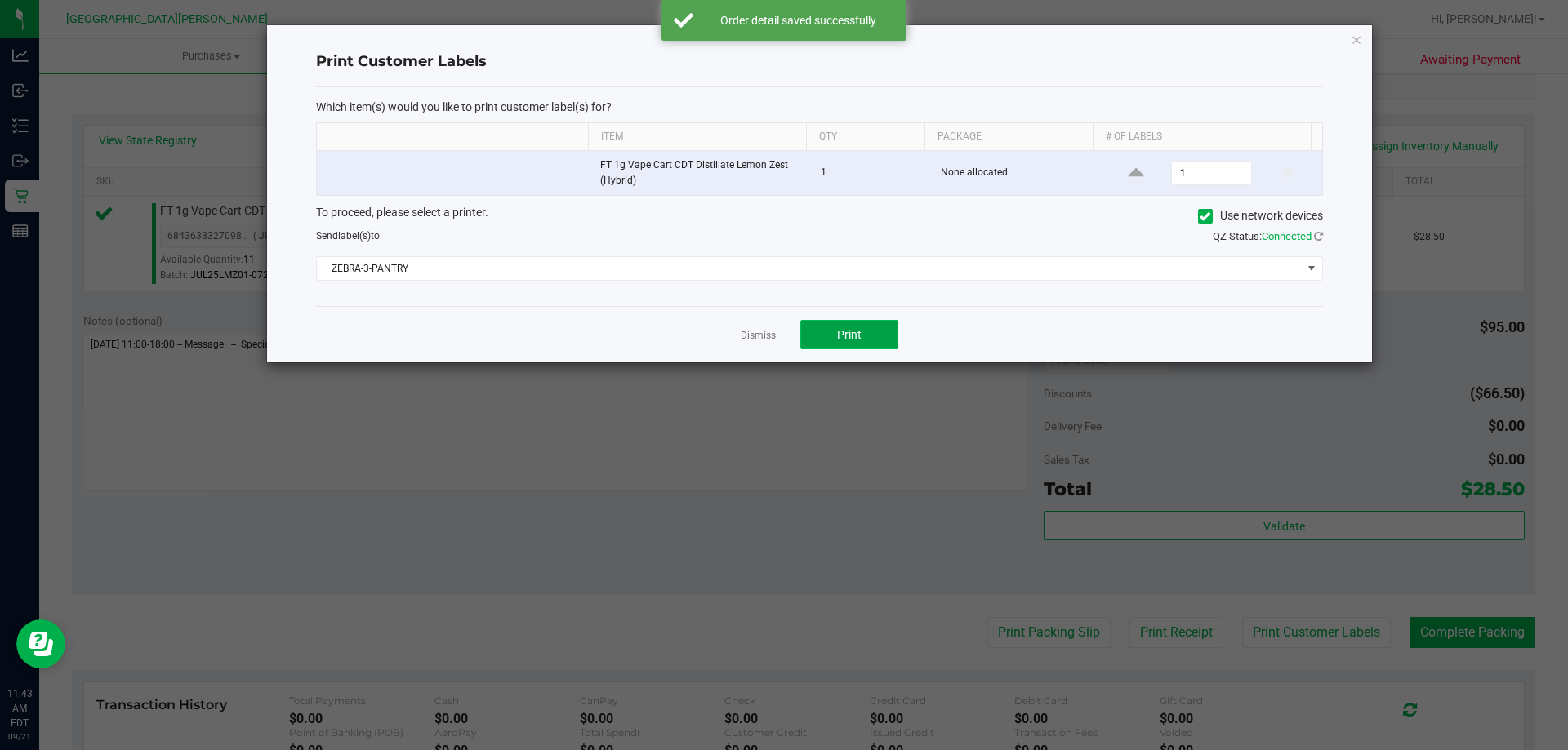
click at [845, 345] on button "Print" at bounding box center [849, 334] width 98 height 29
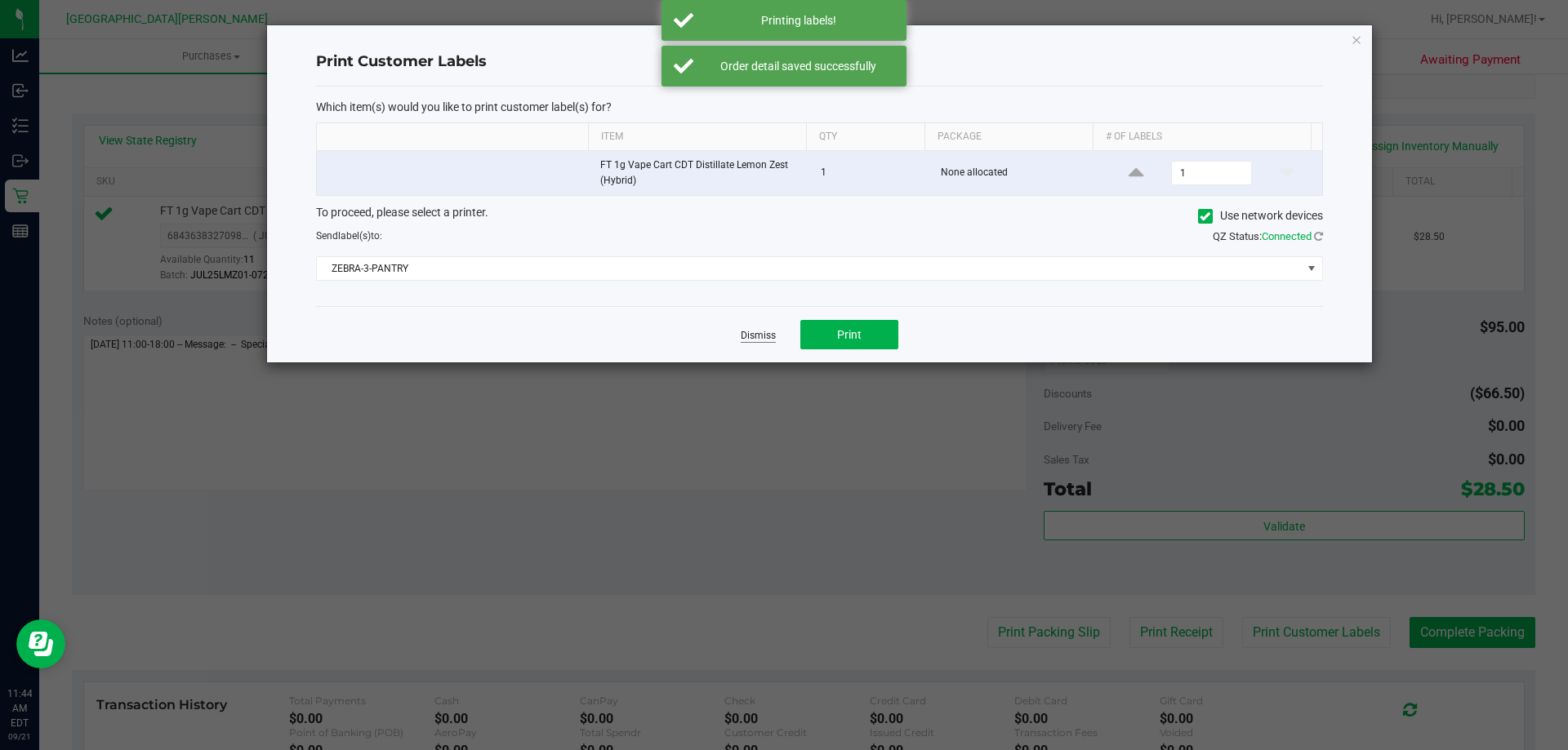
click at [761, 335] on link "Dismiss" at bounding box center [757, 336] width 35 height 14
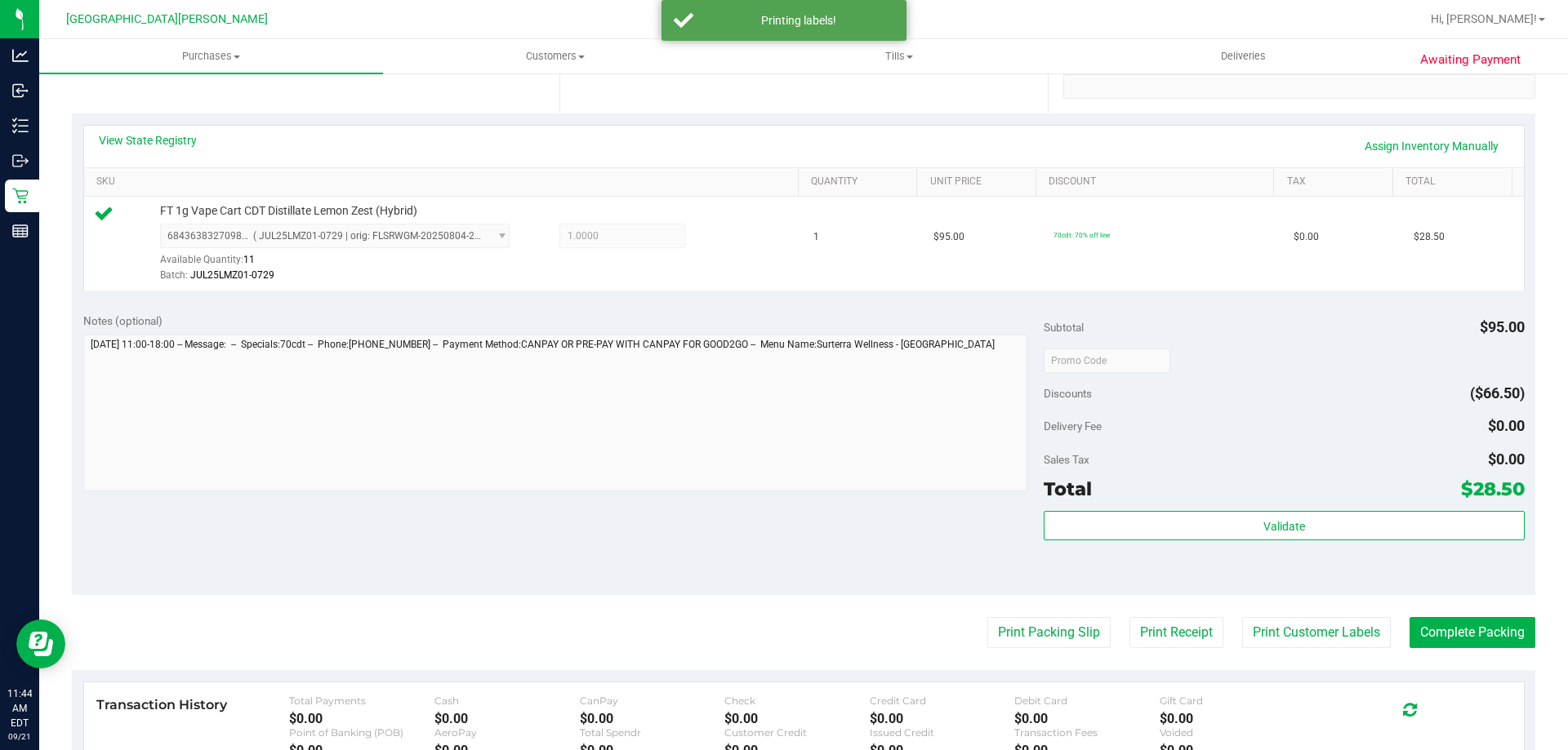
click at [1477, 616] on purchase-details "Back Edit Purchase Cancel Purchase View Profile # 11983371 BioTrack ID: - Submi…" at bounding box center [803, 369] width 1463 height 1214
click at [1473, 634] on button "Complete Packing" at bounding box center [1472, 632] width 126 height 31
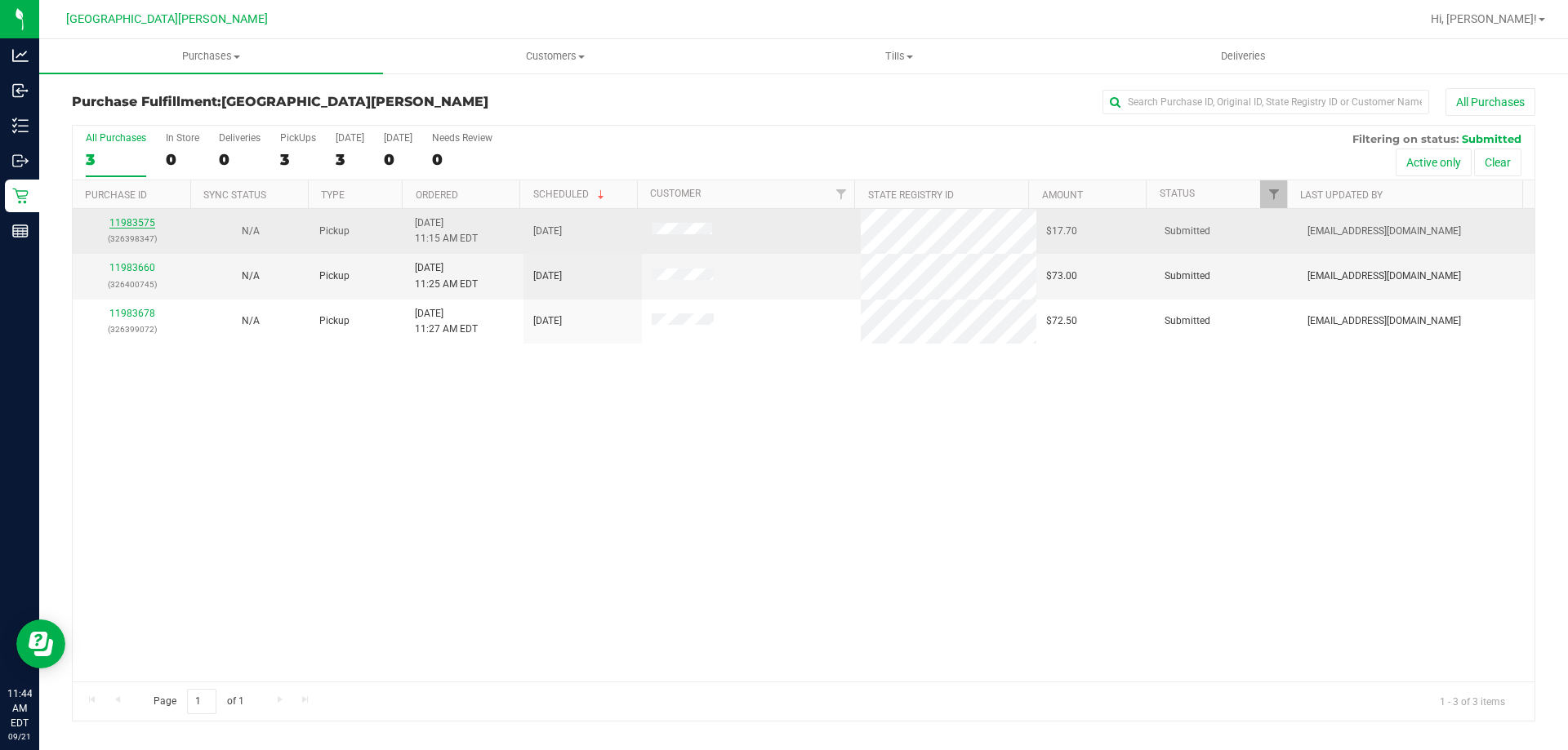
click at [123, 227] on link "11983575" at bounding box center [132, 222] width 46 height 11
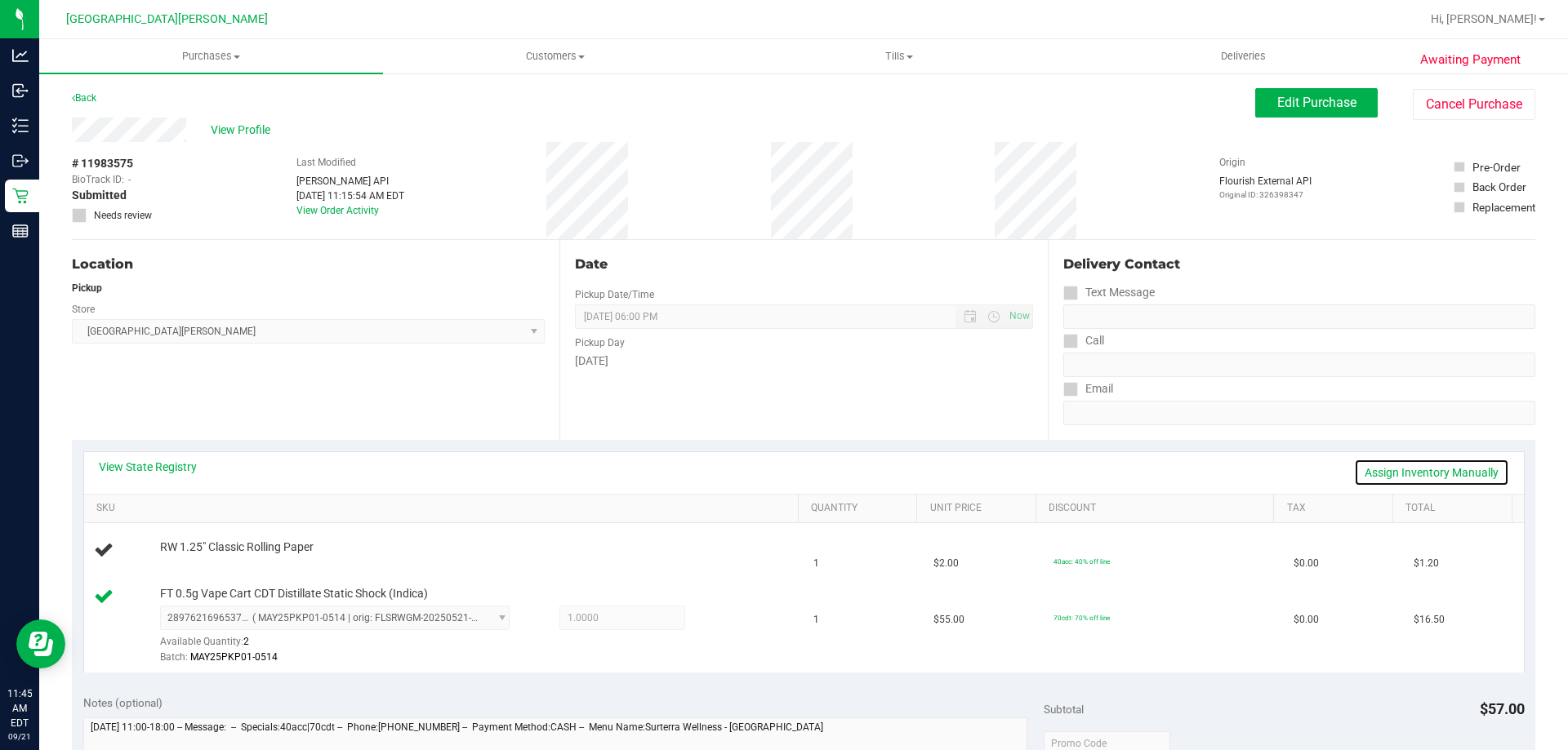
click at [1412, 475] on link "Assign Inventory Manually" at bounding box center [1431, 473] width 155 height 28
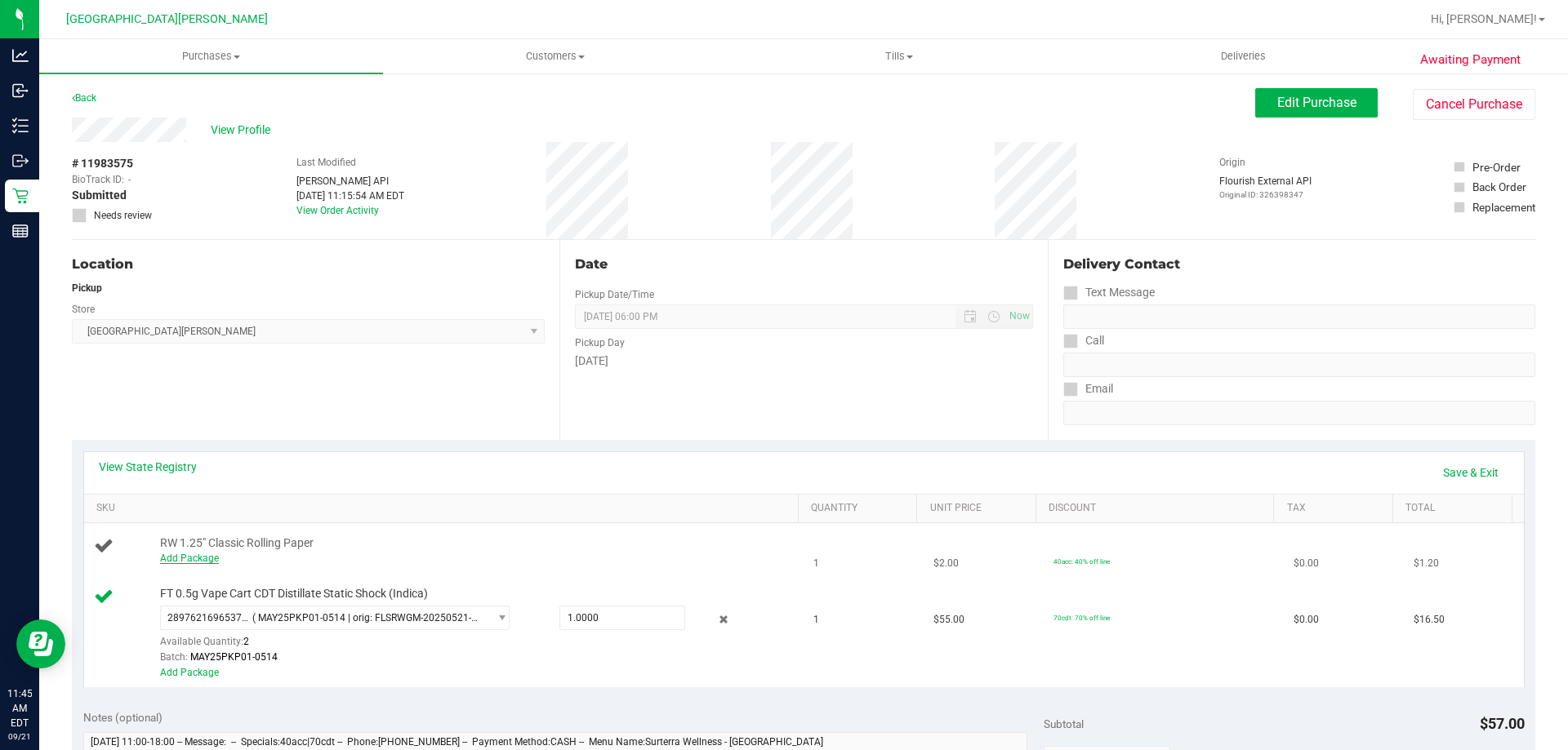
click at [165, 558] on link "Add Package" at bounding box center [189, 558] width 59 height 11
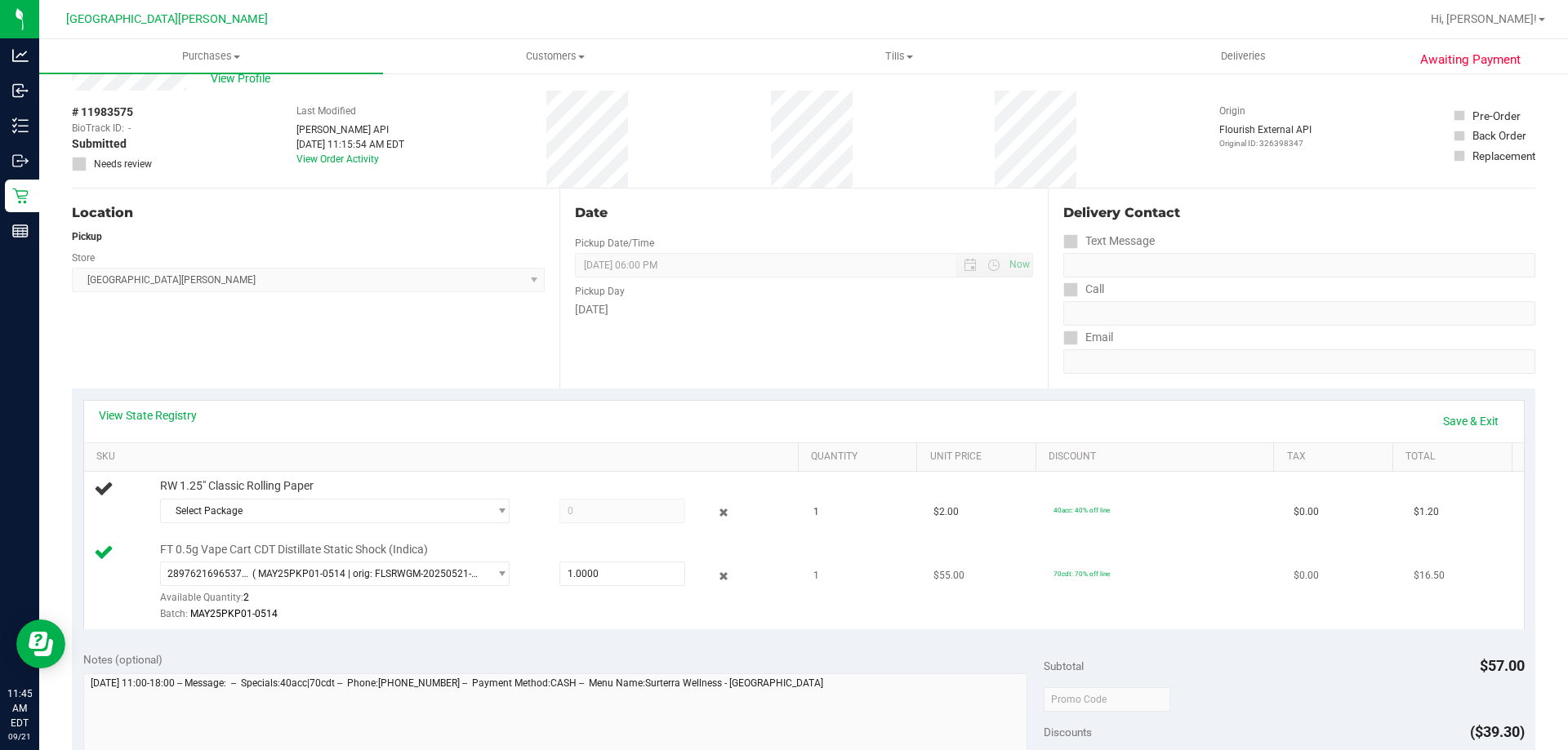
scroll to position [163, 0]
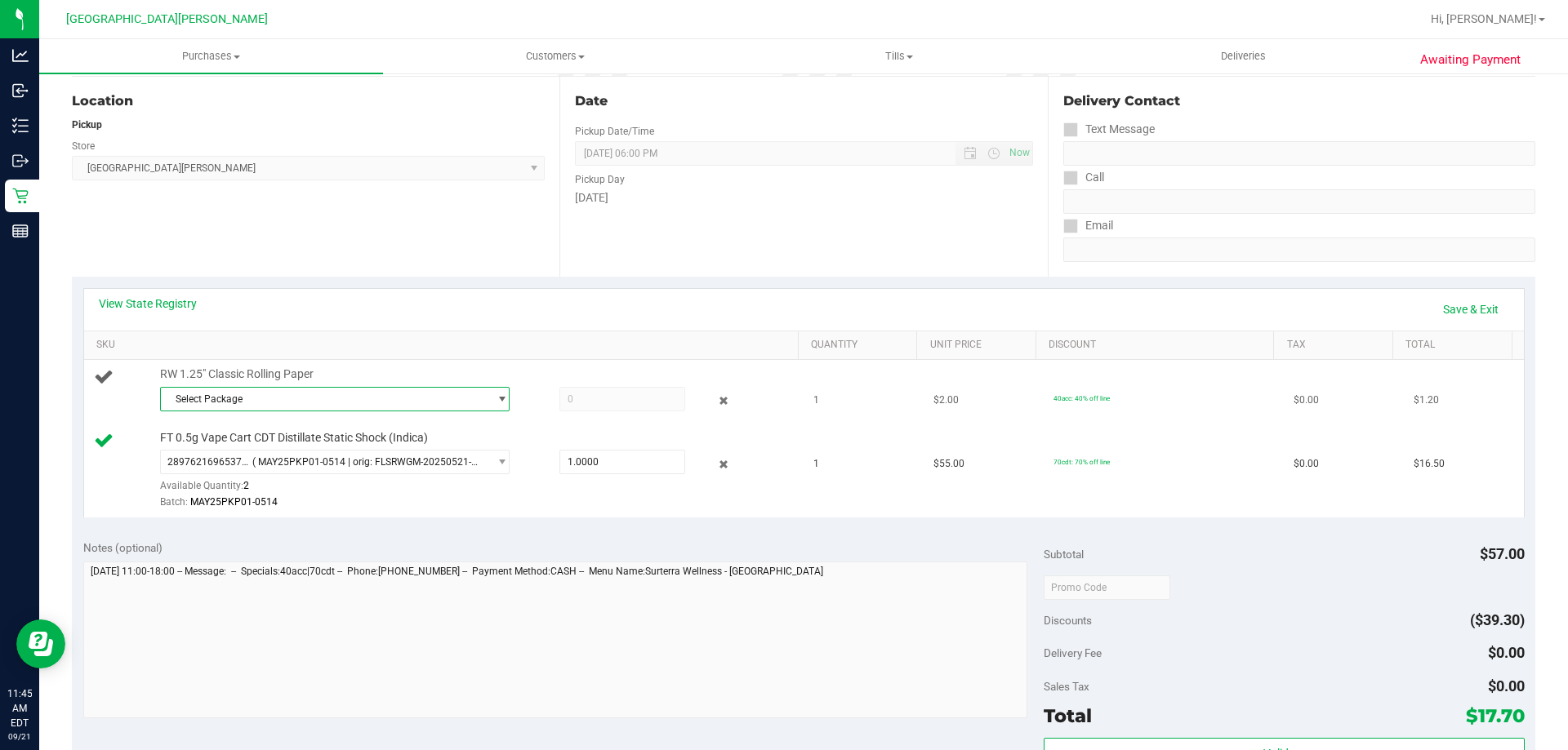
click at [424, 399] on span "Select Package" at bounding box center [324, 399] width 327 height 23
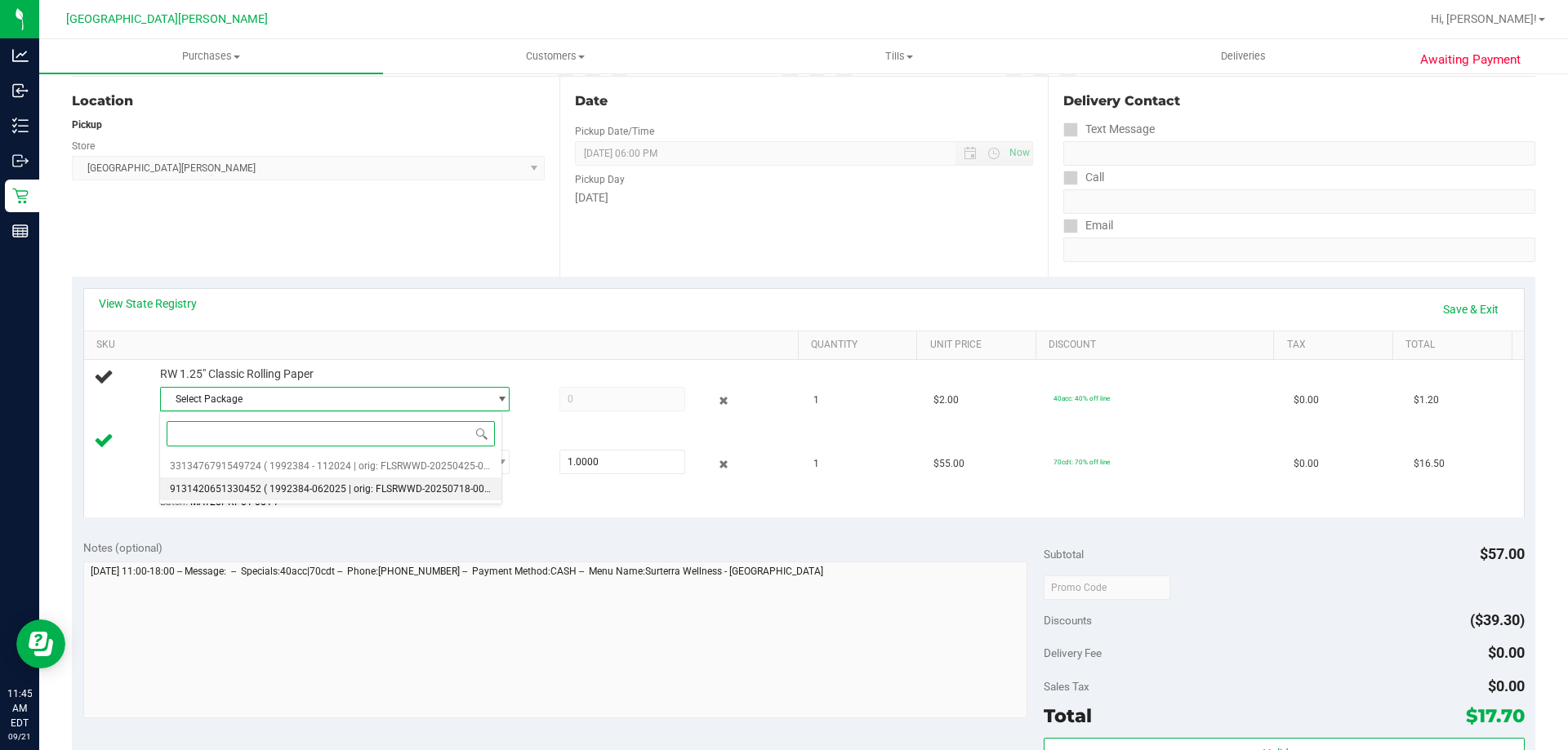
click at [339, 488] on span "( 1992384-062025 | orig: FLSRWWD-20250718-004 )" at bounding box center [380, 488] width 232 height 11
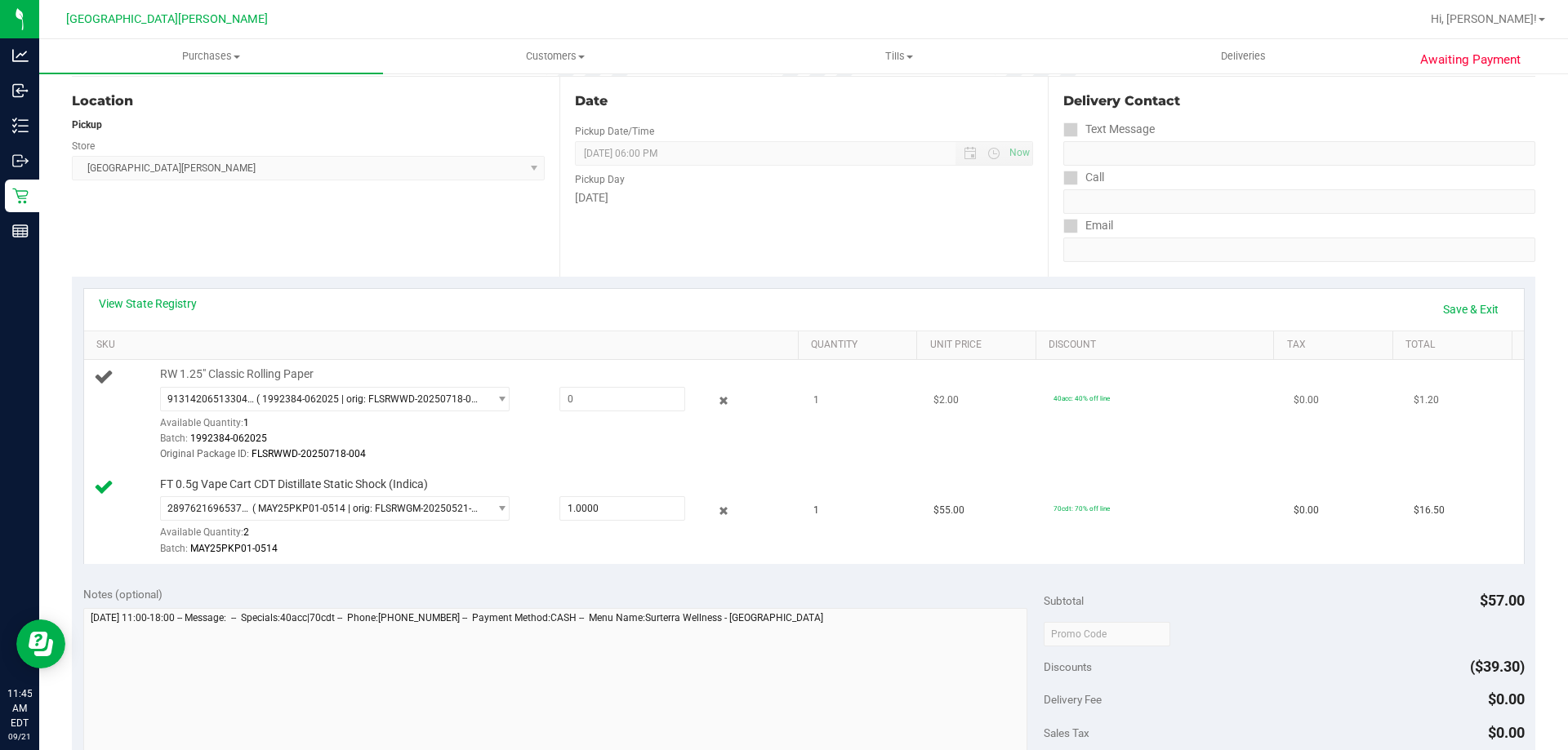
click at [589, 412] on div "9131420651330452 ( 1992384-062025 | orig: FLSRWWD-20250718-004 ) 33134767915497…" at bounding box center [475, 425] width 630 height 76
click at [581, 403] on span at bounding box center [622, 399] width 126 height 24
type input "1"
type input "1.0000"
click at [596, 455] on div "Original Package ID: FLSRWWD-20250718-004" at bounding box center [475, 455] width 630 height 16
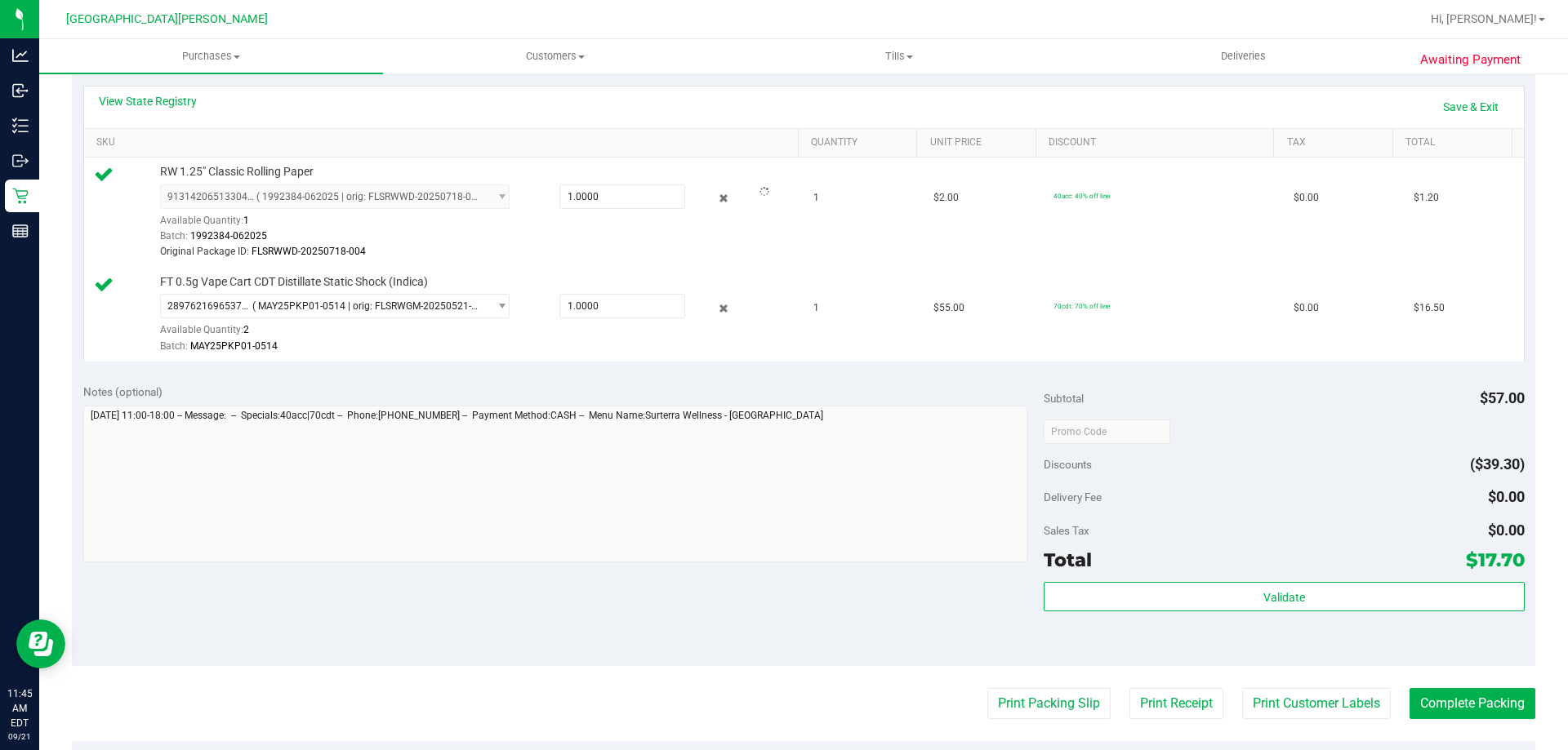
scroll to position [695, 0]
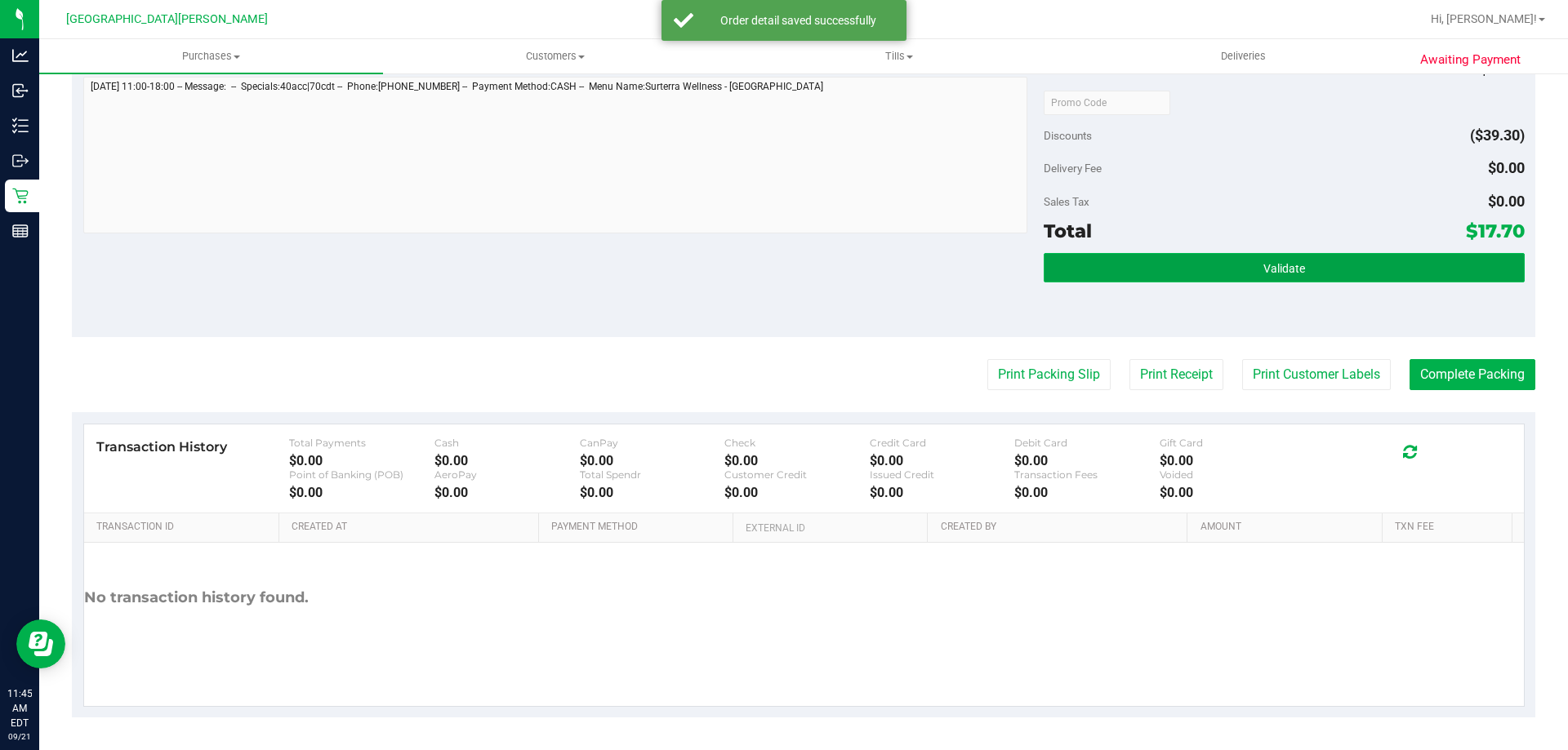
click at [1283, 274] on span "Validate" at bounding box center [1284, 268] width 42 height 13
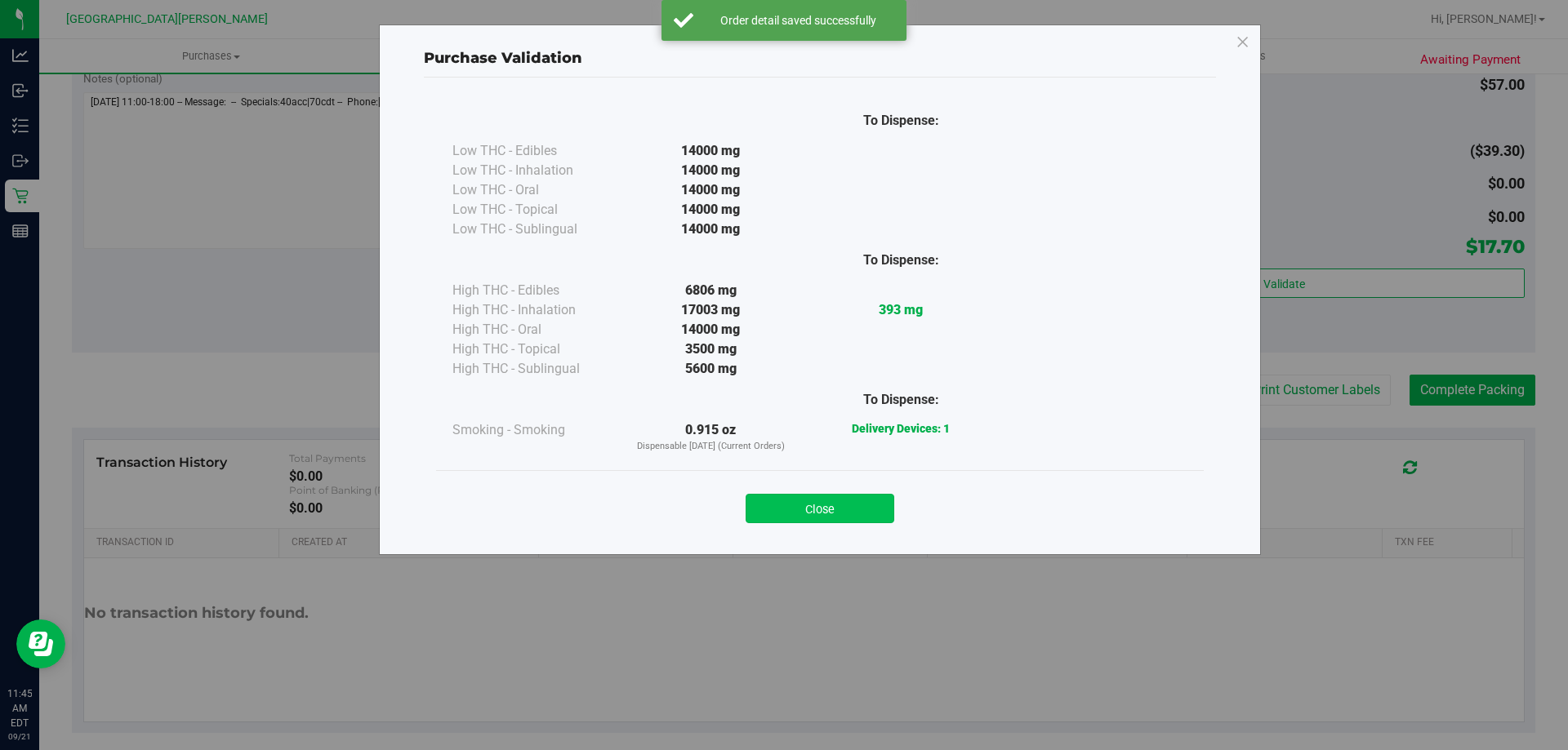
click at [777, 510] on button "Close" at bounding box center [819, 508] width 149 height 29
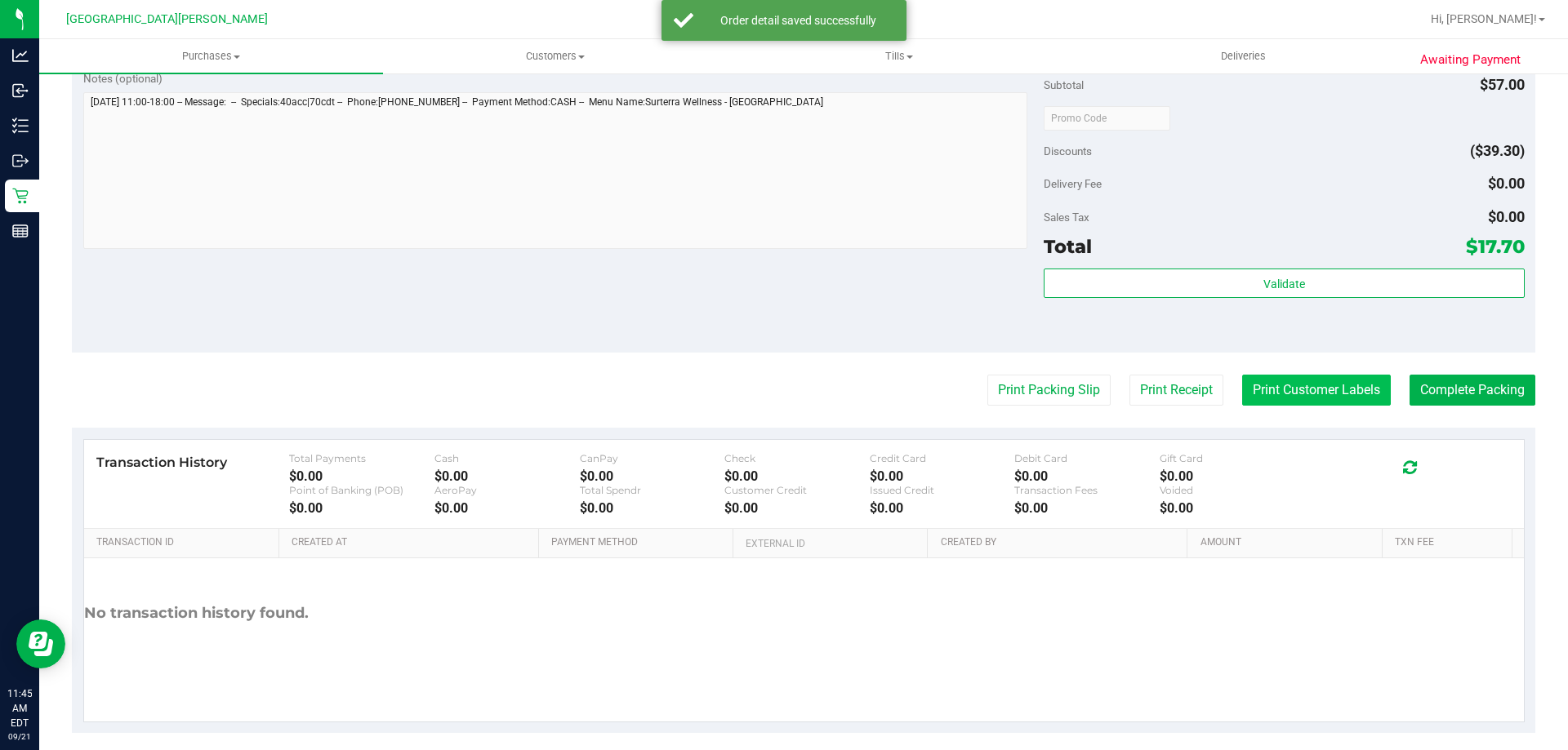
click at [1247, 391] on button "Print Customer Labels" at bounding box center [1316, 390] width 149 height 31
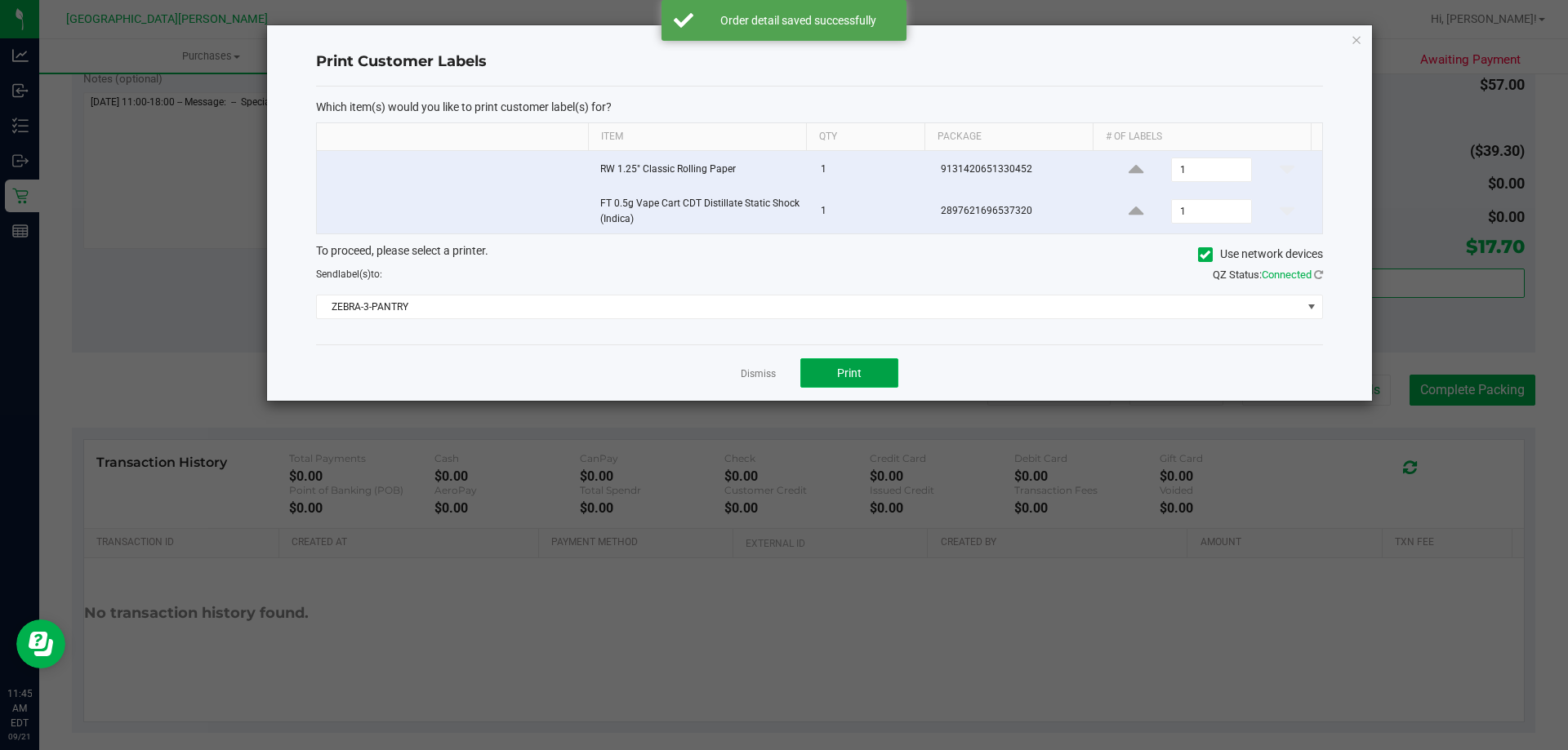
click at [881, 376] on button "Print" at bounding box center [849, 372] width 98 height 29
click at [762, 374] on link "Dismiss" at bounding box center [757, 374] width 35 height 14
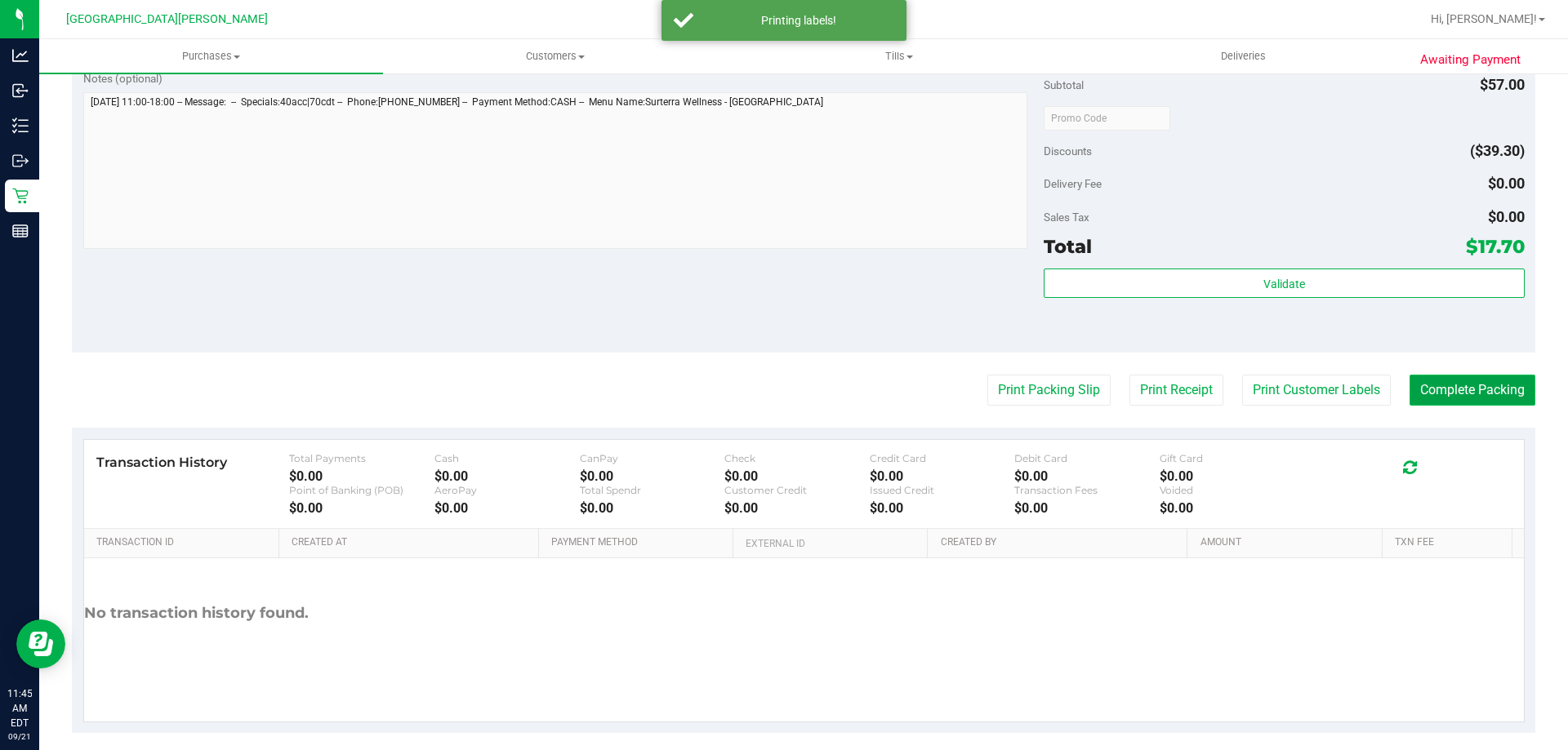
click at [1409, 400] on button "Complete Packing" at bounding box center [1472, 390] width 126 height 31
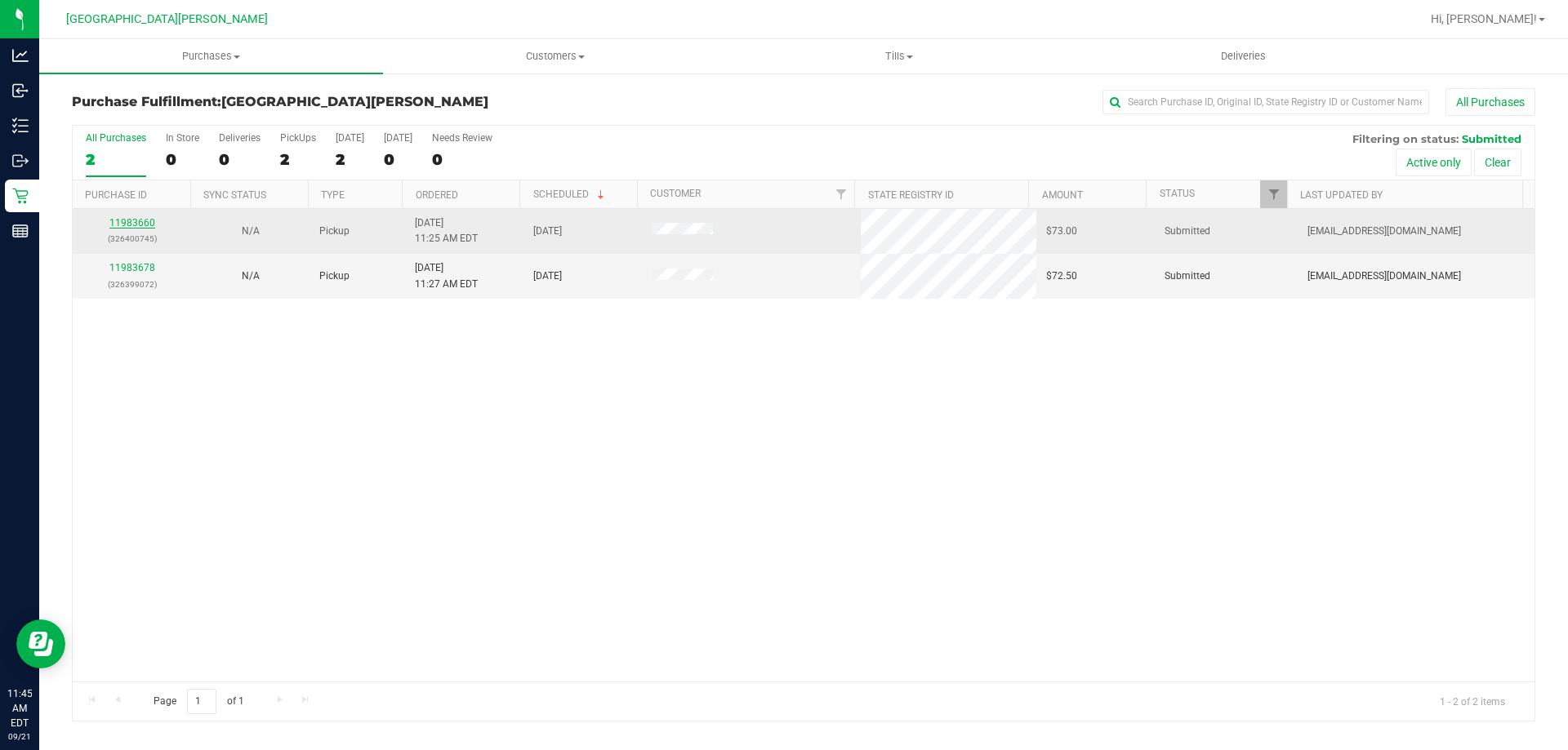
click at [140, 220] on link "11983660" at bounding box center [132, 222] width 46 height 11
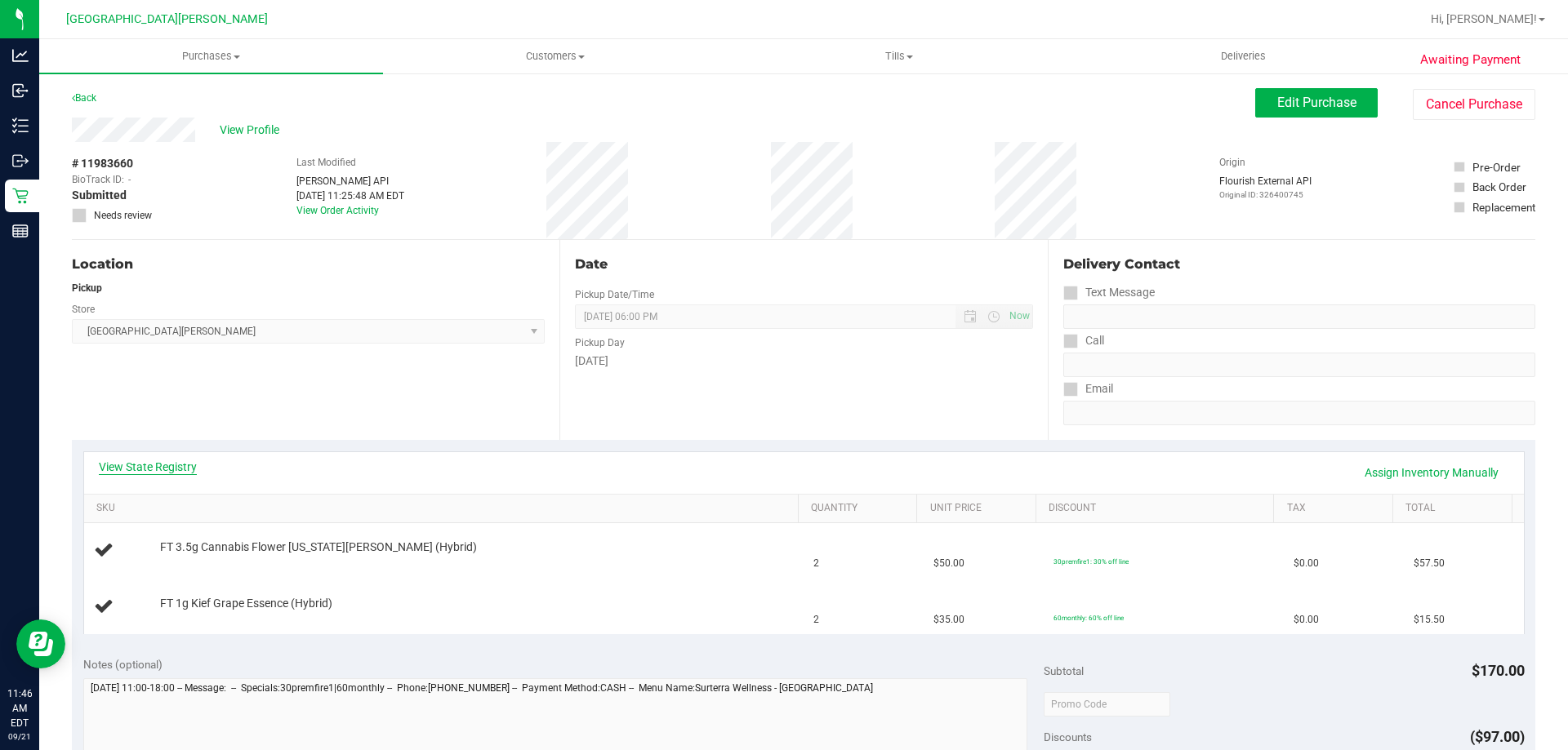
click at [167, 469] on link "View State Registry" at bounding box center [148, 467] width 98 height 16
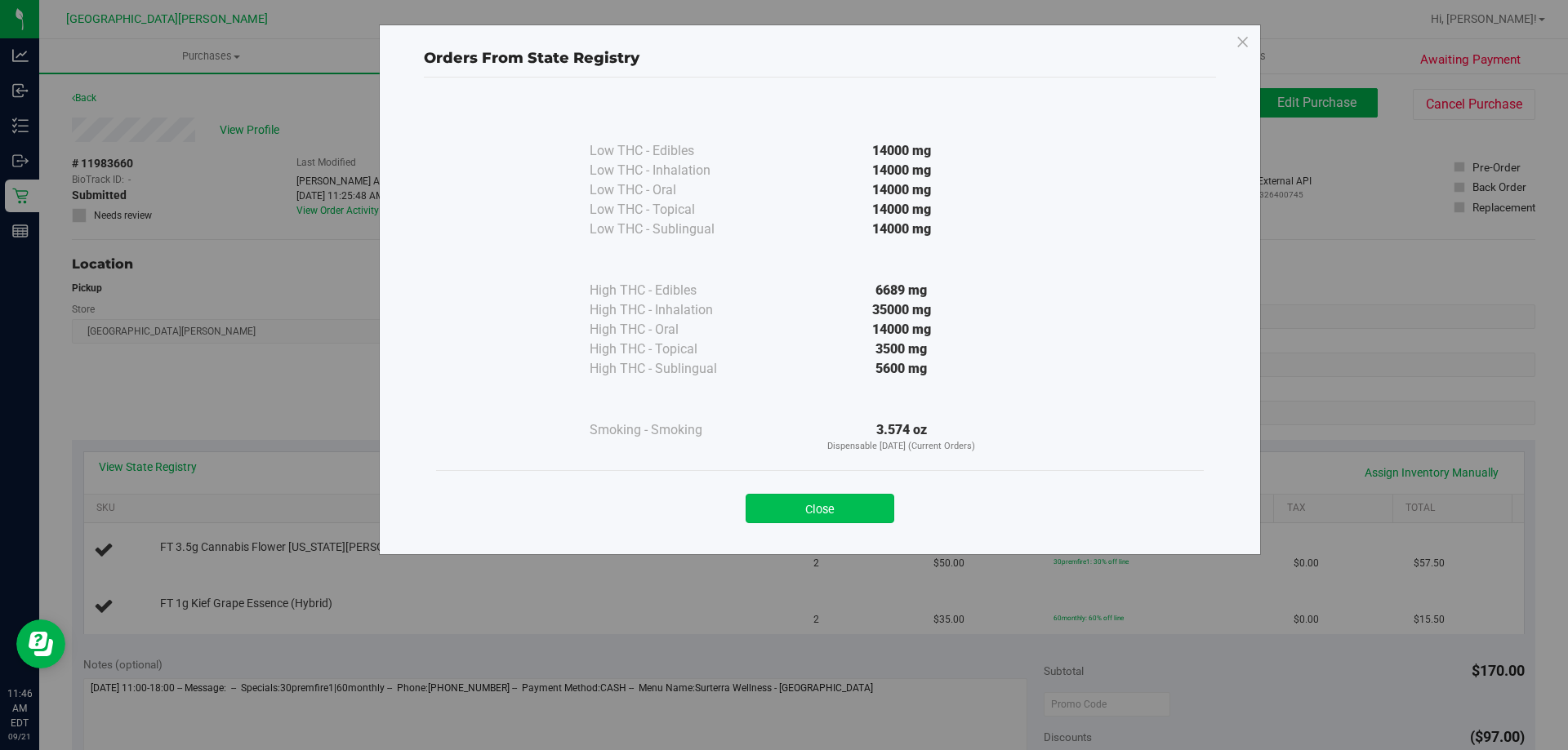
click at [790, 515] on button "Close" at bounding box center [819, 508] width 149 height 29
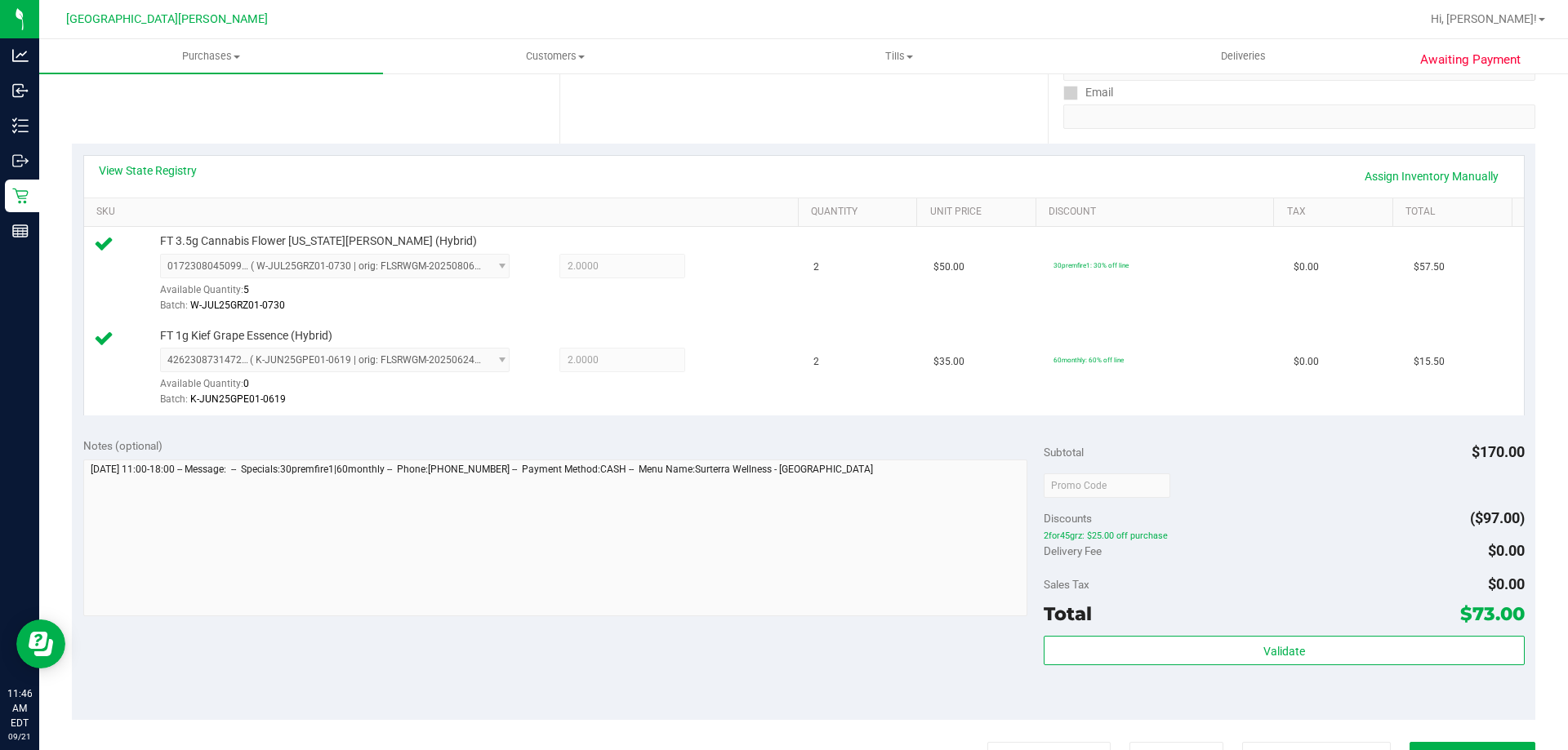
scroll to position [490, 0]
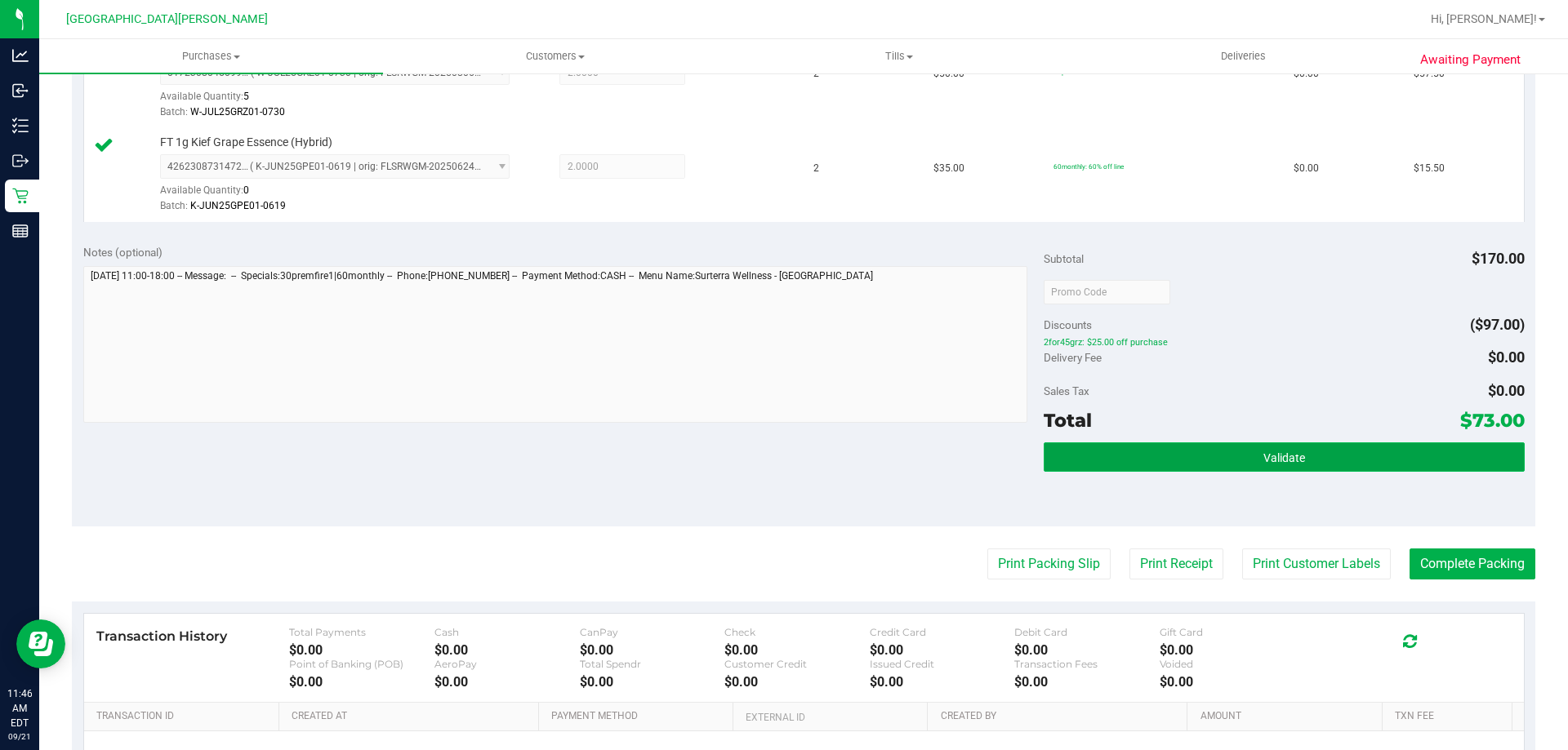
click at [1150, 471] on button "Validate" at bounding box center [1283, 456] width 480 height 29
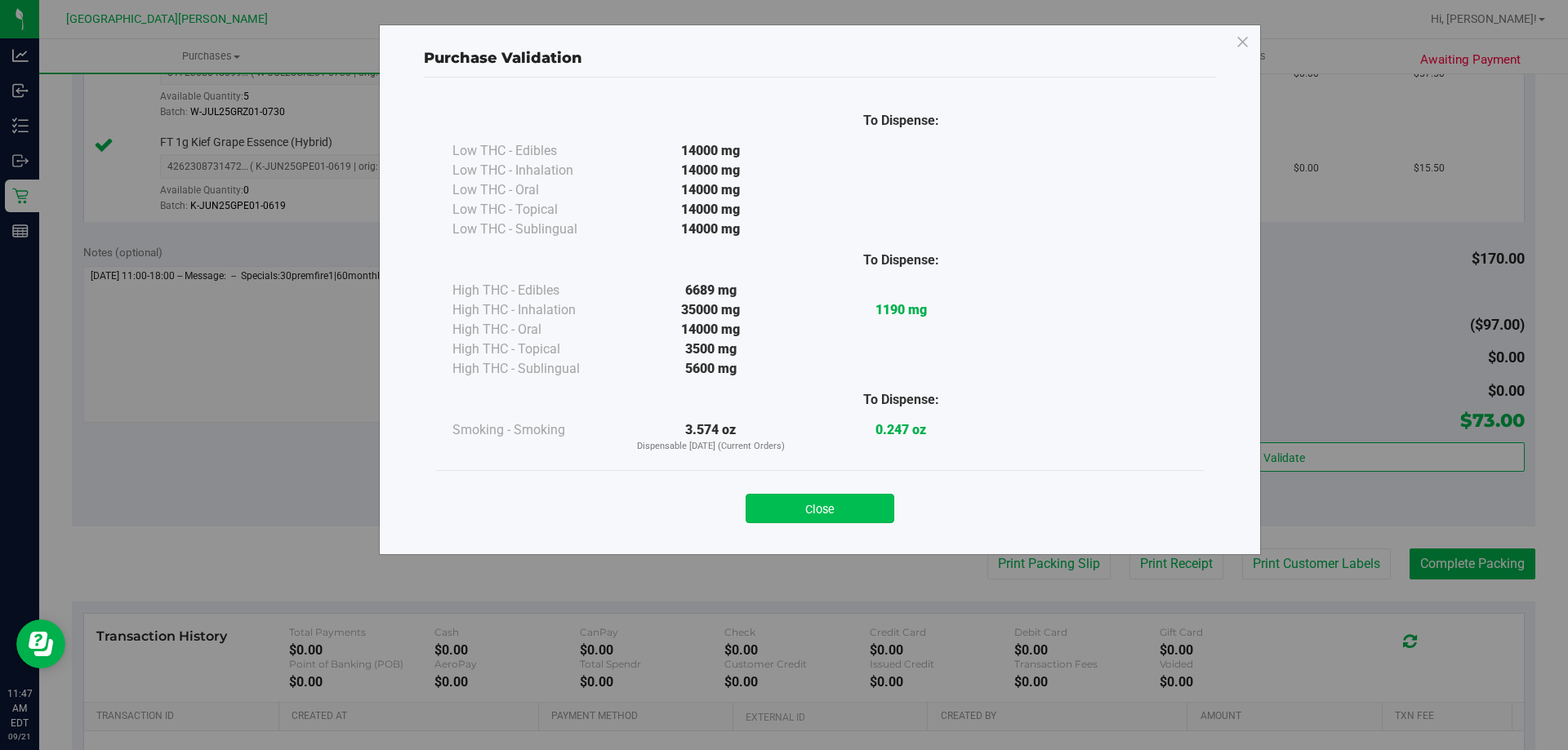
click at [803, 509] on button "Close" at bounding box center [819, 508] width 149 height 29
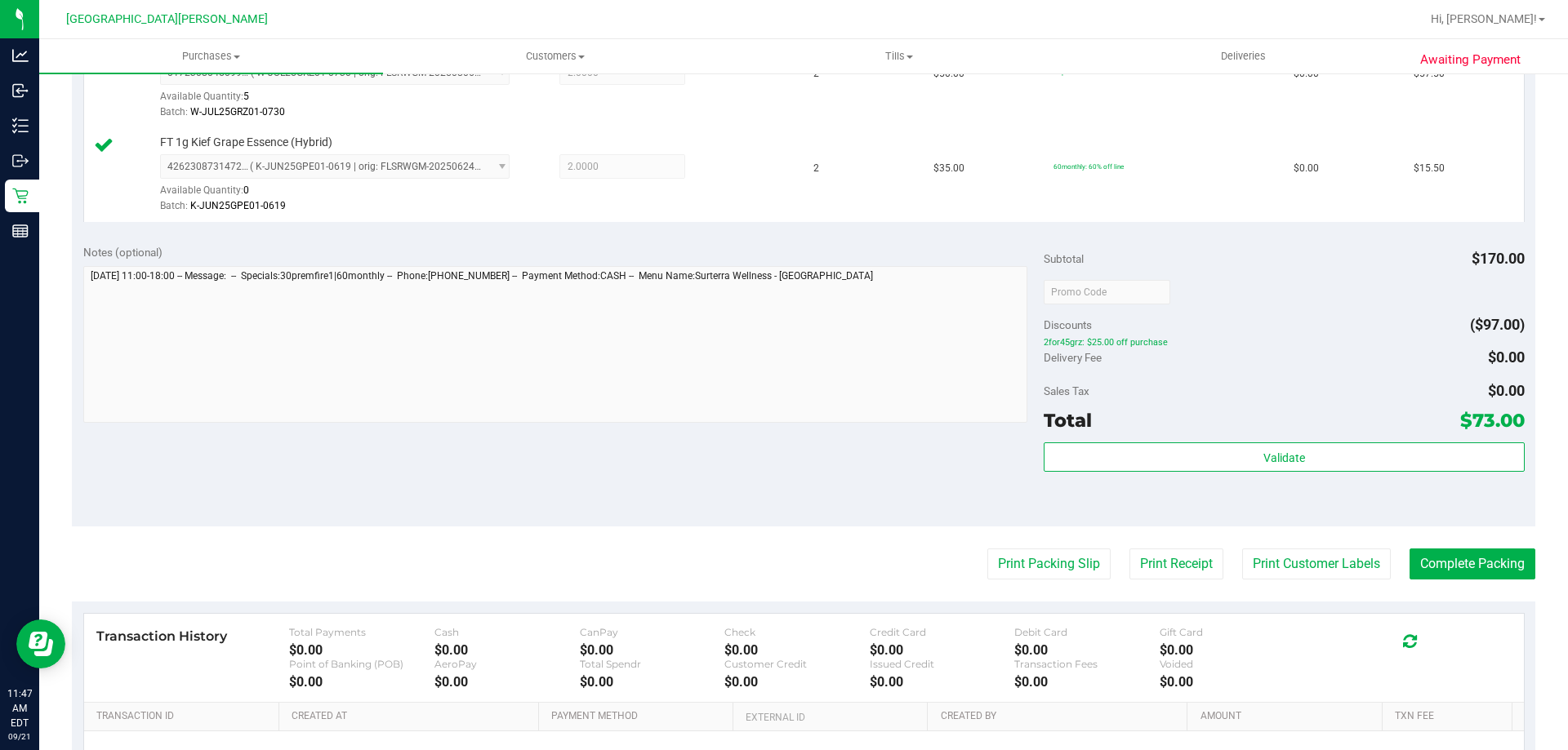
click at [1247, 543] on purchase-details "Back Edit Purchase Cancel Purchase View Profile # 11983660 BioTrack ID: - Submi…" at bounding box center [803, 252] width 1463 height 1309
click at [1247, 547] on purchase-details "Back Edit Purchase Cancel Purchase View Profile # 11983660 BioTrack ID: - Submi…" at bounding box center [803, 252] width 1463 height 1309
click at [1242, 558] on button "Print Customer Labels" at bounding box center [1316, 564] width 149 height 31
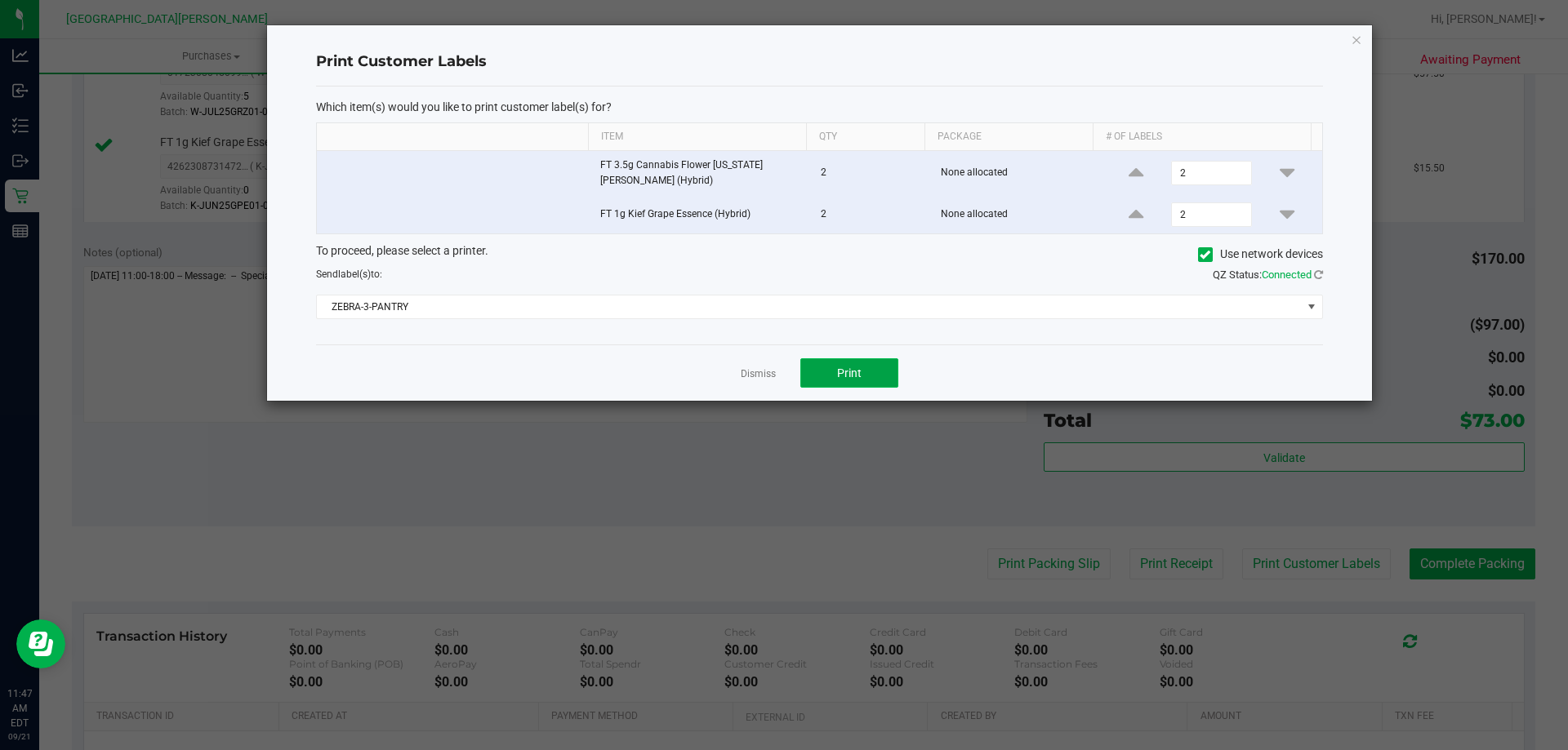
click at [837, 369] on span "Print" at bounding box center [849, 373] width 24 height 13
click at [754, 375] on link "Dismiss" at bounding box center [757, 374] width 35 height 14
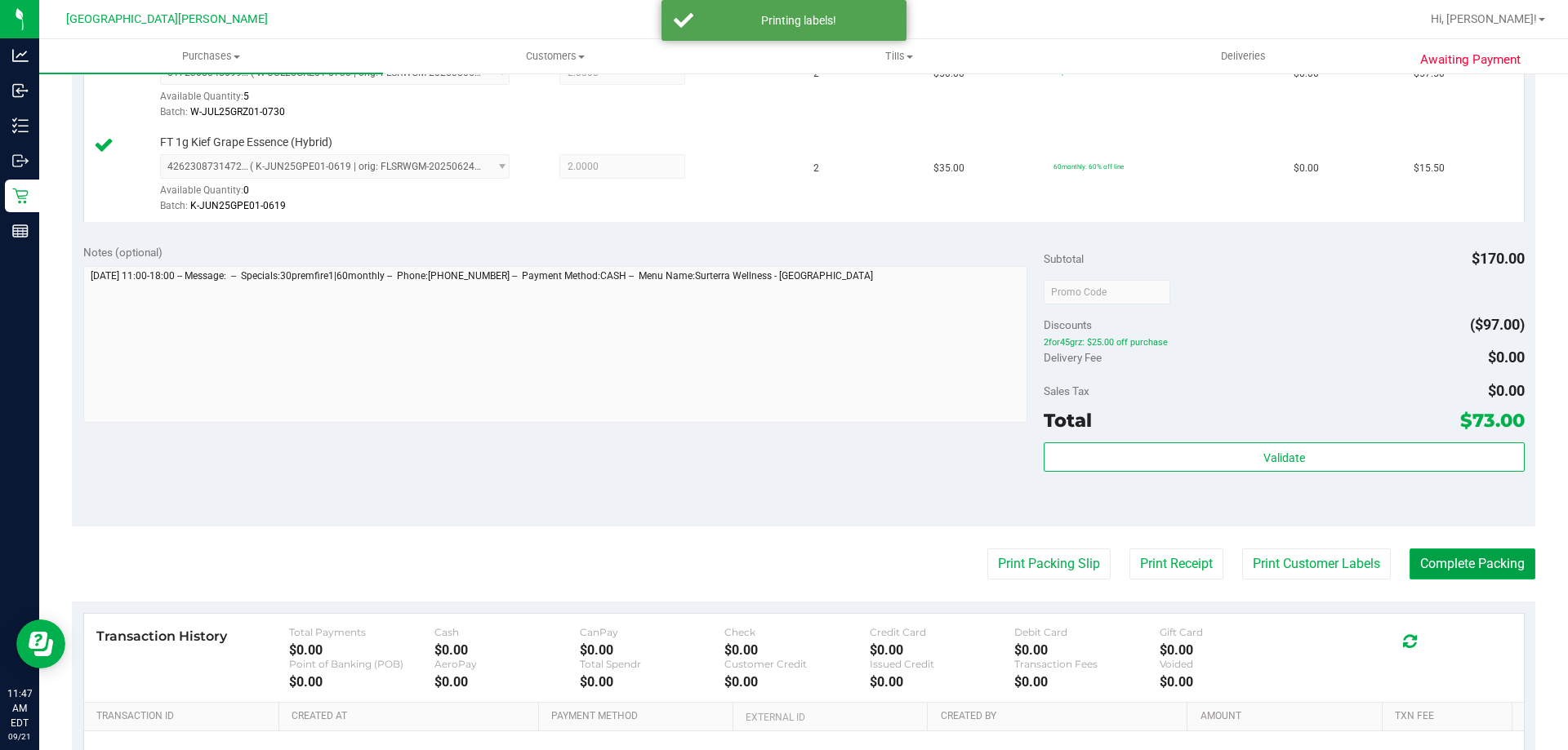
click at [1409, 568] on button "Complete Packing" at bounding box center [1472, 564] width 126 height 31
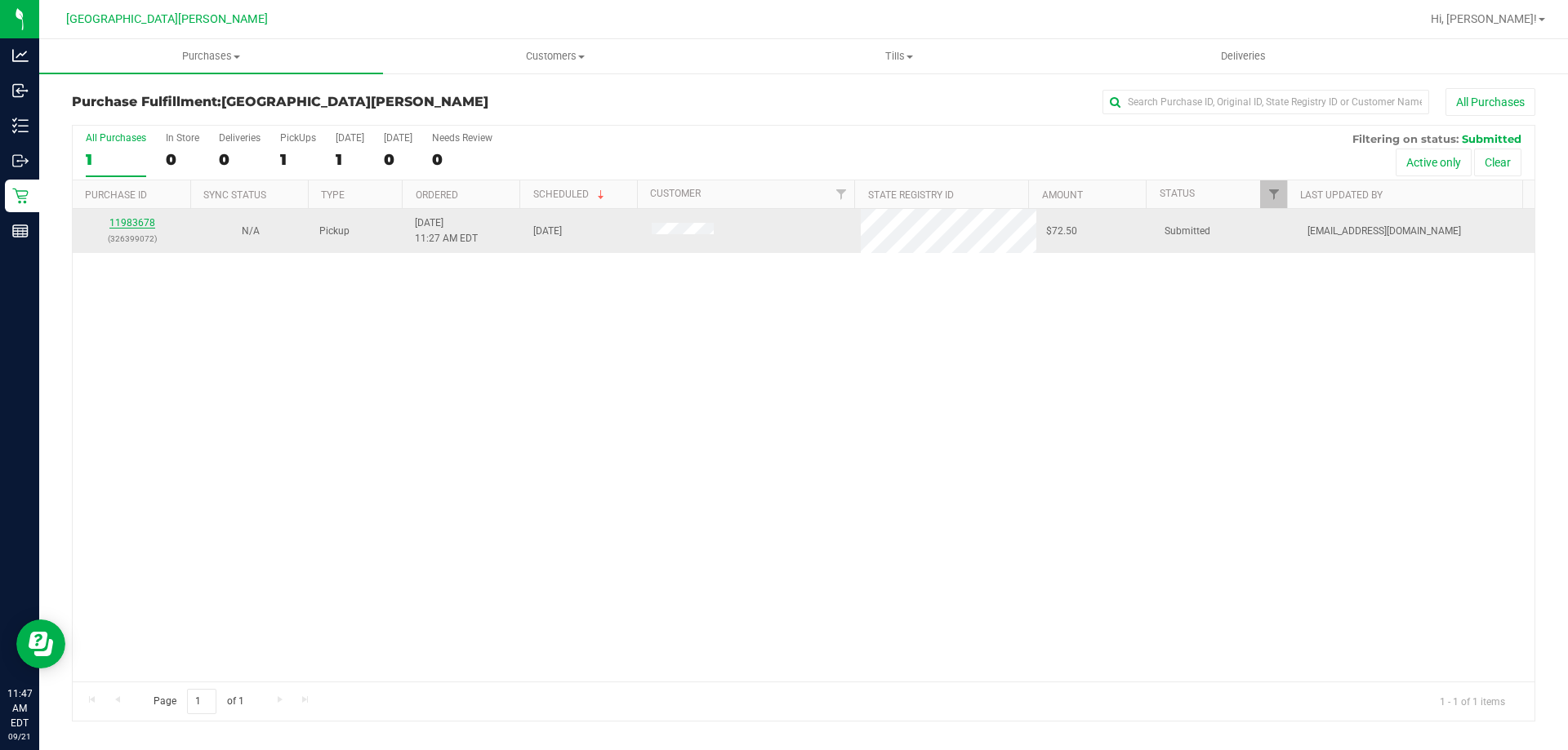
click at [139, 222] on link "11983678" at bounding box center [132, 222] width 46 height 11
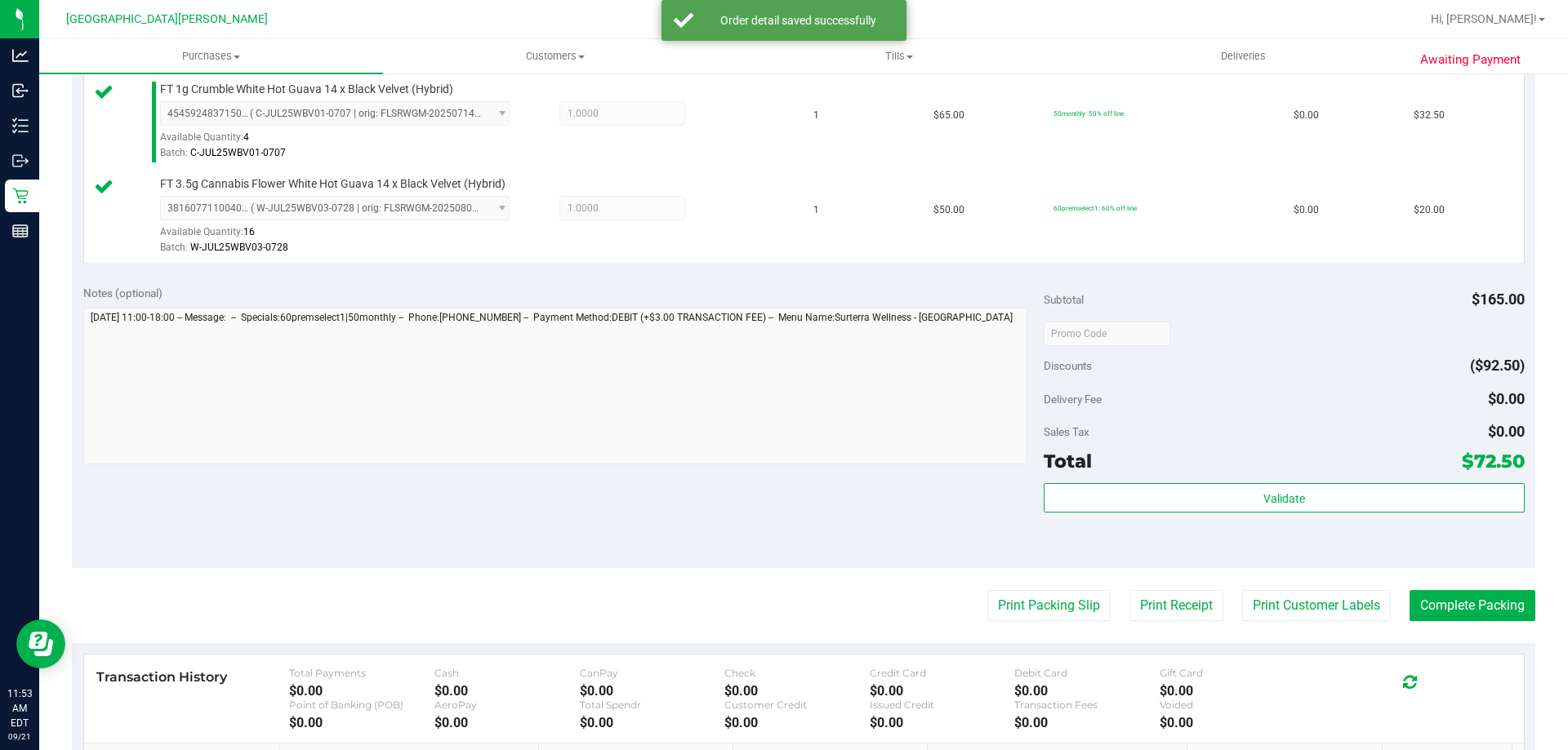
scroll to position [571, 0]
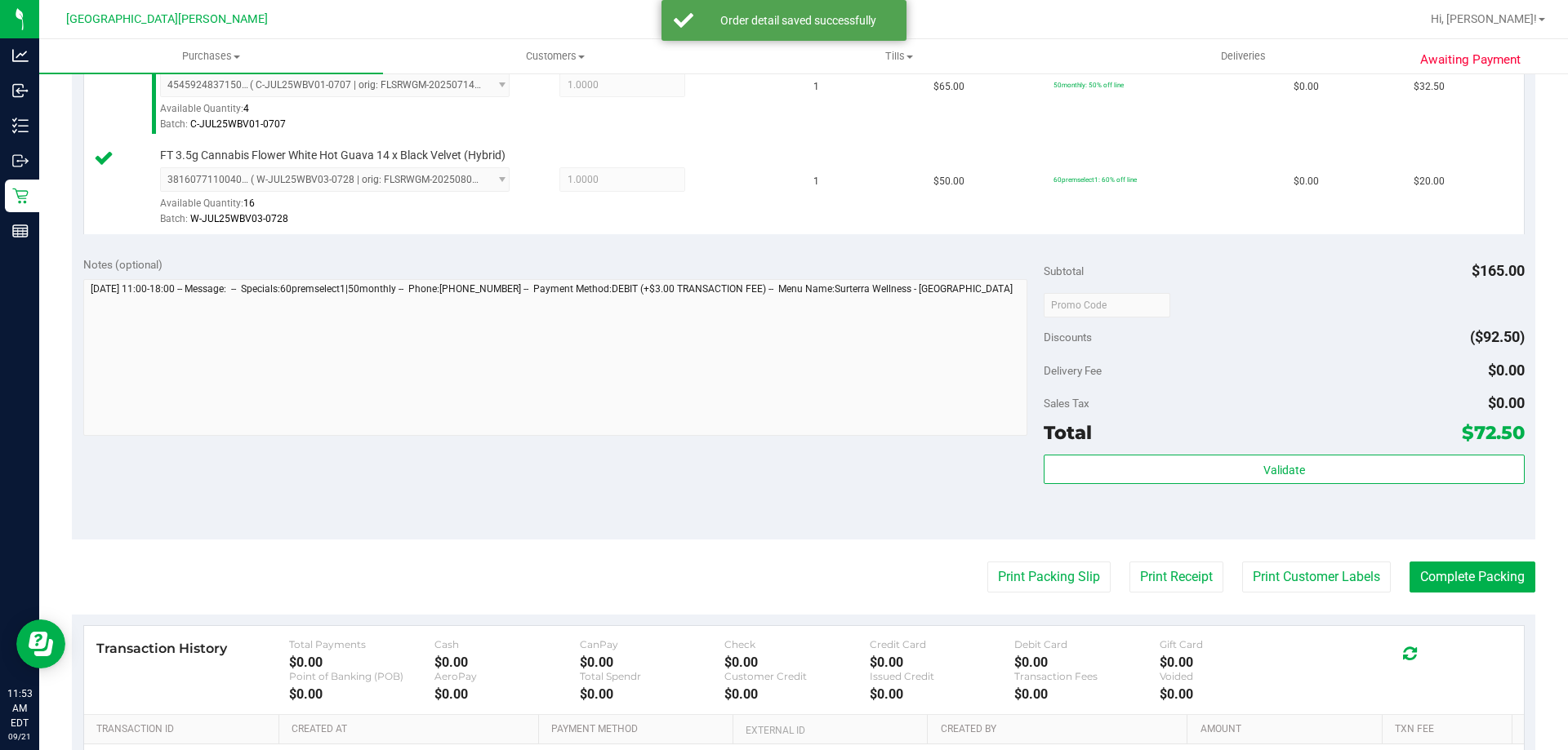
click at [1114, 495] on div "Validate" at bounding box center [1283, 491] width 480 height 73
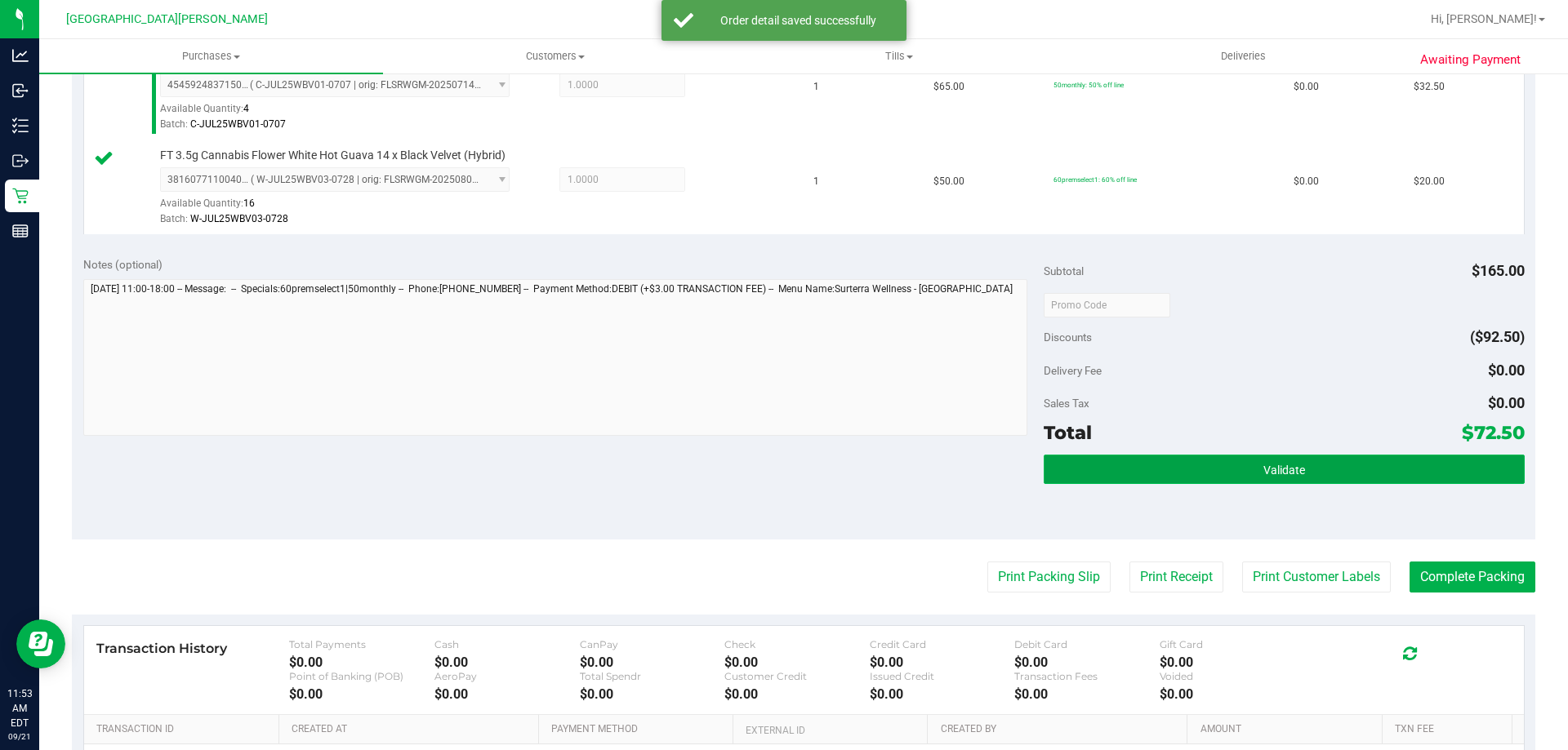
click at [1131, 474] on button "Validate" at bounding box center [1283, 469] width 480 height 29
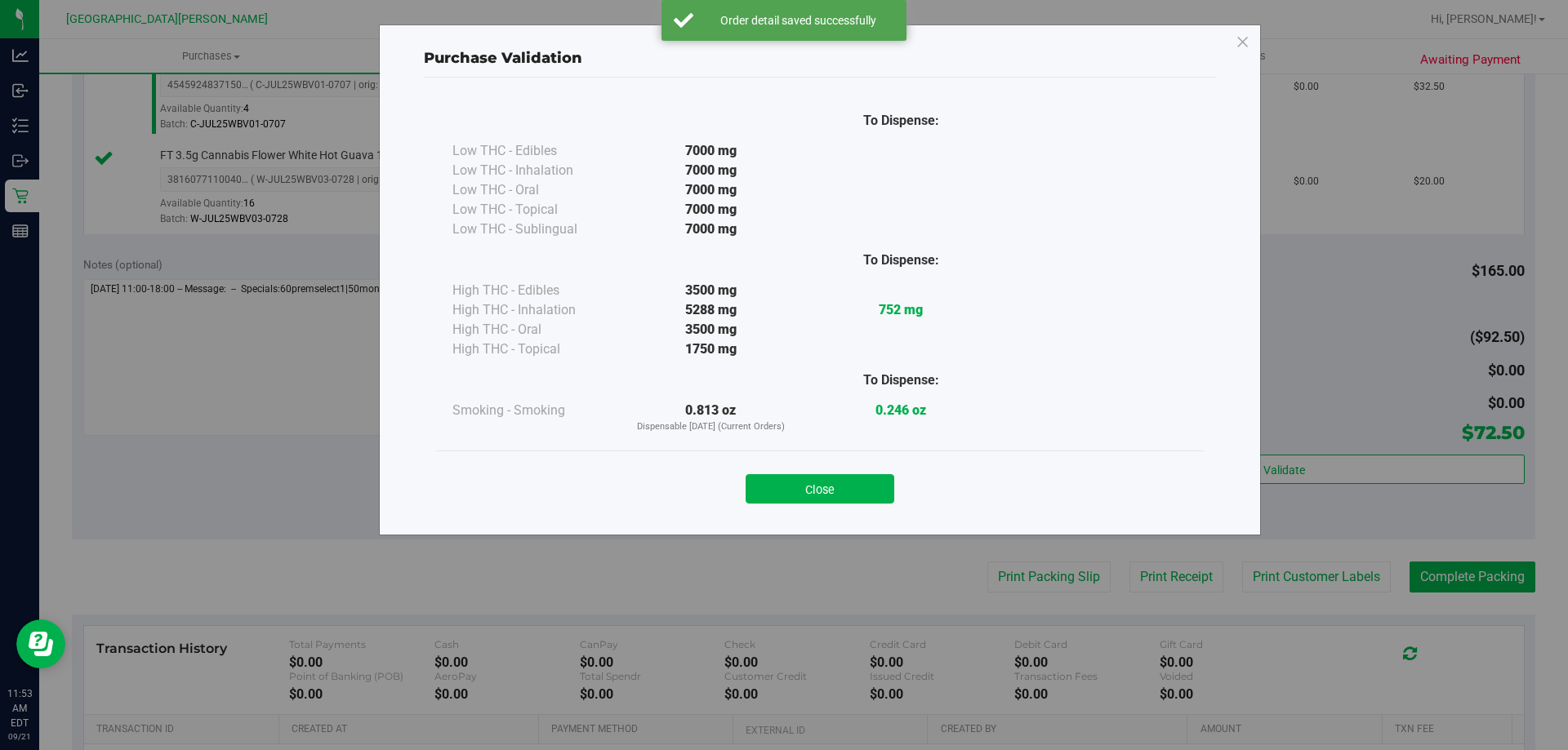
click at [807, 511] on div "Close" at bounding box center [819, 484] width 767 height 66
click at [819, 482] on button "Close" at bounding box center [819, 488] width 149 height 29
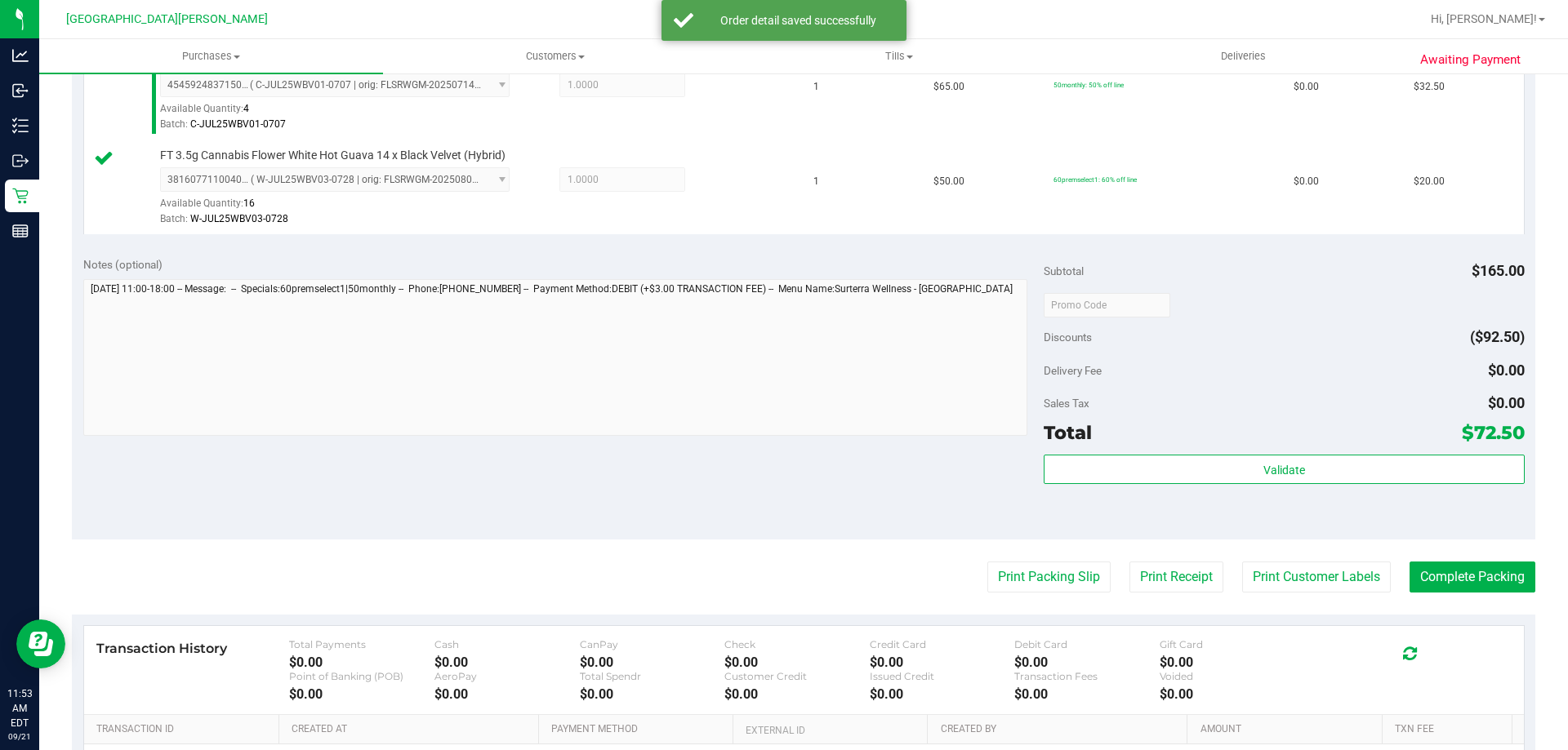
click at [1321, 595] on purchase-details "Back Edit Purchase Cancel Purchase View Profile # 11983678 BioTrack ID: - Submi…" at bounding box center [803, 218] width 1463 height 1403
click at [1308, 574] on button "Print Customer Labels" at bounding box center [1316, 577] width 149 height 31
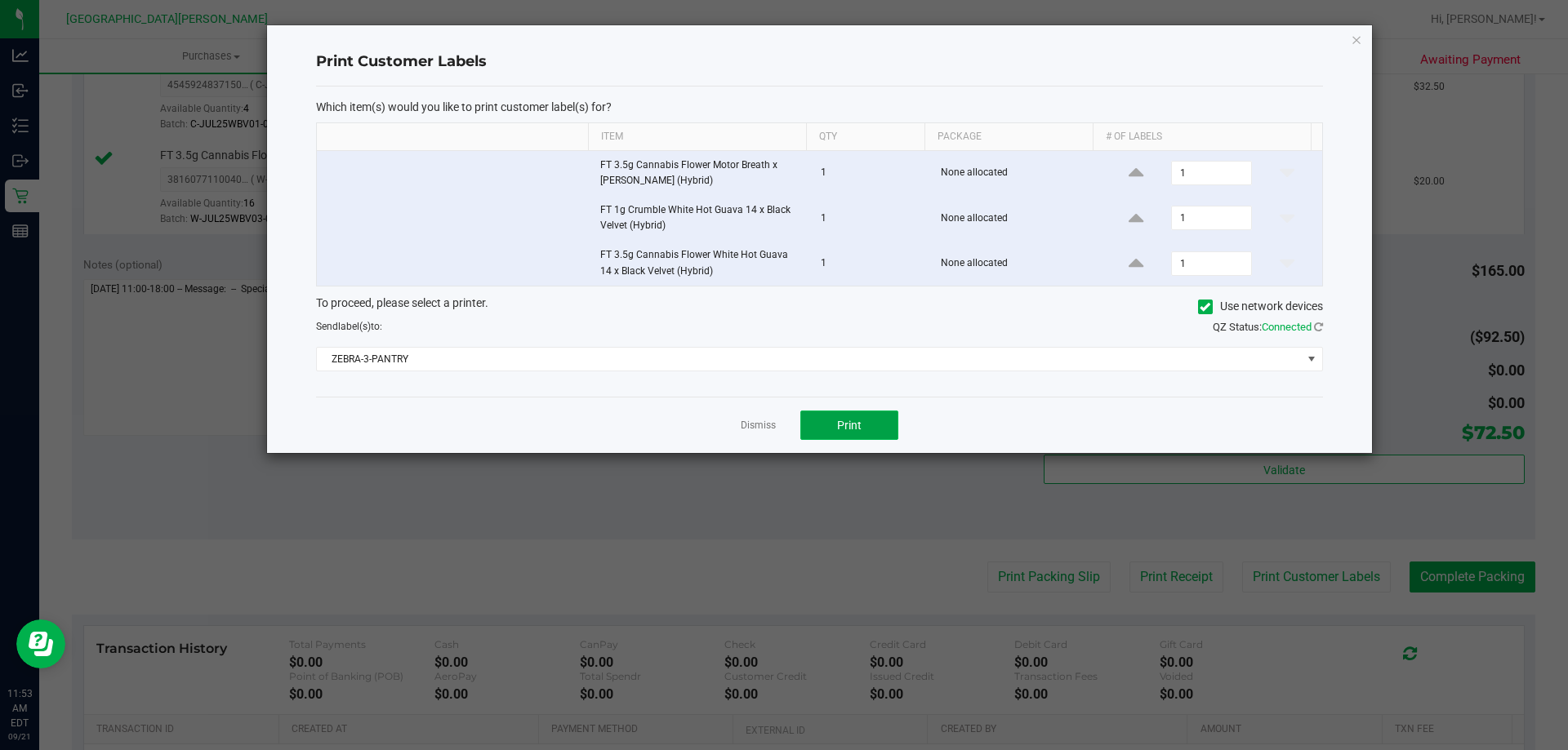
click at [877, 420] on button "Print" at bounding box center [849, 425] width 98 height 29
click at [754, 429] on link "Dismiss" at bounding box center [757, 426] width 35 height 14
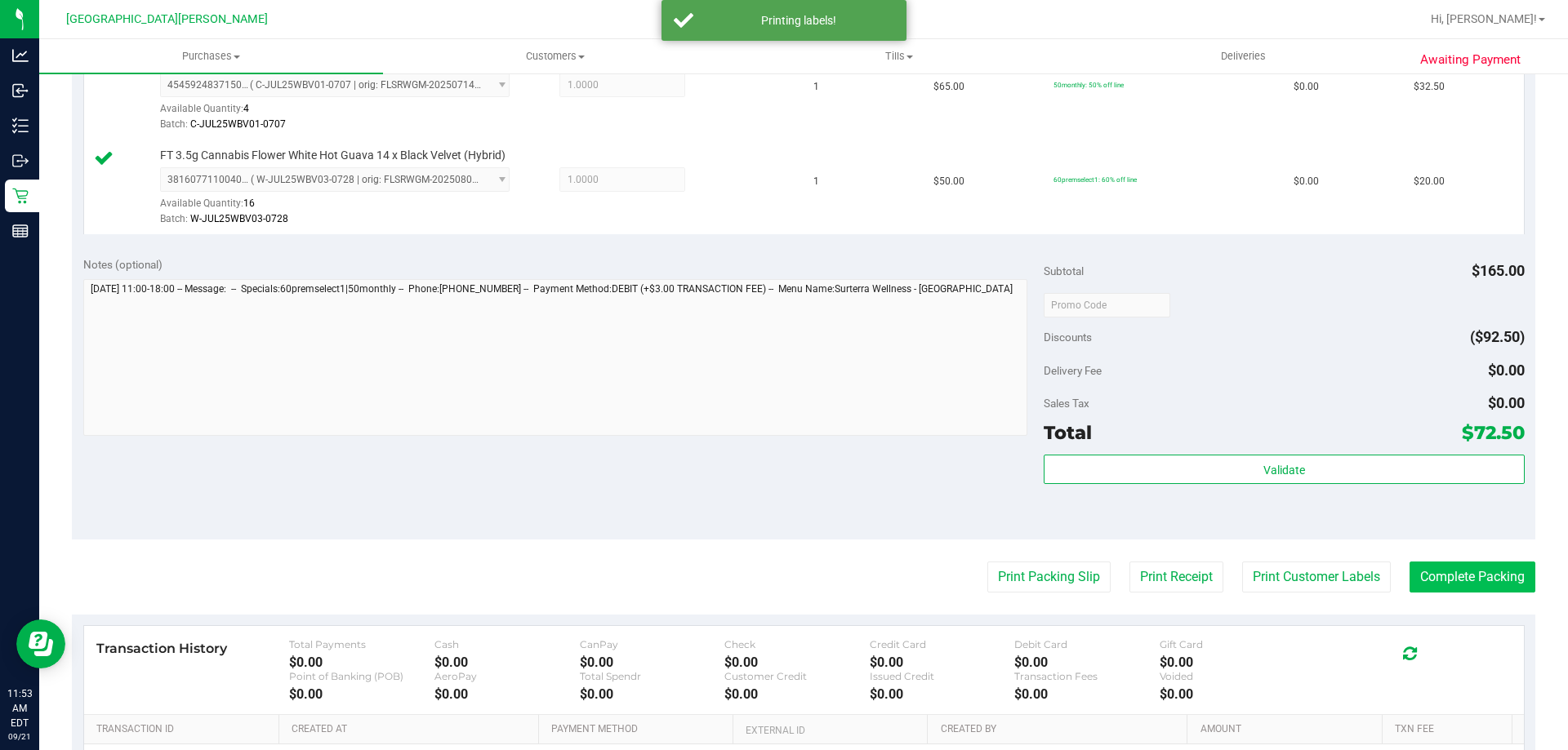
drag, startPoint x: 1525, startPoint y: 583, endPoint x: 1507, endPoint y: 579, distance: 18.4
click at [1522, 583] on div "Awaiting Payment Back Edit Purchase Cancel Purchase View Profile # 11983678 Bio…" at bounding box center [803, 226] width 1528 height 1452
click at [1501, 578] on button "Complete Packing" at bounding box center [1472, 577] width 126 height 31
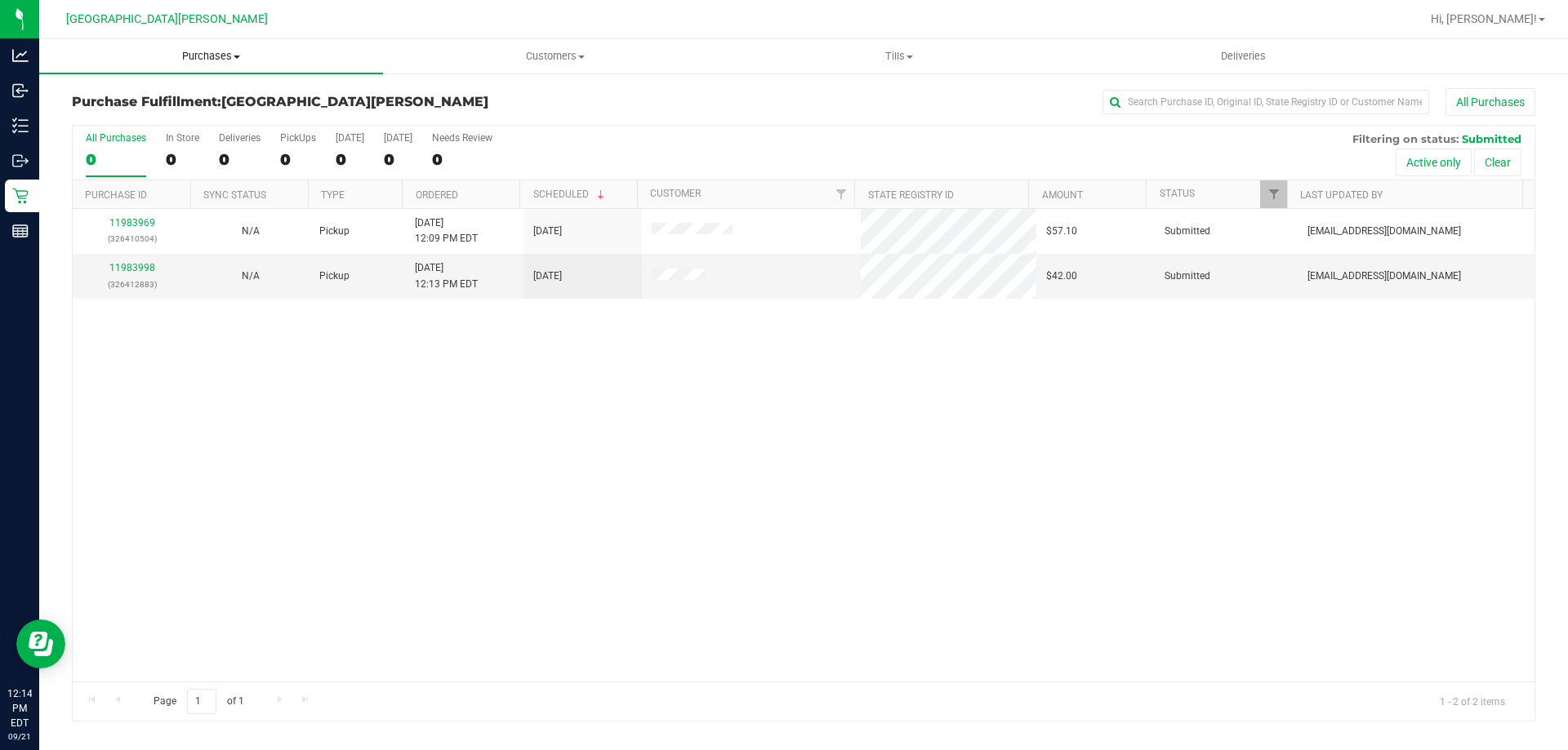
click at [217, 61] on span "Purchases" at bounding box center [211, 56] width 344 height 15
click at [199, 111] on li "Fulfillment" at bounding box center [211, 119] width 344 height 20
click at [225, 60] on span "Purchases" at bounding box center [211, 56] width 344 height 15
click at [212, 93] on li "Summary of purchases" at bounding box center [211, 99] width 344 height 20
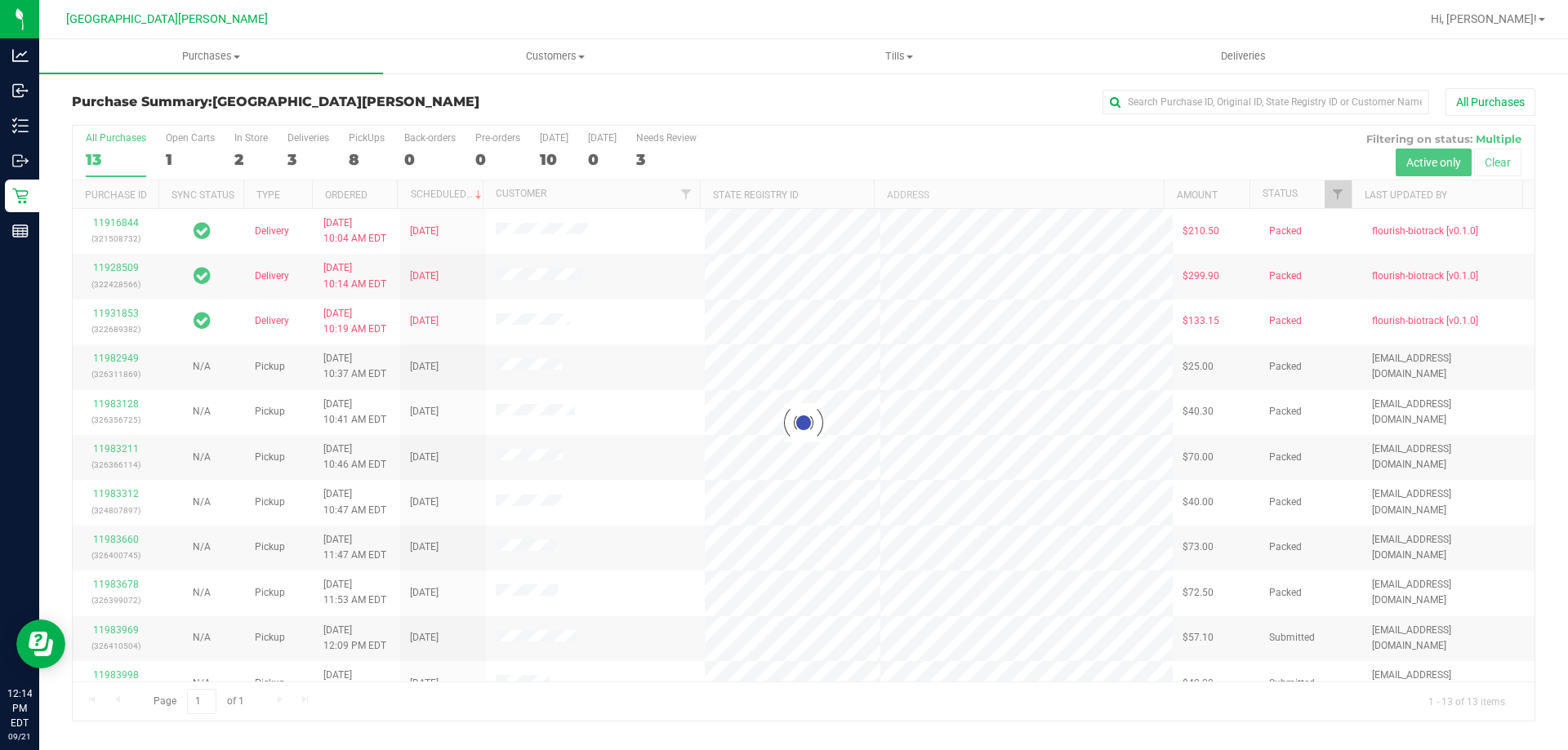
click at [245, 161] on div at bounding box center [803, 423] width 1461 height 595
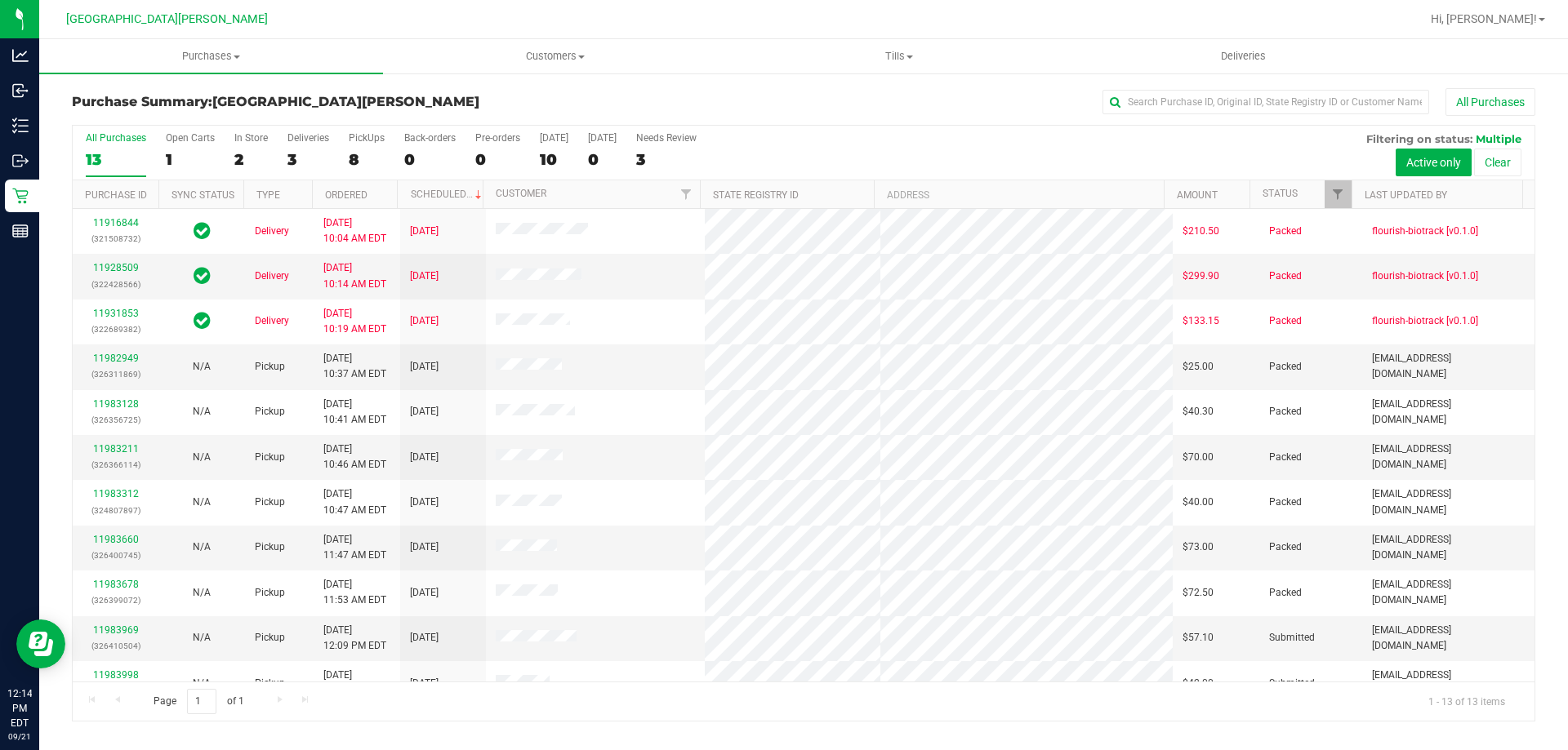
click at [239, 164] on div "2" at bounding box center [250, 159] width 33 height 19
click at [0, 0] on input "In Store 2" at bounding box center [0, 0] width 0 height 0
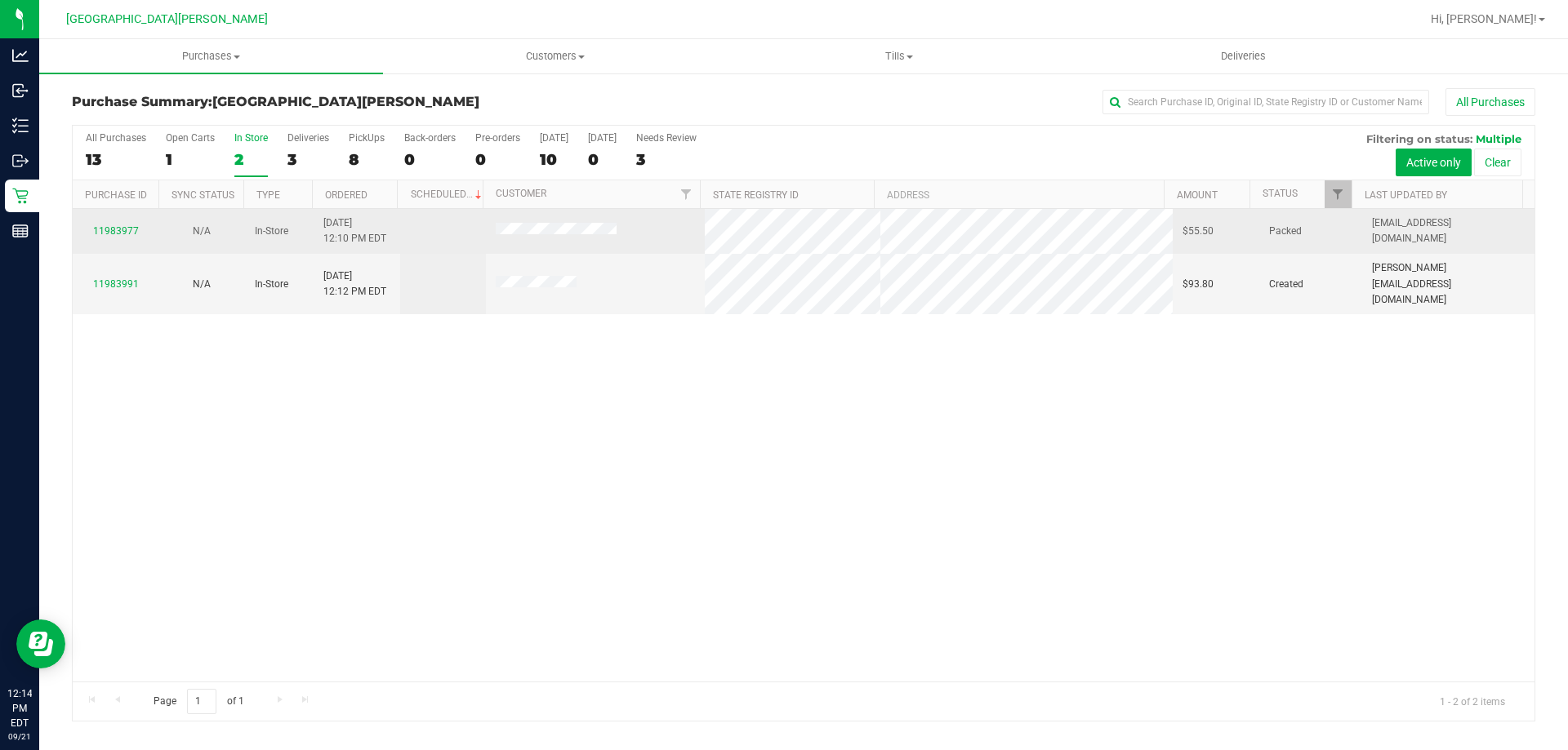
click at [128, 224] on div "11983977" at bounding box center [115, 232] width 66 height 16
click at [124, 231] on link "11983977" at bounding box center [116, 230] width 46 height 11
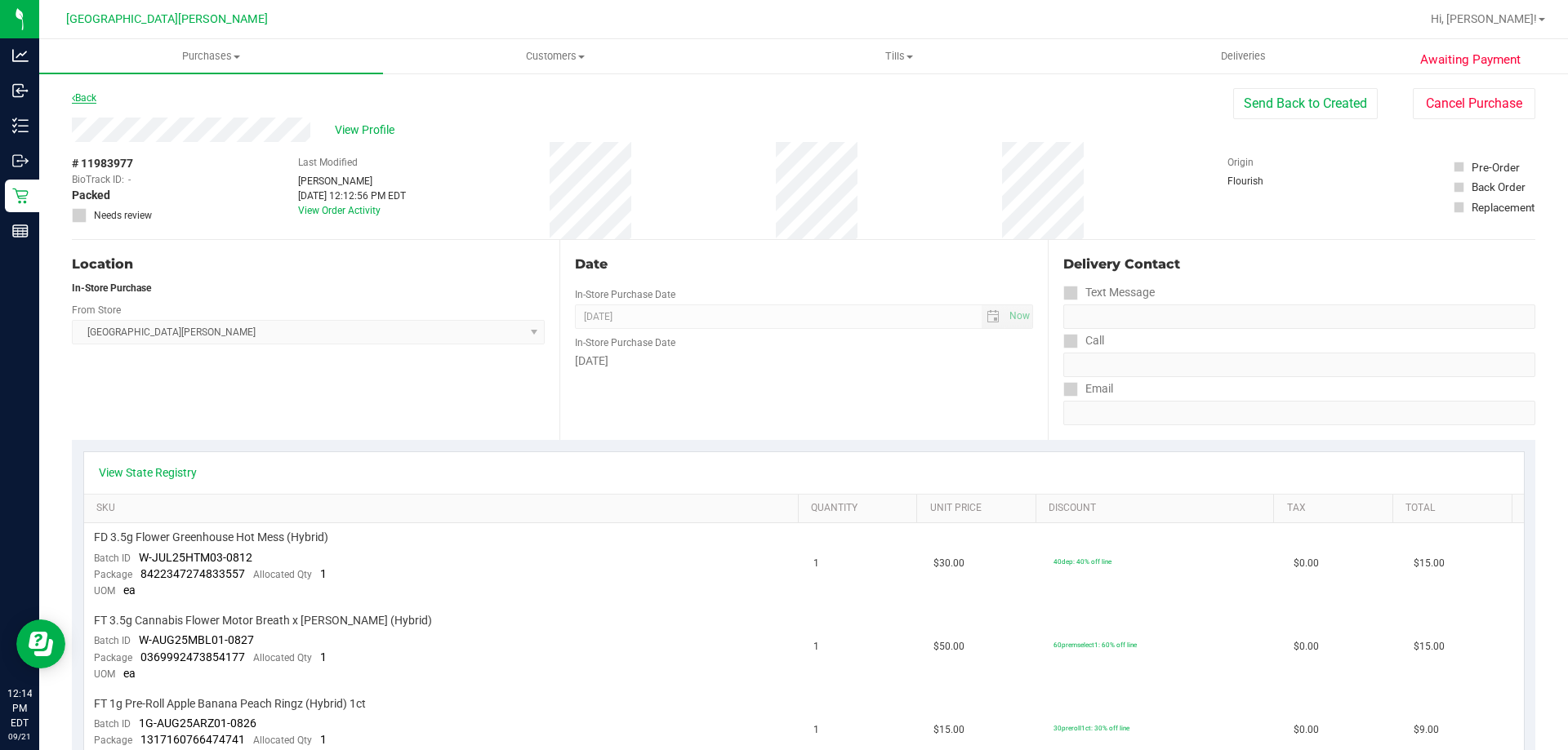
click at [96, 102] on link "Back" at bounding box center [84, 97] width 24 height 11
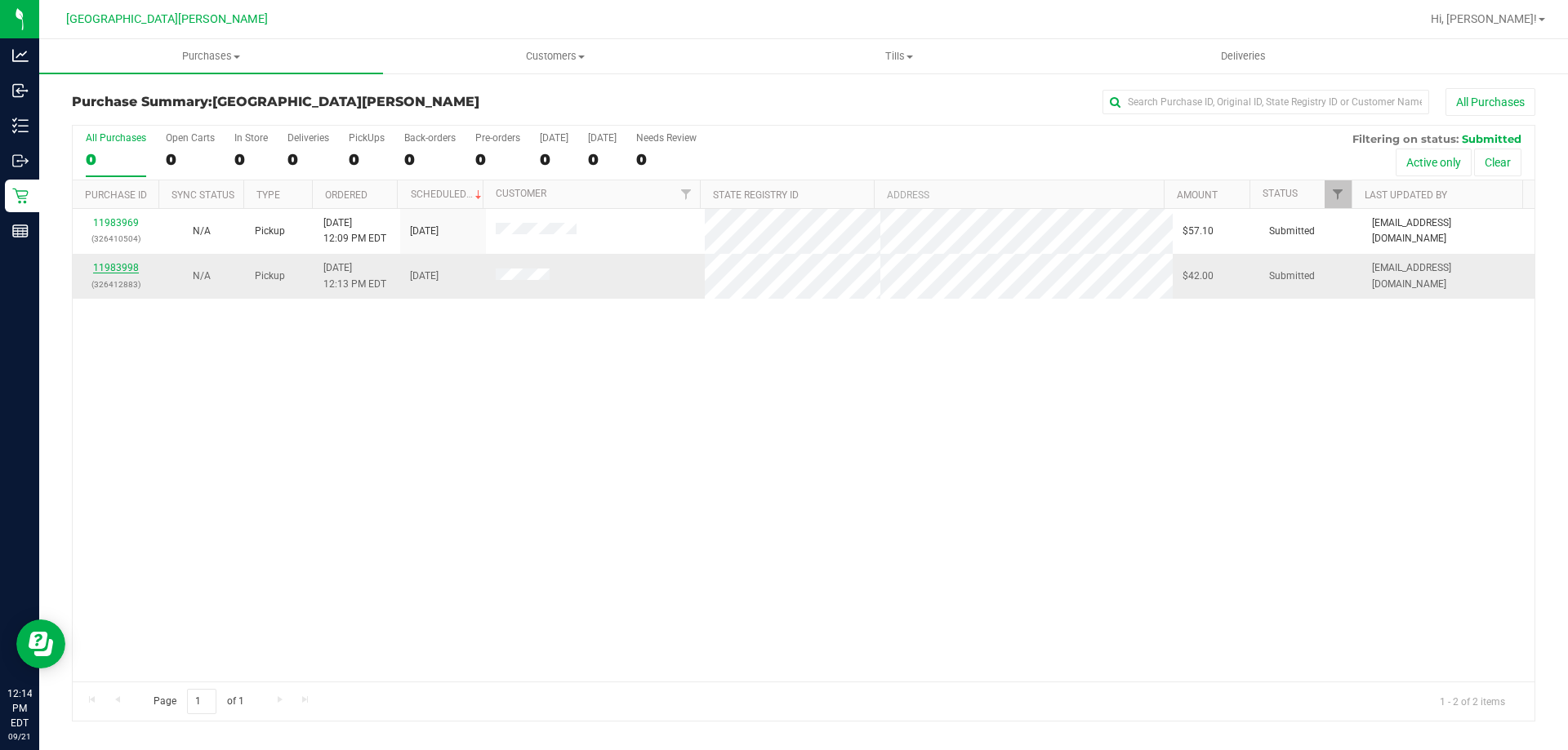
click at [124, 267] on link "11983998" at bounding box center [116, 267] width 46 height 11
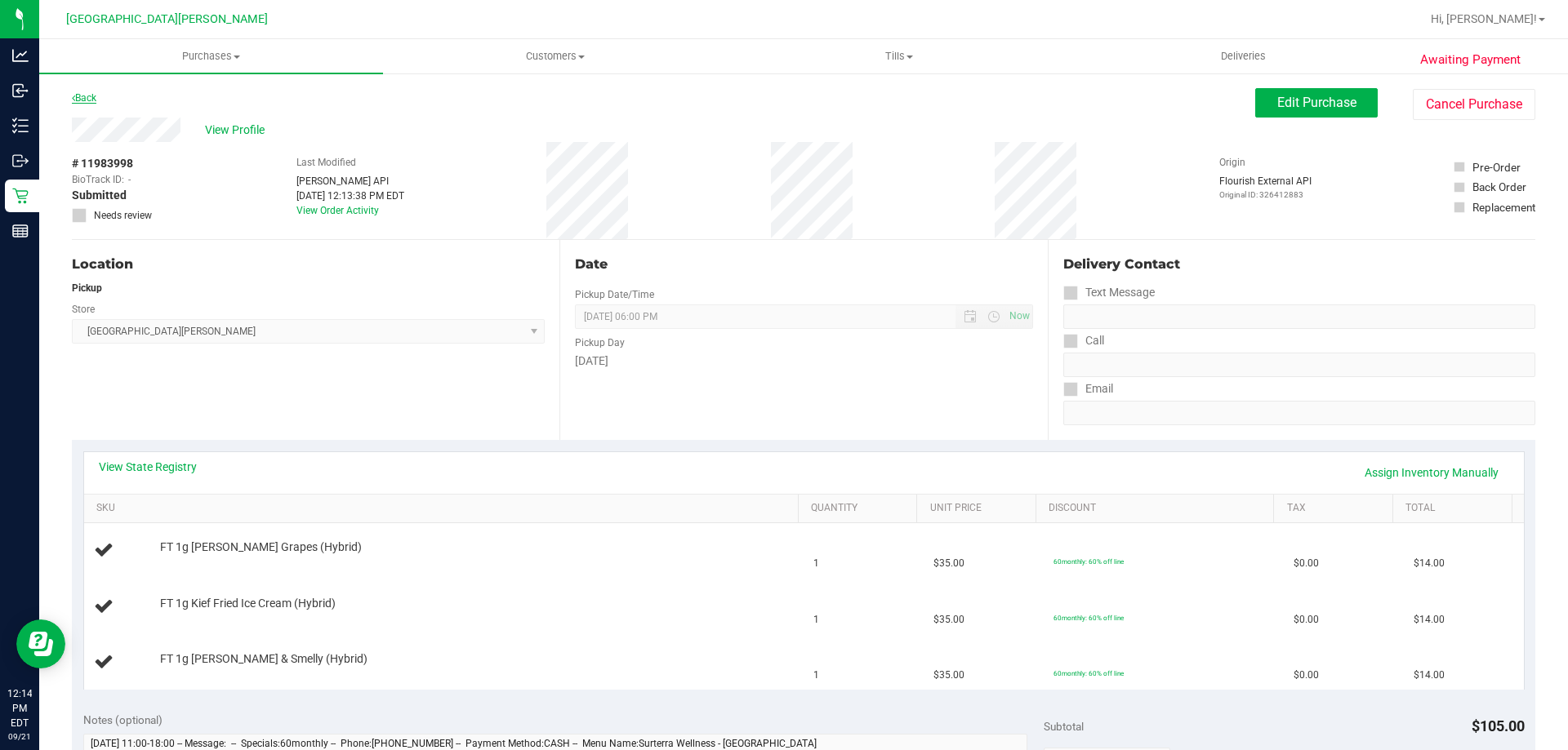
click at [92, 96] on link "Back" at bounding box center [84, 97] width 24 height 11
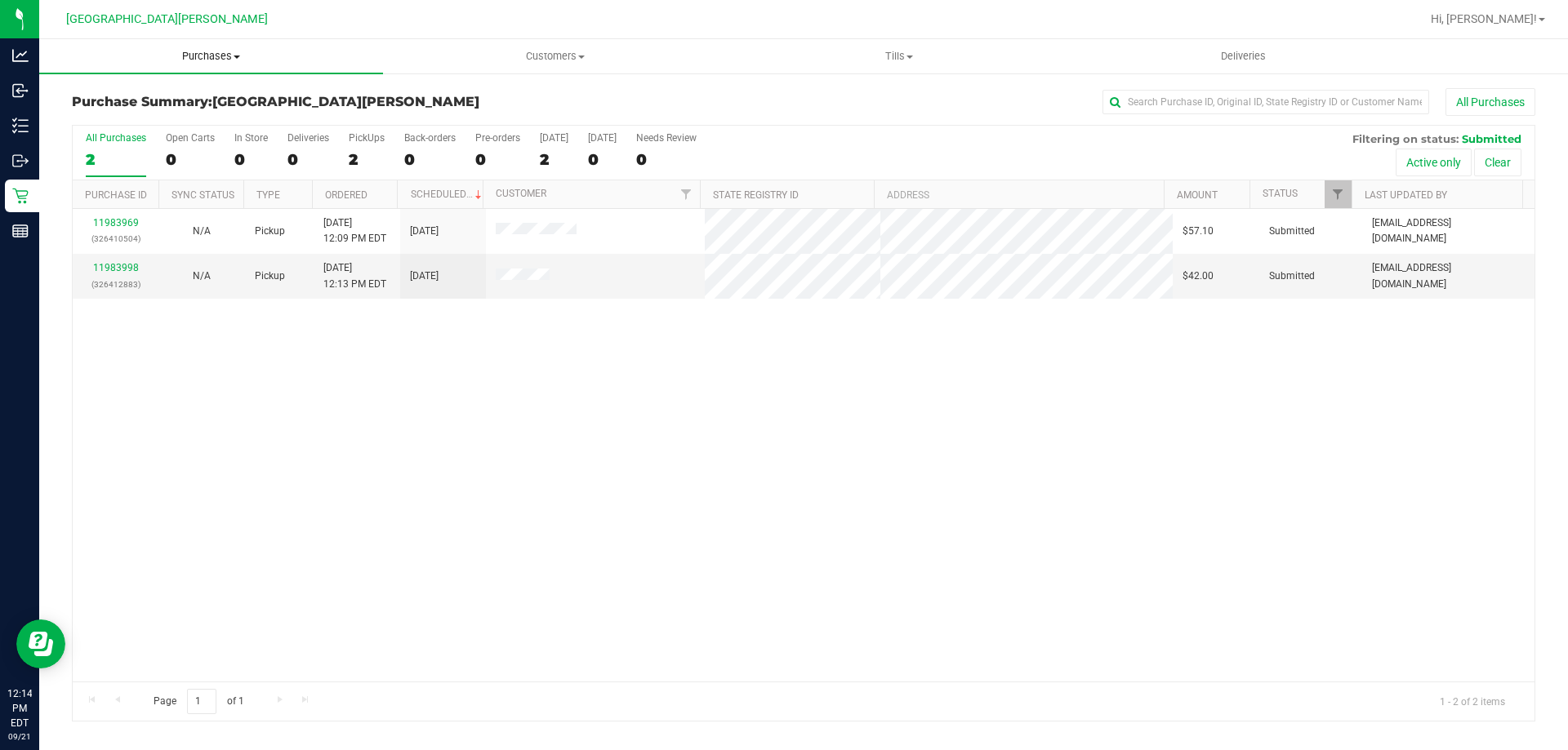
click at [225, 63] on span "Purchases" at bounding box center [211, 56] width 344 height 15
click at [212, 95] on li "Summary of purchases" at bounding box center [211, 99] width 344 height 20
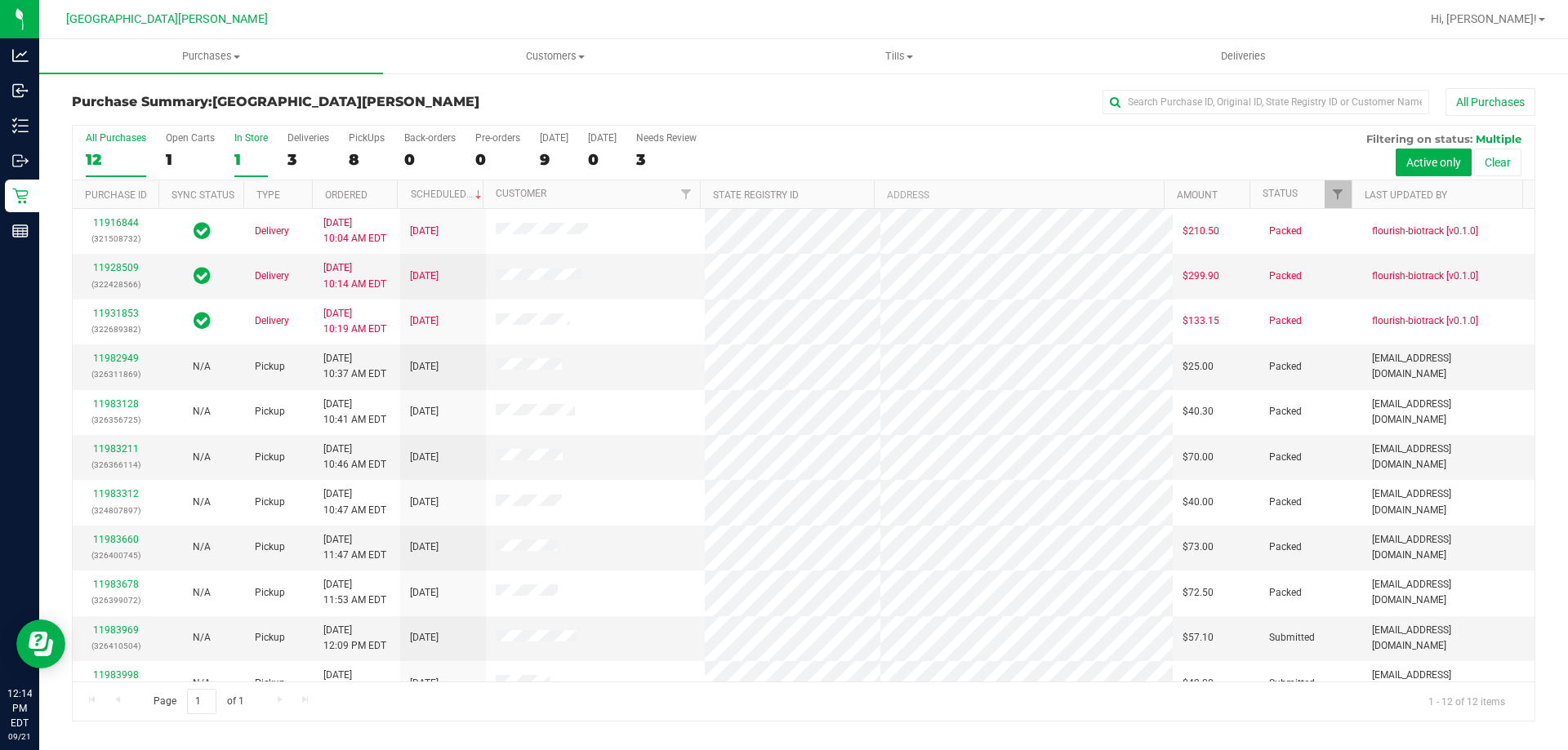
click at [240, 159] on div "1" at bounding box center [250, 159] width 33 height 19
click at [0, 0] on input "In Store 1" at bounding box center [0, 0] width 0 height 0
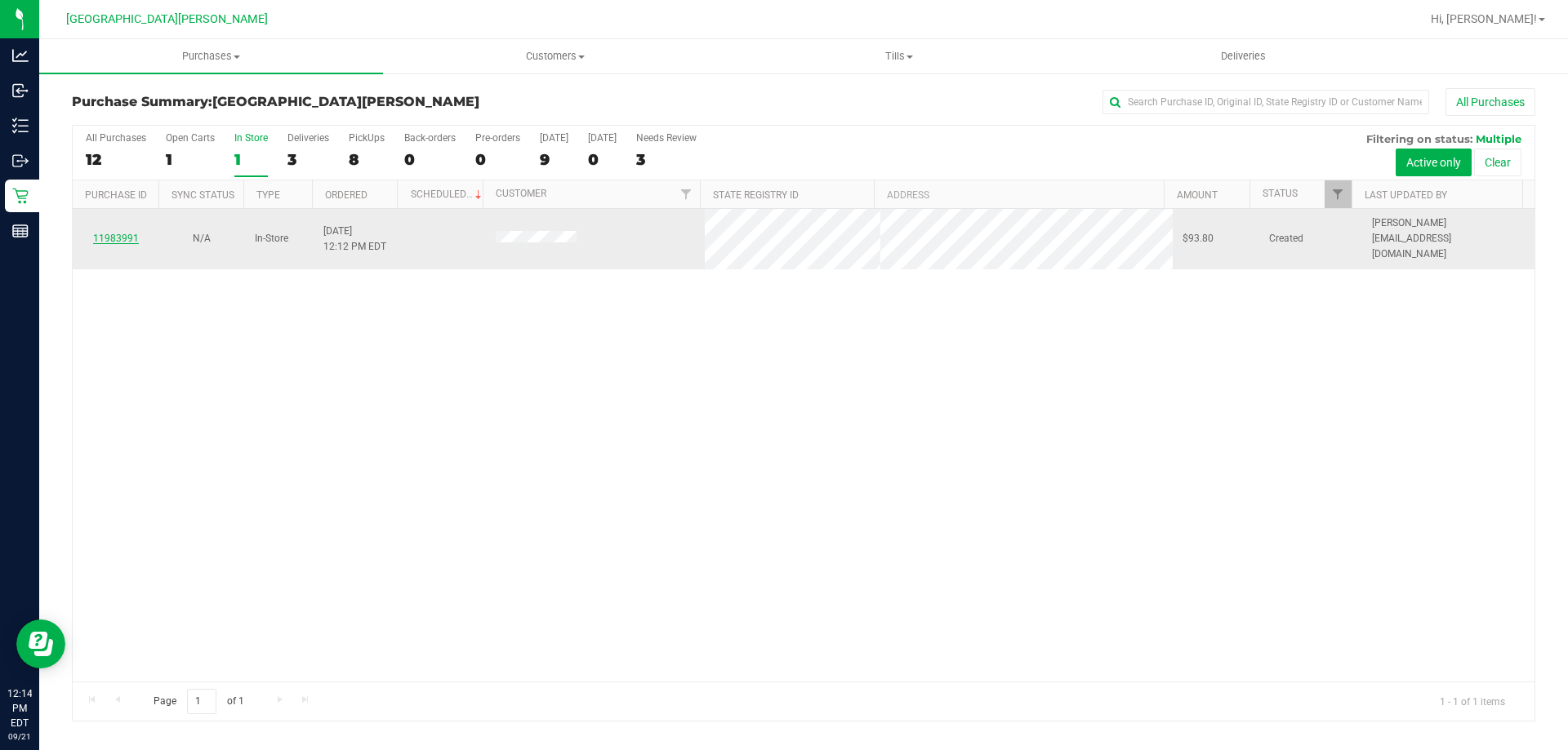
click at [118, 233] on link "11983991" at bounding box center [116, 238] width 46 height 11
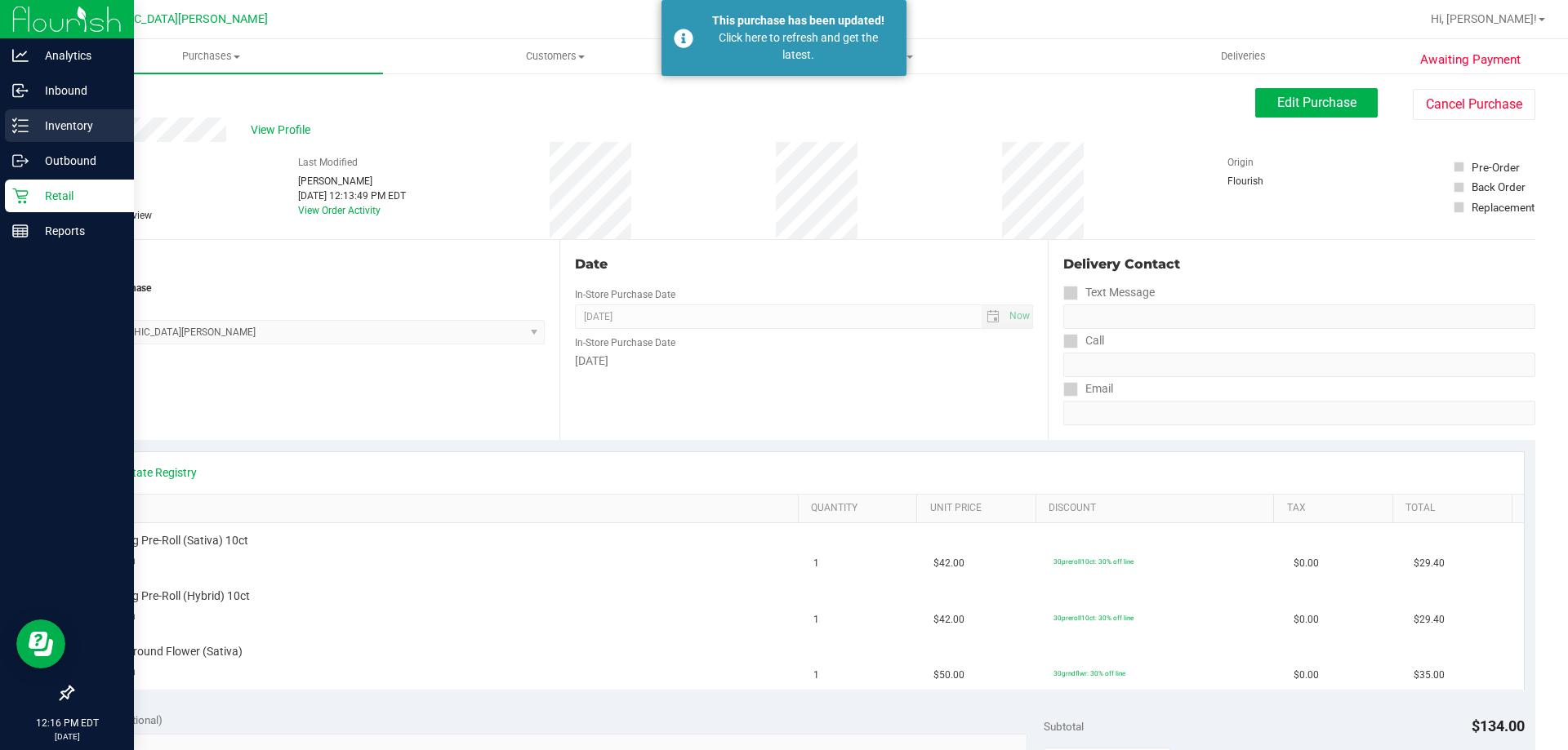
click at [61, 119] on p "Inventory" at bounding box center [78, 126] width 98 height 20
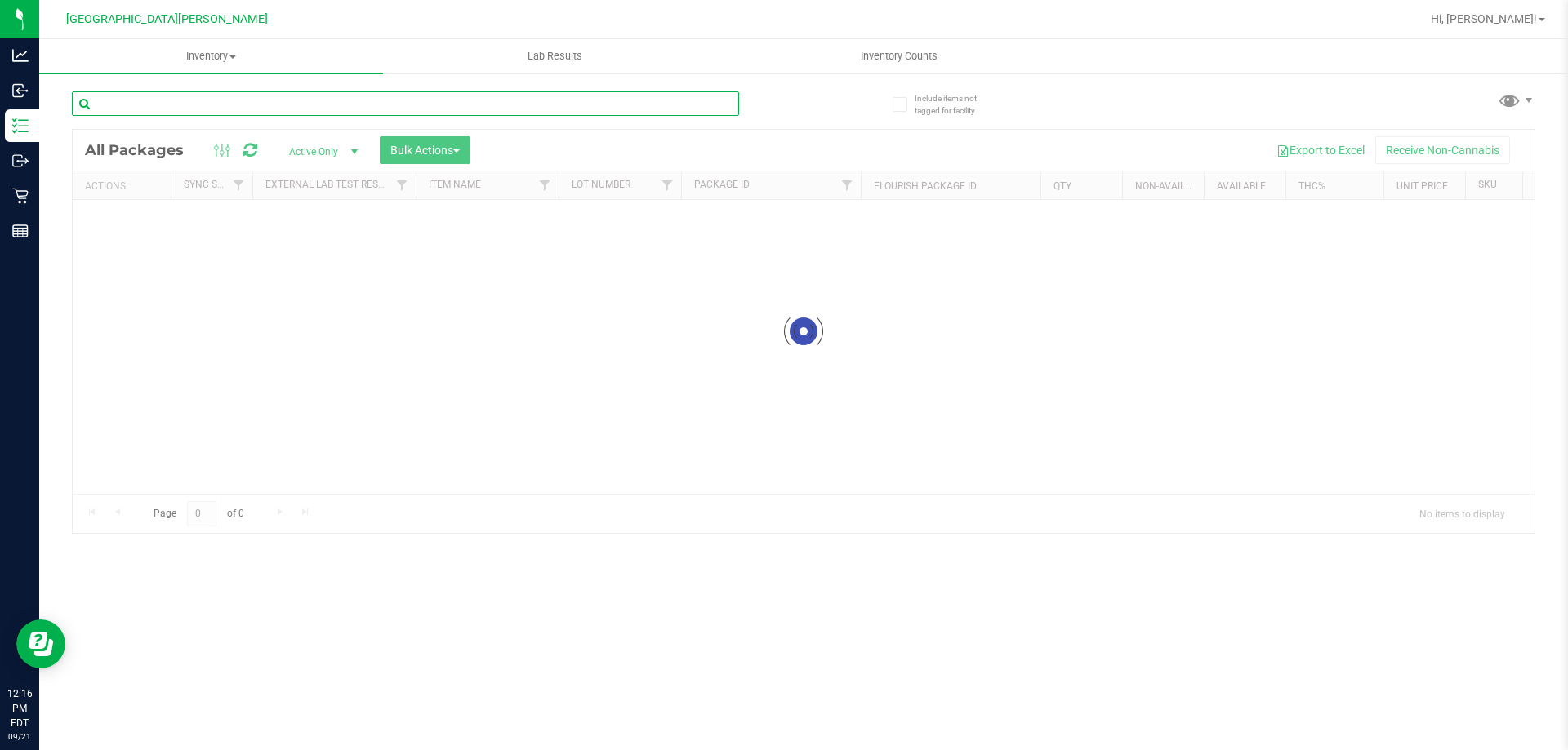
click at [198, 103] on input "text" at bounding box center [405, 103] width 667 height 24
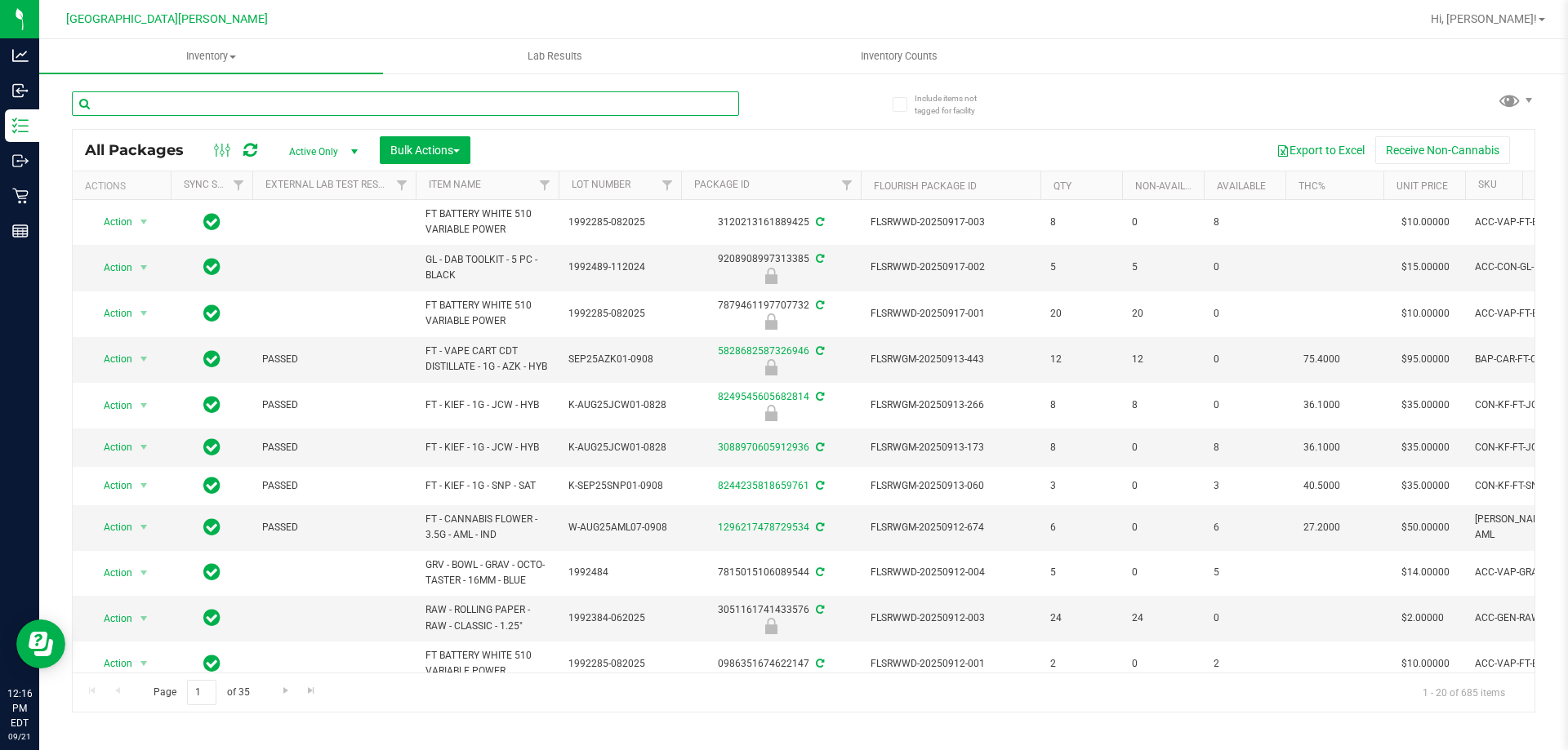
click at [198, 103] on input "text" at bounding box center [405, 103] width 667 height 24
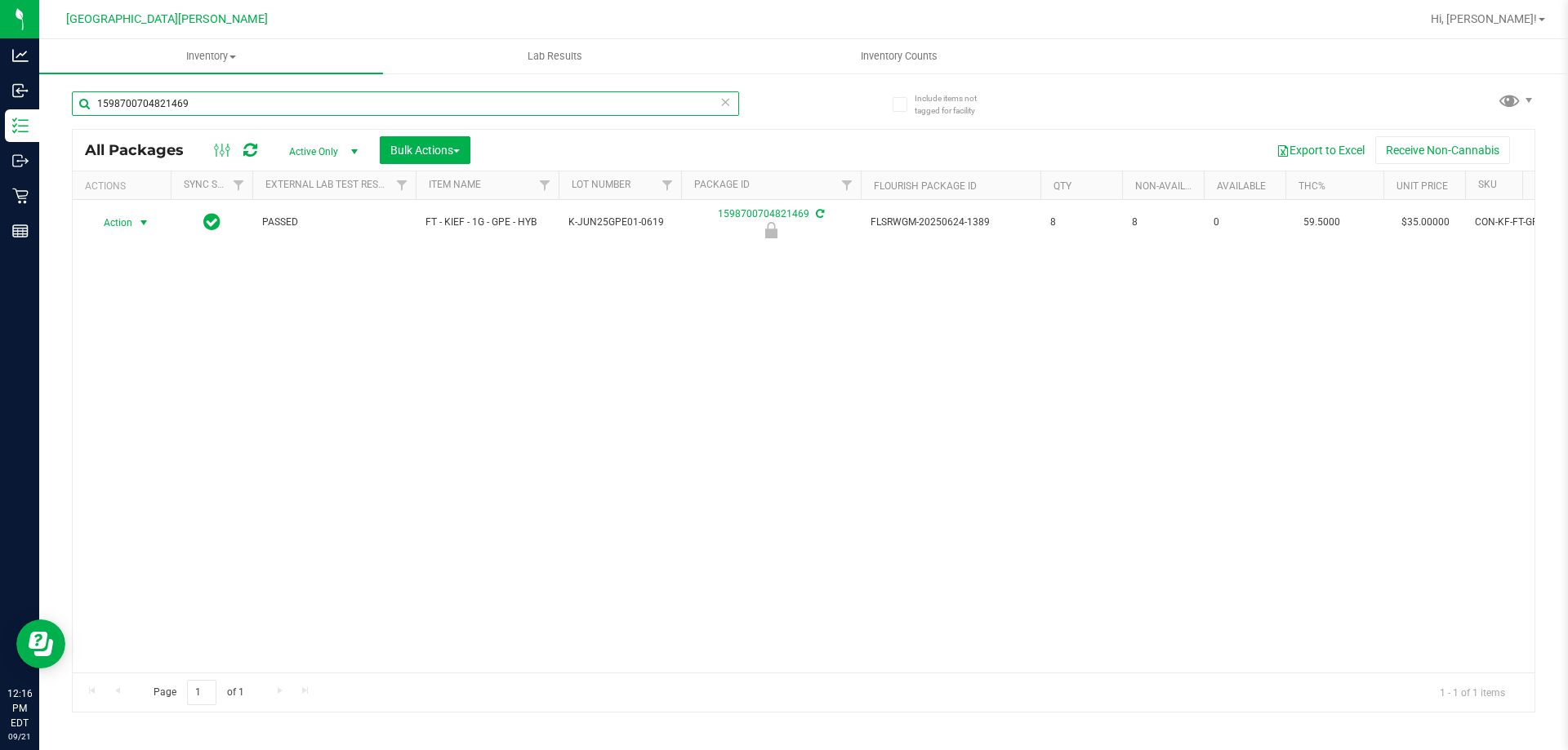
type input "1598700704821469"
click at [125, 222] on span "Action" at bounding box center [111, 222] width 44 height 23
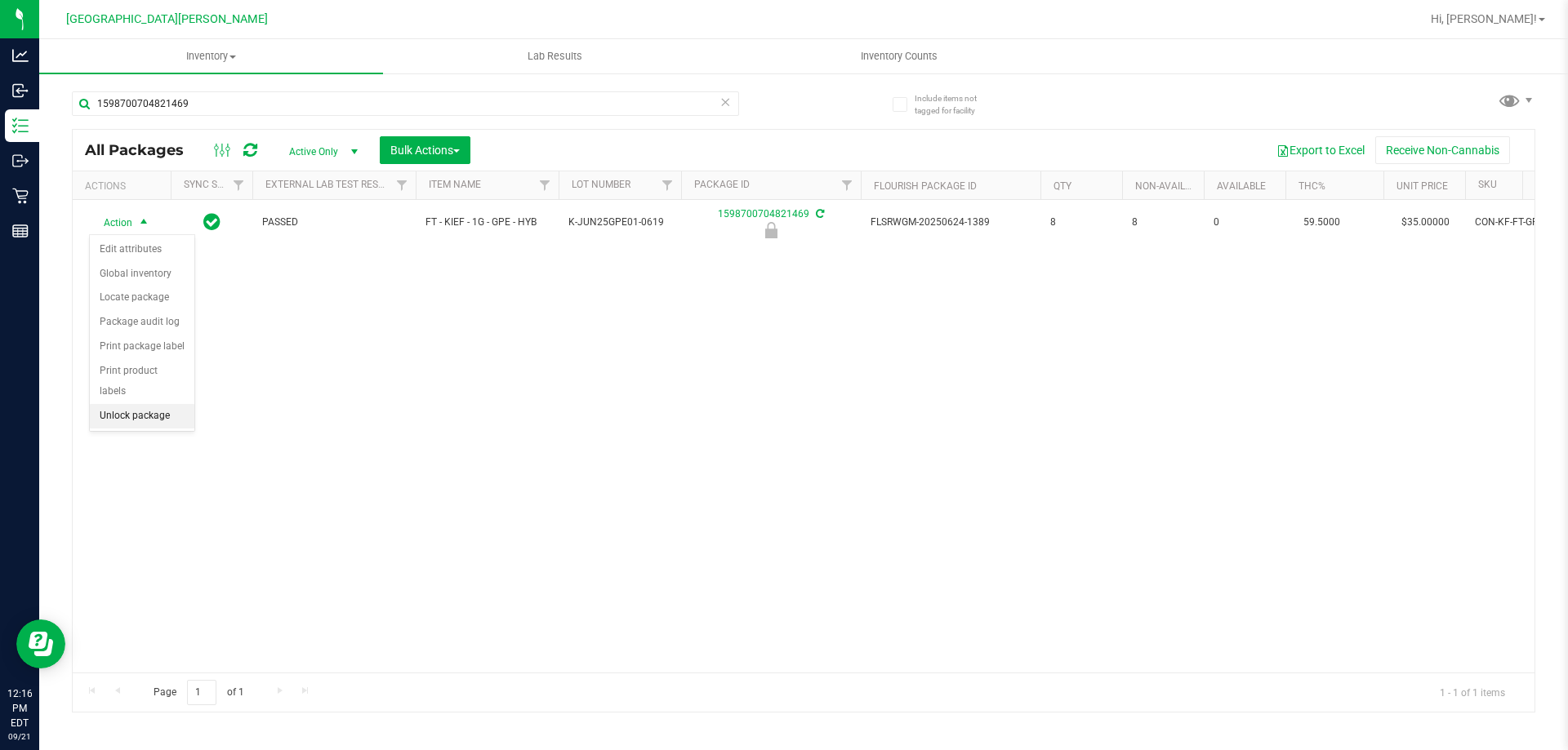
click at [143, 404] on li "Unlock package" at bounding box center [142, 416] width 105 height 24
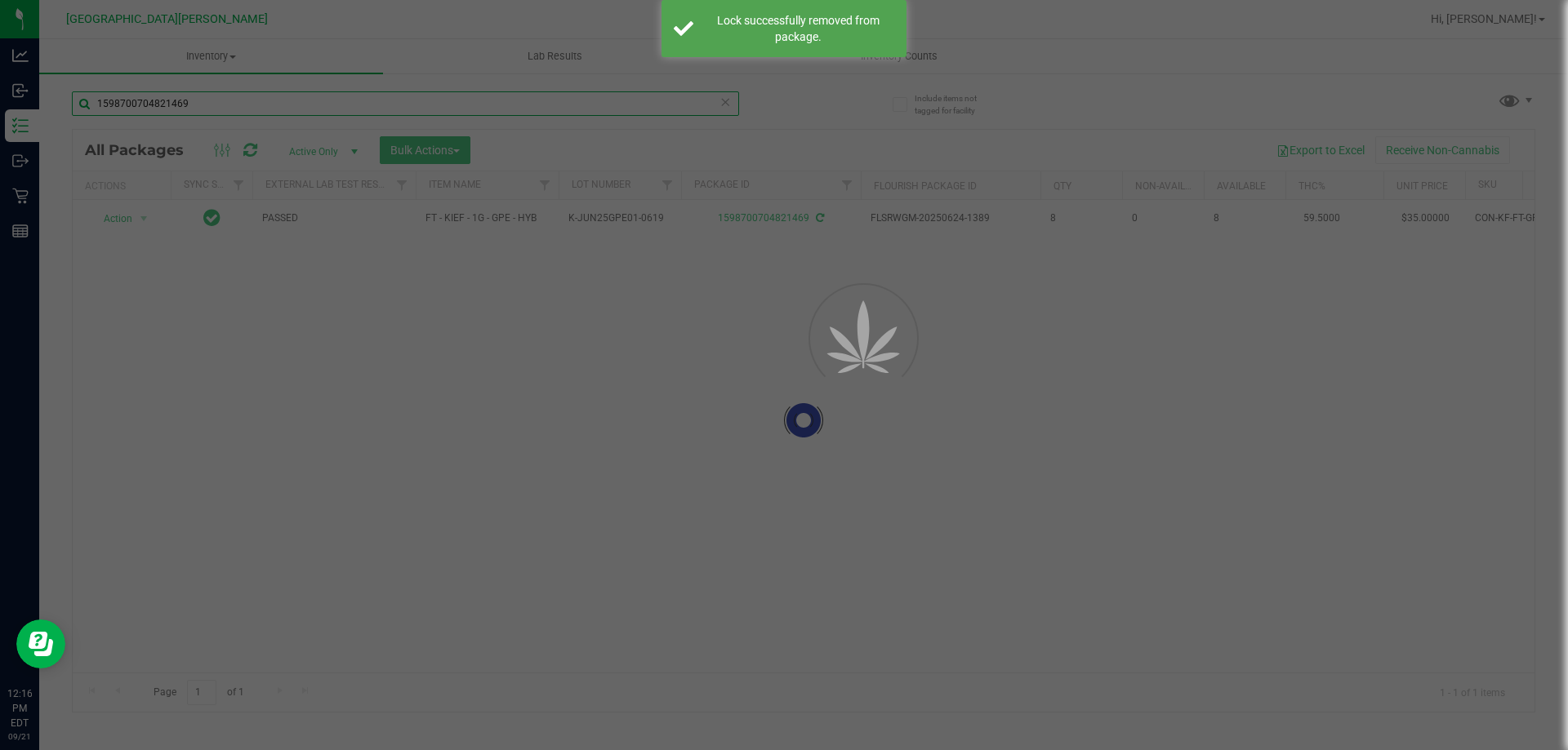
click at [168, 102] on input "1598700704821469" at bounding box center [405, 103] width 667 height 24
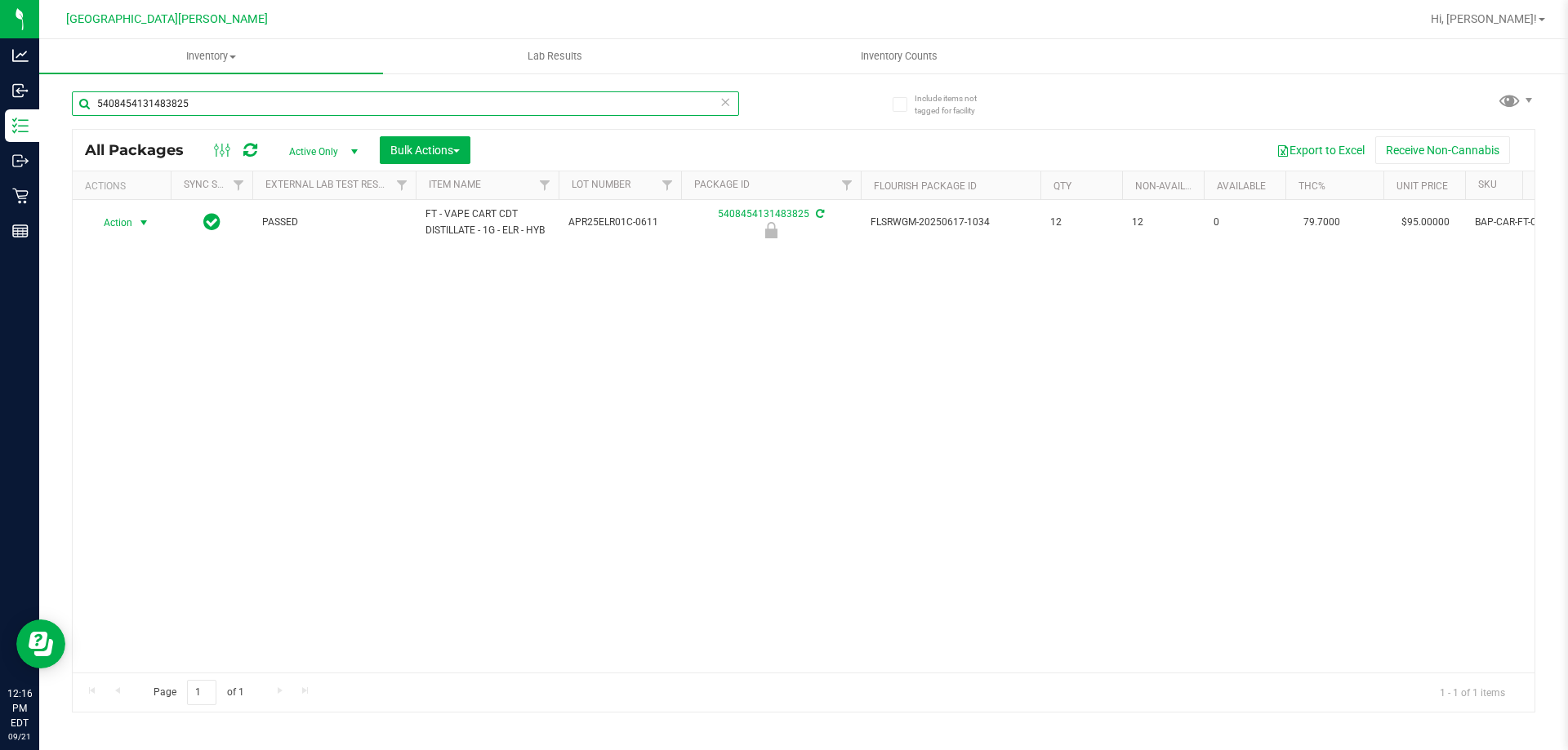
type input "5408454131483825"
click at [131, 223] on span "Action" at bounding box center [111, 222] width 44 height 23
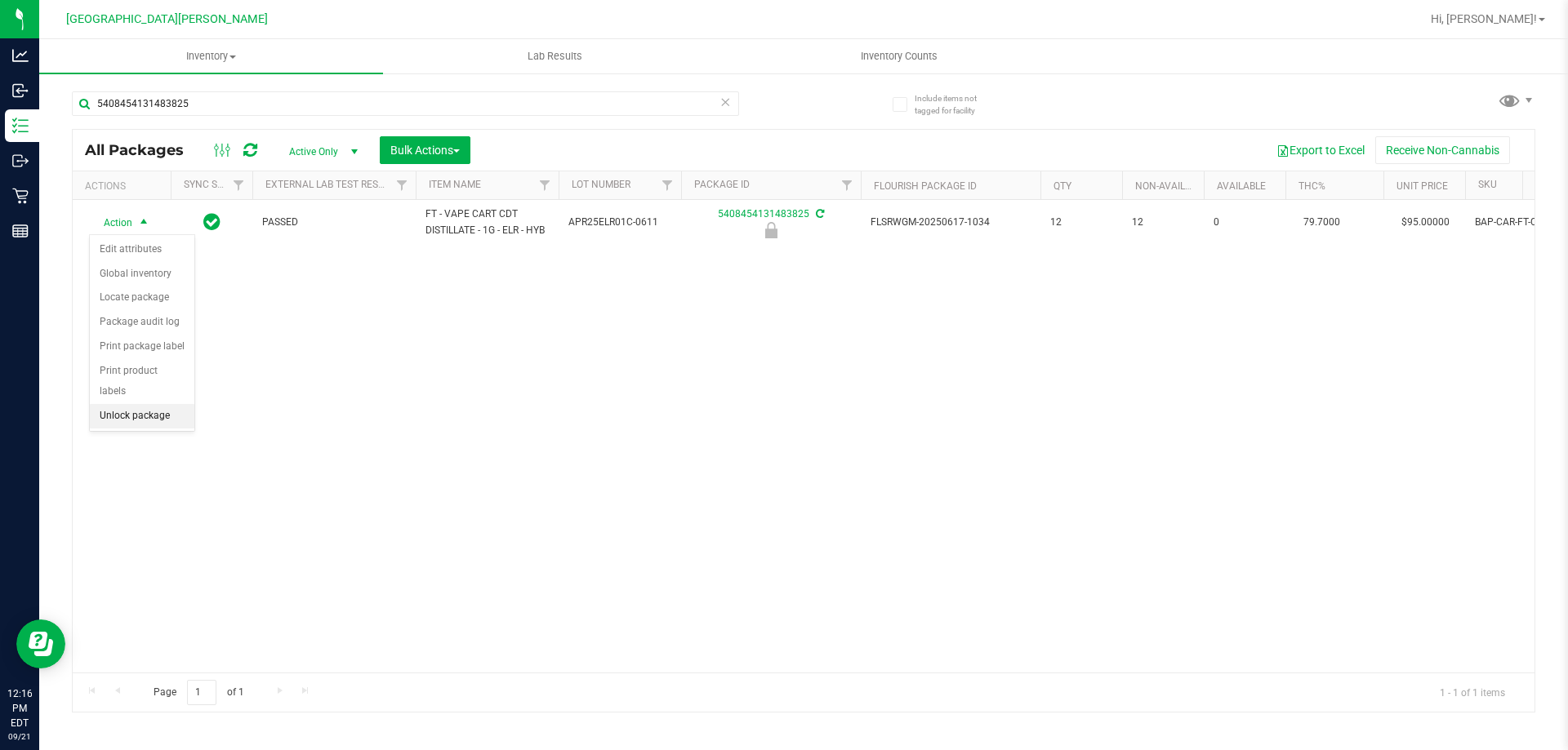
click at [154, 404] on li "Unlock package" at bounding box center [142, 416] width 105 height 24
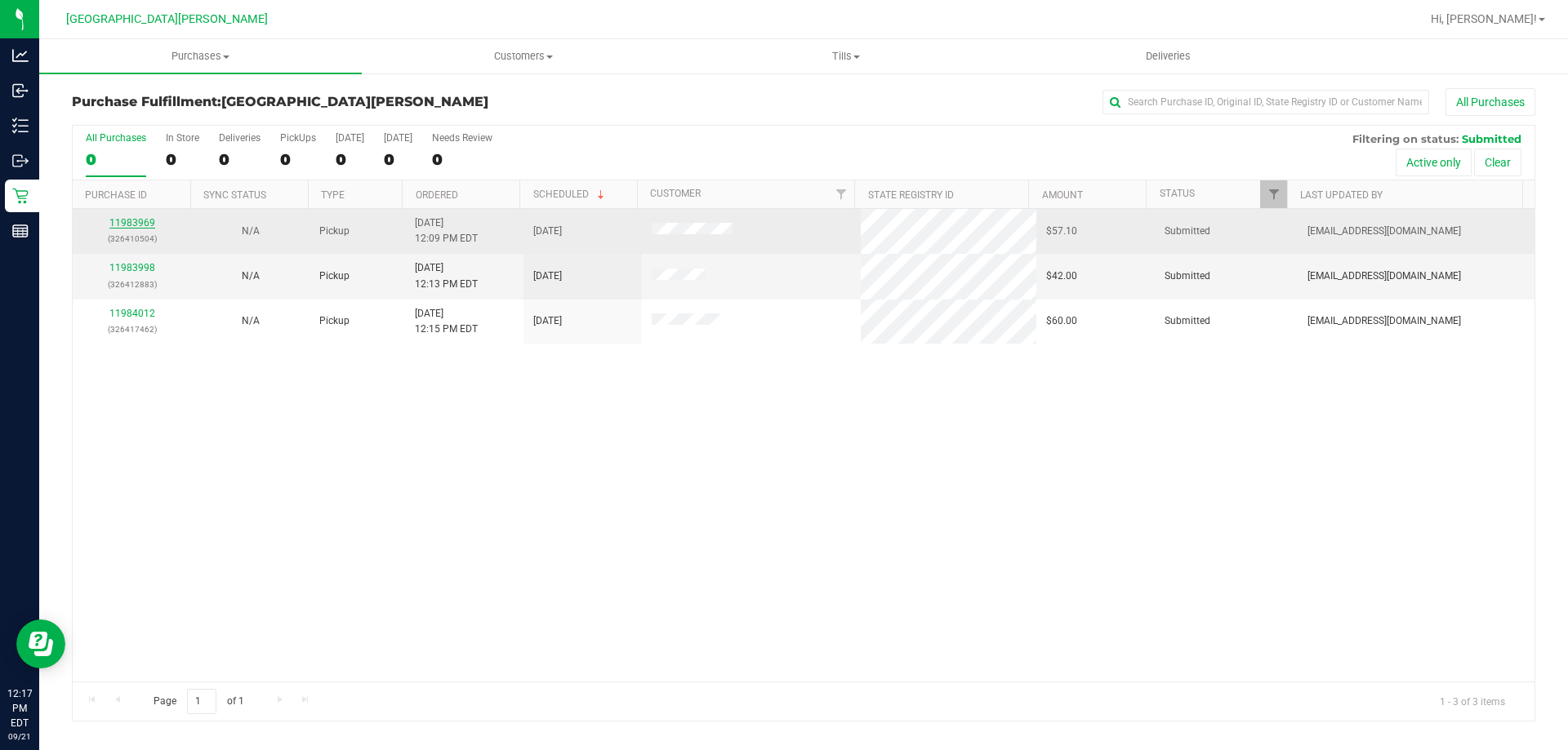
click at [122, 220] on link "11983969" at bounding box center [132, 222] width 46 height 11
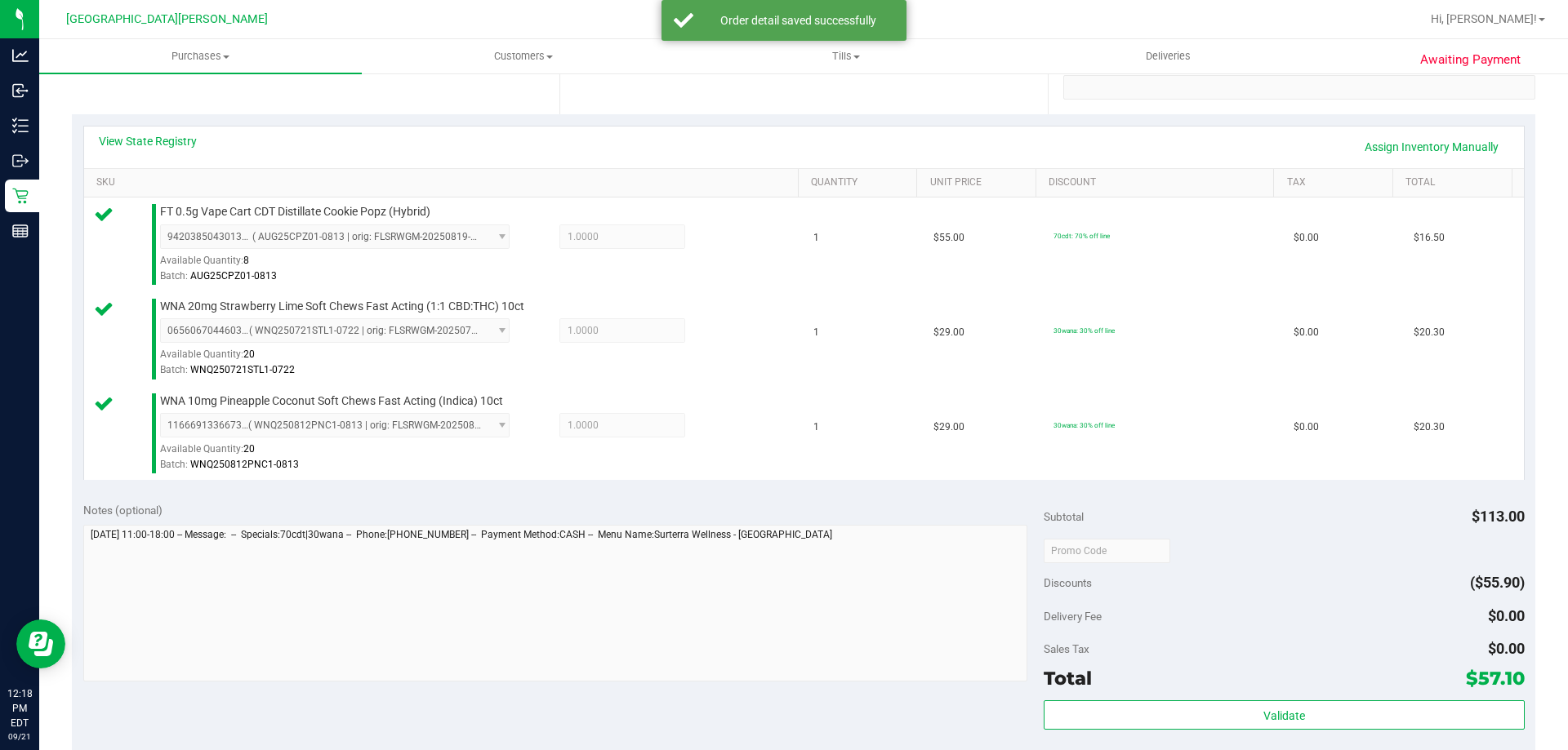
scroll to position [571, 0]
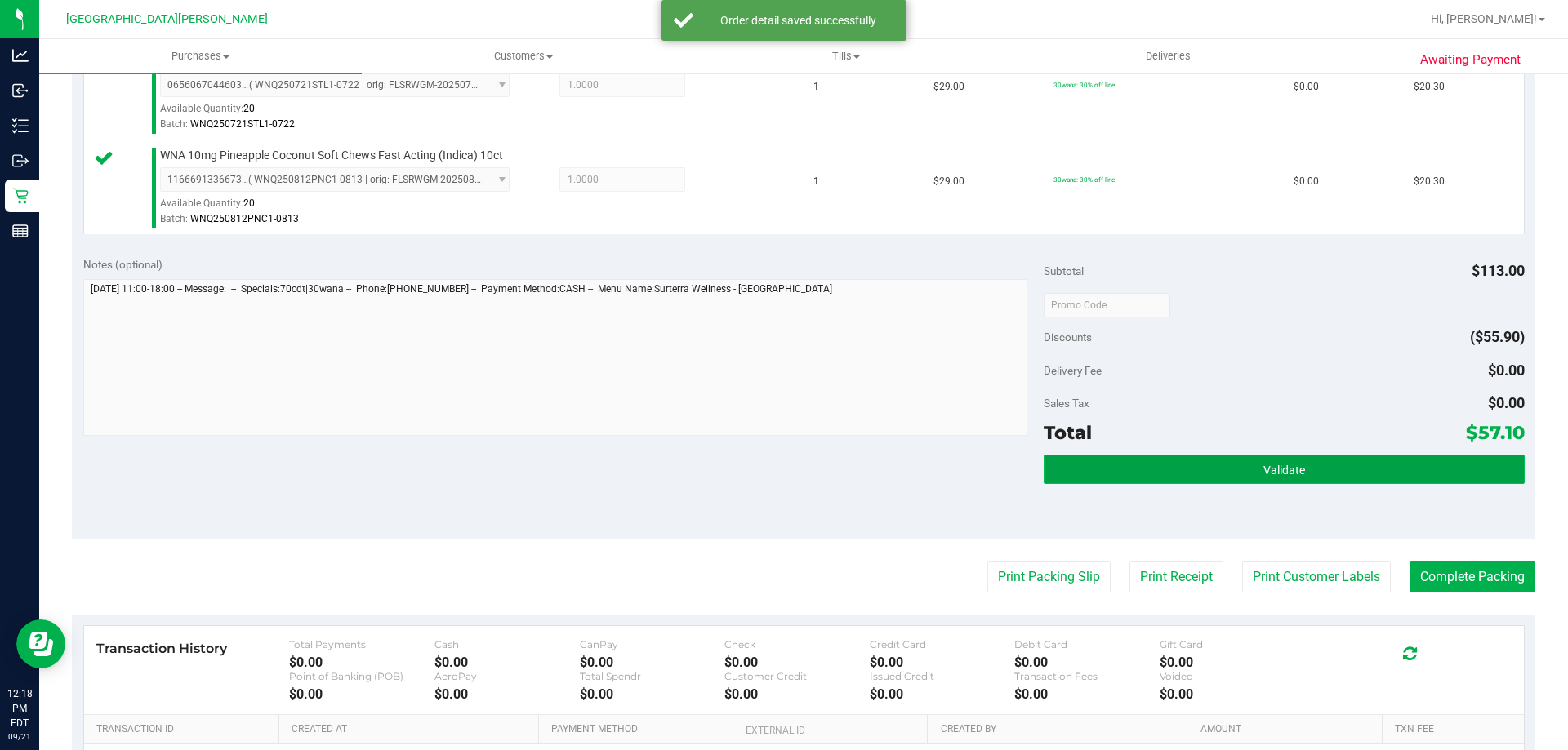
click at [1185, 477] on button "Validate" at bounding box center [1283, 469] width 480 height 29
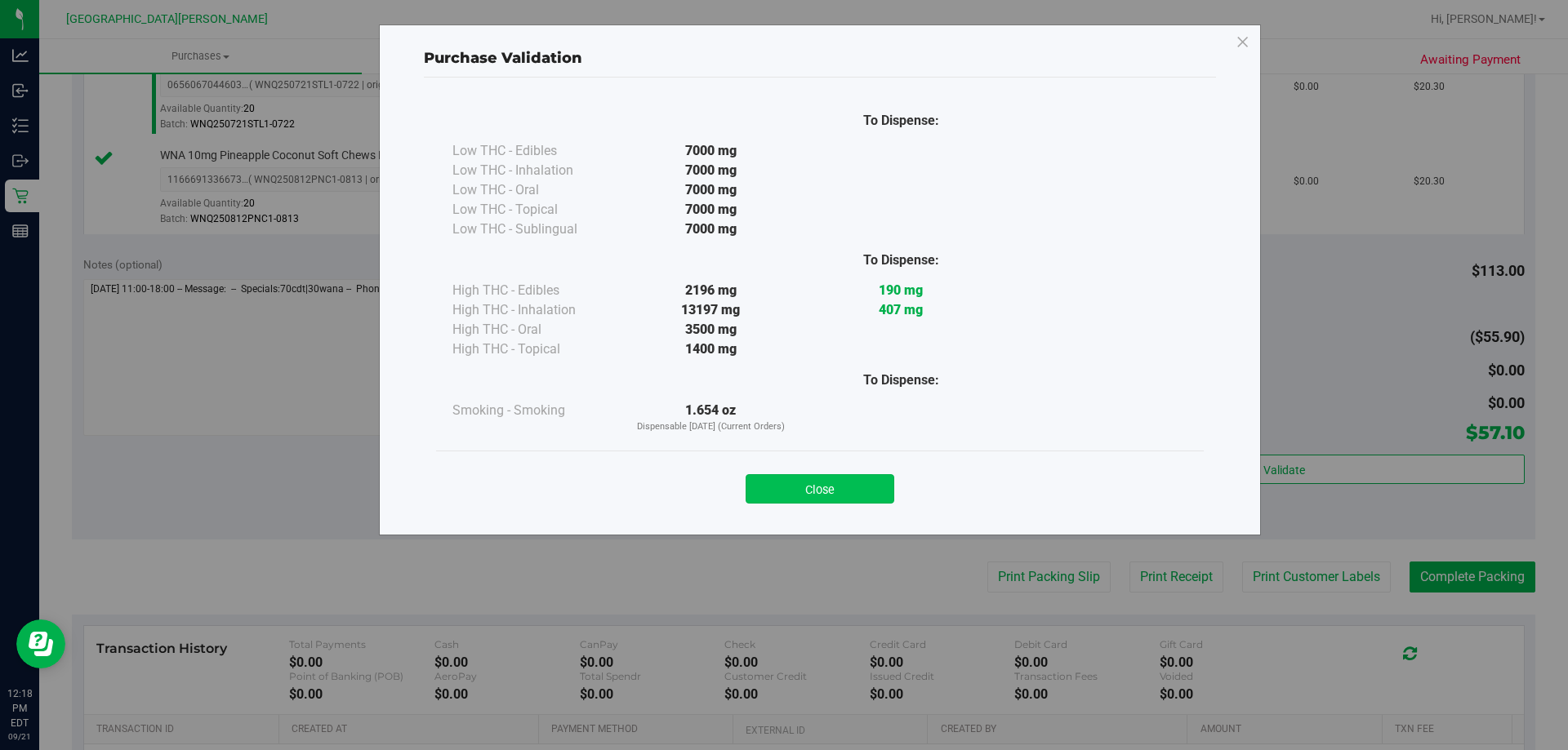
click at [856, 491] on button "Close" at bounding box center [819, 488] width 149 height 29
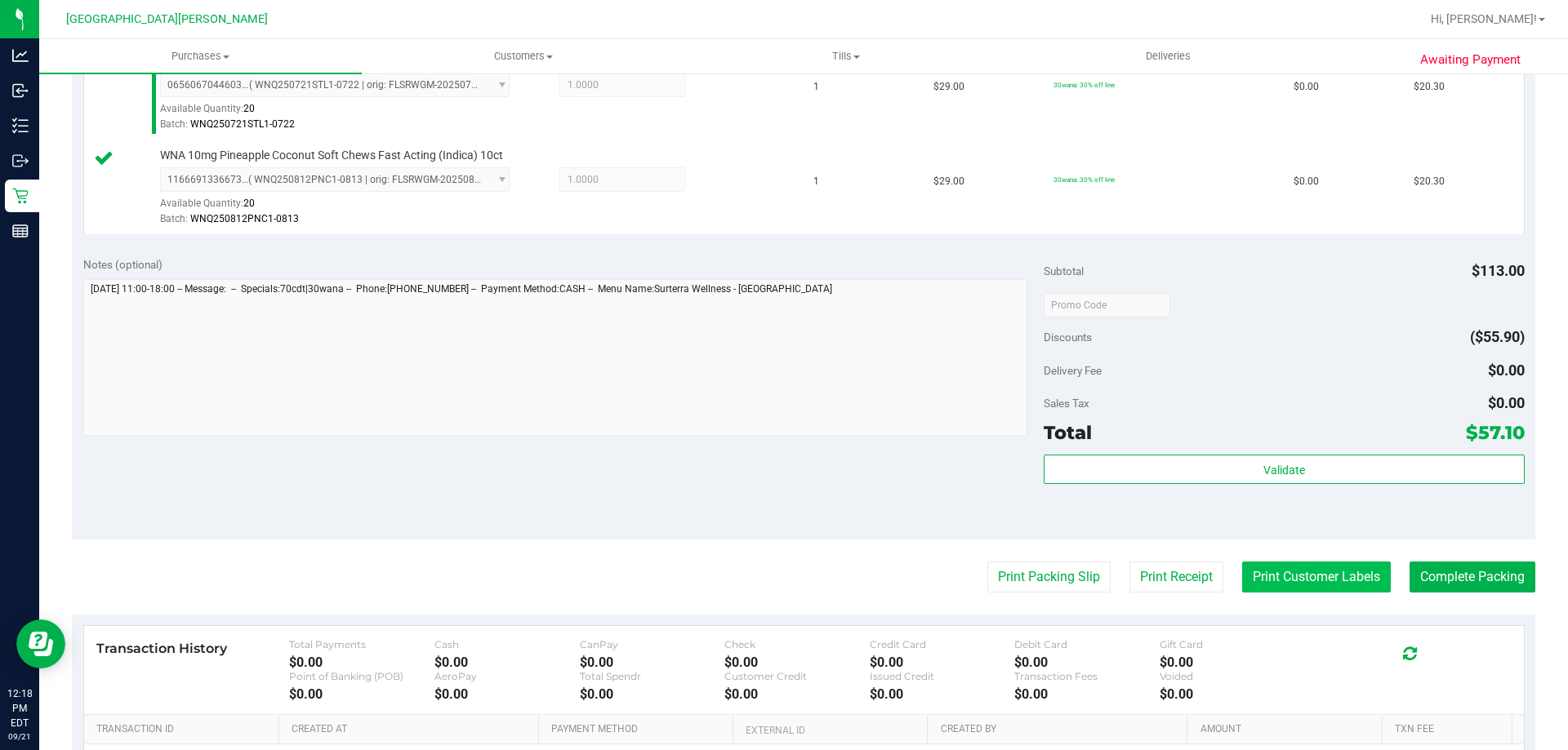
click at [1248, 563] on button "Print Customer Labels" at bounding box center [1316, 577] width 149 height 31
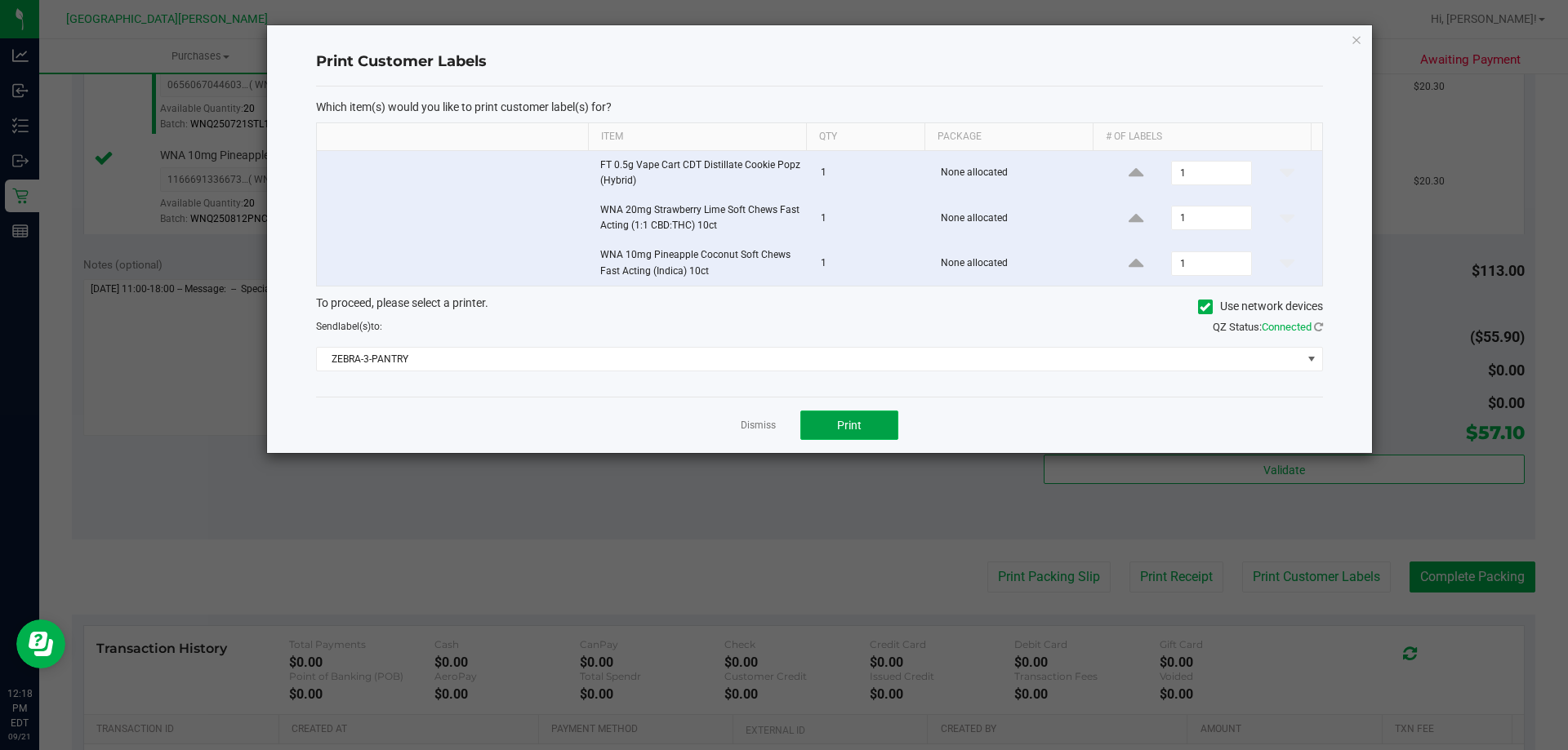
click at [866, 412] on button "Print" at bounding box center [849, 425] width 98 height 29
click at [753, 421] on link "Dismiss" at bounding box center [757, 426] width 35 height 14
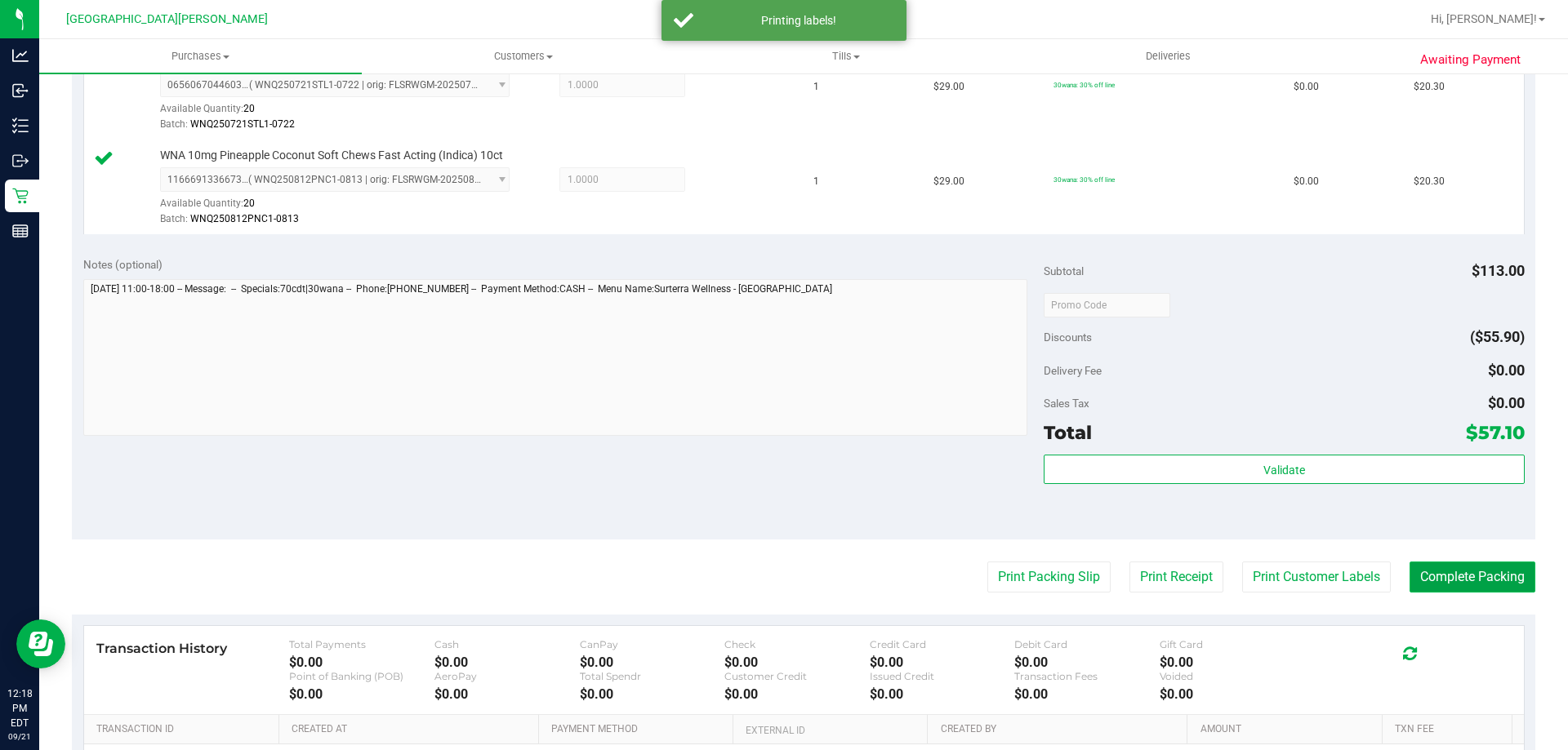
click at [1480, 576] on button "Complete Packing" at bounding box center [1472, 577] width 126 height 31
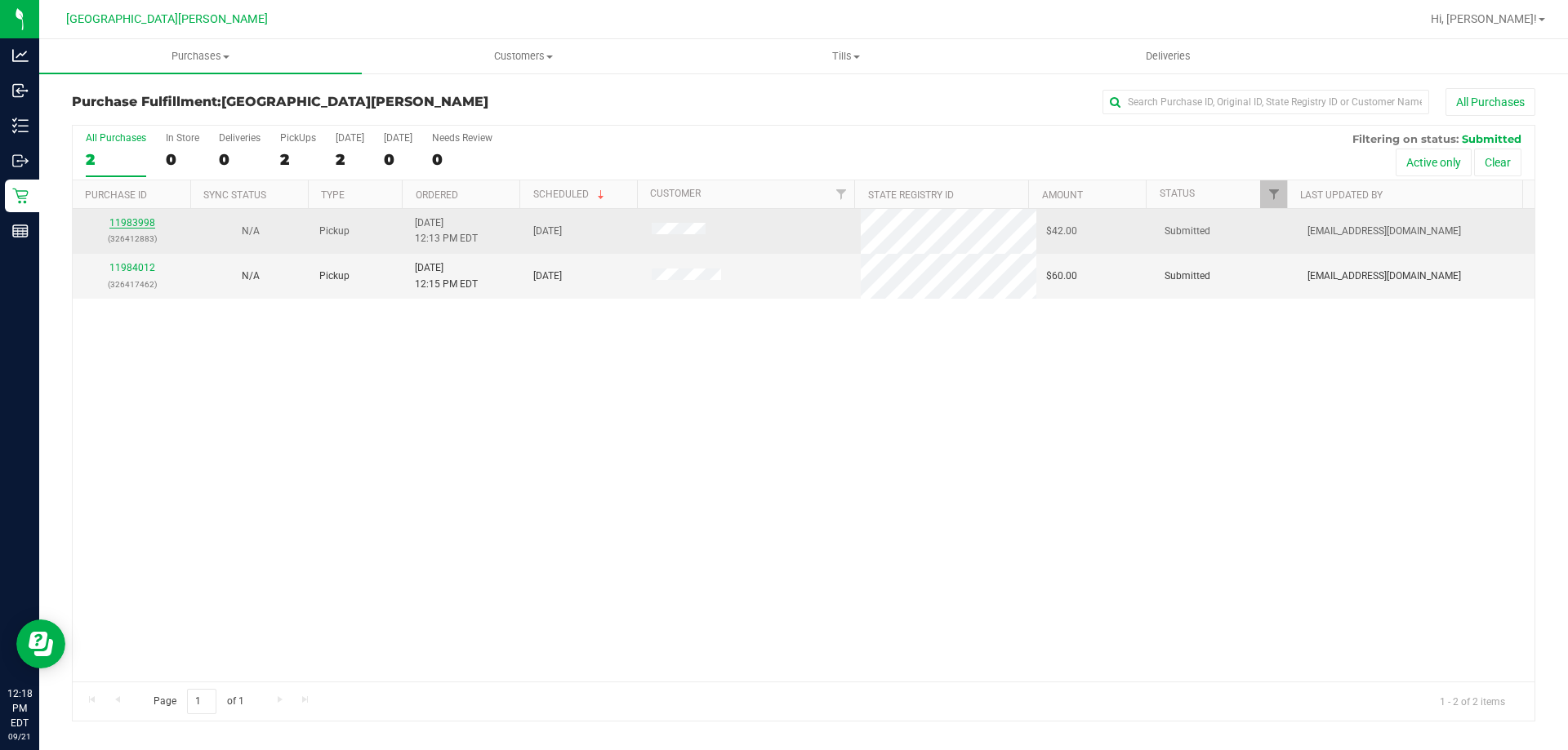
click at [149, 223] on link "11983998" at bounding box center [132, 222] width 46 height 11
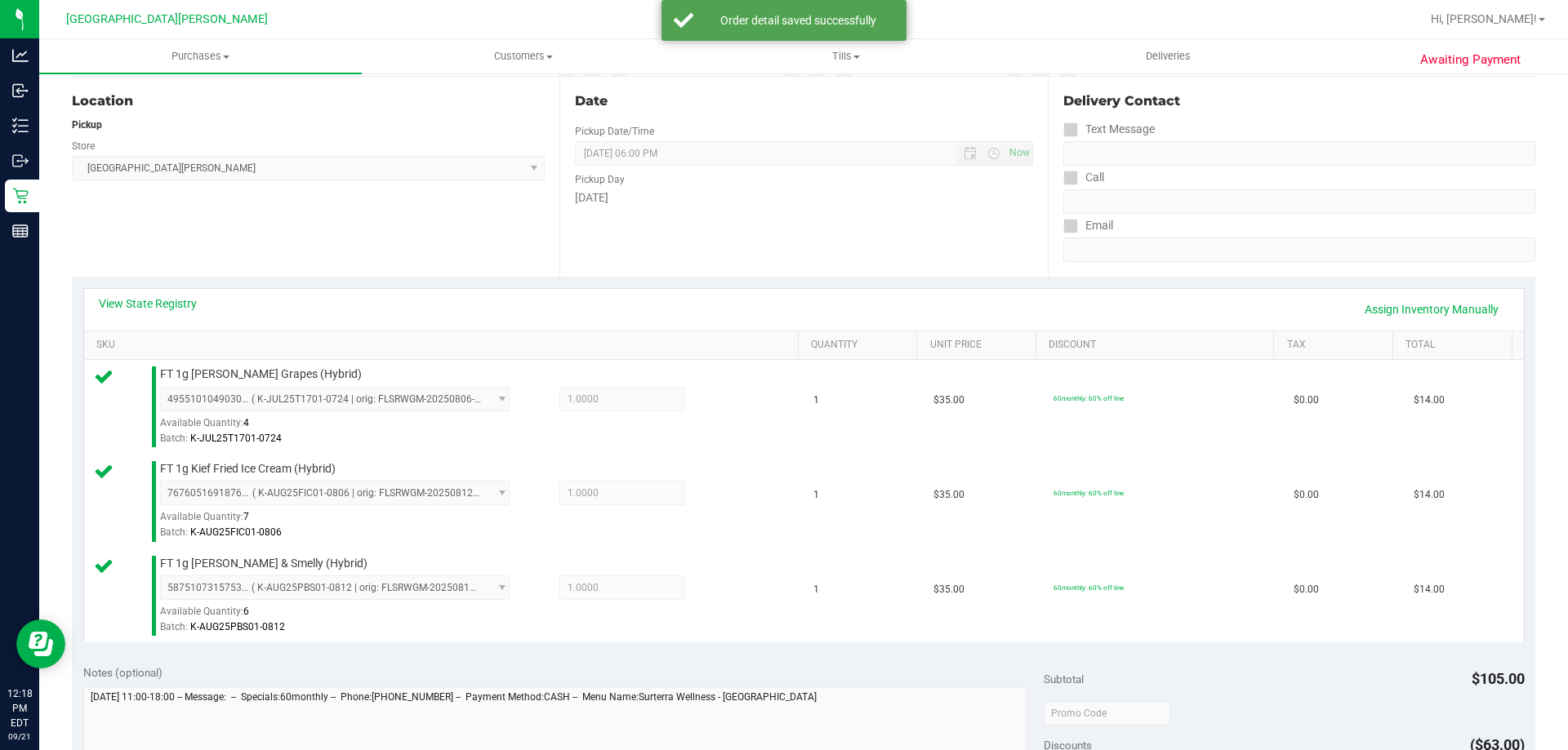
scroll to position [490, 0]
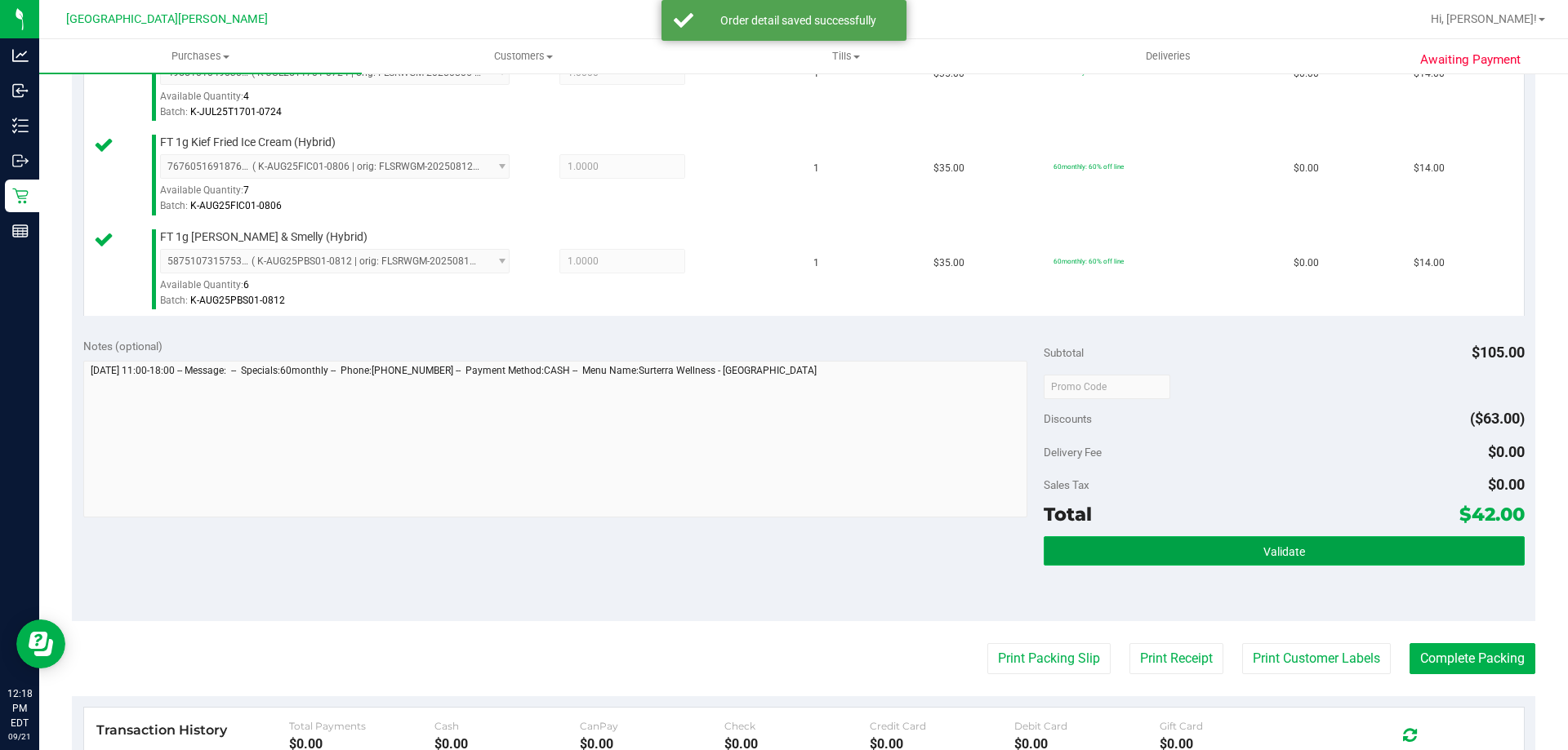
click at [1222, 561] on button "Validate" at bounding box center [1283, 550] width 480 height 29
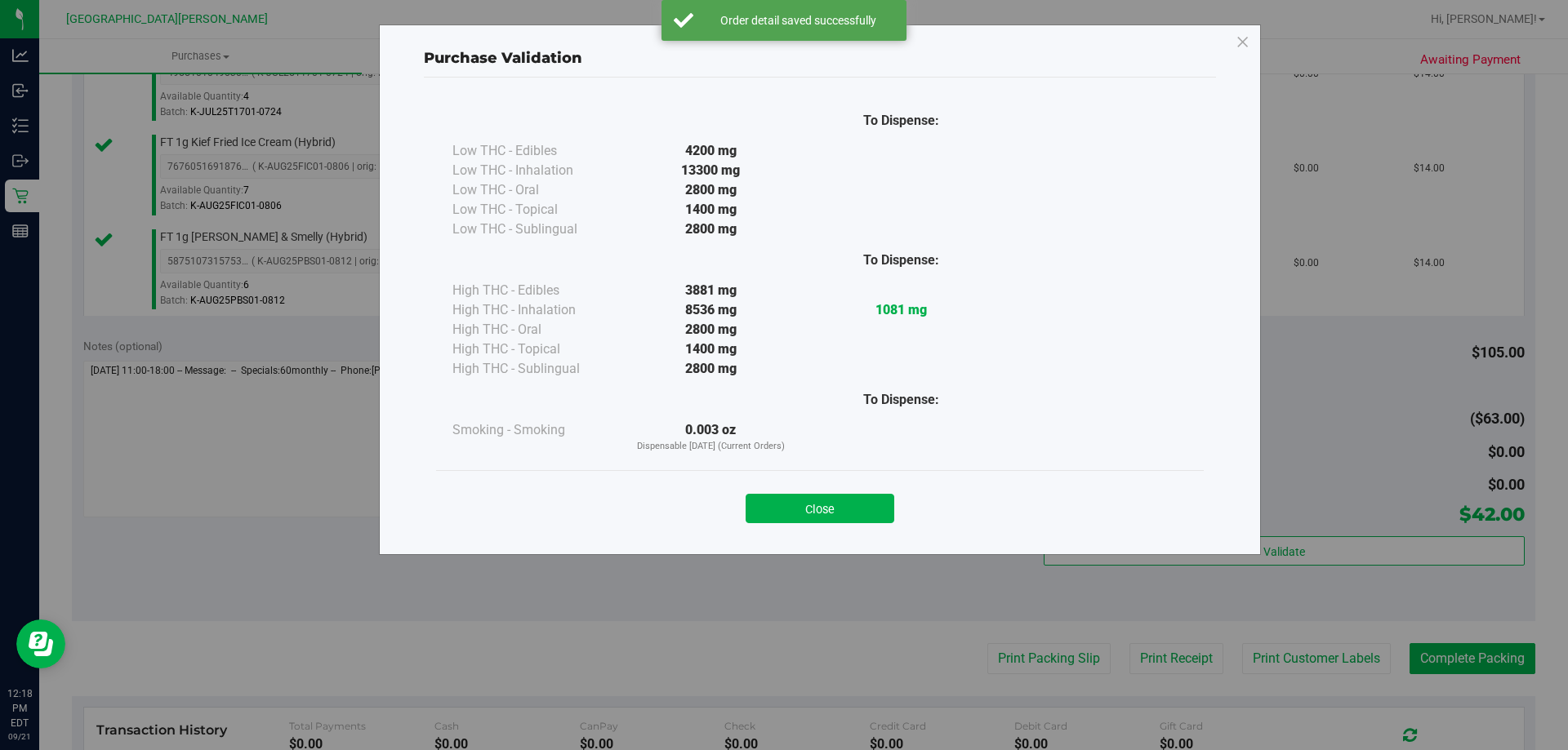
click at [879, 510] on button "Close" at bounding box center [819, 508] width 149 height 29
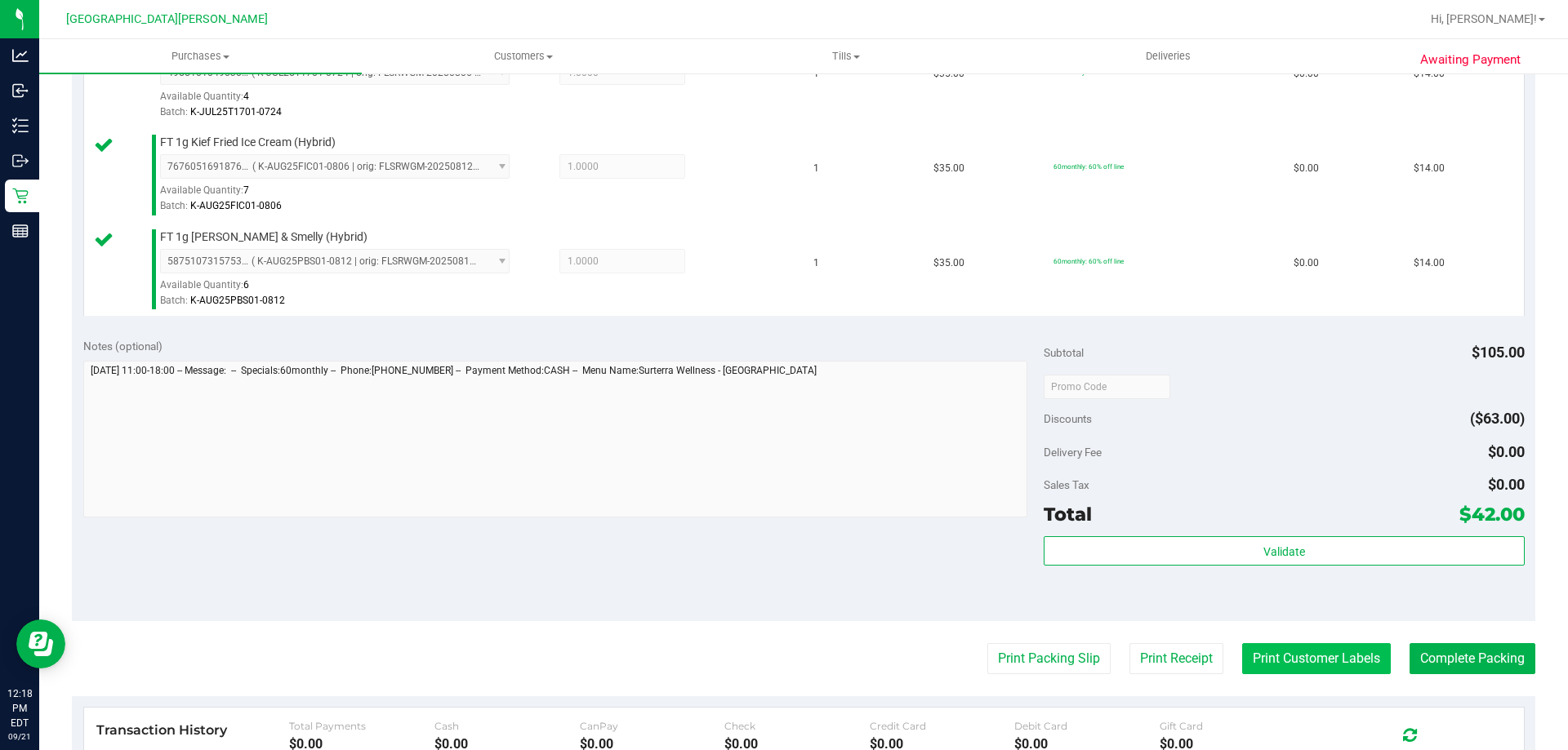
click at [1327, 658] on button "Print Customer Labels" at bounding box center [1316, 658] width 149 height 31
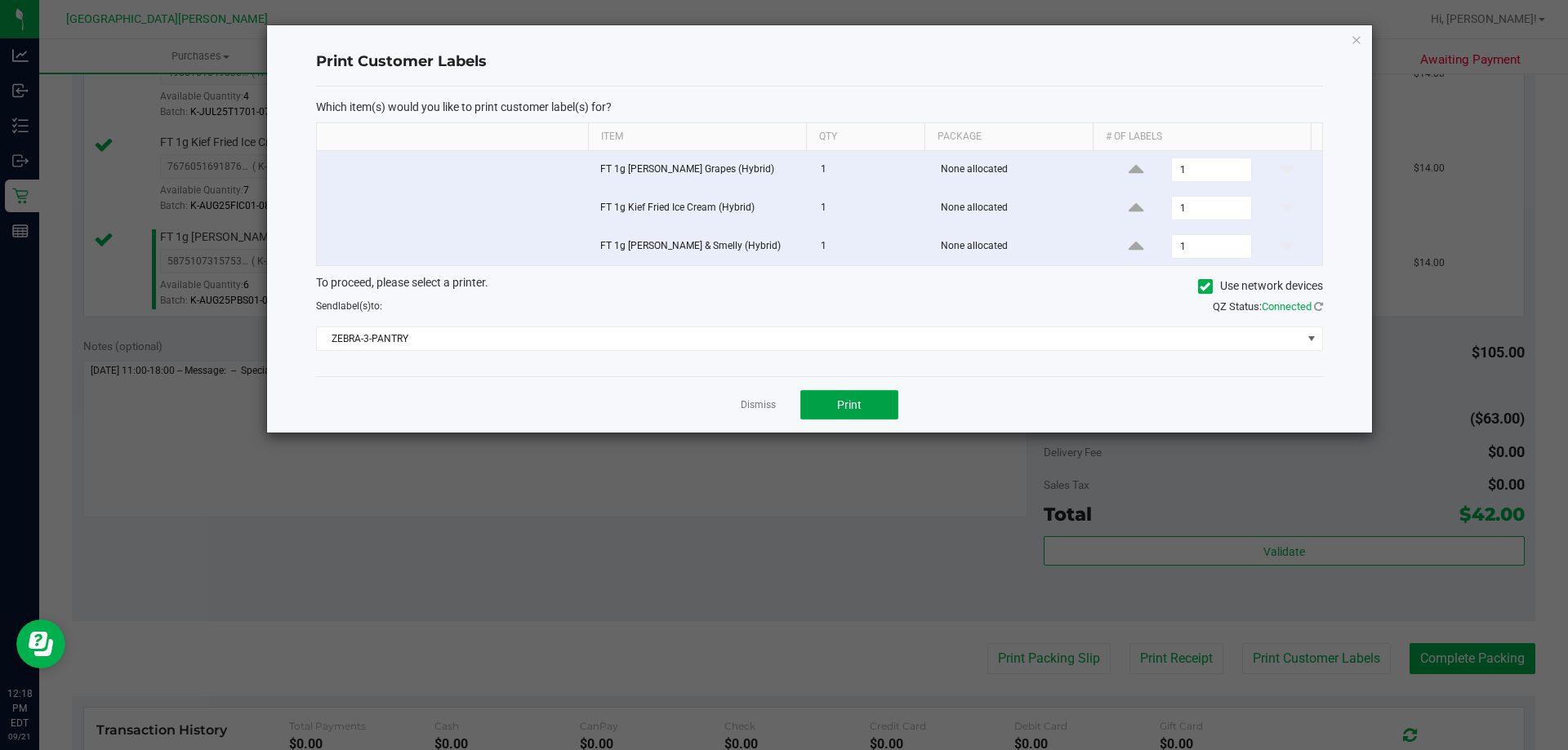
click at [847, 408] on span "Print" at bounding box center [849, 404] width 24 height 13
click at [772, 401] on link "Dismiss" at bounding box center [757, 405] width 35 height 14
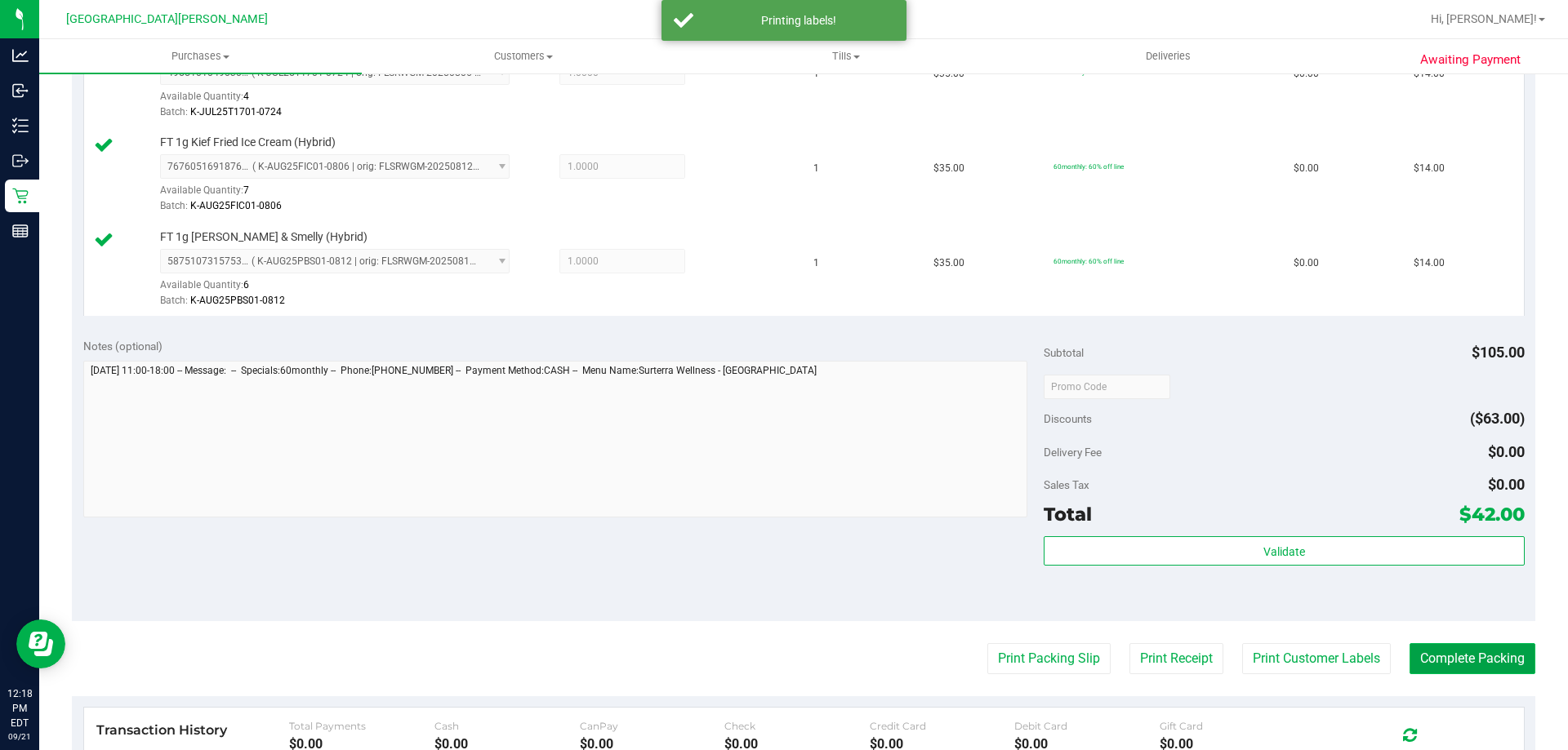
click at [1496, 651] on button "Complete Packing" at bounding box center [1472, 658] width 126 height 31
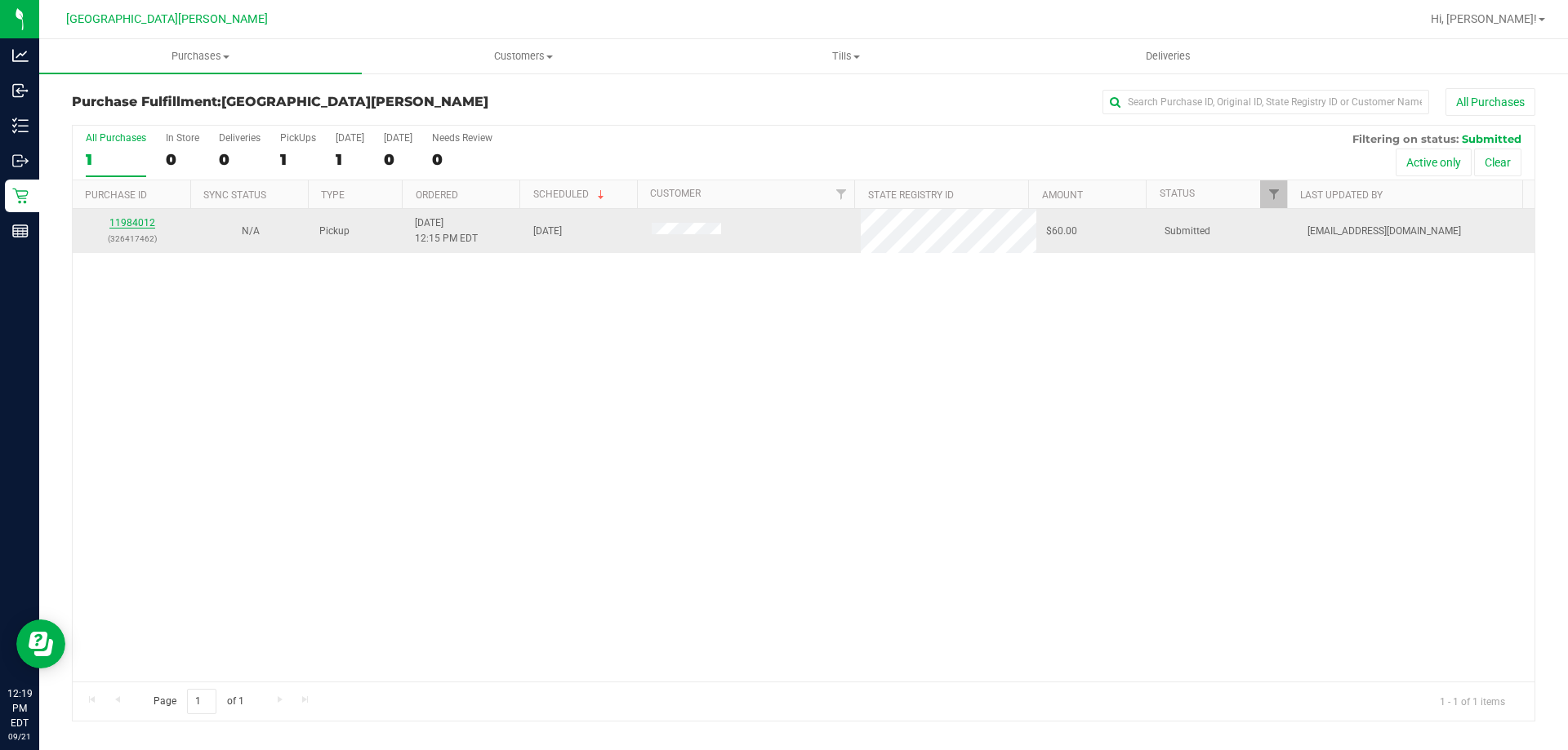
click at [140, 224] on link "11984012" at bounding box center [132, 222] width 46 height 11
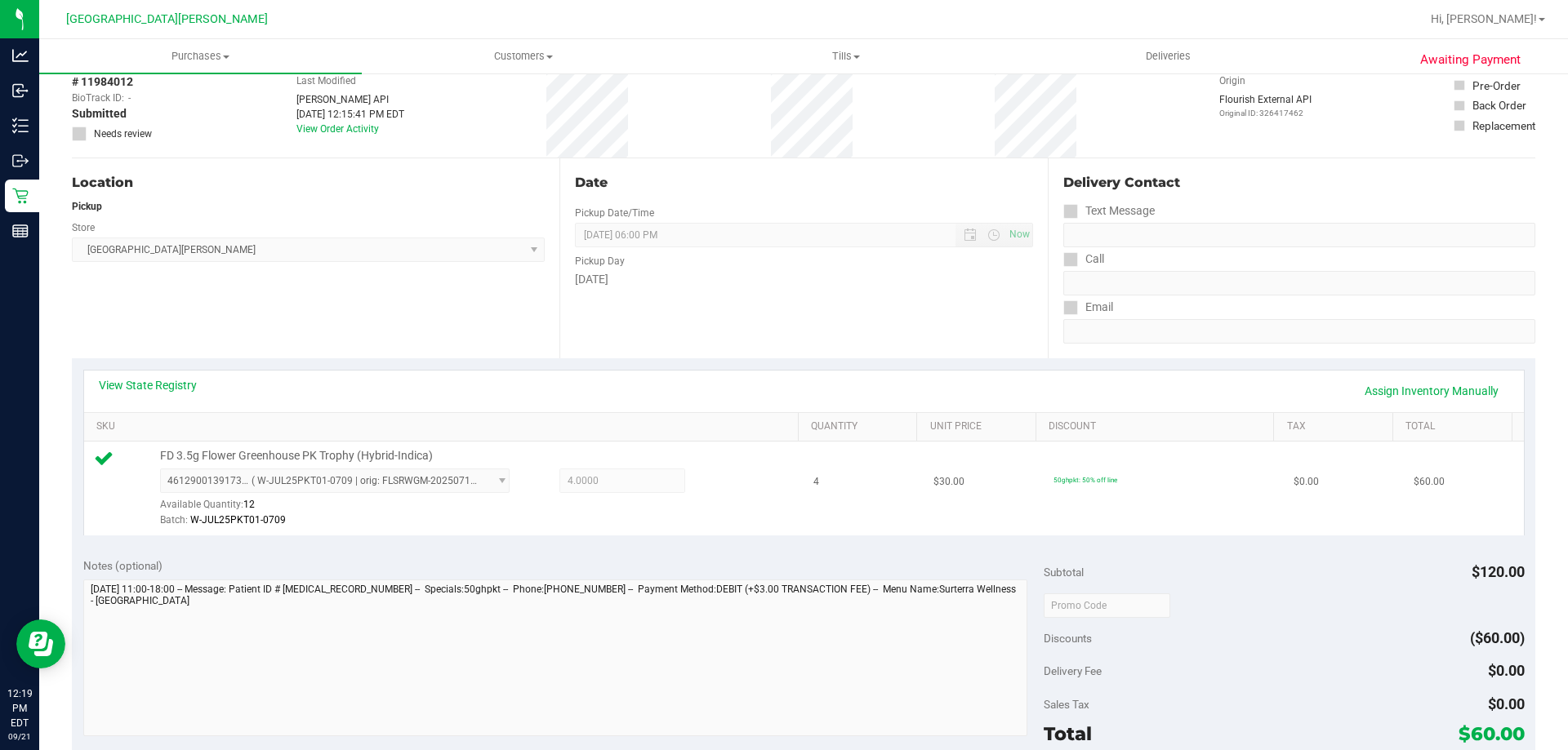
scroll to position [245, 0]
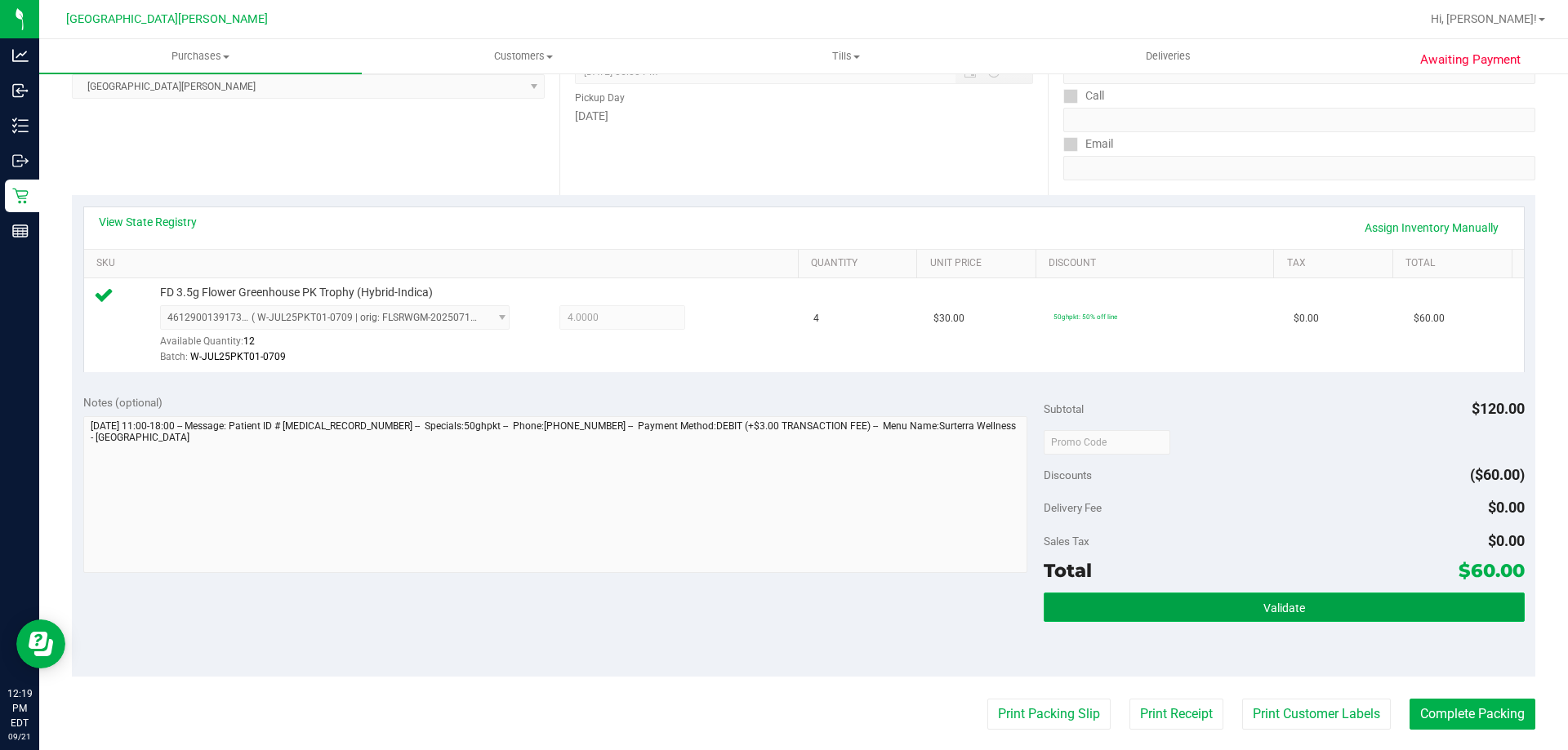
click at [1295, 612] on button "Validate" at bounding box center [1283, 607] width 480 height 29
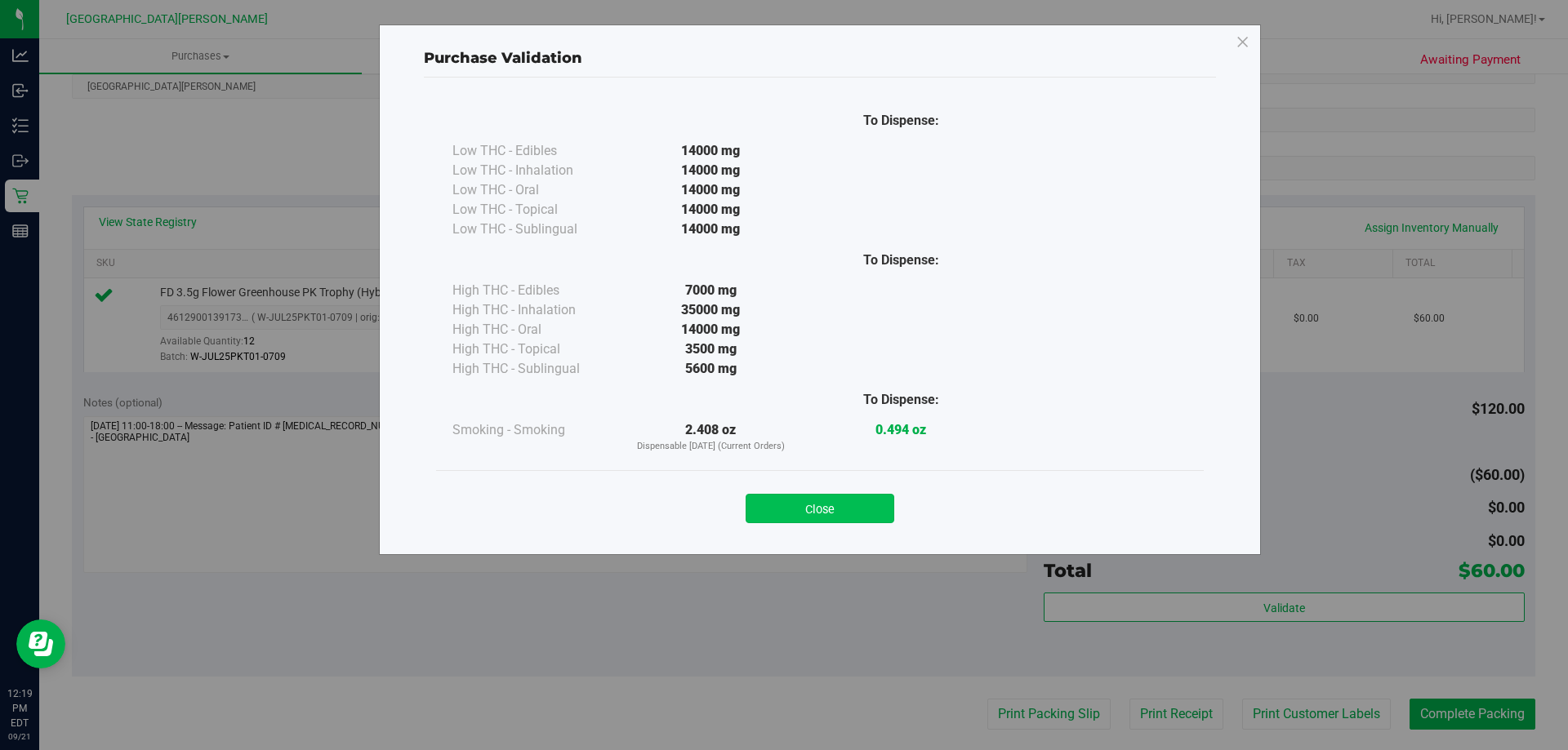
click at [869, 514] on button "Close" at bounding box center [819, 508] width 149 height 29
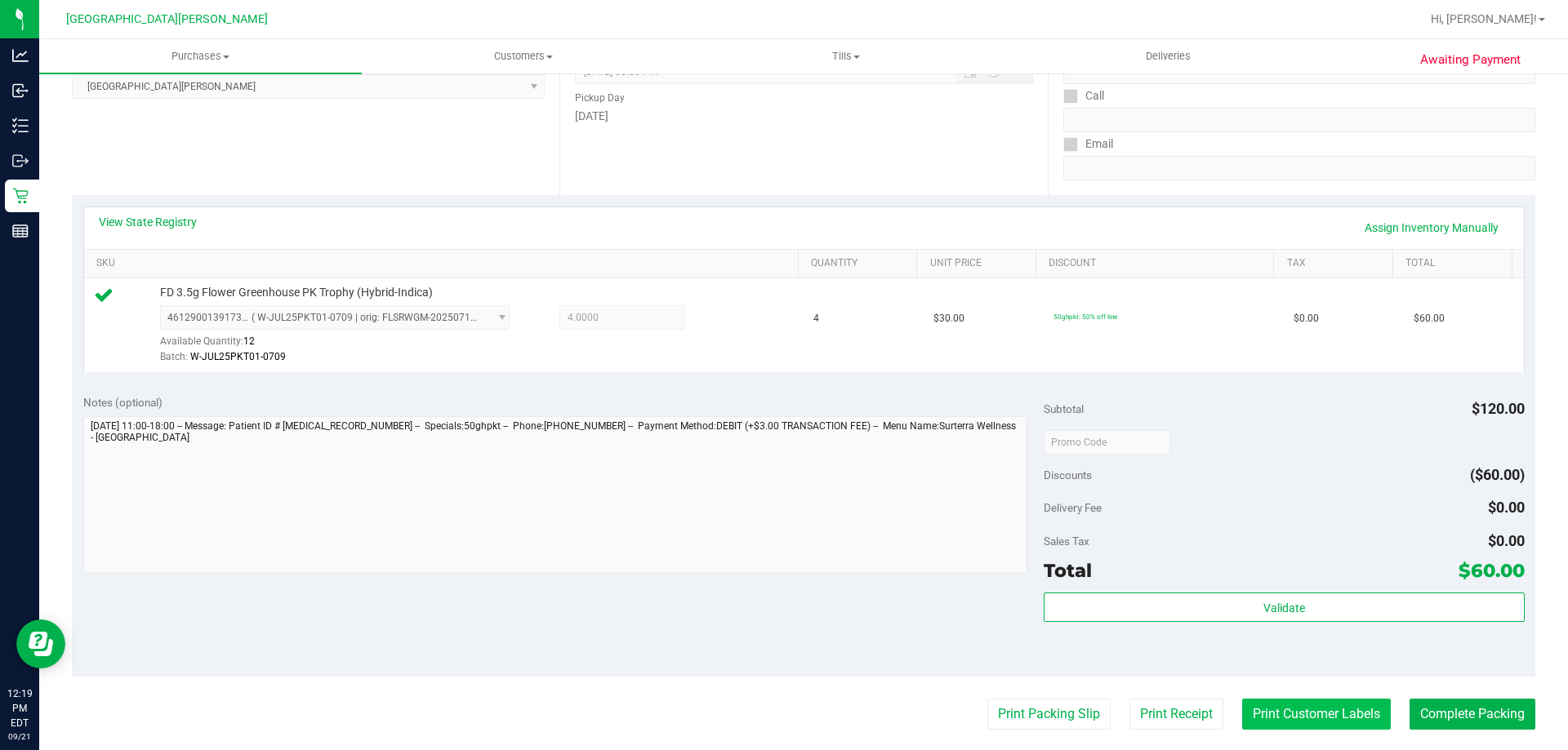
click at [1289, 714] on button "Print Customer Labels" at bounding box center [1316, 714] width 149 height 31
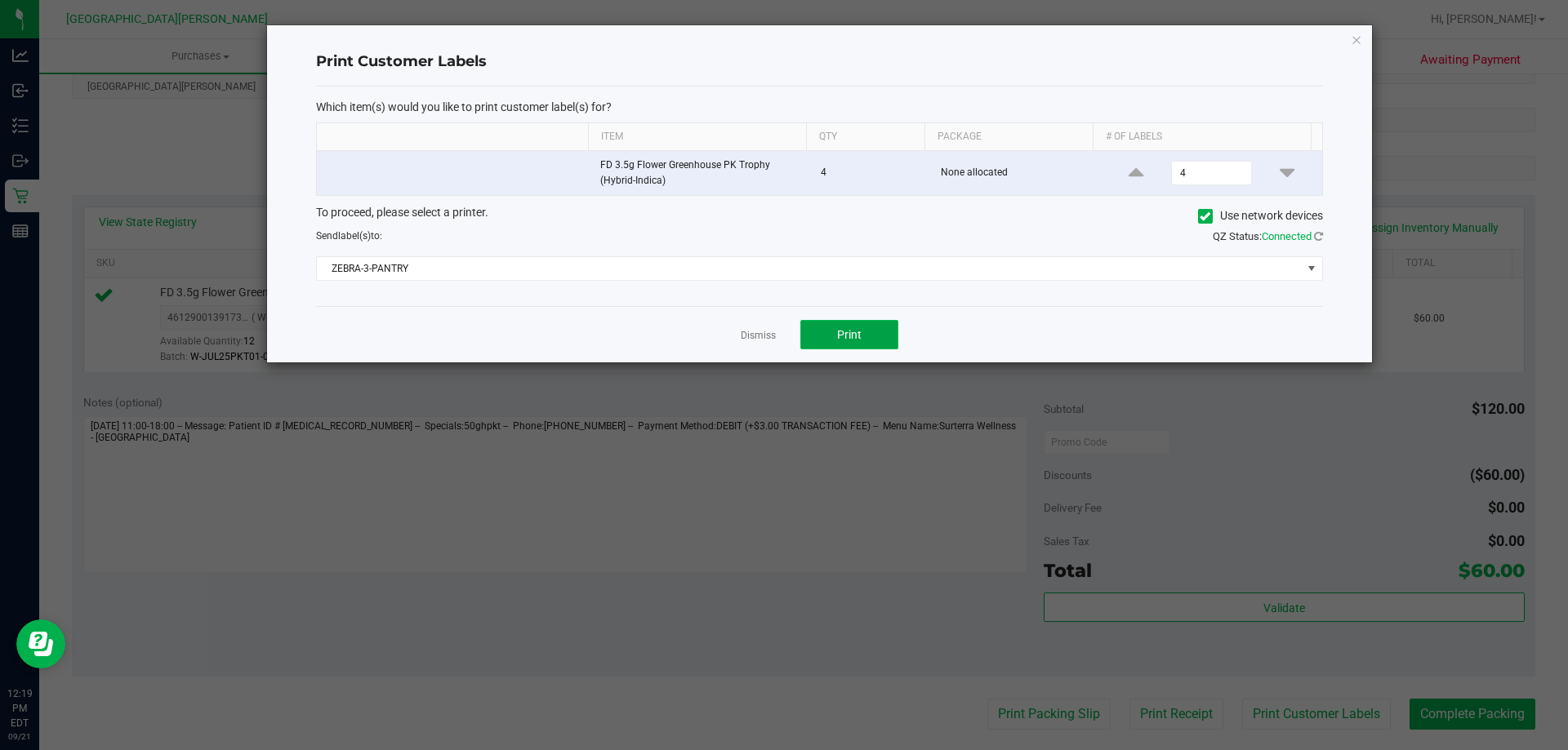
click at [851, 342] on button "Print" at bounding box center [849, 334] width 98 height 29
click at [763, 340] on link "Dismiss" at bounding box center [757, 336] width 35 height 14
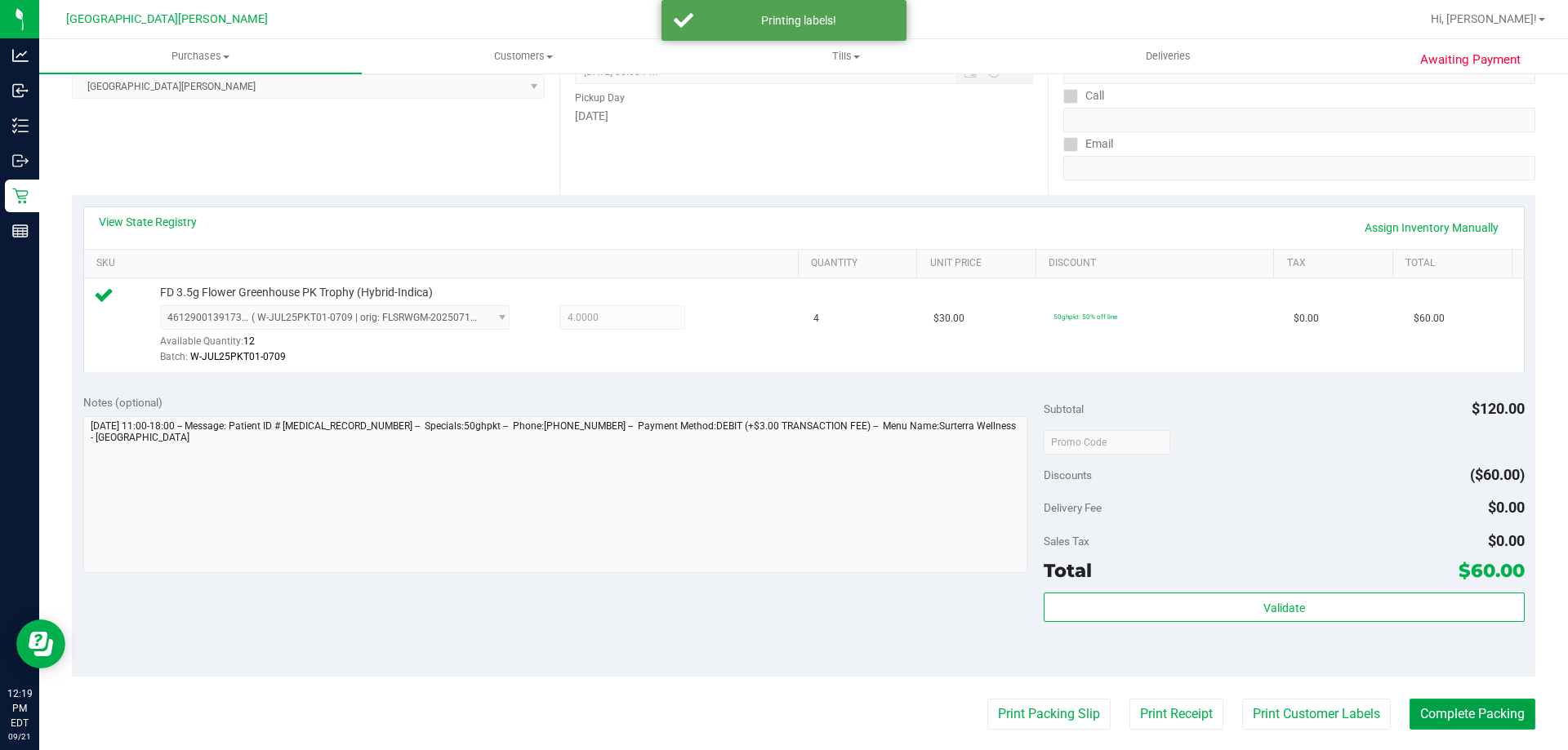
click at [1445, 703] on button "Complete Packing" at bounding box center [1472, 714] width 126 height 31
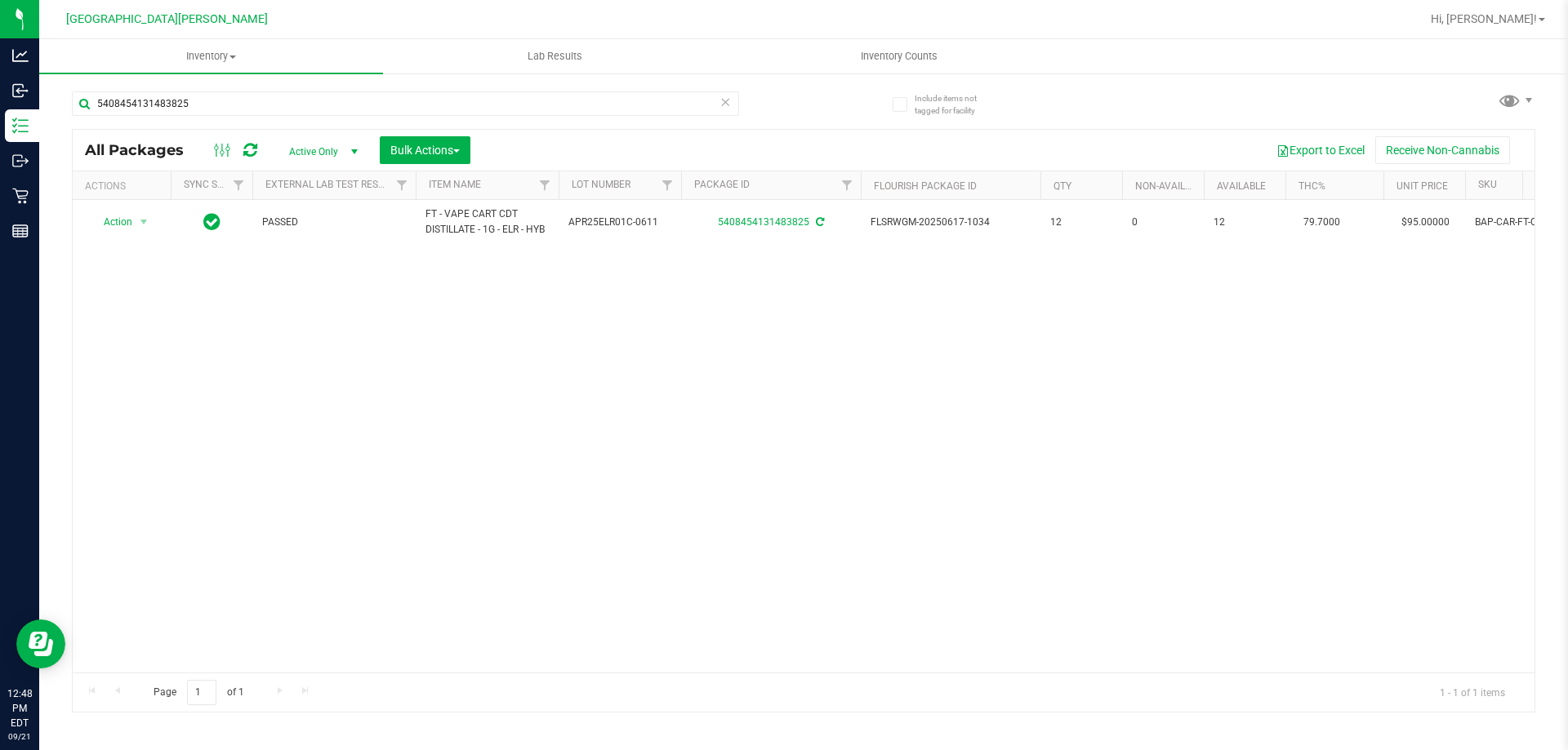
click at [252, 117] on div "5408454131483825" at bounding box center [405, 110] width 667 height 38
click at [225, 102] on input "5408454131483825" at bounding box center [405, 103] width 667 height 24
click at [224, 102] on input "5408454131483825" at bounding box center [405, 103] width 667 height 24
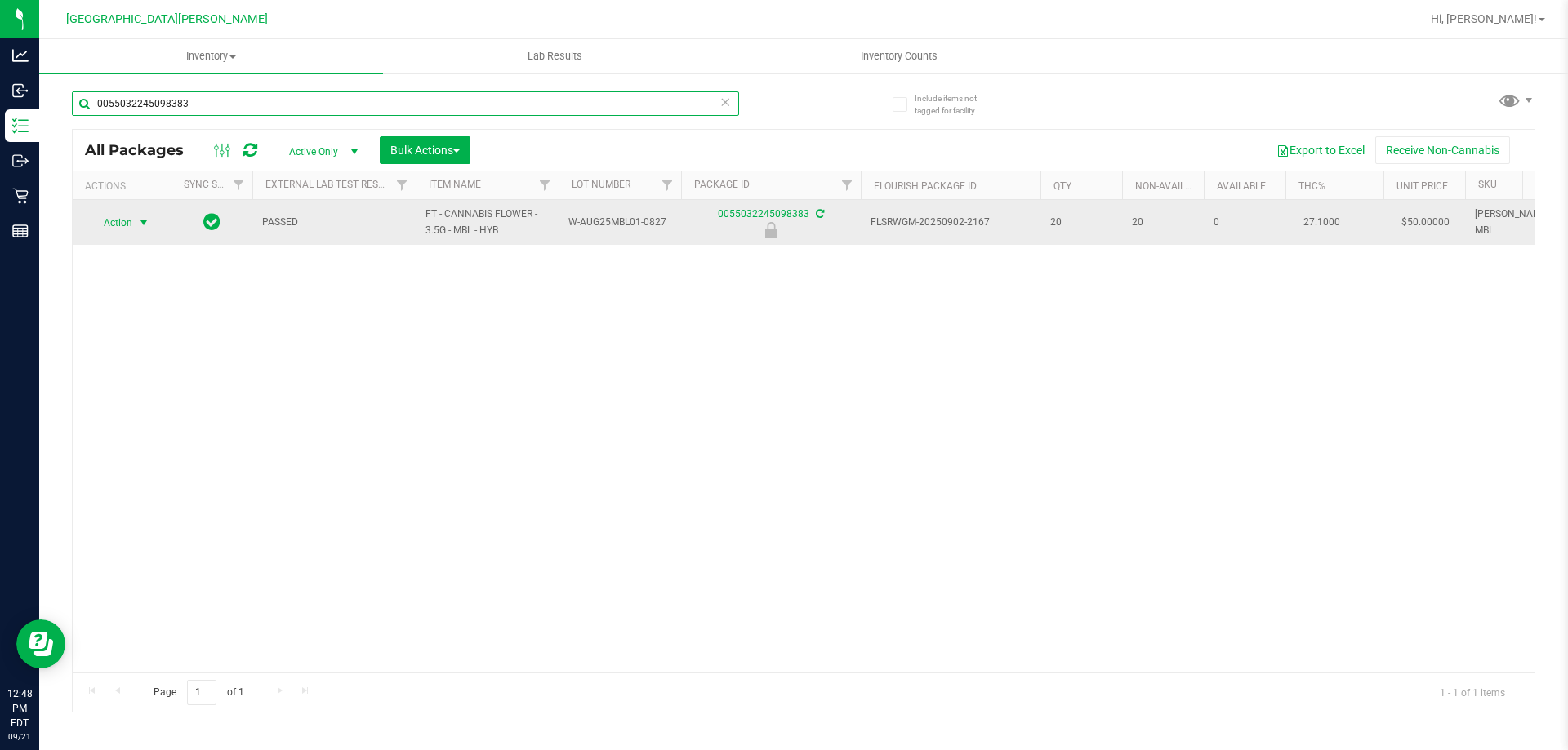
type input "0055032245098383"
click at [122, 229] on span "Action" at bounding box center [111, 222] width 44 height 23
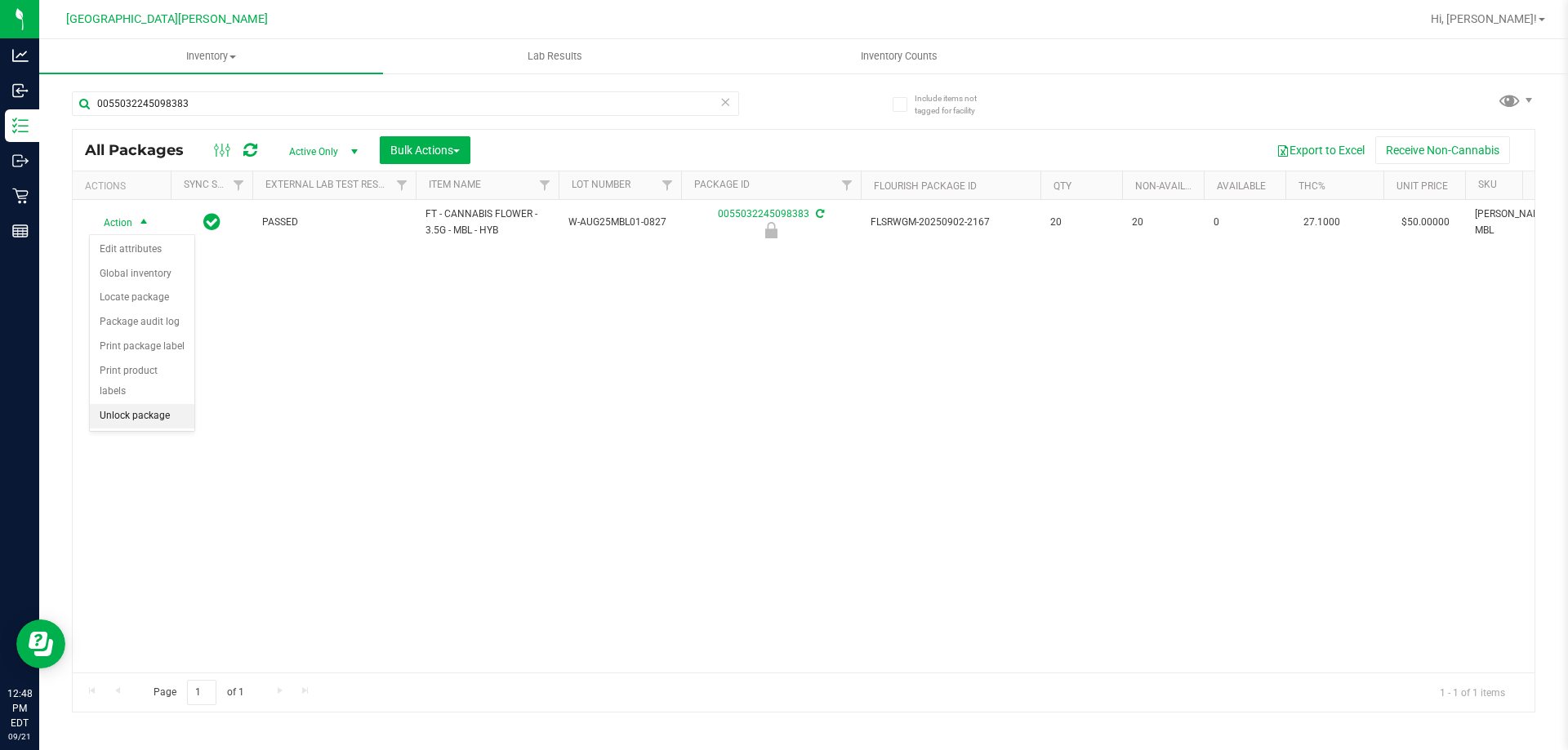
click at [156, 404] on li "Unlock package" at bounding box center [142, 416] width 105 height 24
